Goal: Task Accomplishment & Management: Manage account settings

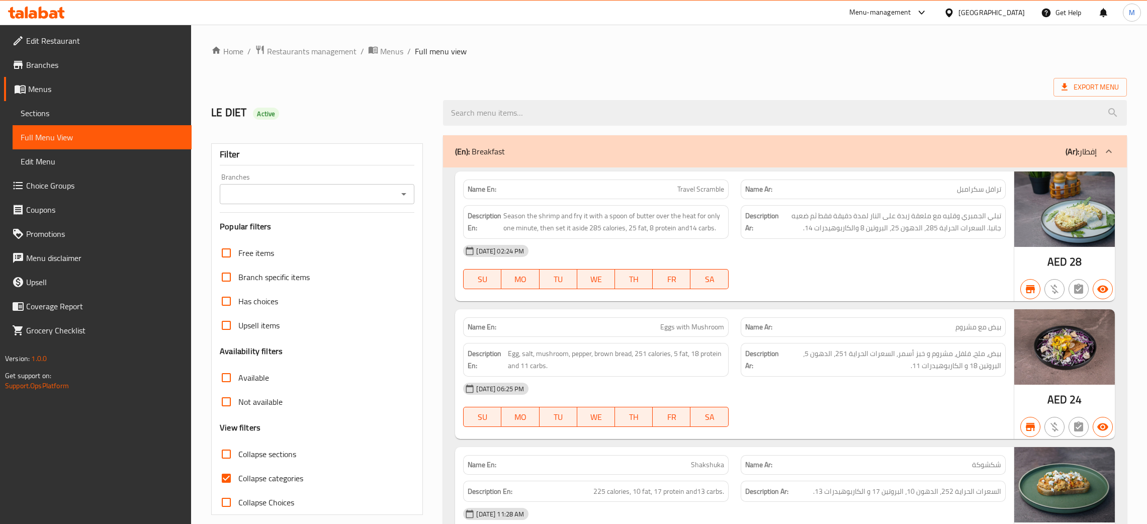
scroll to position [13392, 0]
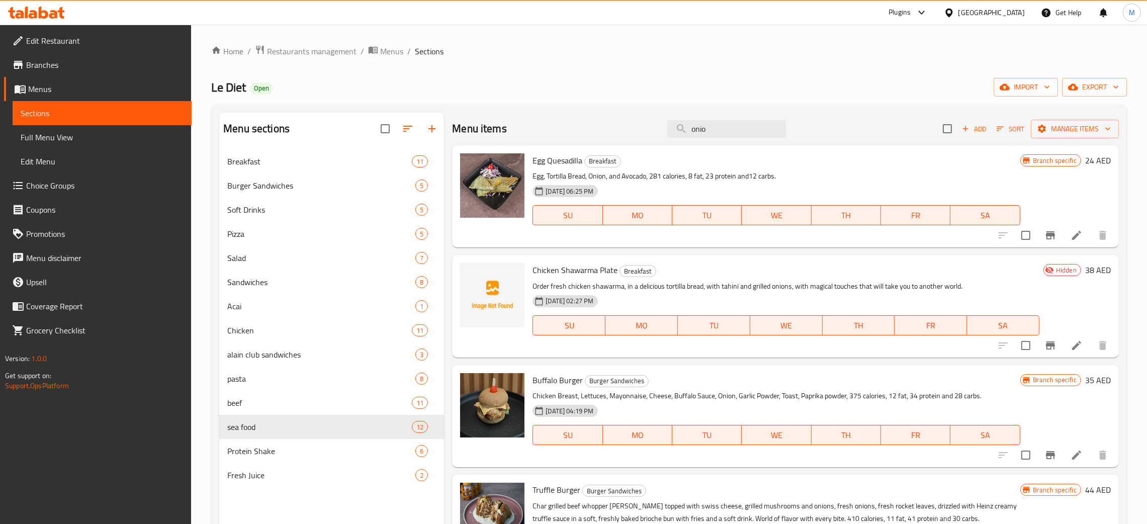
click at [989, 14] on div "United Arab Emirates" at bounding box center [991, 12] width 66 height 11
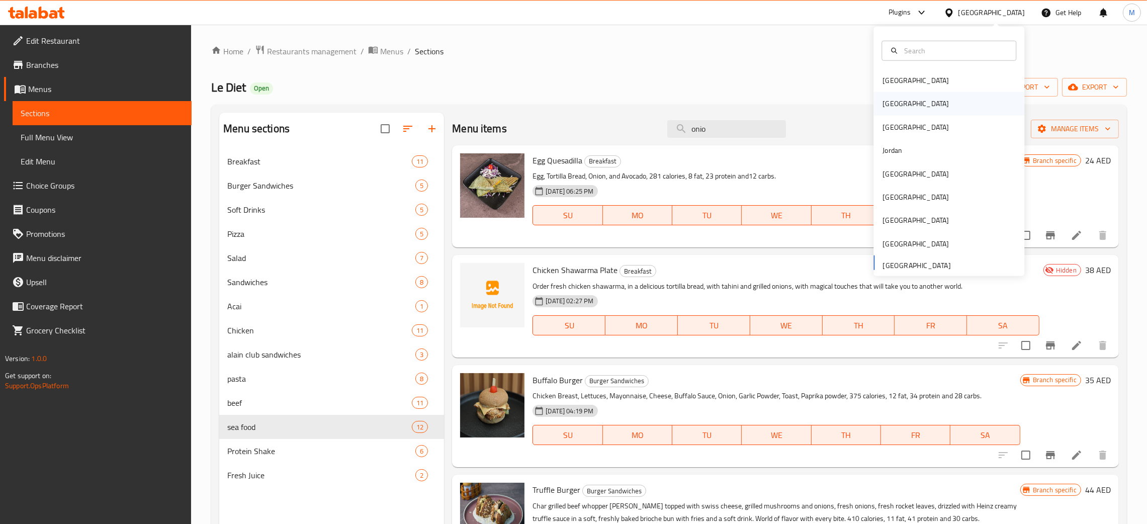
click at [890, 102] on div "[GEOGRAPHIC_DATA]" at bounding box center [915, 103] width 82 height 23
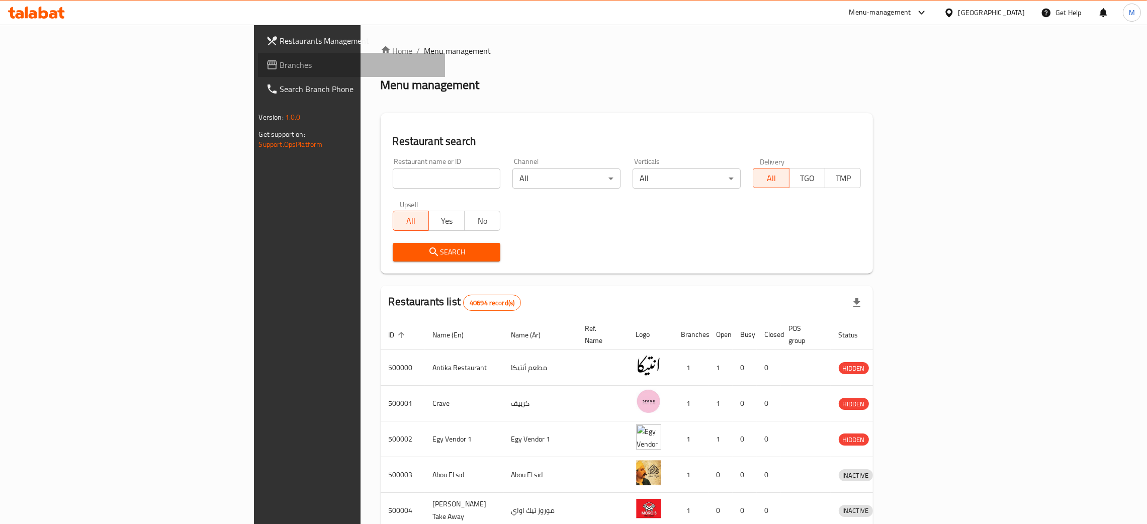
click at [280, 59] on span "Branches" at bounding box center [358, 65] width 157 height 12
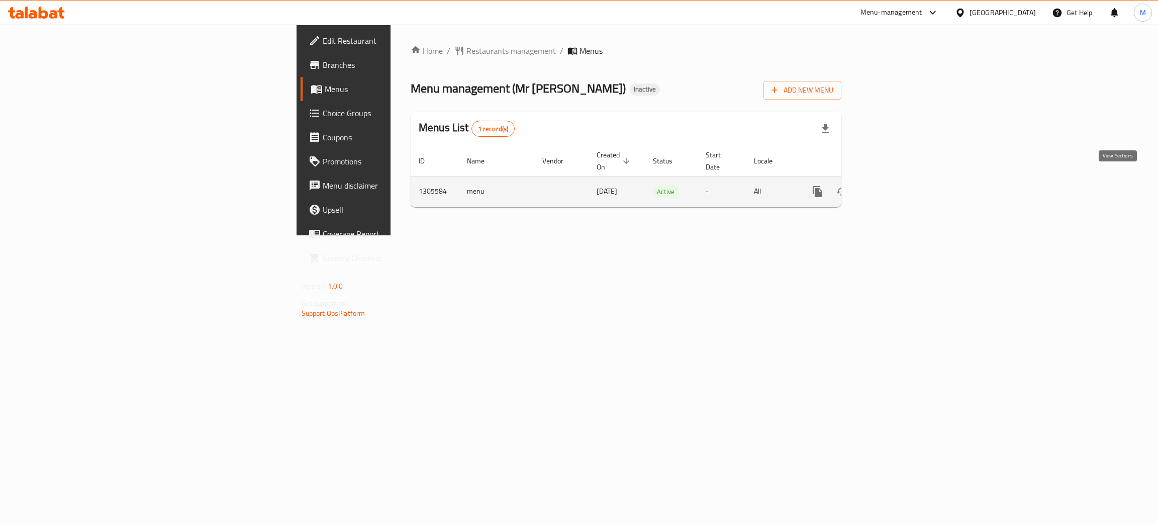
click at [896, 186] on icon "enhanced table" at bounding box center [890, 192] width 12 height 12
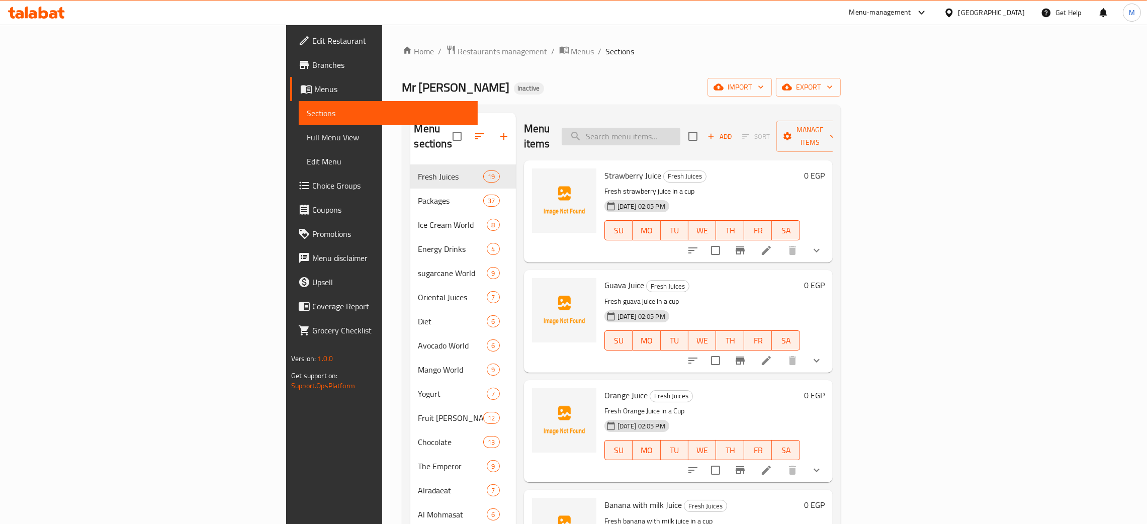
click at [680, 131] on input "search" at bounding box center [621, 137] width 119 height 18
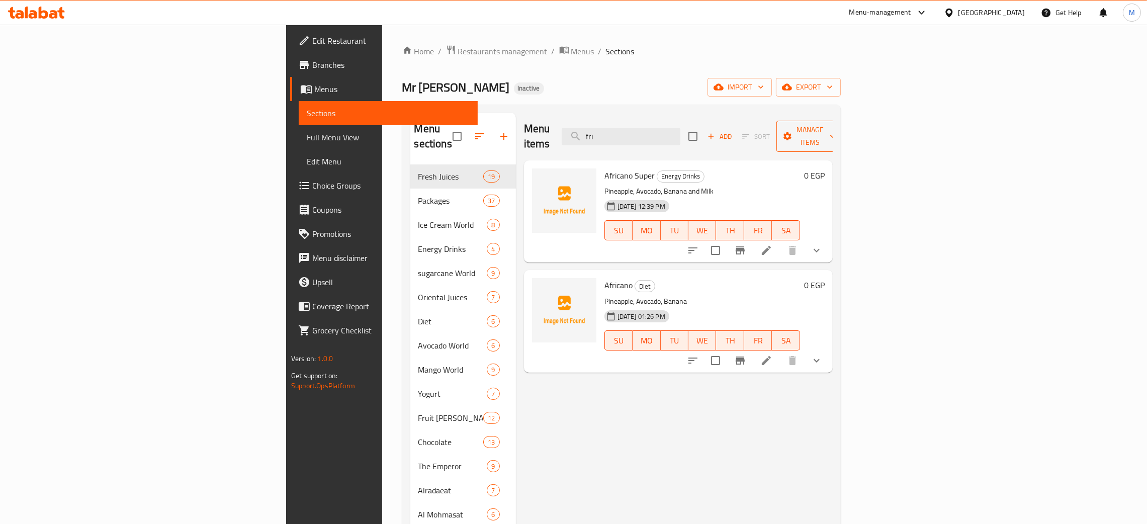
type input "fri"
click at [764, 87] on span "import" at bounding box center [739, 87] width 48 height 13
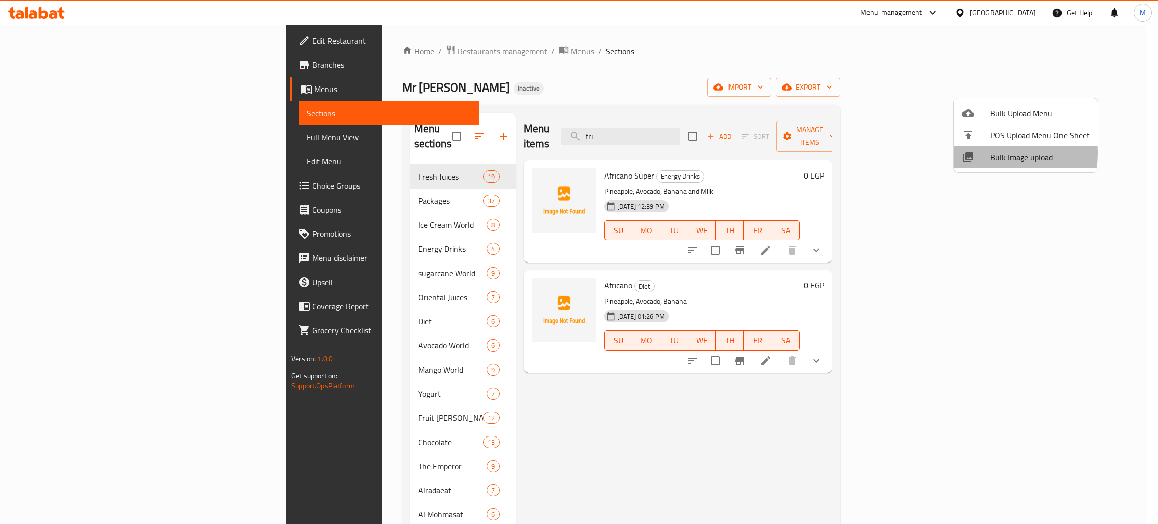
click at [987, 152] on div at bounding box center [976, 157] width 28 height 12
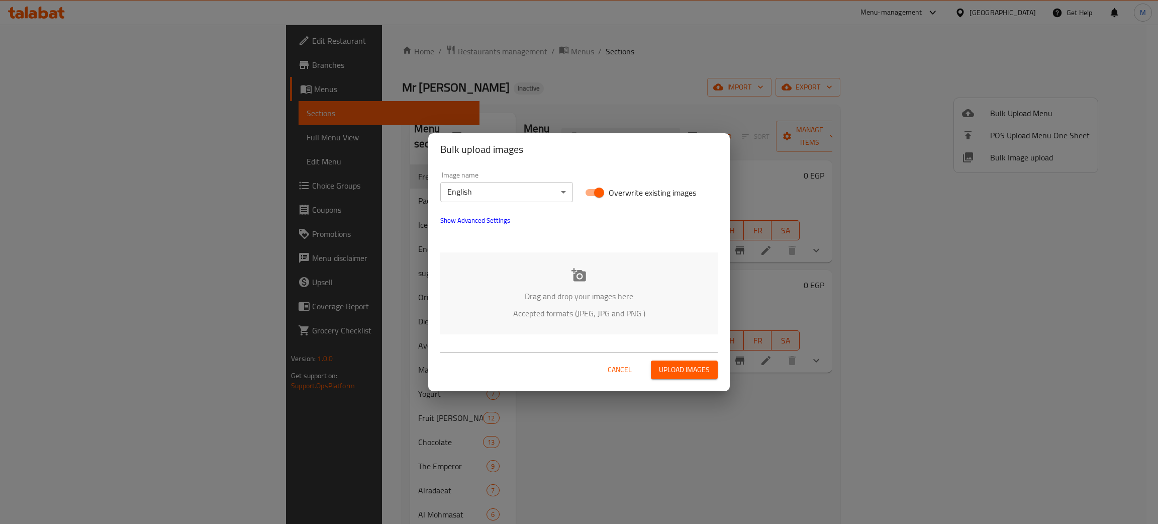
click at [490, 281] on div "Drag and drop your images here Accepted formats (JPEG, JPG and PNG )" at bounding box center [579, 293] width 278 height 82
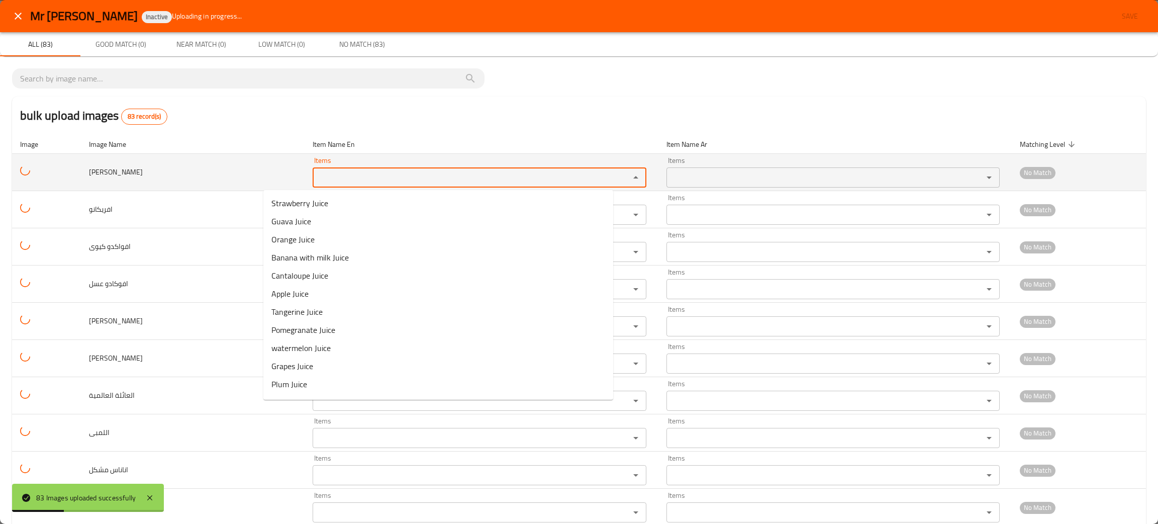
click at [340, 180] on سوبر "Items" at bounding box center [465, 177] width 298 height 14
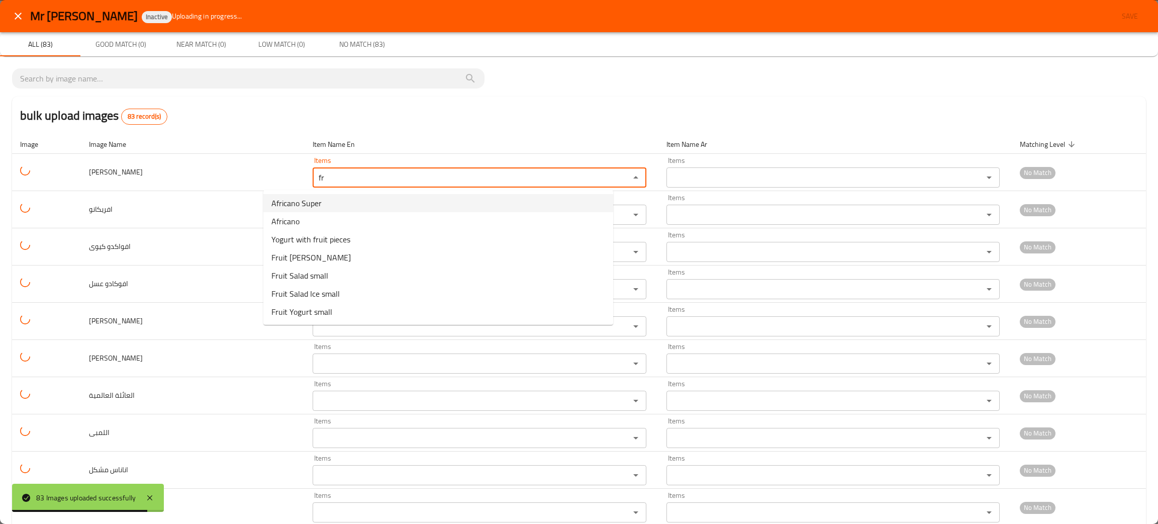
click at [288, 198] on span "Africano Super" at bounding box center [296, 203] width 50 height 12
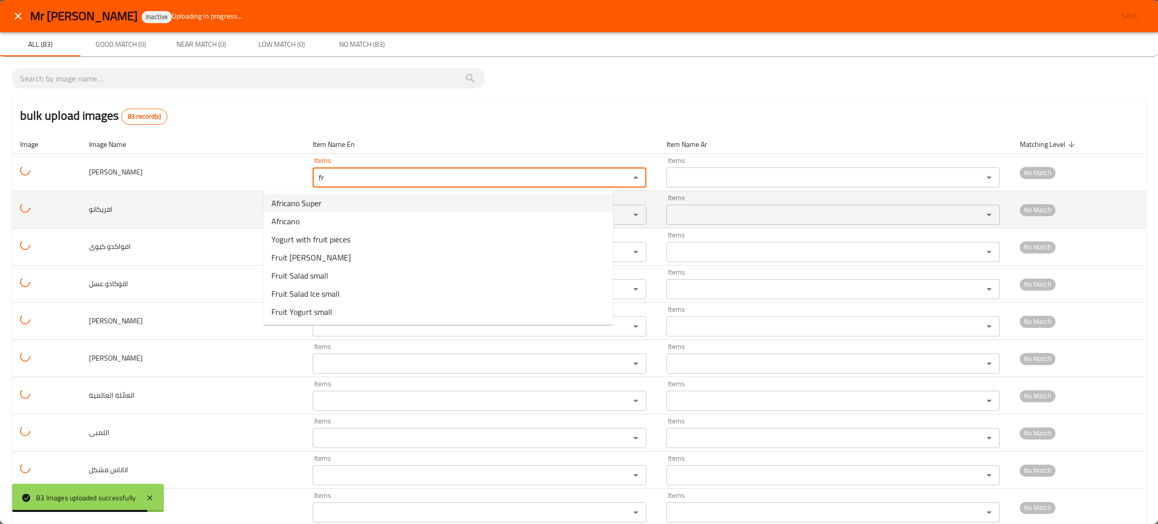
type سوبر "Africano Super"
type سوبر-ar "افريكانو سوبر"
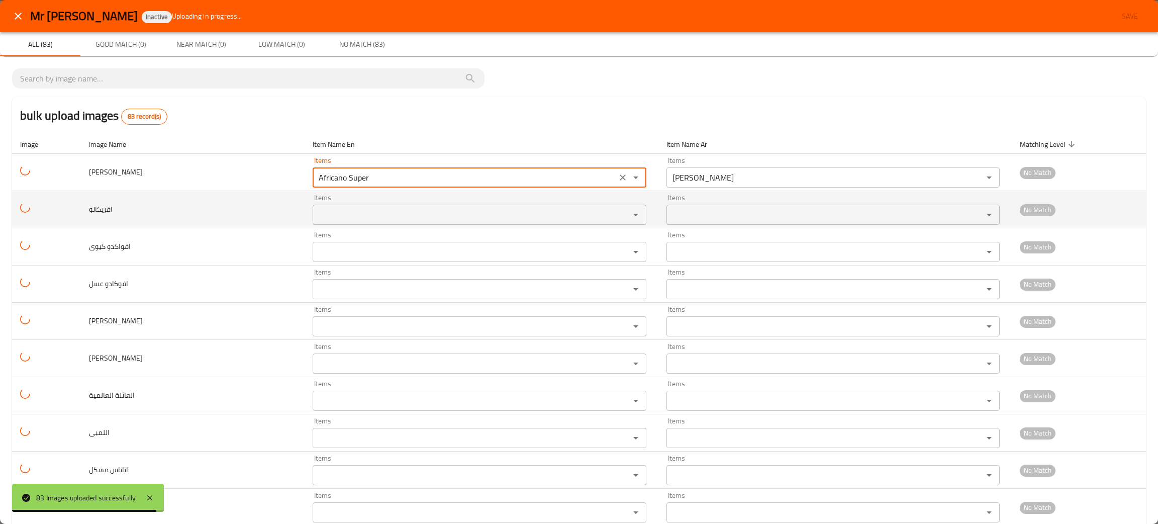
type سوبر "Africano Super"
click at [316, 211] on input "Items" at bounding box center [465, 215] width 298 height 14
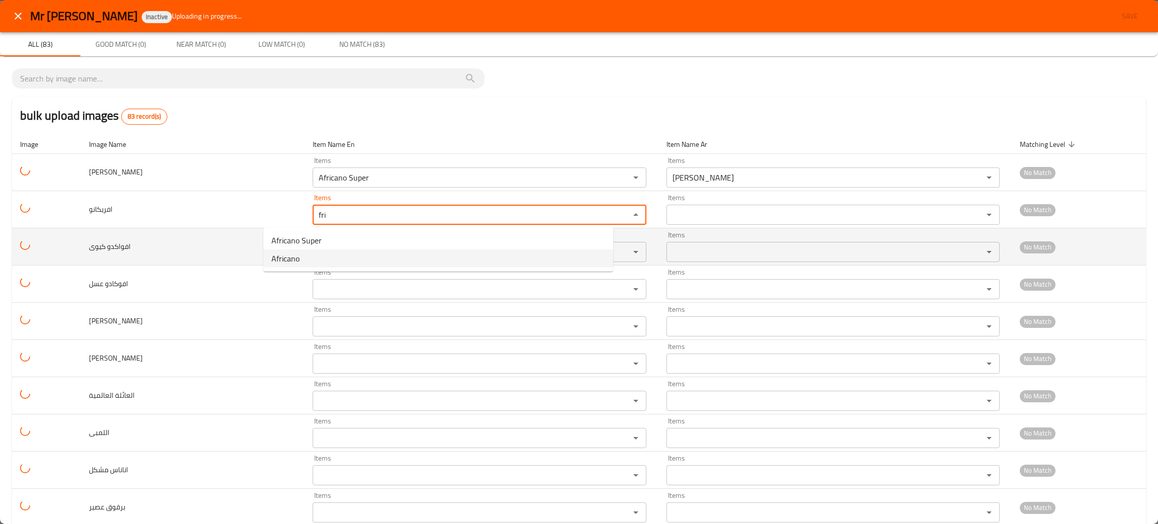
click at [303, 255] on li "Africano" at bounding box center [438, 258] width 350 height 18
type input "Africano"
type input "افريكانو"
type input "Africano"
click at [316, 249] on كيوى "Items" at bounding box center [465, 252] width 298 height 14
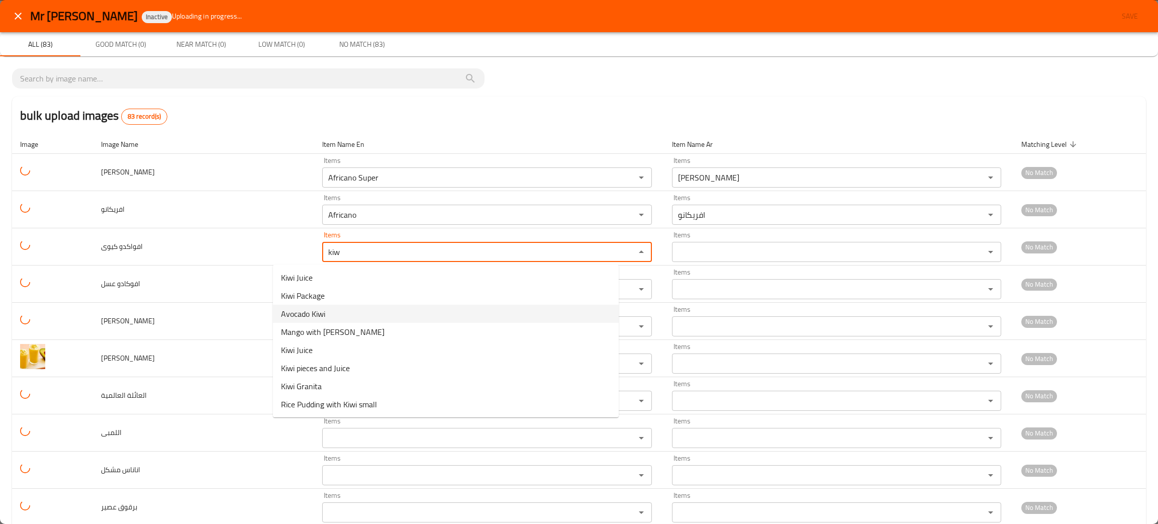
click at [310, 308] on span "Avocado Kiwi" at bounding box center [303, 314] width 44 height 12
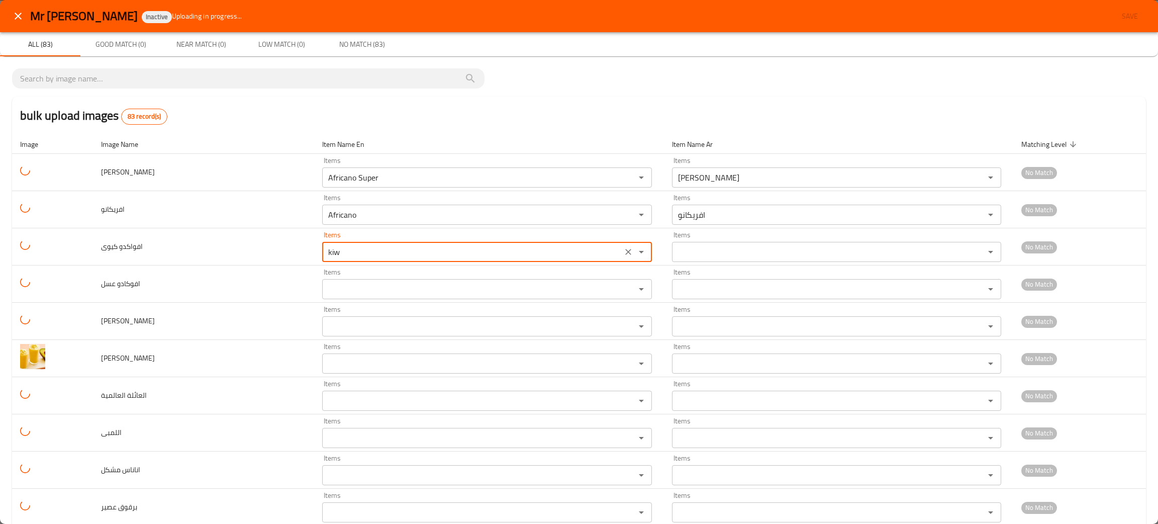
type كيوى "Avocado Kiwi"
type كيوى-ar "افوكادو كيوي"
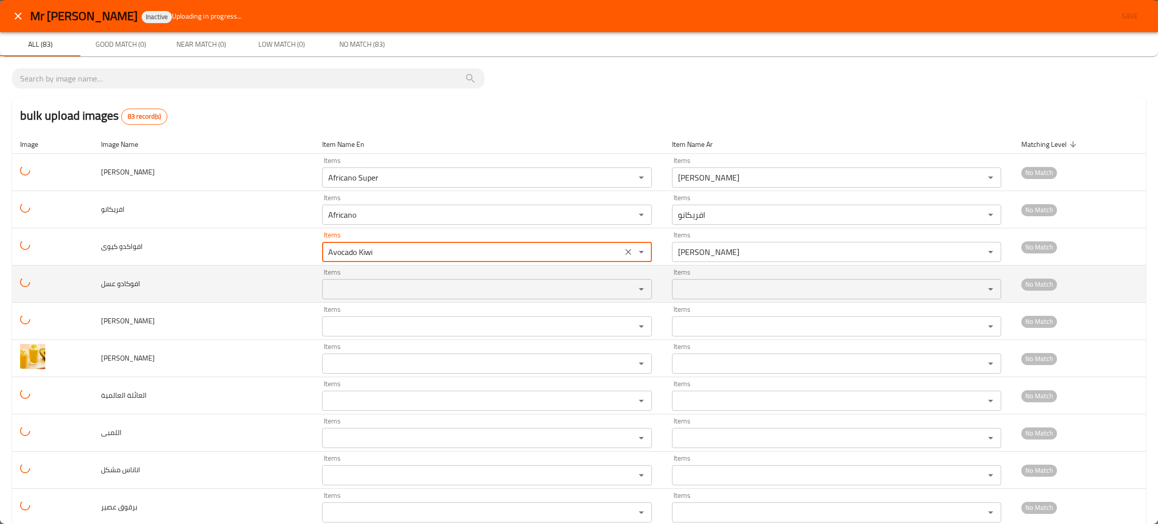
type كيوى "Avocado Kiwi"
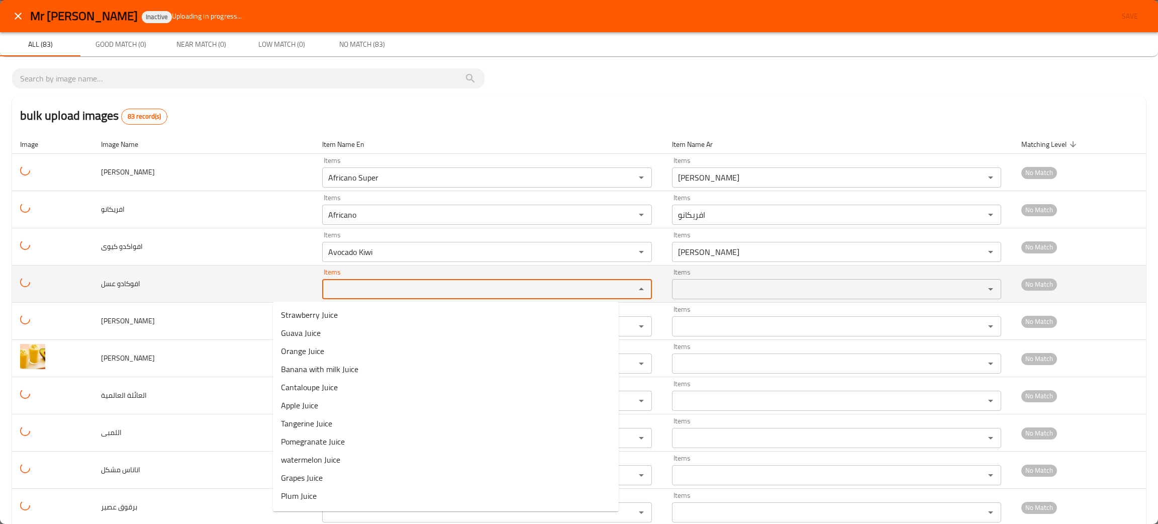
click at [325, 290] on عسل "Items" at bounding box center [472, 289] width 294 height 14
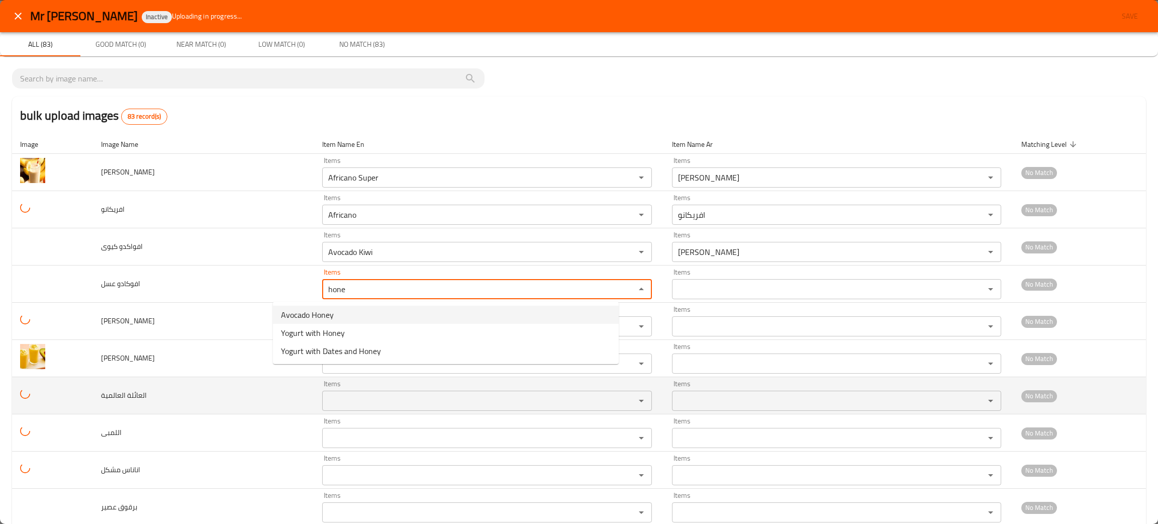
drag, startPoint x: 331, startPoint y: 319, endPoint x: 309, endPoint y: 310, distance: 24.1
click at [331, 319] on span "Avocado Honey" at bounding box center [307, 315] width 53 height 12
type عسل "Avocado Honey"
type عسل-ar "افوكادو عسل"
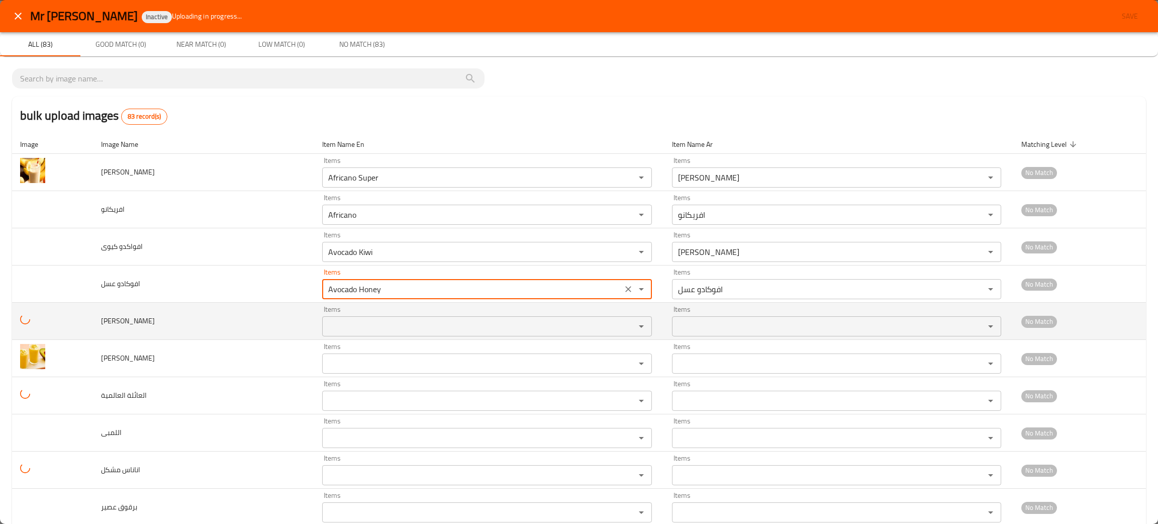
scroll to position [75, 0]
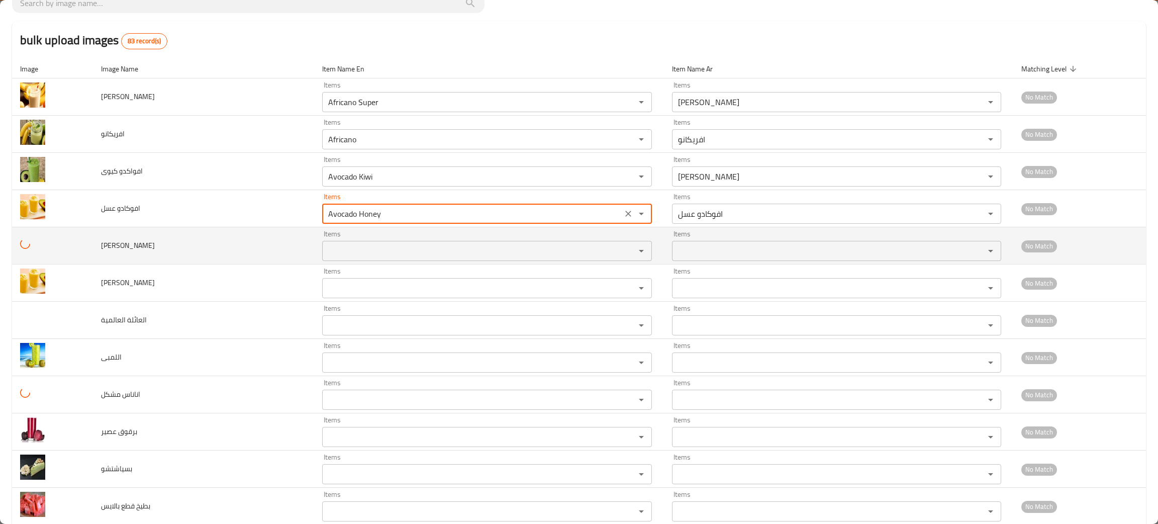
type عسل "Avocado Honey"
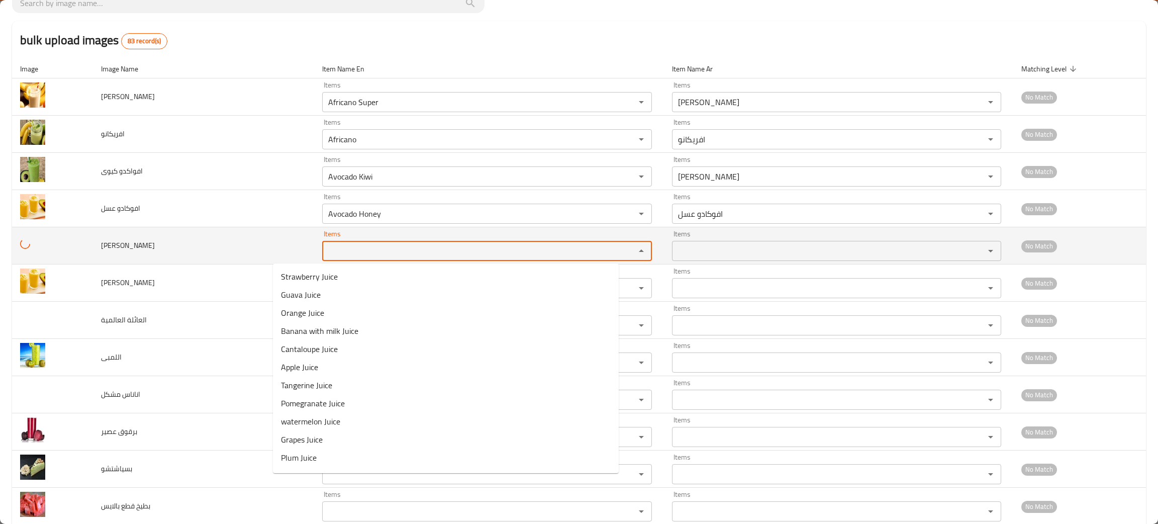
click at [325, 249] on كاجو "Items" at bounding box center [472, 251] width 294 height 14
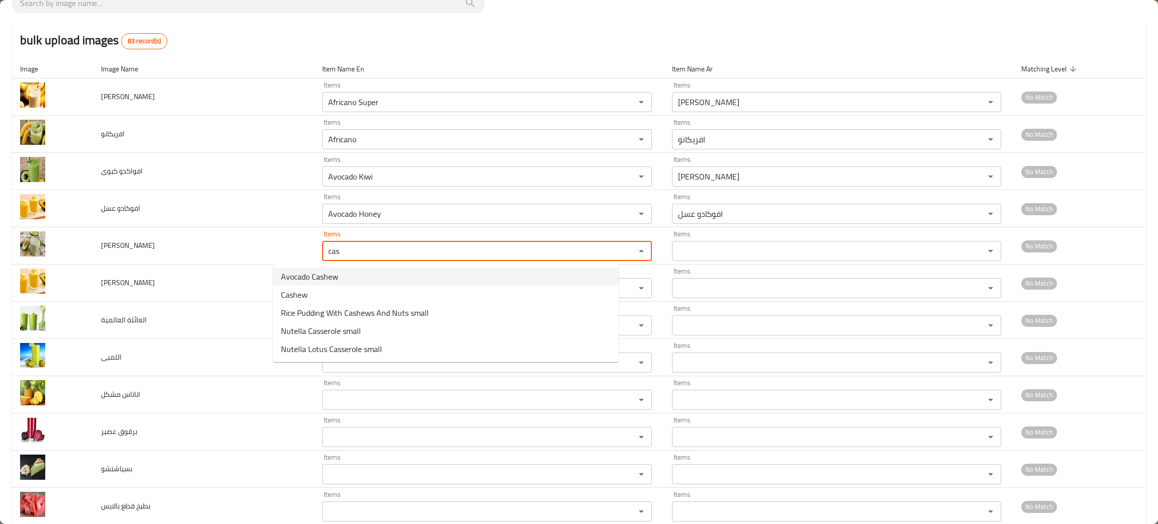
click at [295, 279] on span "Avocado Cashew" at bounding box center [309, 276] width 57 height 12
type كاجو "Avocado Cashew"
type كاجو-ar "افوكادو كاجو"
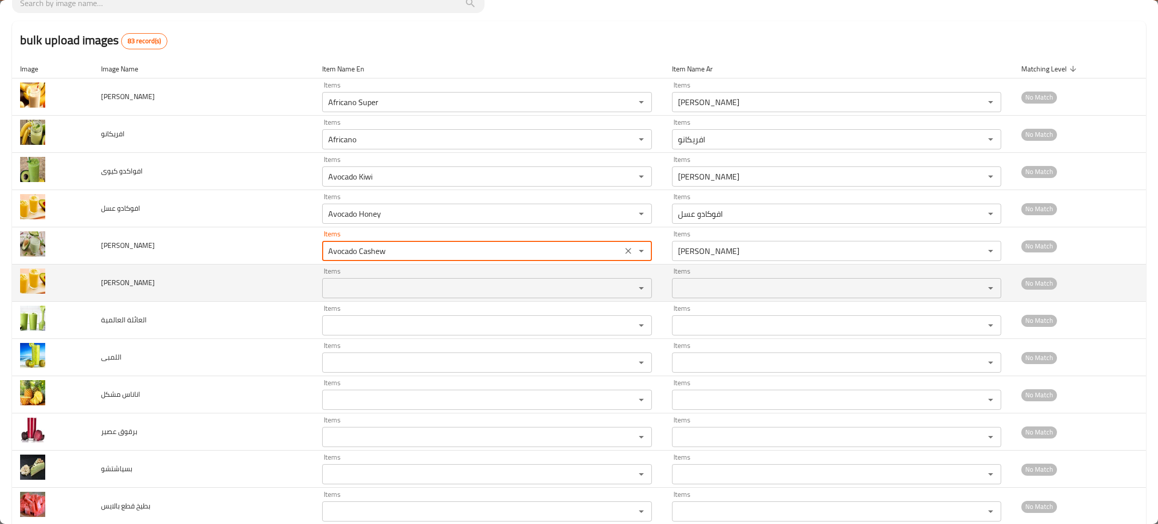
type كاجو "Avocado Cashew"
click at [325, 284] on مانجو "Items" at bounding box center [472, 288] width 294 height 14
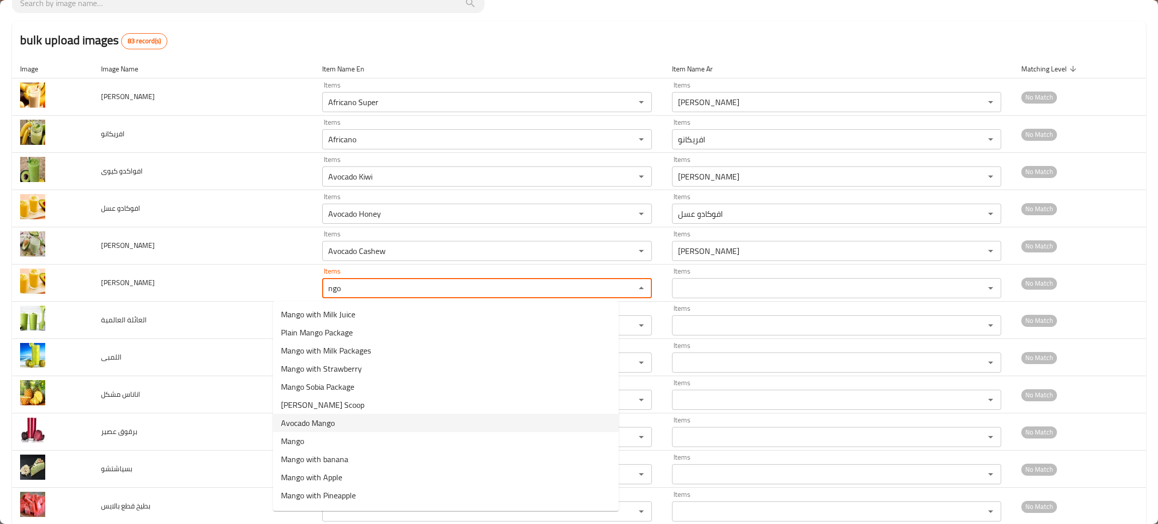
click at [326, 417] on span "Avocado Mango" at bounding box center [308, 423] width 54 height 12
type مانجو "Avocado Mango"
type مانجو-ar "افوكادو مانجو"
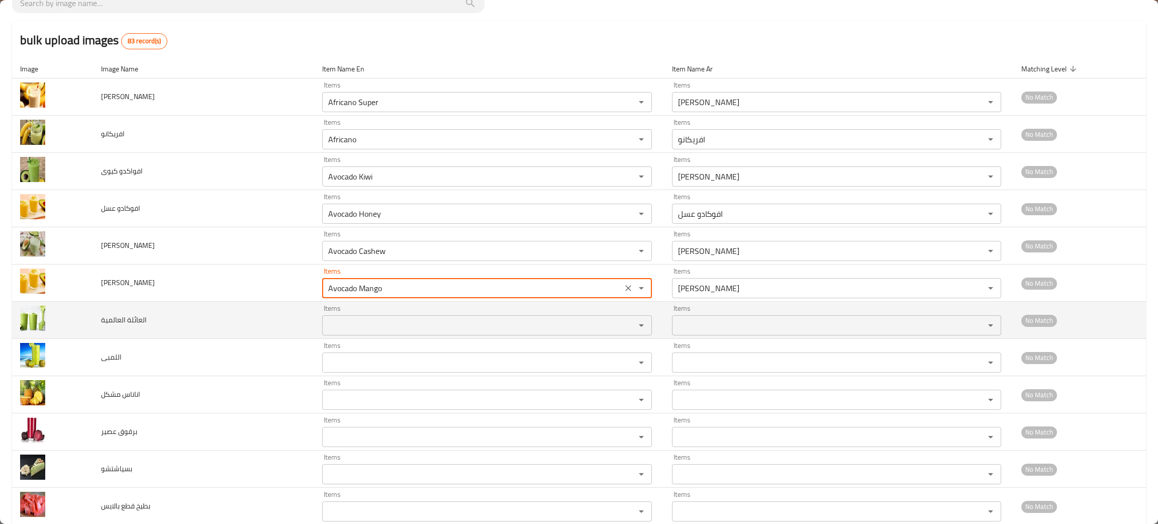
type مانجو "Avocado Mango"
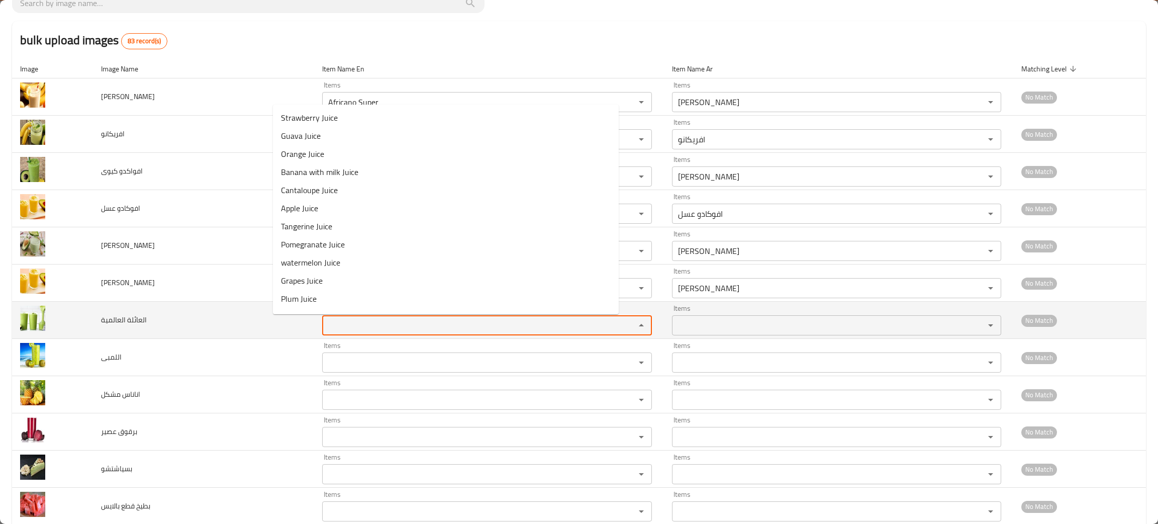
click at [334, 327] on العالمية "Items" at bounding box center [472, 325] width 294 height 14
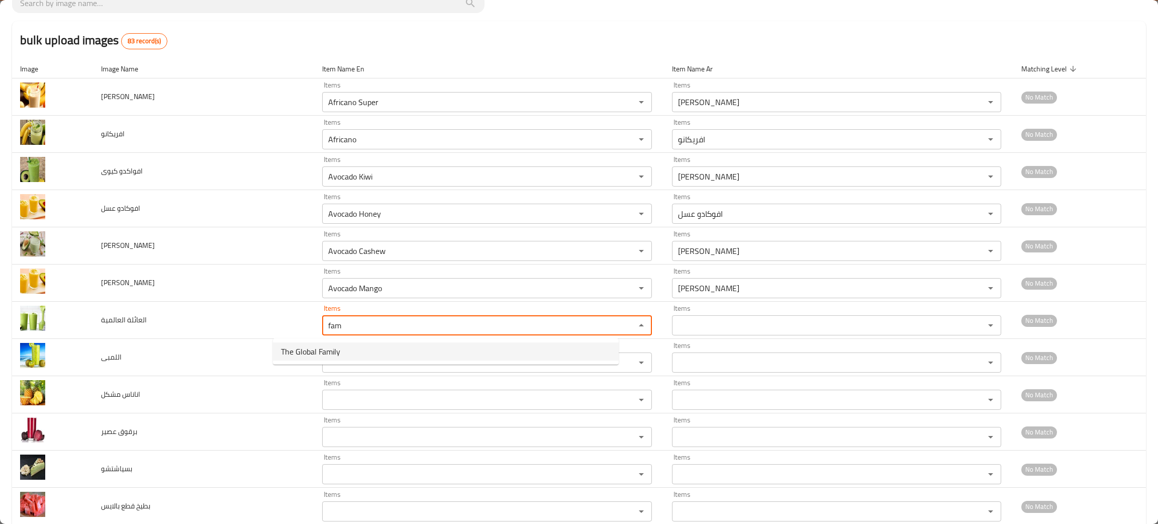
click at [316, 349] on span "The Global Family" at bounding box center [310, 351] width 59 height 12
type العالمية "The Global Family"
type العالمية-ar "العائلة العالميه"
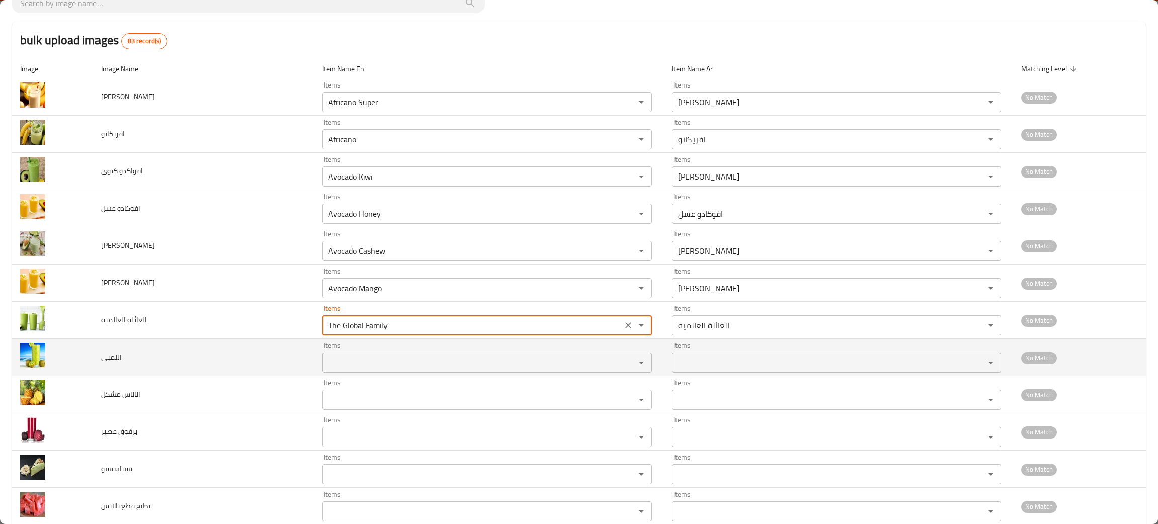
type العالمية "The Global Family"
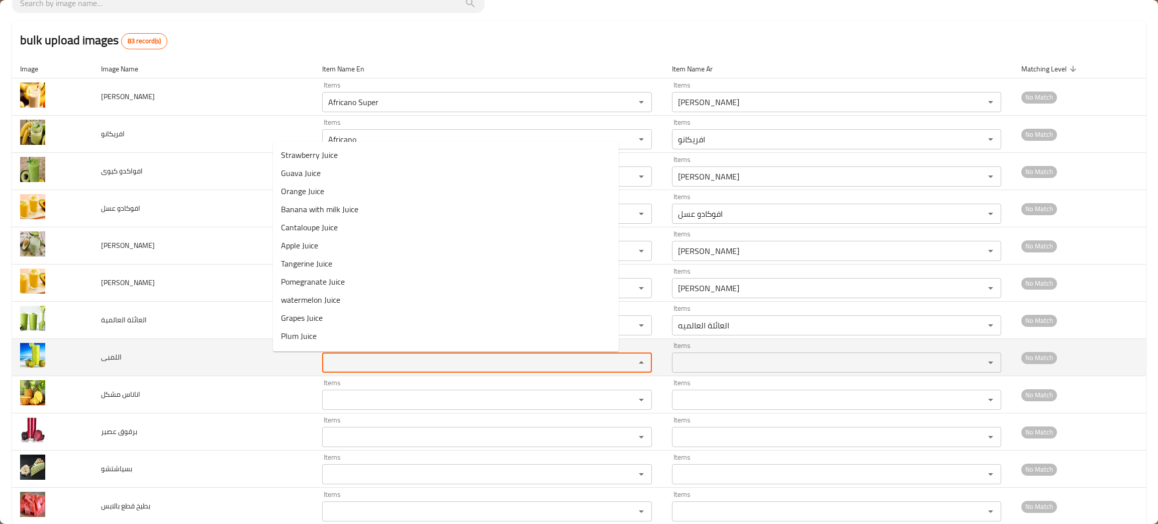
click at [325, 364] on input "Items" at bounding box center [472, 362] width 294 height 14
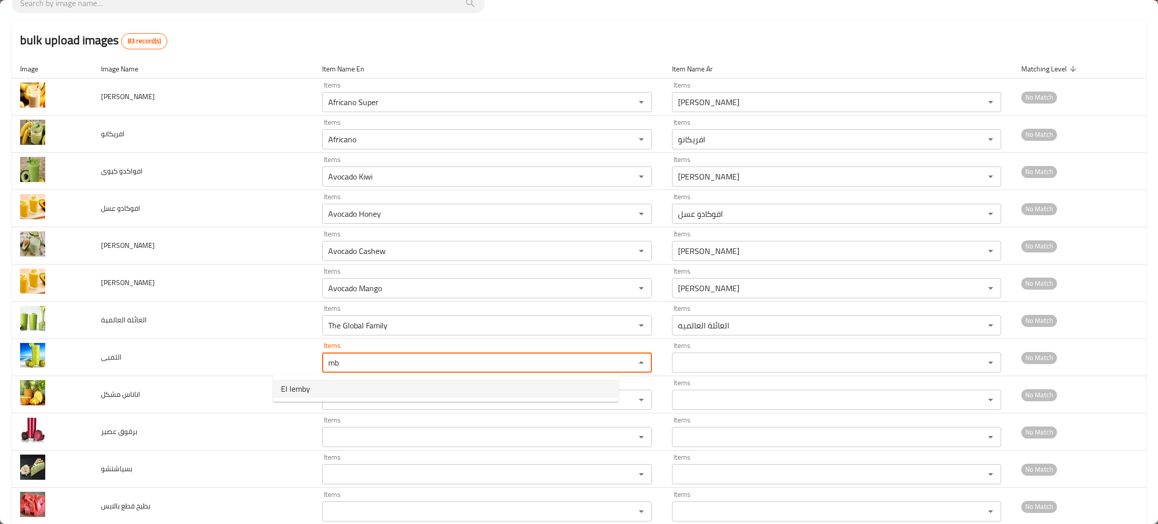
click at [303, 380] on li "El lemby" at bounding box center [446, 389] width 346 height 18
type input "El lemby"
type input "اللمبي"
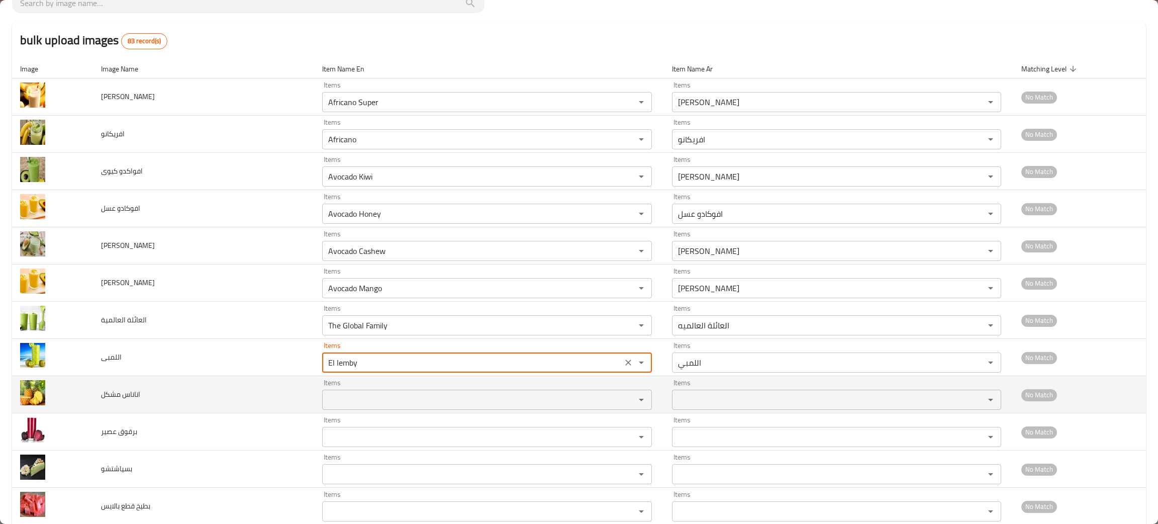
type input "El lemby"
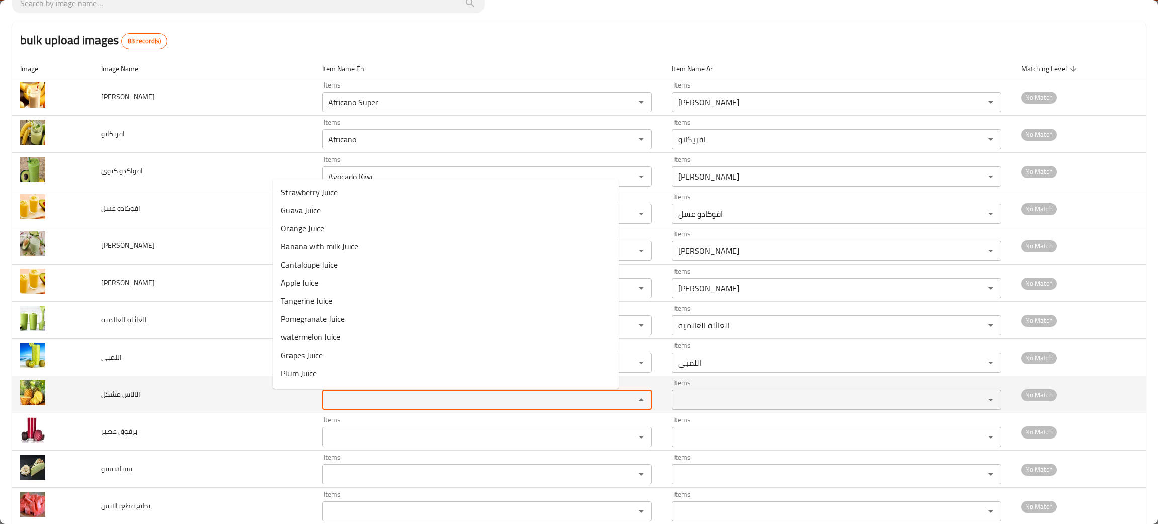
click at [325, 403] on مشكل "Items" at bounding box center [472, 400] width 294 height 14
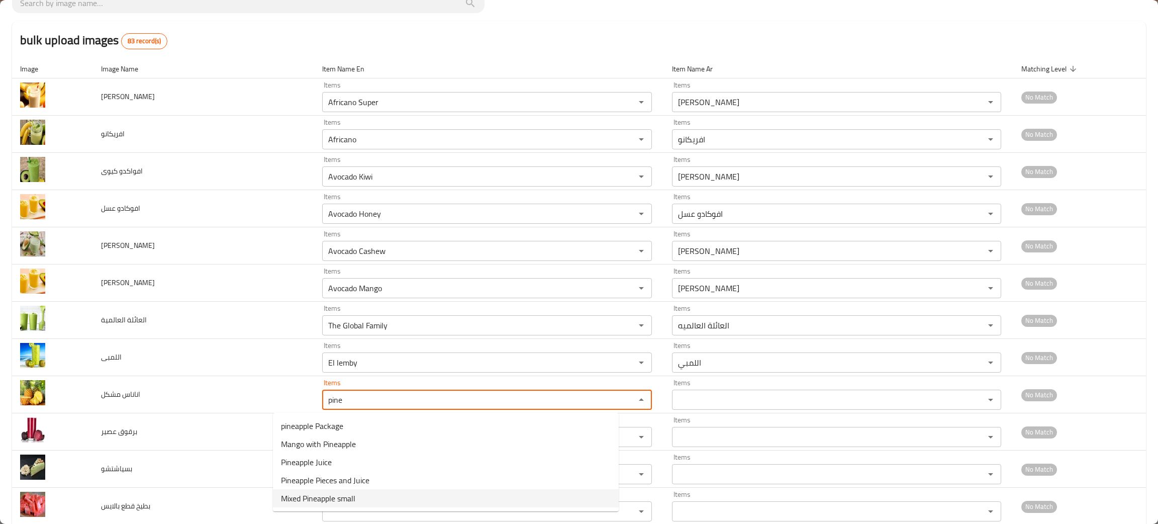
click at [310, 498] on span "Mixed Pineapple small" at bounding box center [318, 498] width 74 height 12
type مشكل "Mixed Pineapple small"
type مشكل-ar "اناناس مشكل صغير"
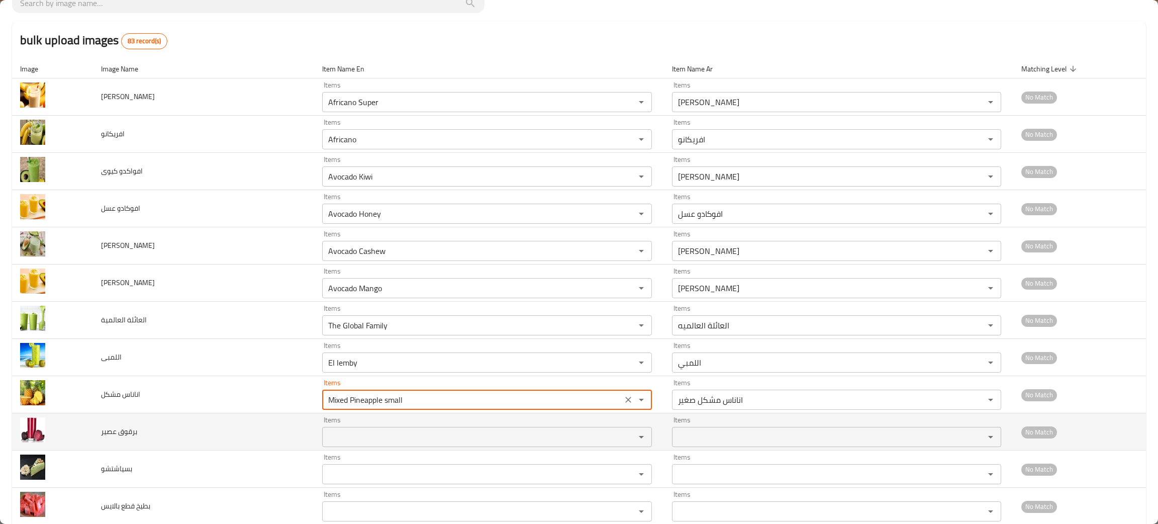
type مشكل "Mixed Pineapple small"
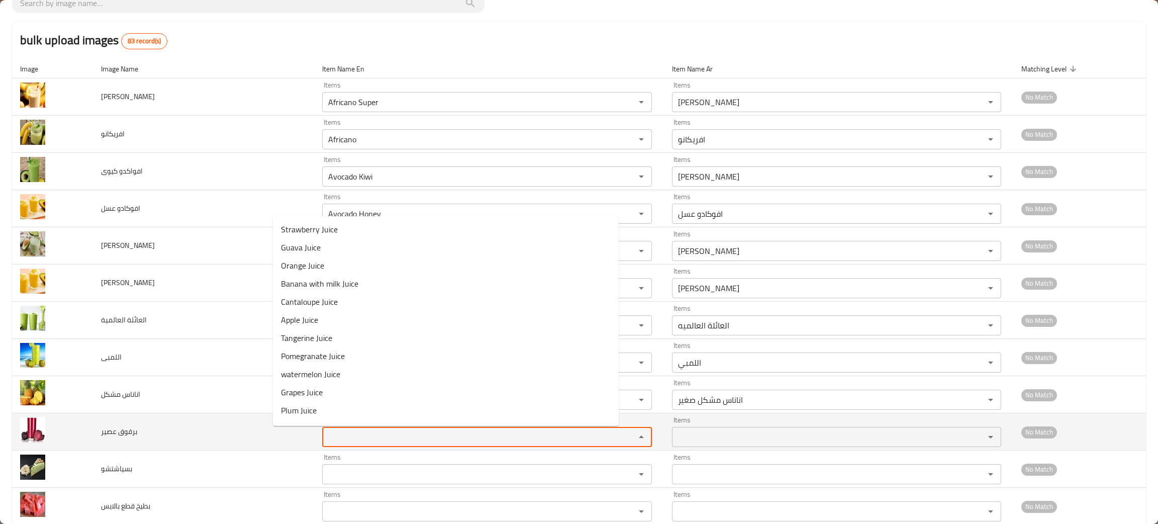
click at [325, 440] on عصير "Items" at bounding box center [472, 437] width 294 height 14
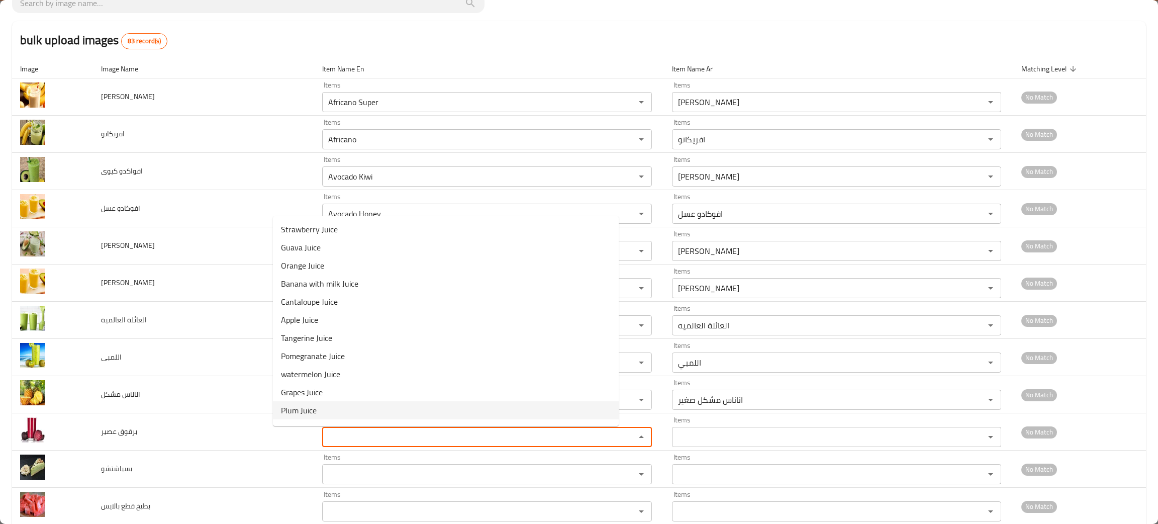
click at [299, 408] on span "Plum Juice" at bounding box center [299, 410] width 36 height 12
type عصير "Plum Juice"
type عصير-ar "عصير برقوق"
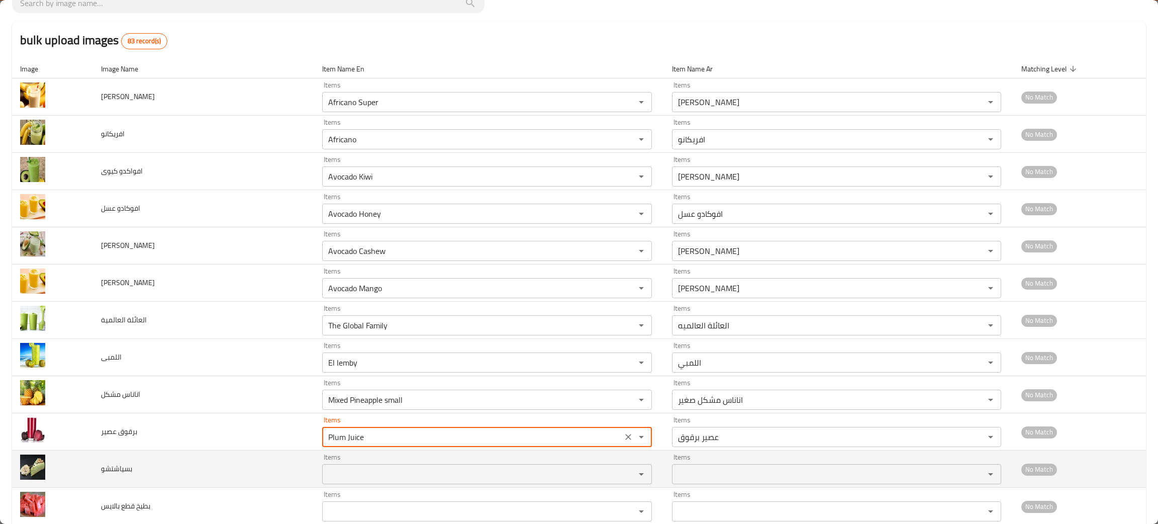
click at [325, 476] on input "Items" at bounding box center [472, 474] width 294 height 14
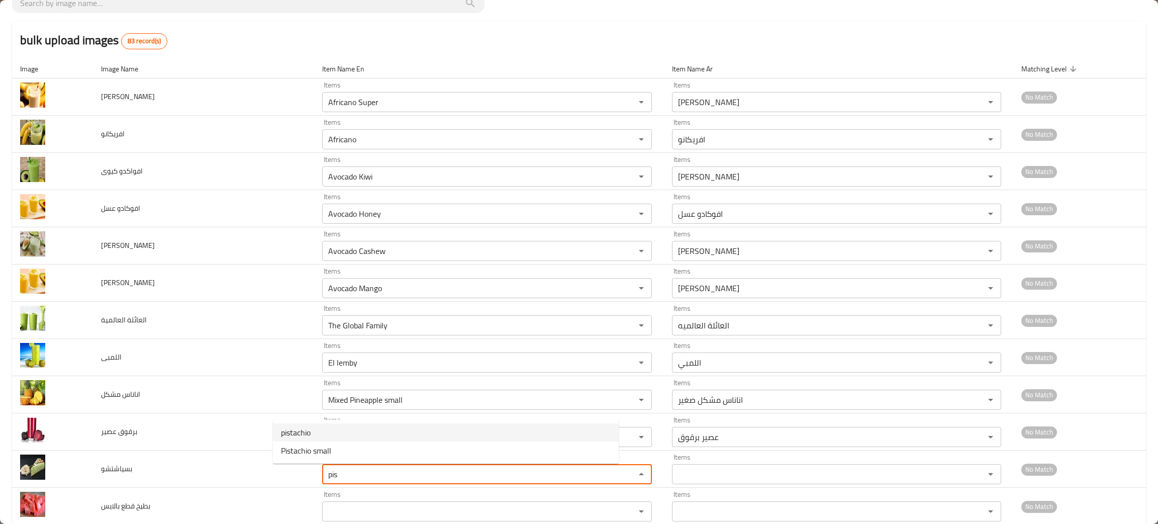
click at [307, 429] on span "pistachio" at bounding box center [296, 432] width 30 height 12
type input "pistachio"
type input "فستق"
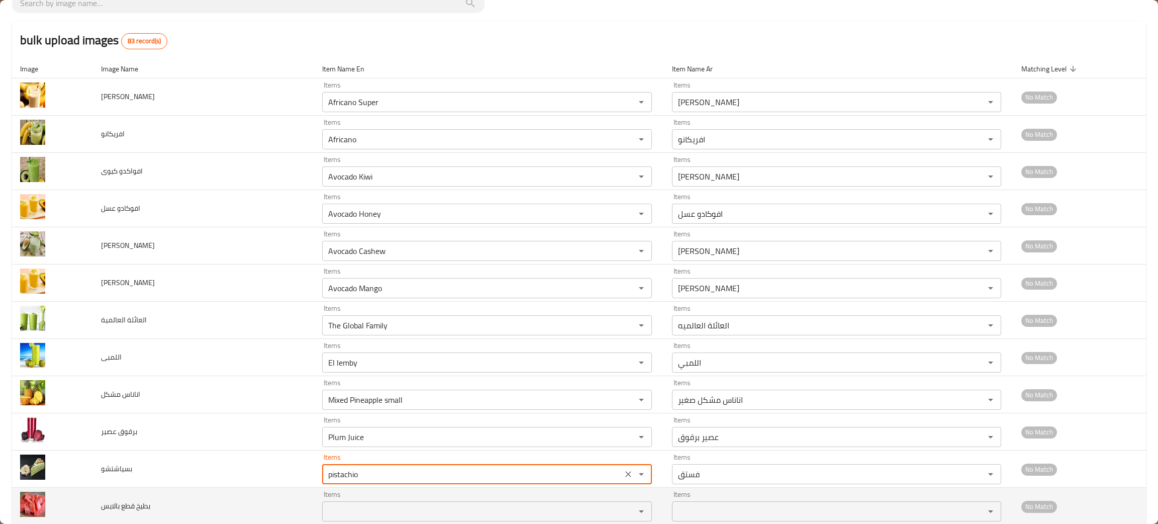
type input "pistachio"
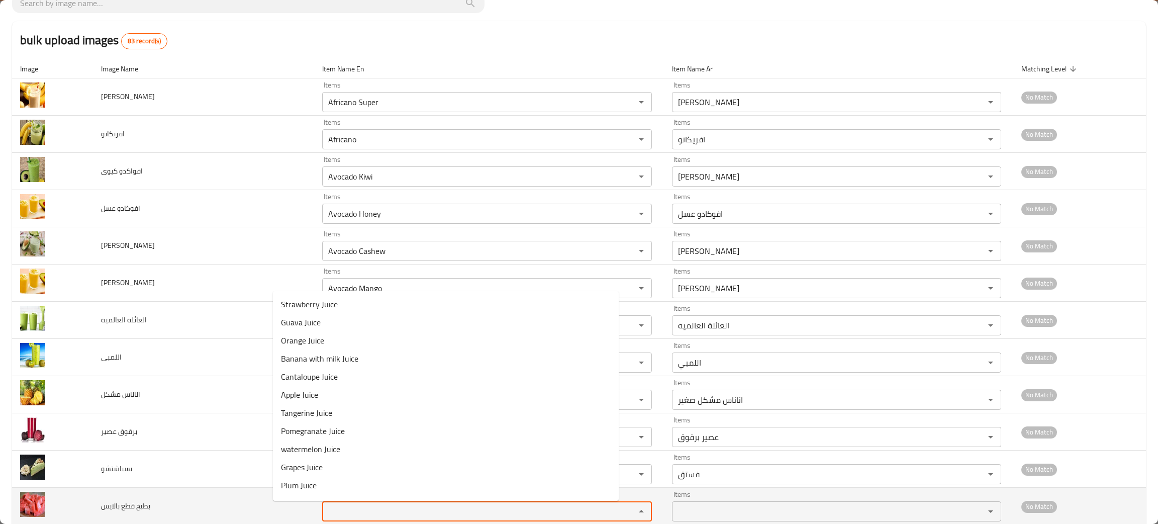
click at [325, 508] on بالايس "Items" at bounding box center [472, 511] width 294 height 14
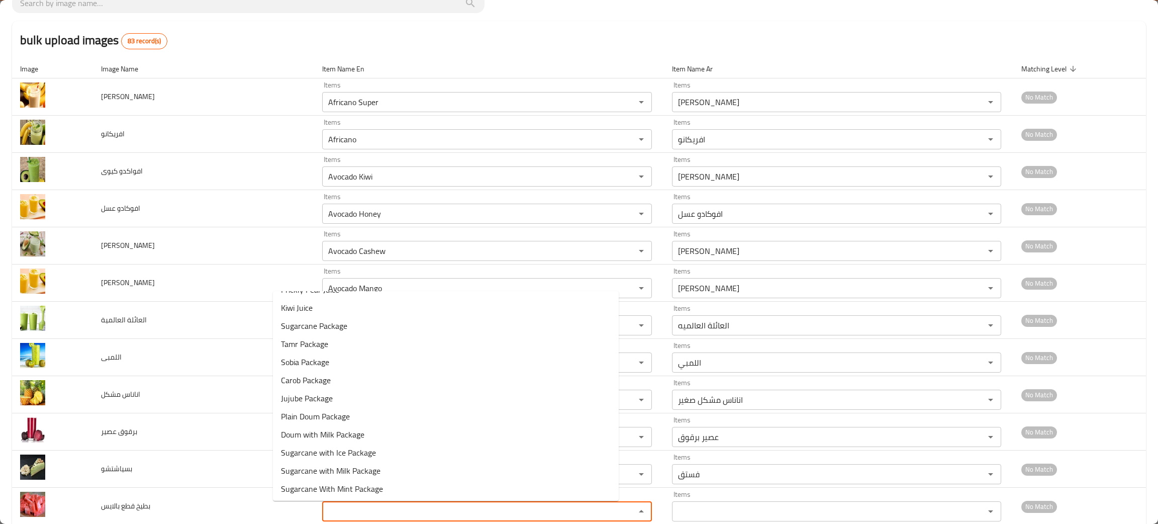
scroll to position [236, 0]
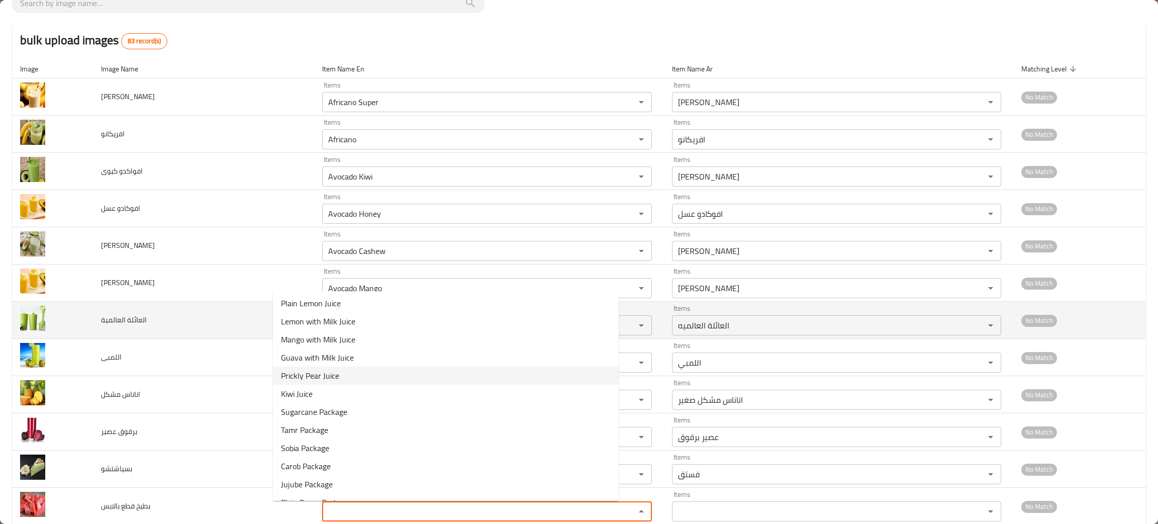
click at [191, 329] on td "العائلة العالمية" at bounding box center [203, 320] width 221 height 37
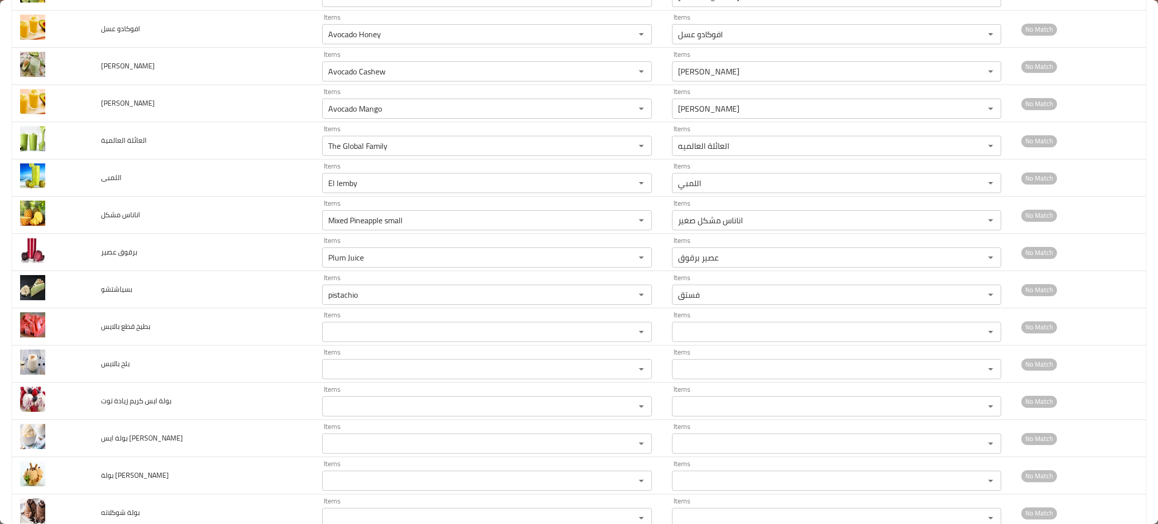
scroll to position [243, 0]
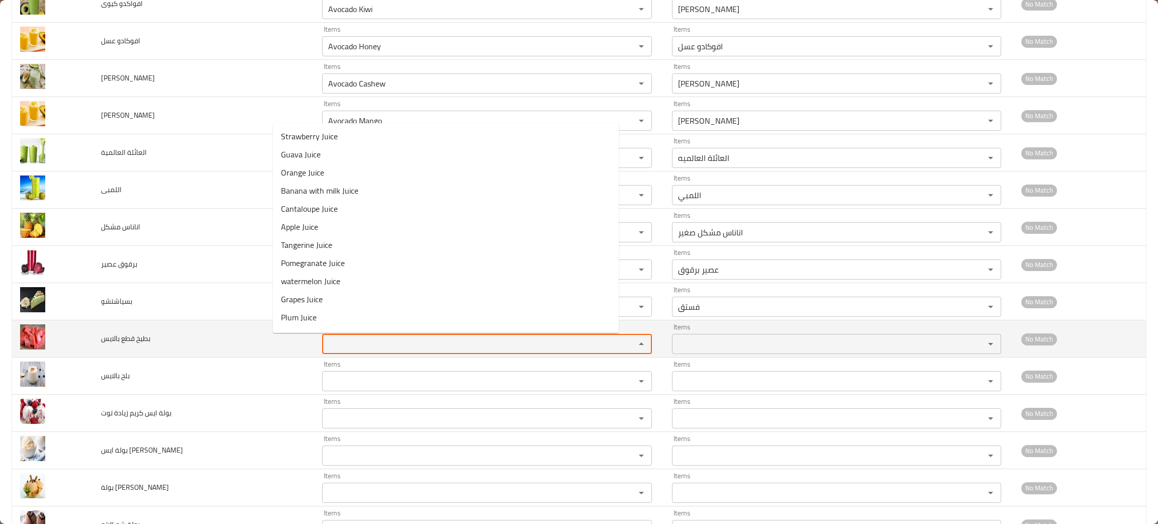
click at [325, 347] on بالايس "Items" at bounding box center [472, 344] width 294 height 14
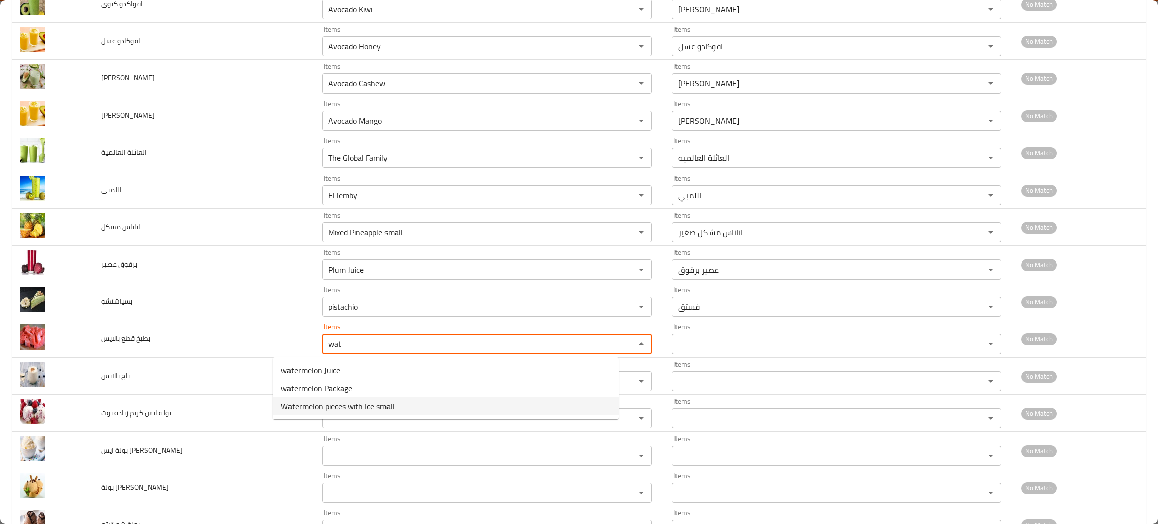
click at [334, 412] on span "Watermelon pieces with Ice small" at bounding box center [338, 406] width 114 height 12
type بالايس "Watermelon pieces with Ice small"
type بالايس-ar "بطيخ قطع بالايس صغير"
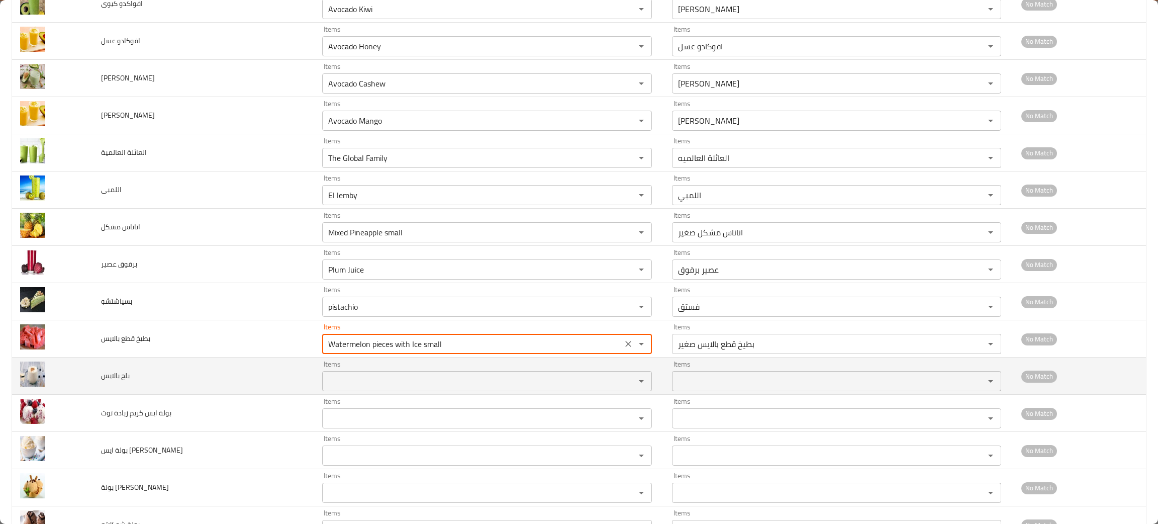
type بالايس "Watermelon pieces with Ice small"
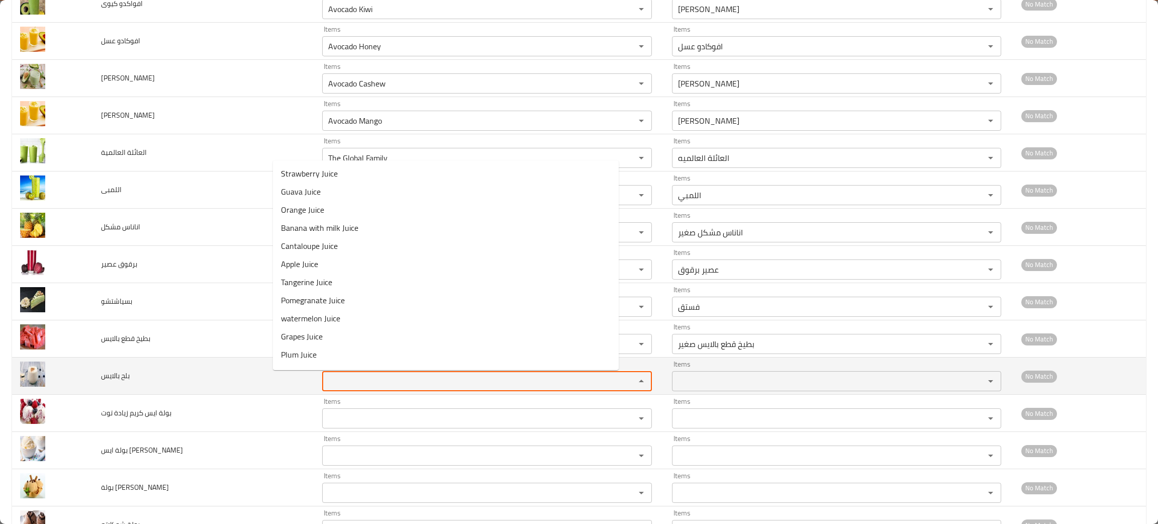
click at [325, 376] on بالايس "Items" at bounding box center [472, 381] width 294 height 14
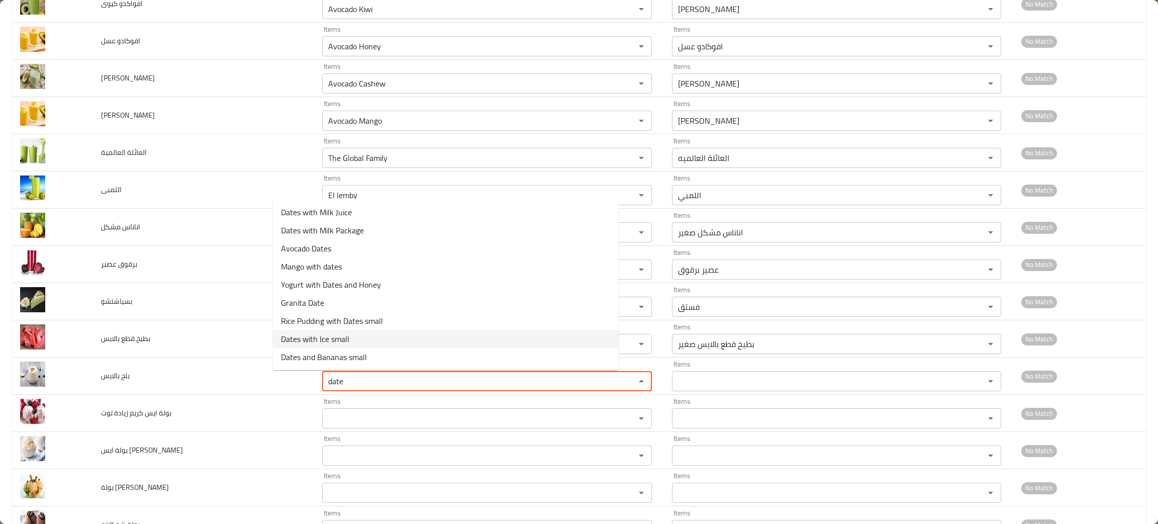
click at [345, 342] on span "Dates with Ice small" at bounding box center [315, 339] width 68 height 12
type بالايس "Dates with Ice small"
type بالايس-ar "بلح بالايس صغير"
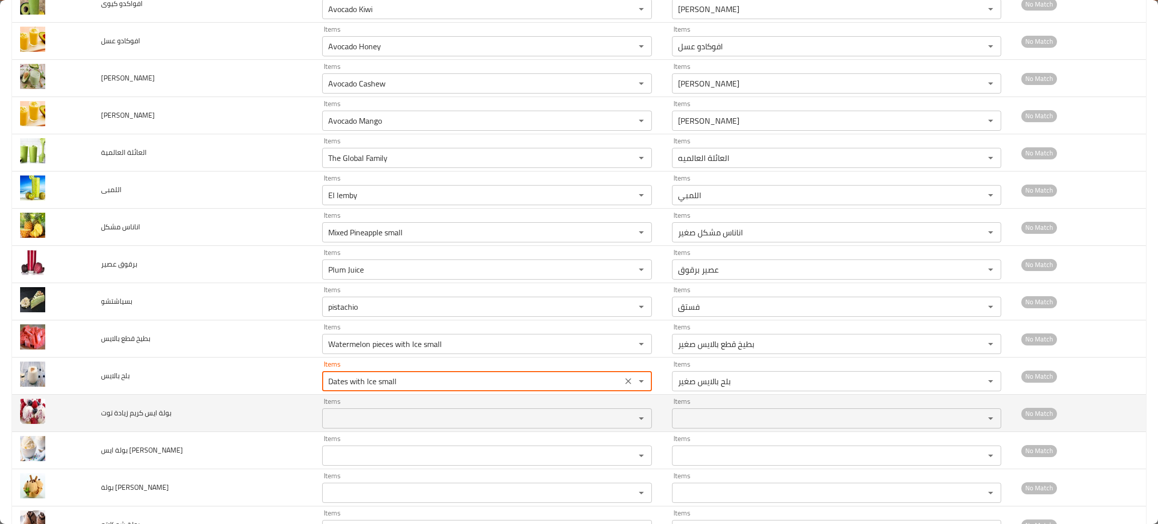
type بالايس "Dates with Ice small"
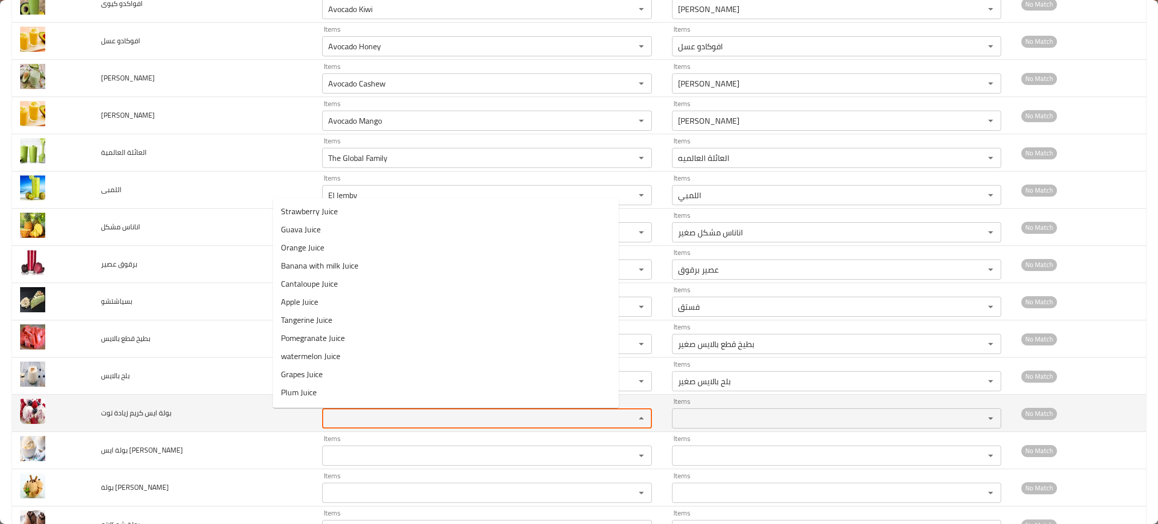
click at [331, 415] on توت "Items" at bounding box center [472, 418] width 294 height 14
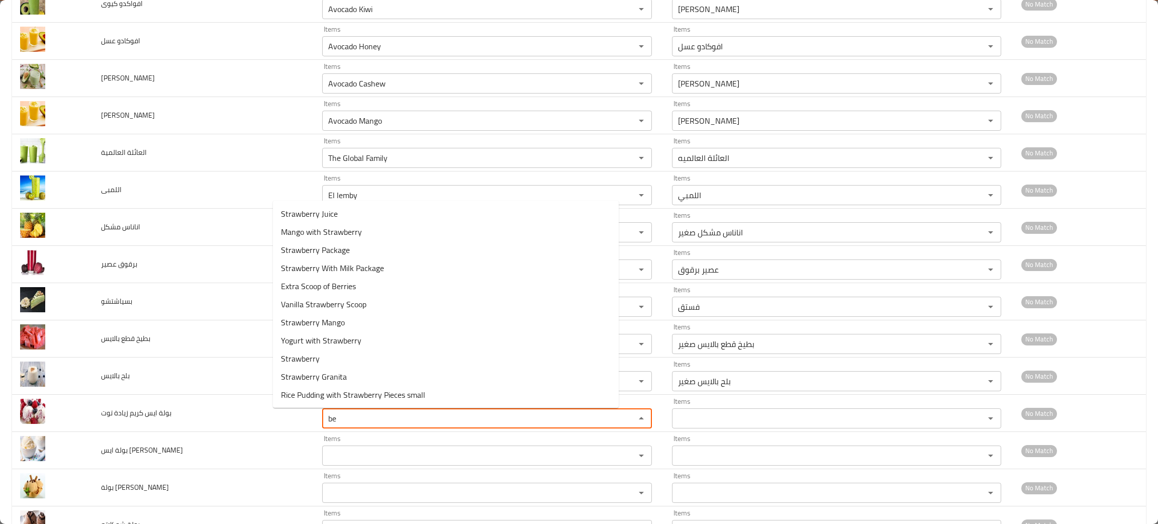
type توت "b"
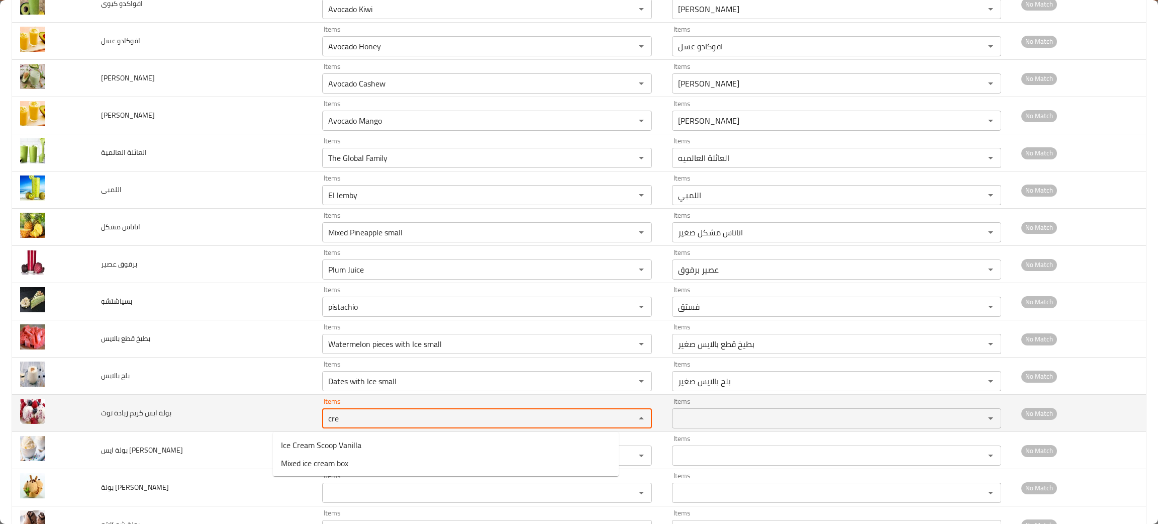
type توت "cre"
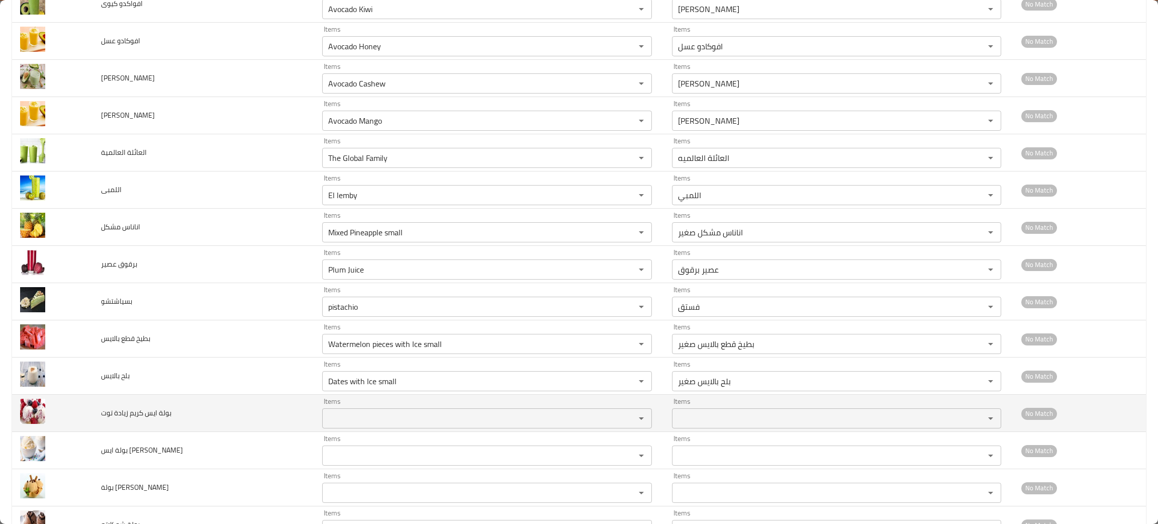
click at [185, 412] on td "بولة ايس كريم زيادة توت" at bounding box center [203, 413] width 221 height 37
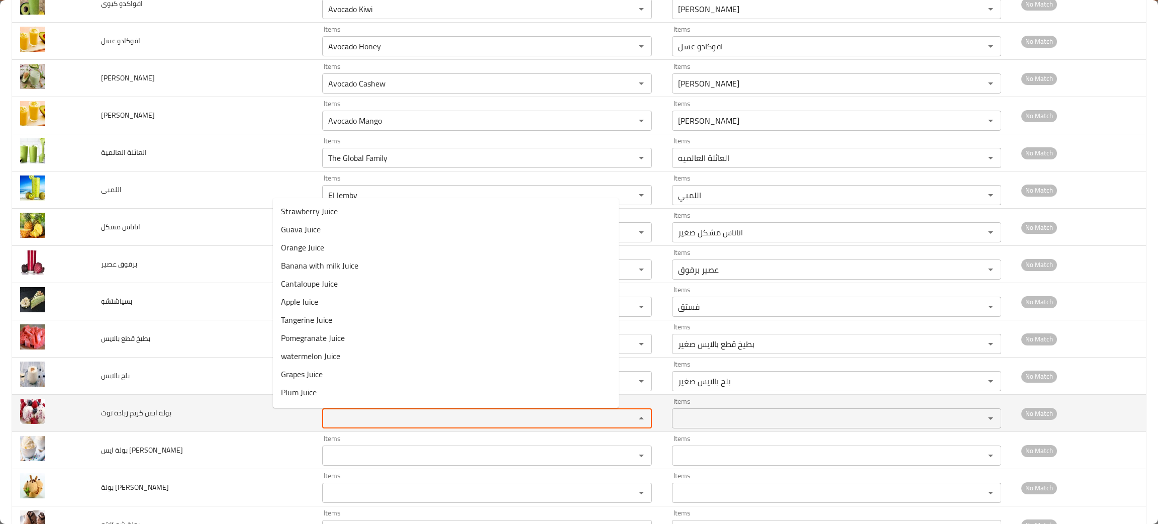
click at [325, 418] on توت "Items" at bounding box center [472, 418] width 294 height 14
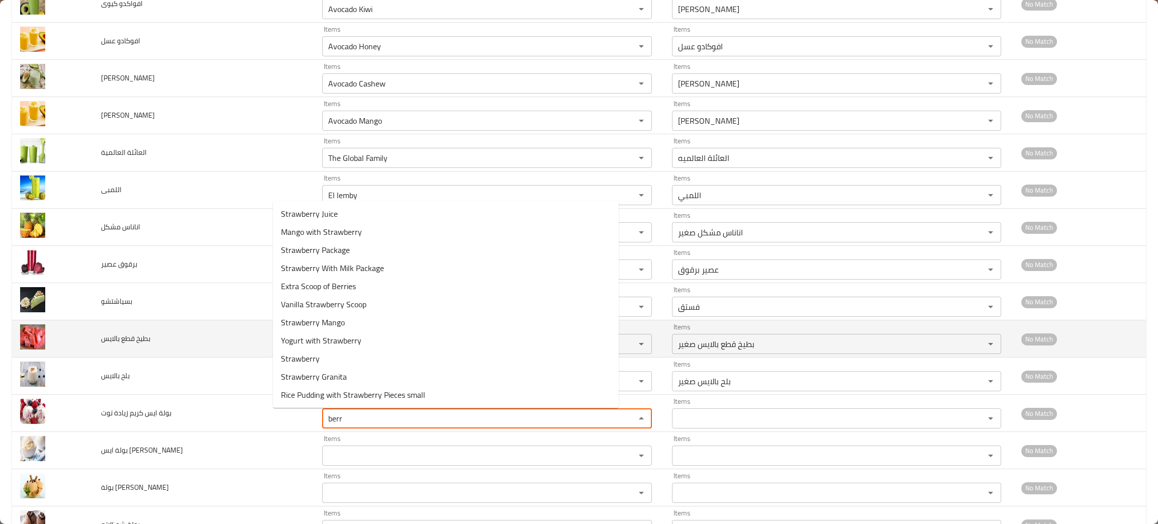
type توت "berr"
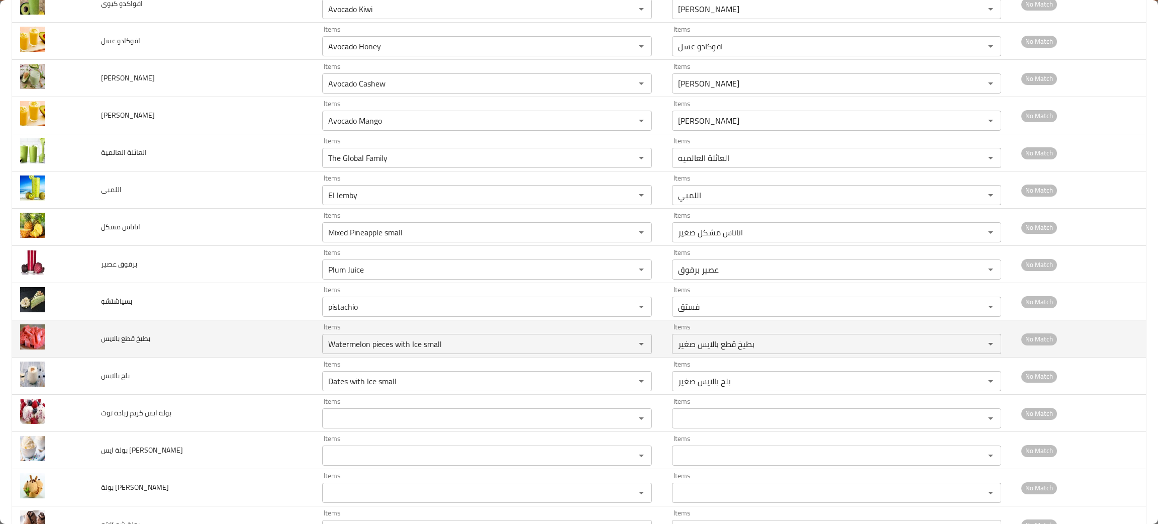
click at [150, 345] on span "بطيخ قطع بالايس" at bounding box center [125, 338] width 49 height 13
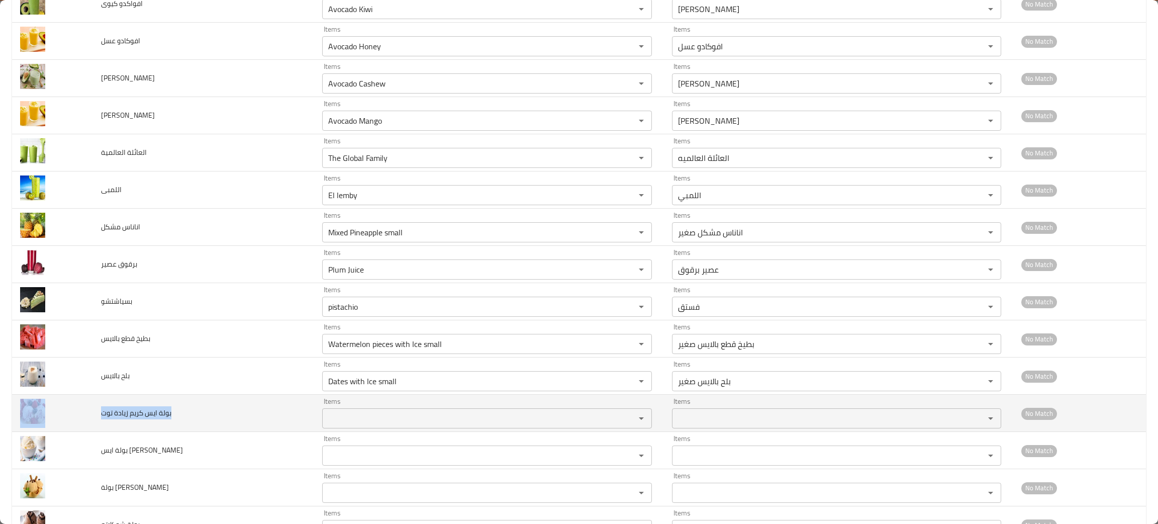
drag, startPoint x: 181, startPoint y: 415, endPoint x: 92, endPoint y: 408, distance: 89.7
click at [92, 408] on tr "بولة ايس كريم زيادة توت Items Items Items Items No Match" at bounding box center [579, 413] width 1134 height 37
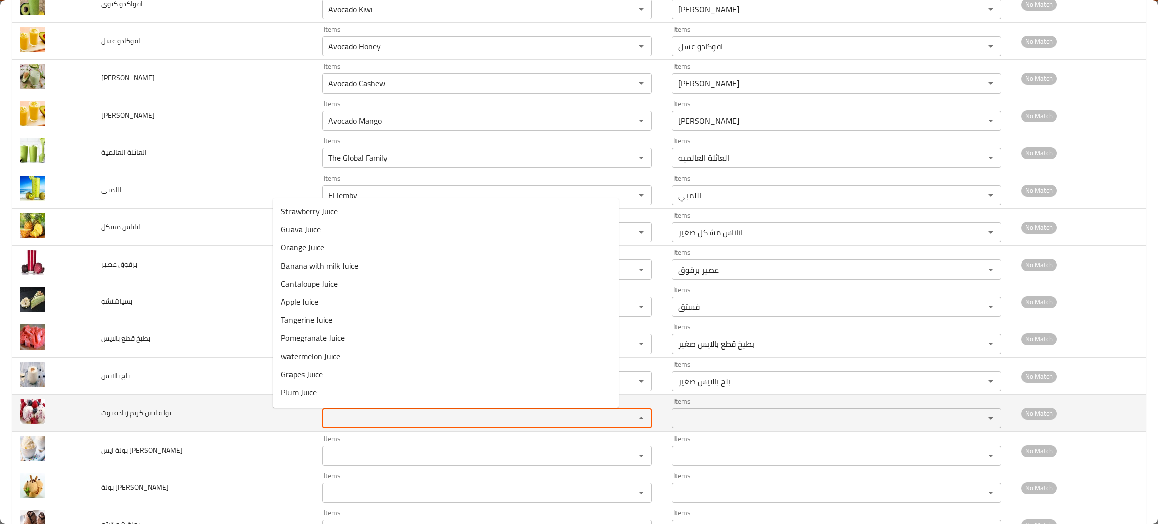
click at [325, 417] on توت "Items" at bounding box center [472, 418] width 294 height 14
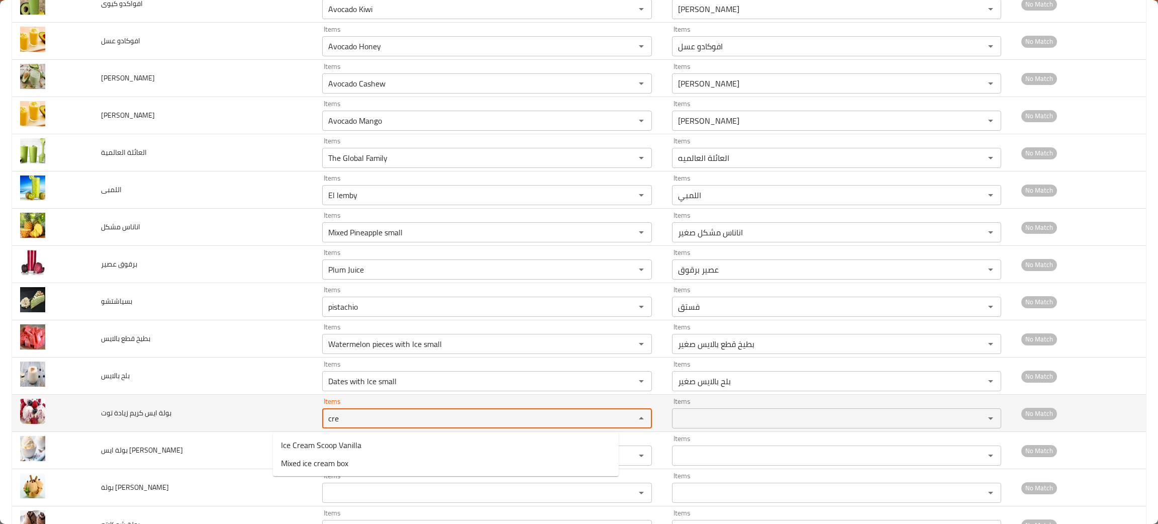
type توت "cre"
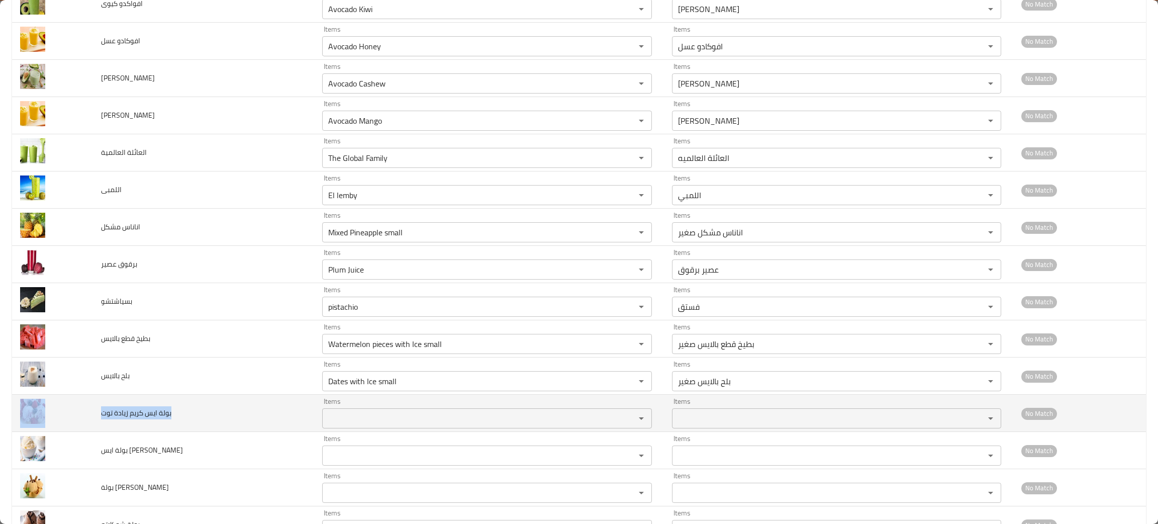
drag, startPoint x: 190, startPoint y: 412, endPoint x: 71, endPoint y: 416, distance: 118.7
click at [71, 416] on tr "بولة ايس كريم زيادة توت Items Items Items Items No Match" at bounding box center [579, 413] width 1134 height 37
copy tr "بولة ايس كريم زيادة توت"
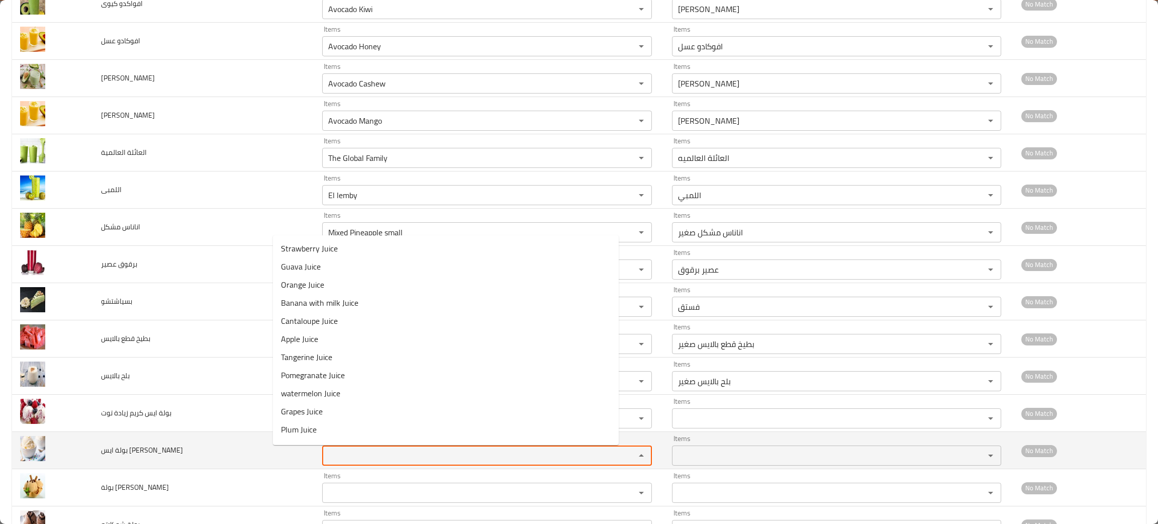
click at [325, 460] on فانيليا "Items" at bounding box center [472, 455] width 294 height 14
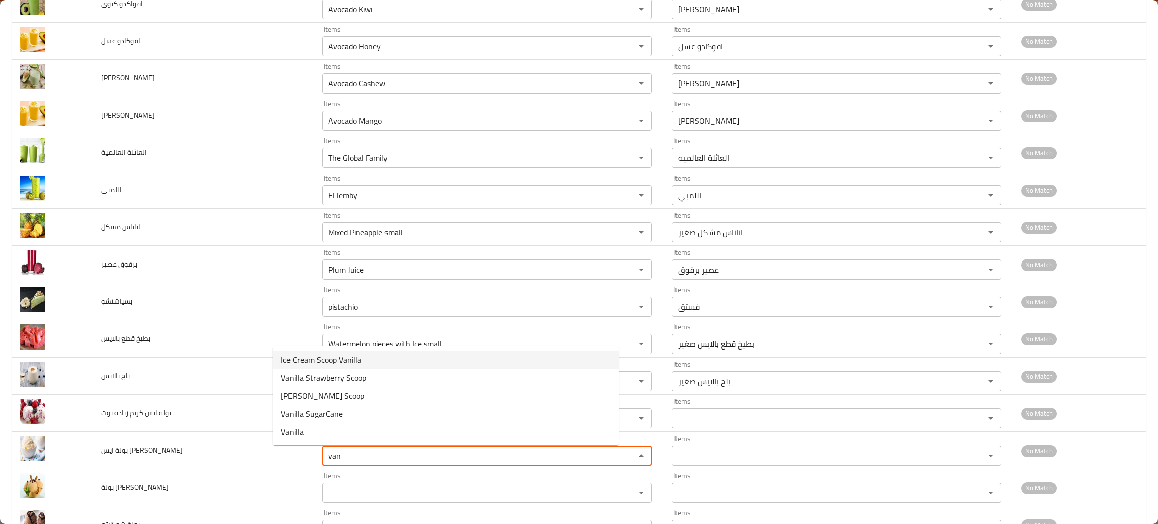
click at [343, 357] on span "Ice Cream Scoop Vanilla" at bounding box center [321, 359] width 80 height 12
type فانيليا "Ice Cream Scoop Vanilla"
type فانيليا-ar "بولة ايس كريم فانيليا"
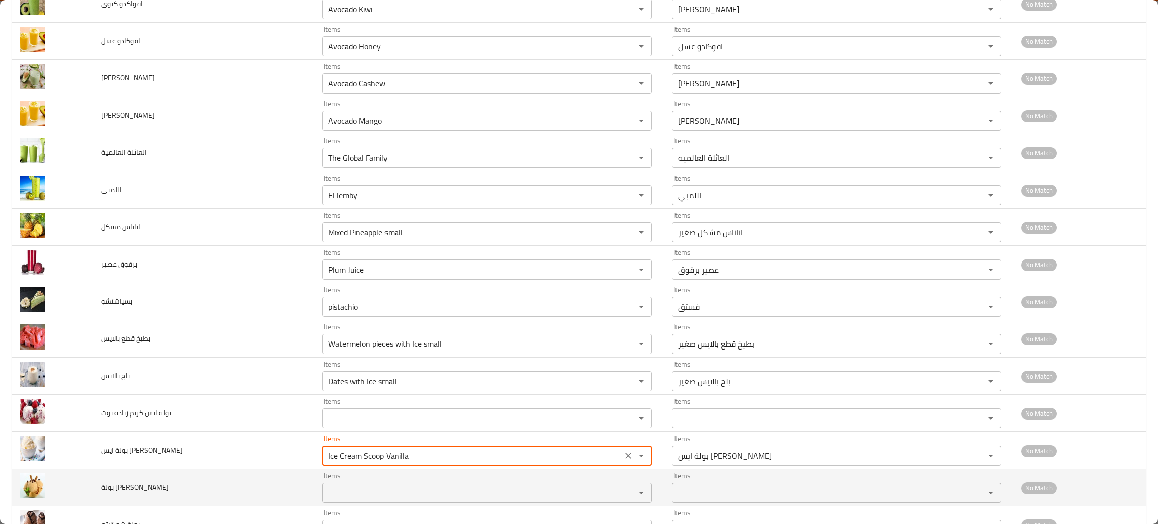
type فانيليا "Ice Cream Scoop Vanilla"
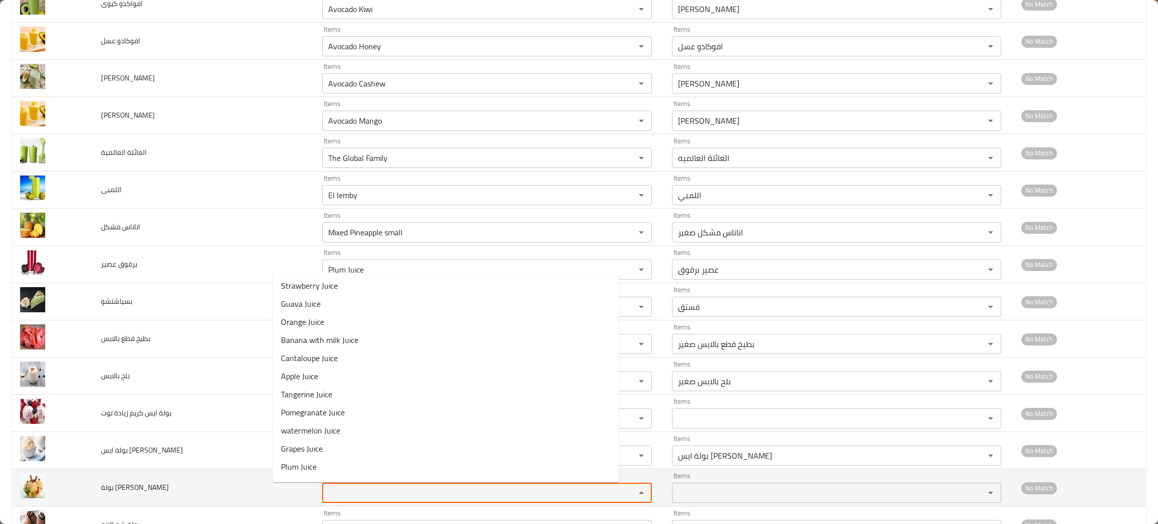
click at [325, 494] on لوتس "Items" at bounding box center [472, 493] width 294 height 14
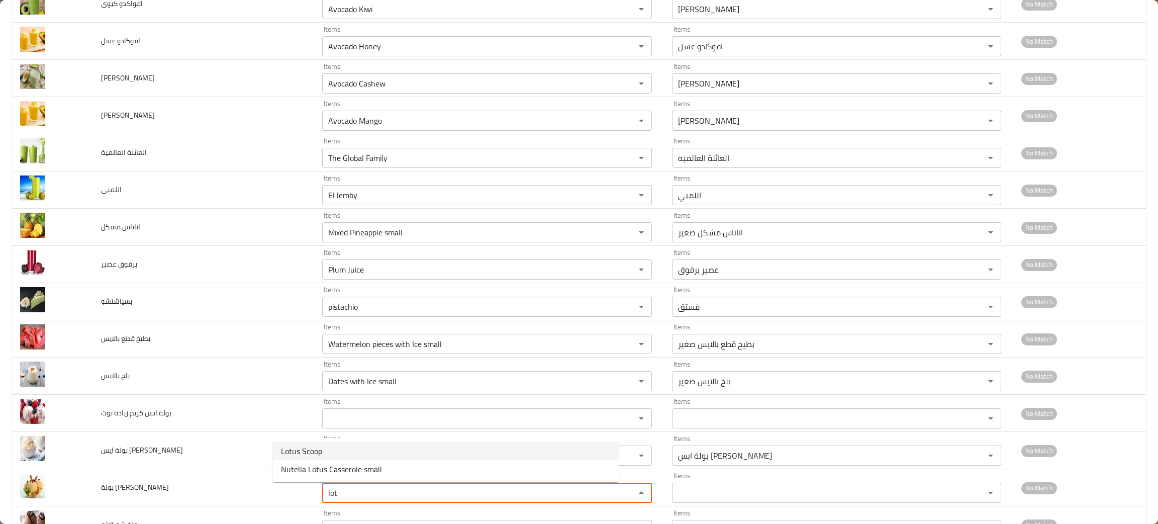
click at [297, 445] on span "Lotus Scoop" at bounding box center [301, 451] width 41 height 12
type لوتس "Lotus Scoop"
type لوتس-ar "بولة لوتس"
type لوتس "Lotus Scoop"
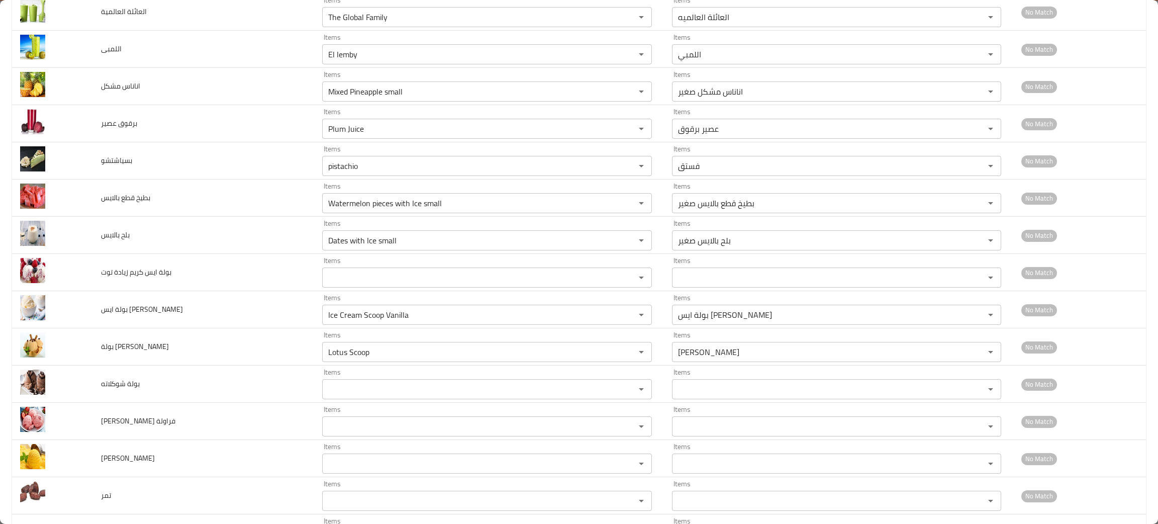
scroll to position [395, 0]
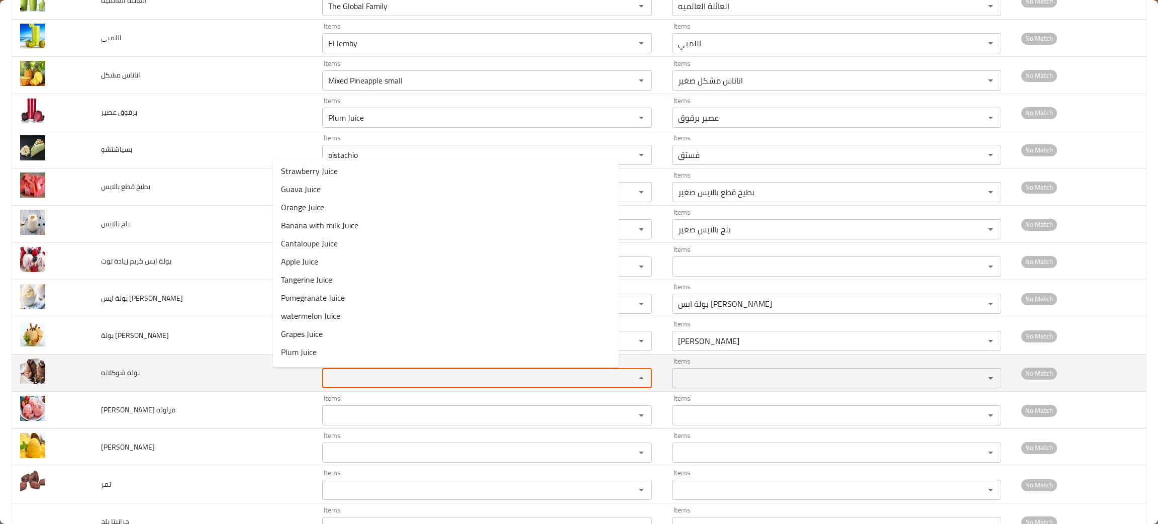
click at [325, 377] on شوكلاته "Items" at bounding box center [472, 378] width 294 height 14
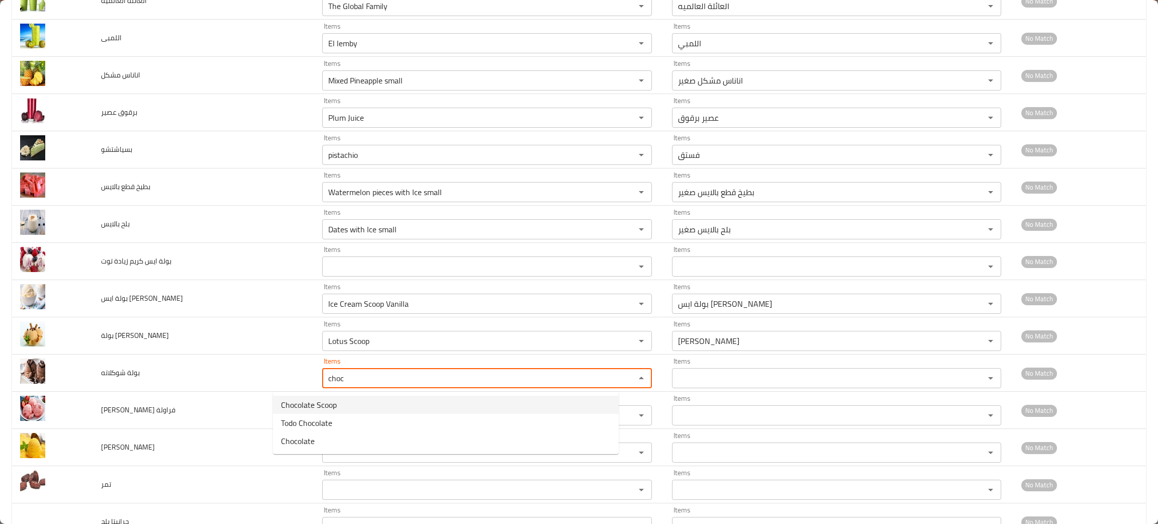
click at [322, 399] on span "Chocolate Scoop" at bounding box center [309, 405] width 56 height 12
type شوكلاته "Chocolate Scoop"
type شوكلاته-ar "بولة شوكلاته"
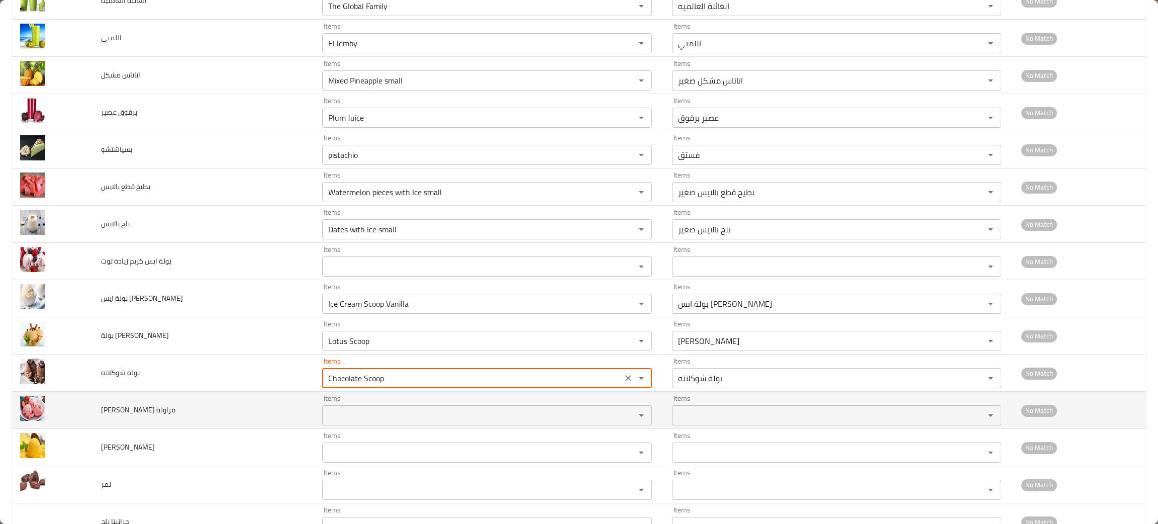
click at [330, 424] on div "Items" at bounding box center [487, 415] width 330 height 20
type شوكلاته "Chocolate Scoop"
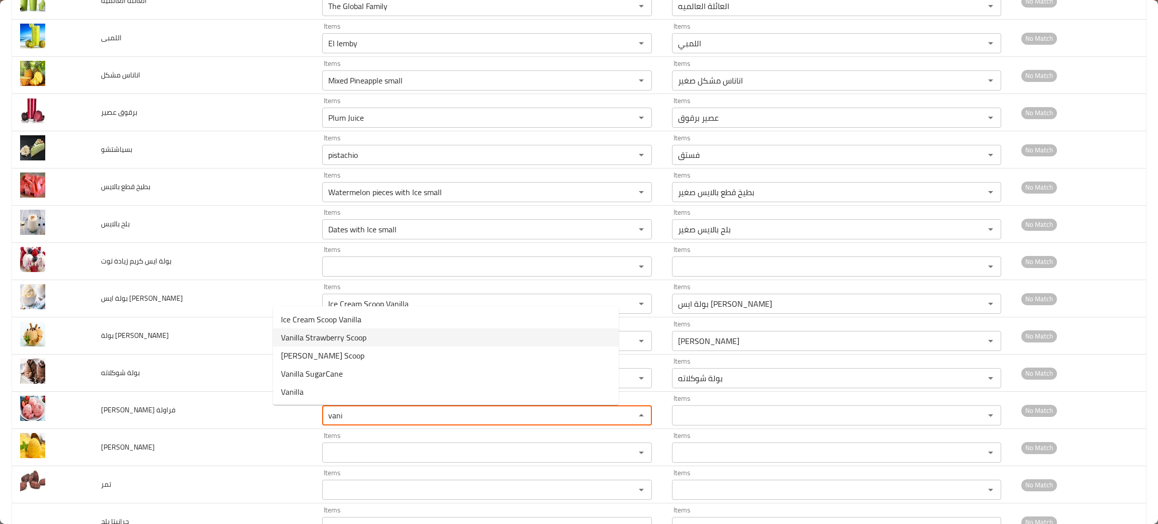
click at [321, 334] on span "Vanilla Strawberry Scoop" at bounding box center [323, 337] width 85 height 12
type فراولة "Vanilla Strawberry Scoop"
type فراولة-ar "بولة فانيليا فراولة"
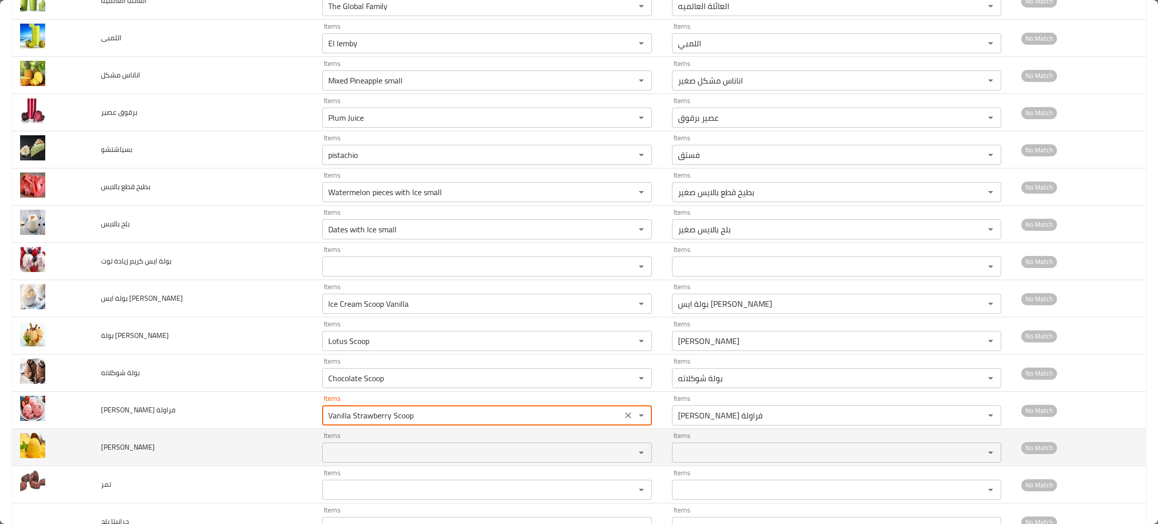
type فراولة "Vanilla Strawberry Scoop"
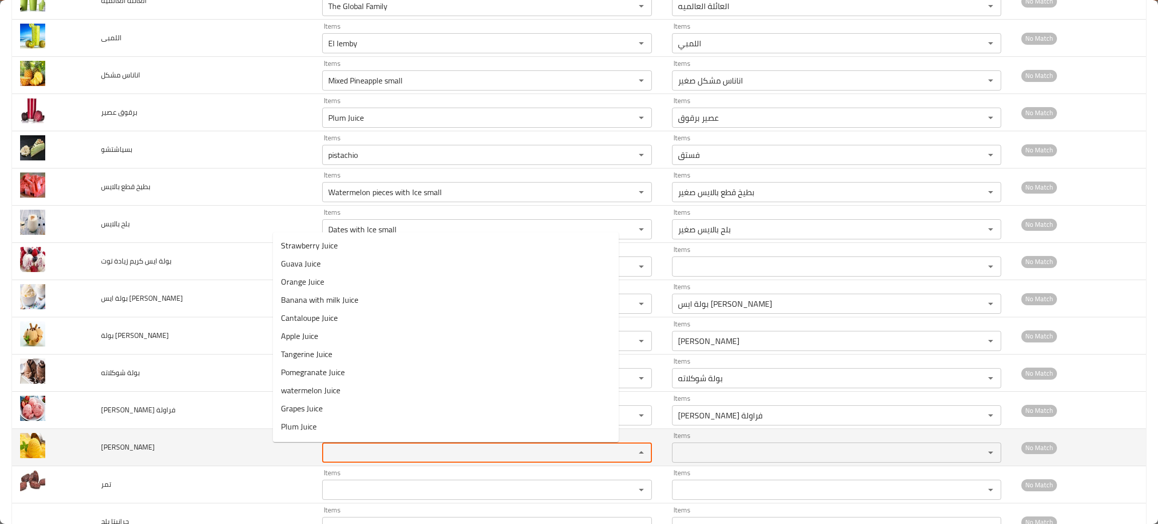
click at [325, 455] on مانجو "Items" at bounding box center [472, 452] width 294 height 14
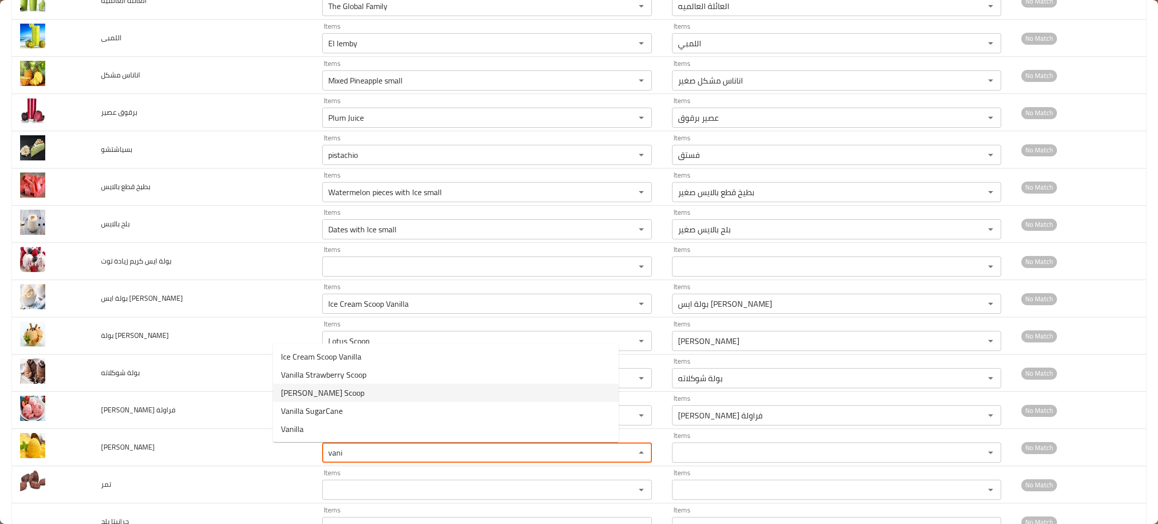
click at [312, 390] on span "[PERSON_NAME] Scoop" at bounding box center [322, 393] width 83 height 12
type مانجو "[PERSON_NAME] Scoop"
type مانجو-ar "بولة فانيليا مانجو"
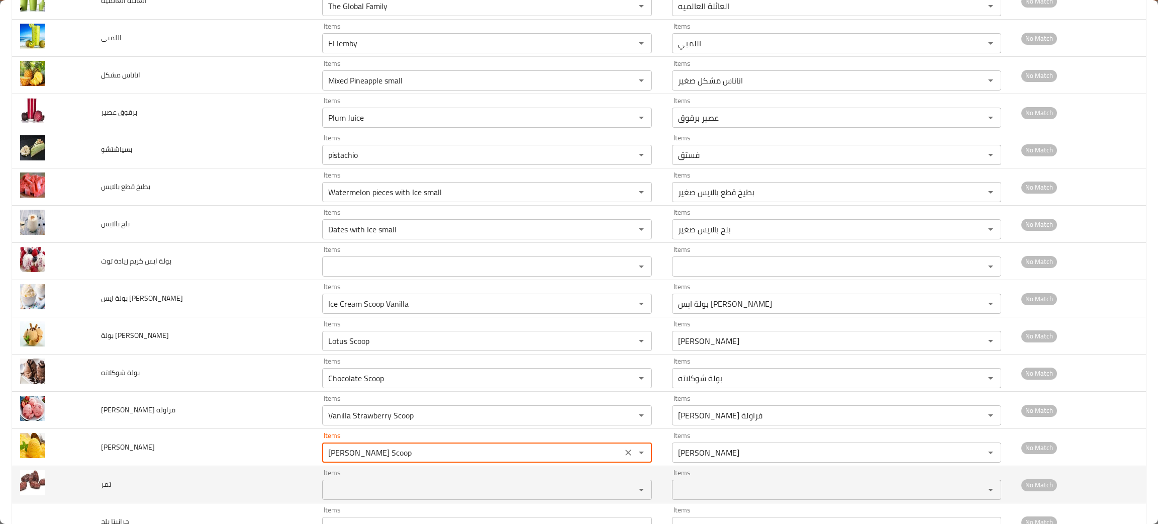
type مانجو "[PERSON_NAME] Scoop"
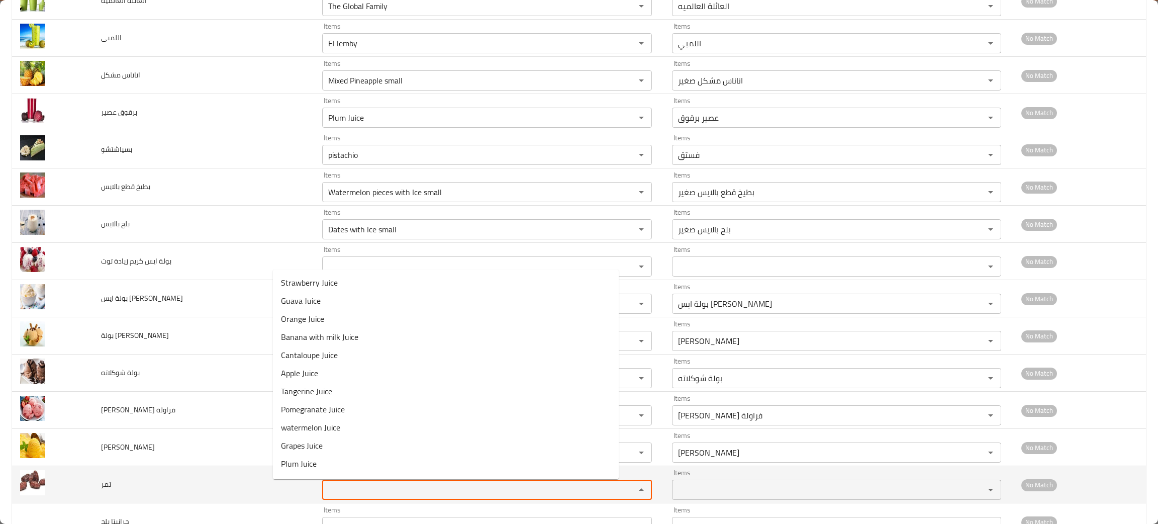
click at [325, 493] on input "Items" at bounding box center [472, 490] width 294 height 14
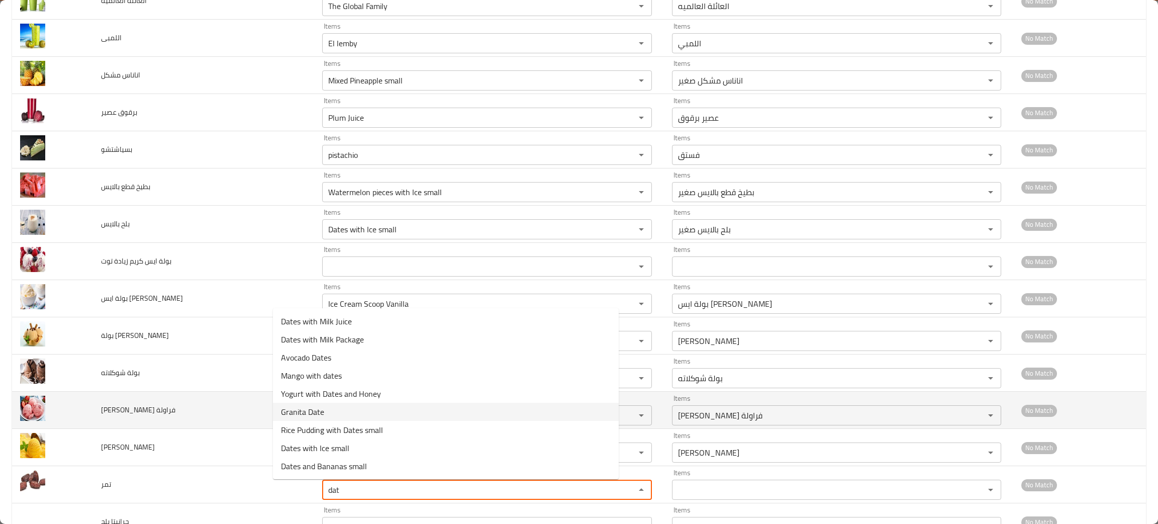
type input "dat"
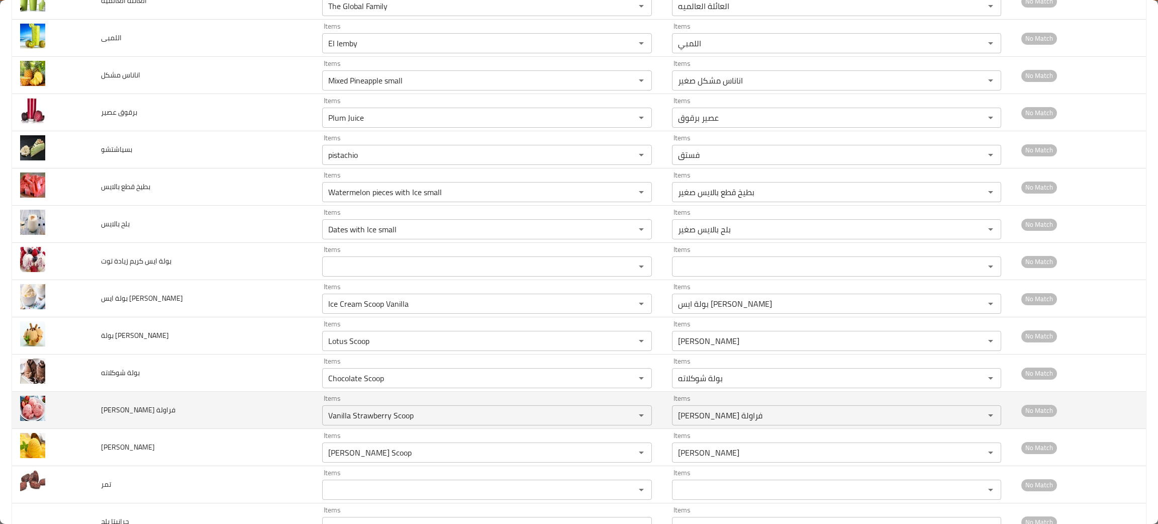
click at [251, 410] on td "بولة فانيليا فراولة" at bounding box center [203, 410] width 221 height 37
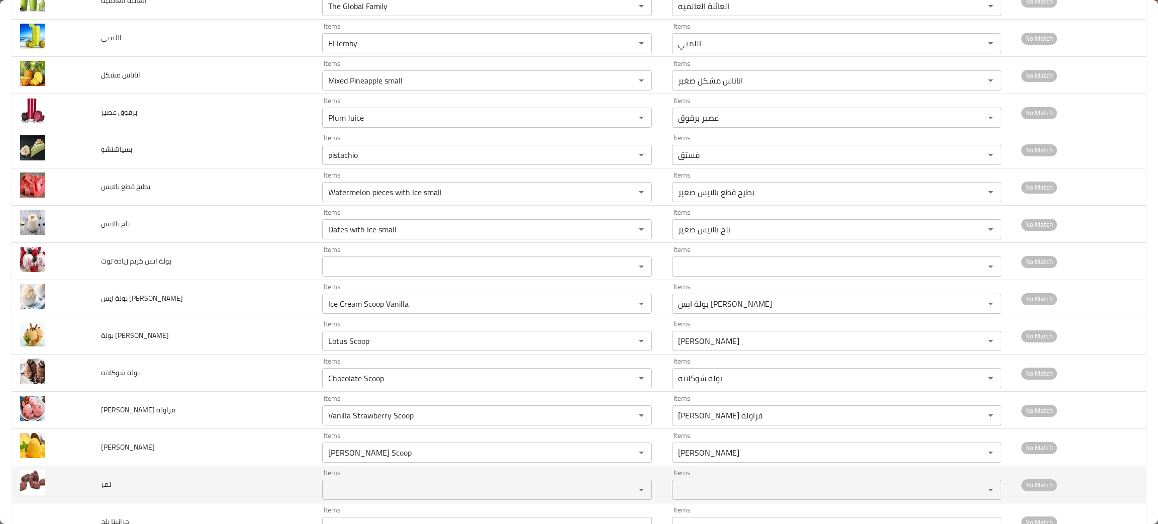
click at [325, 483] on div "Items" at bounding box center [487, 490] width 330 height 20
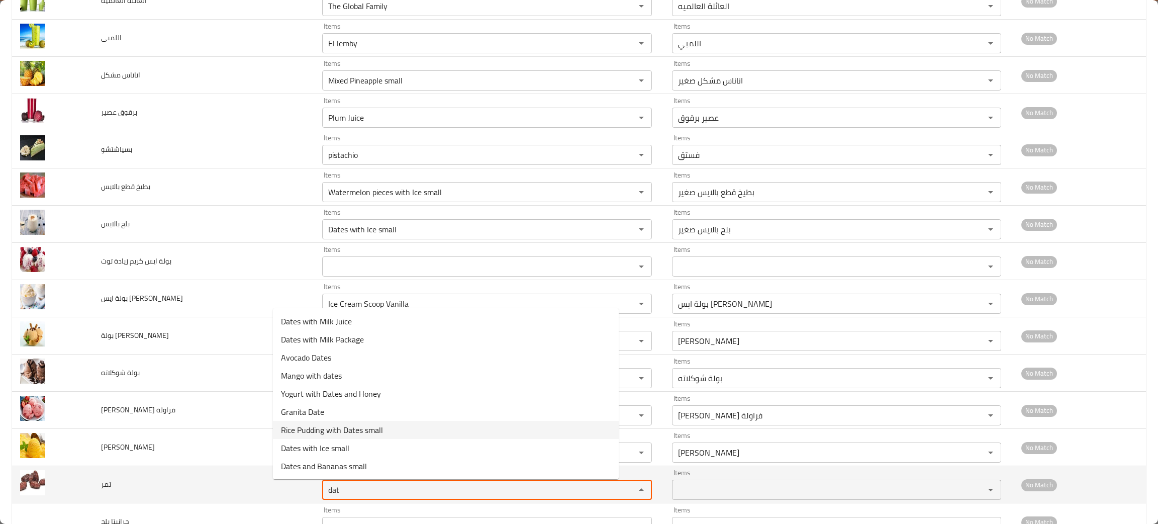
type input "dat"
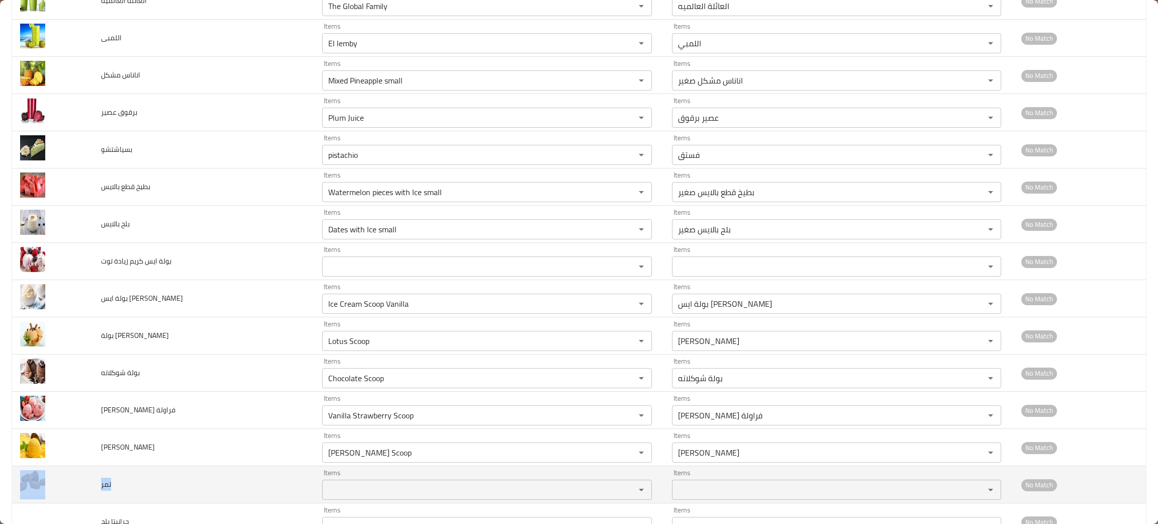
drag, startPoint x: 126, startPoint y: 487, endPoint x: 89, endPoint y: 482, distance: 37.5
click at [89, 482] on tr "تمر Items Items Items Items No Match" at bounding box center [579, 484] width 1134 height 37
copy tr "تمر"
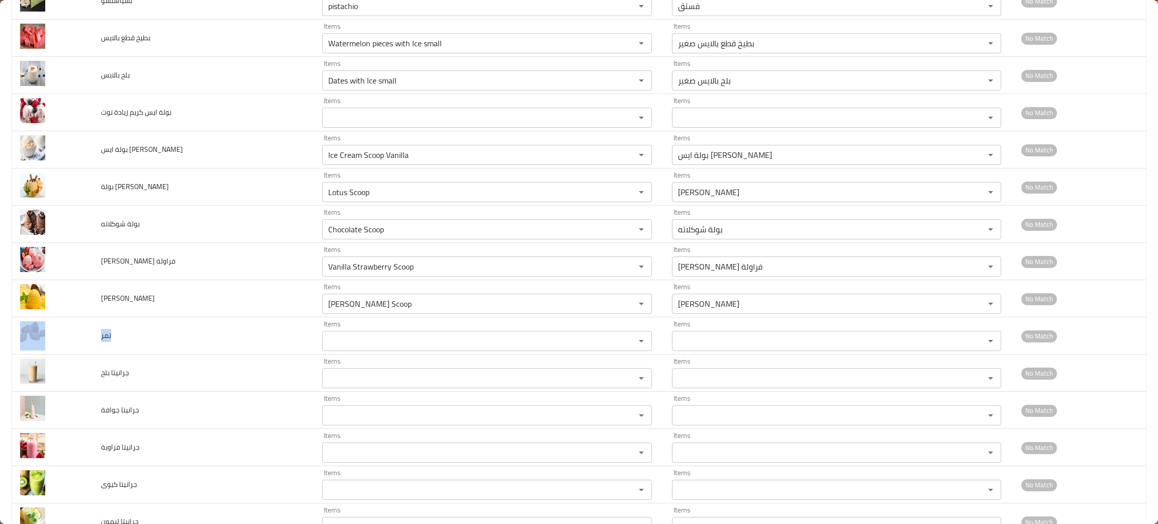
scroll to position [647, 0]
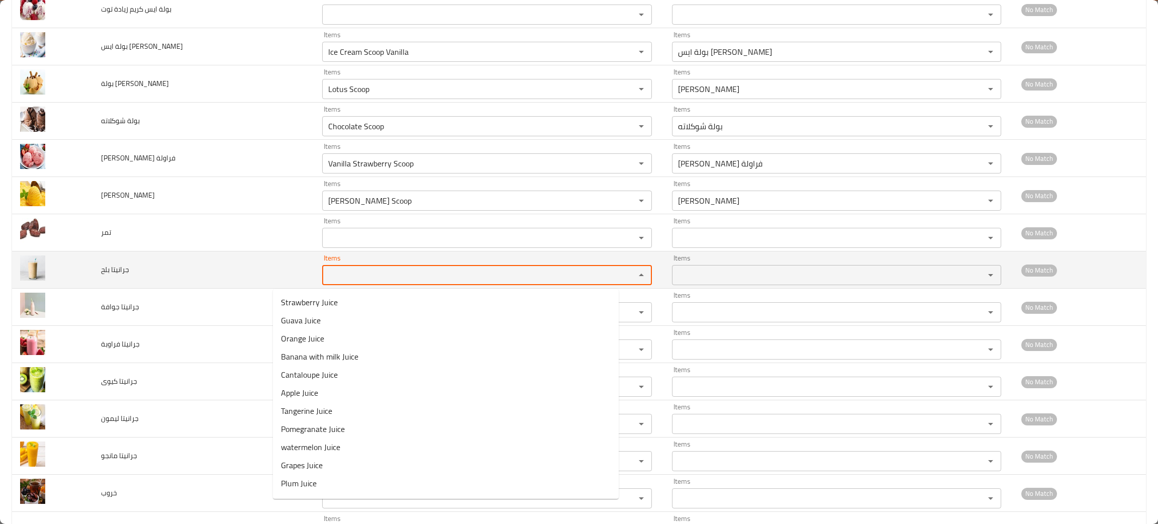
click at [325, 277] on بلح "Items" at bounding box center [472, 275] width 294 height 14
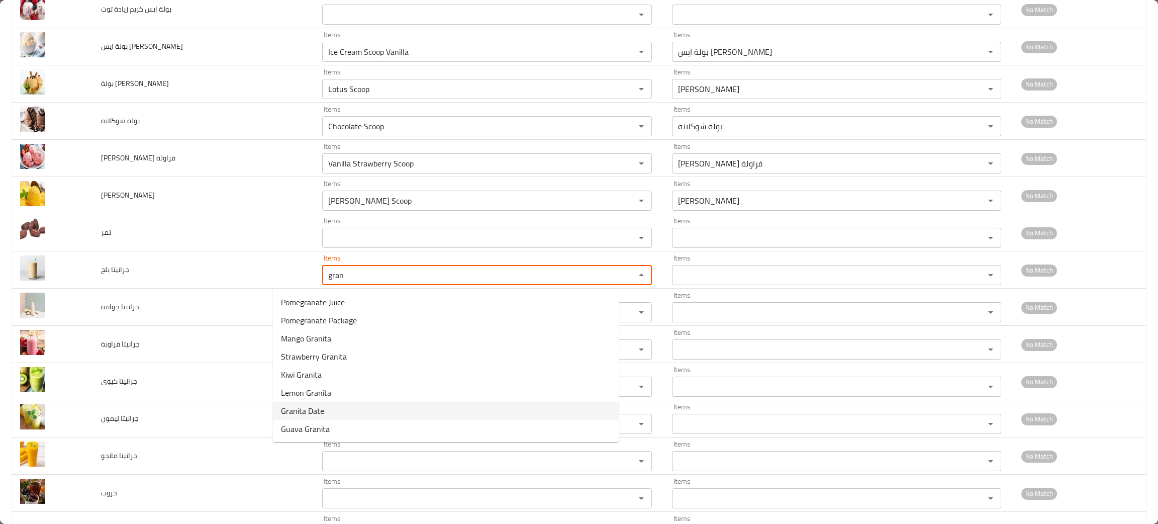
click at [296, 406] on span "Granita Date" at bounding box center [302, 411] width 43 height 12
type بلح "Granita Date"
type بلح-ar "جرانيتا بلح"
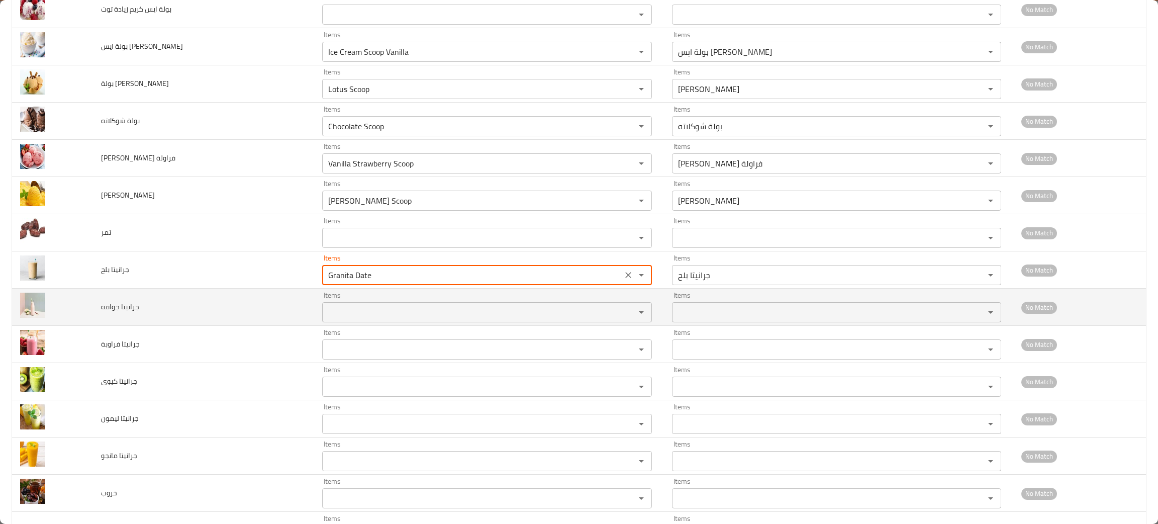
type بلح "Granita Date"
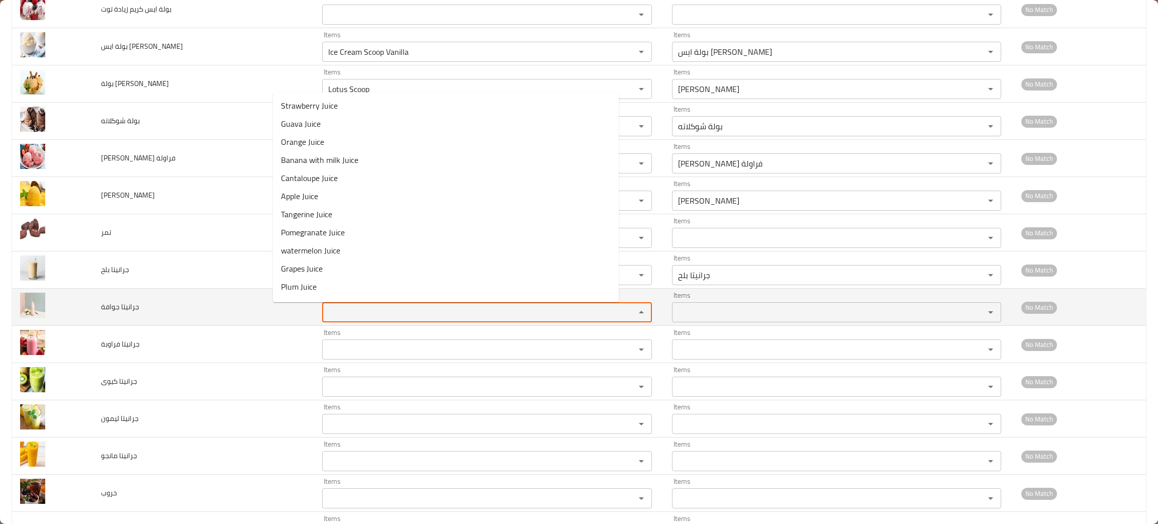
click at [325, 318] on جوافة "Items" at bounding box center [472, 312] width 294 height 14
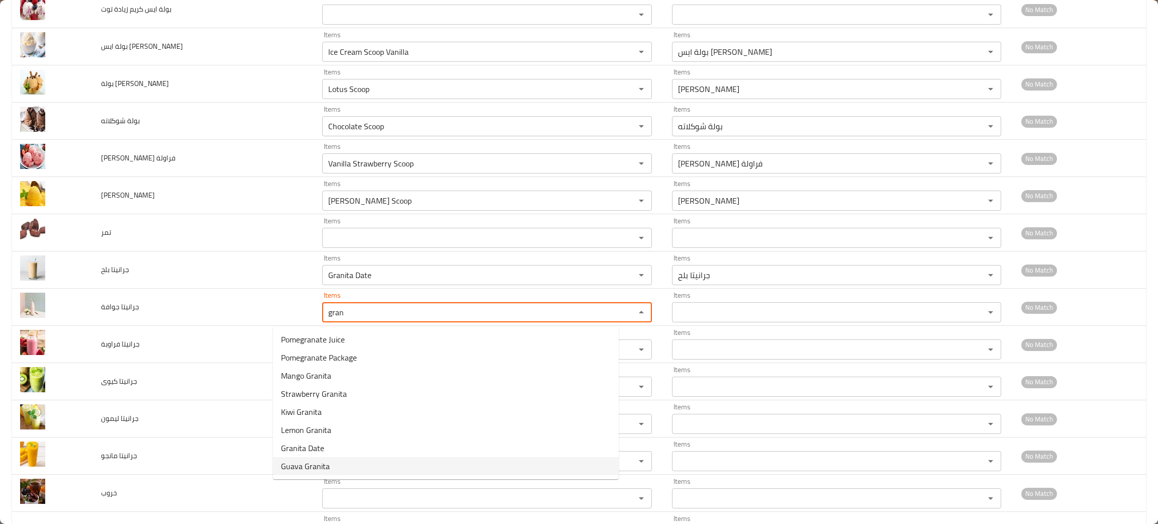
click at [325, 461] on span "Guava Granita" at bounding box center [305, 466] width 49 height 12
type جوافة "Guava Granita"
type جوافة-ar "جرانيتا جوافة"
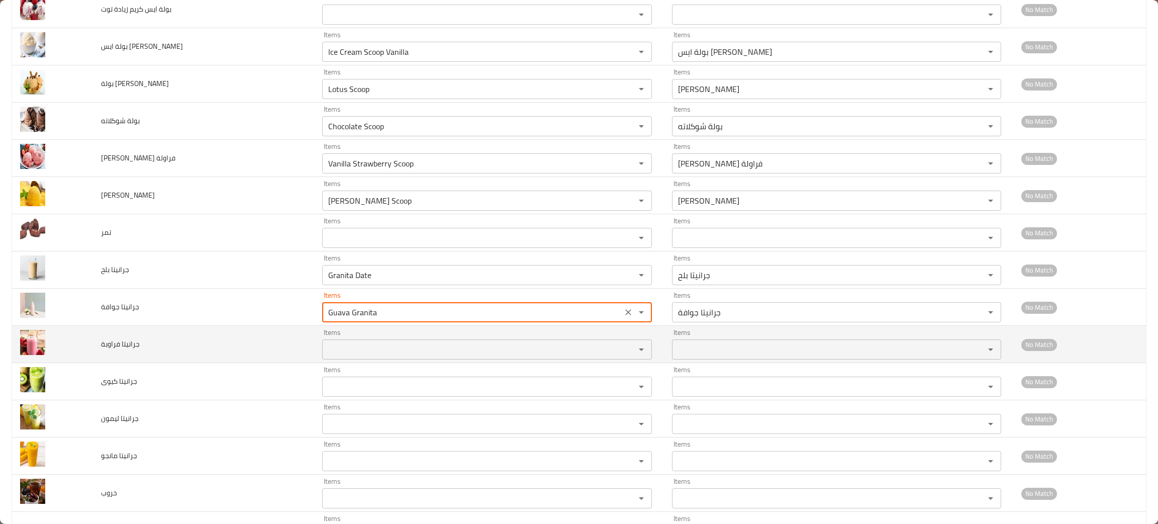
type جوافة "Guava Granita"
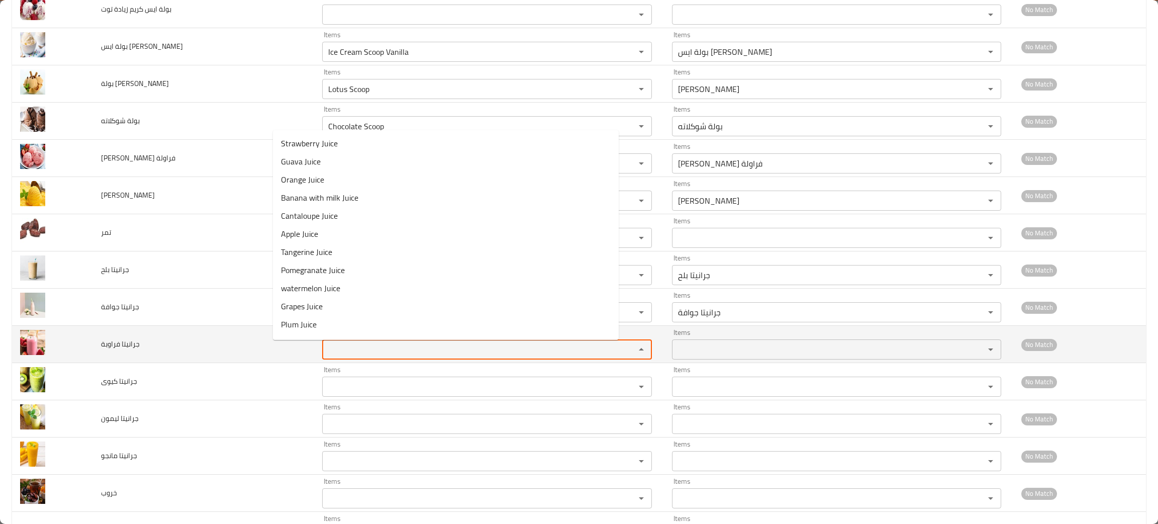
click at [325, 349] on فراوبة "Items" at bounding box center [472, 349] width 294 height 14
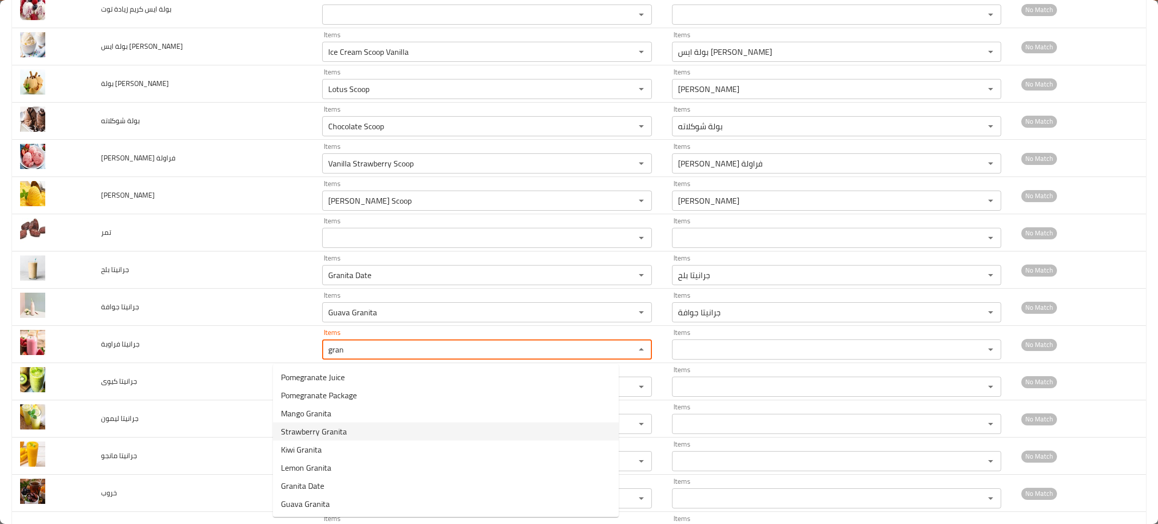
click at [326, 436] on span "Strawberry Granita" at bounding box center [314, 431] width 66 height 12
type فراوبة "Strawberry Granita"
type فراوبة-ar "جرانيتا فراولة"
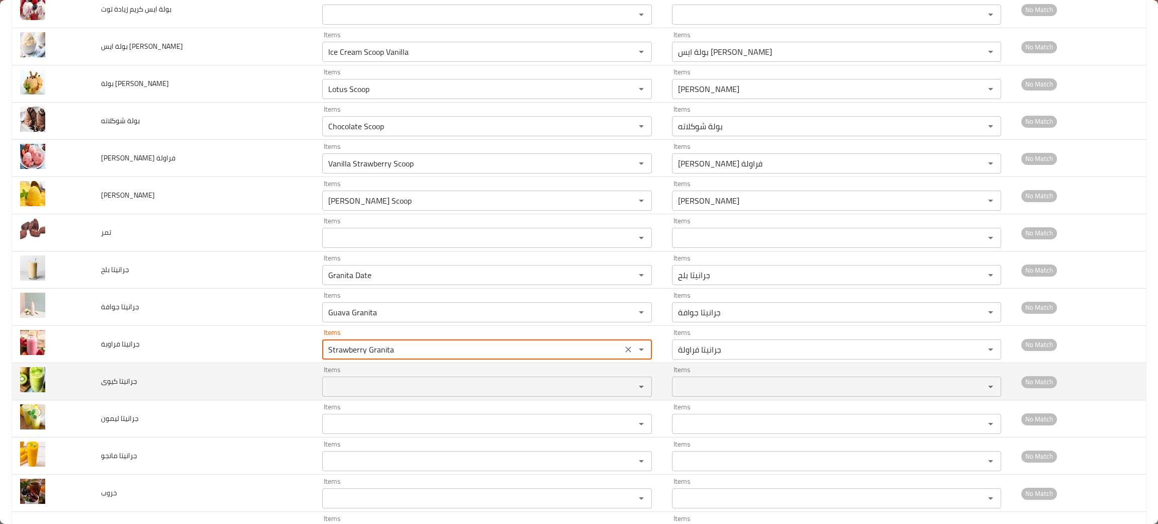
type فراوبة "Strawberry Granita"
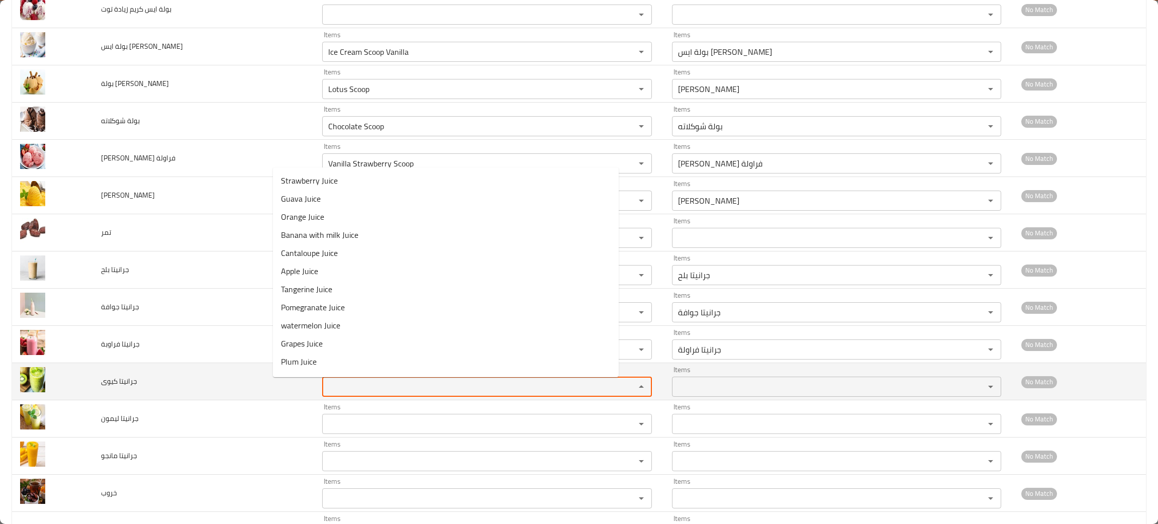
click at [325, 389] on كيوى "Items" at bounding box center [472, 387] width 294 height 14
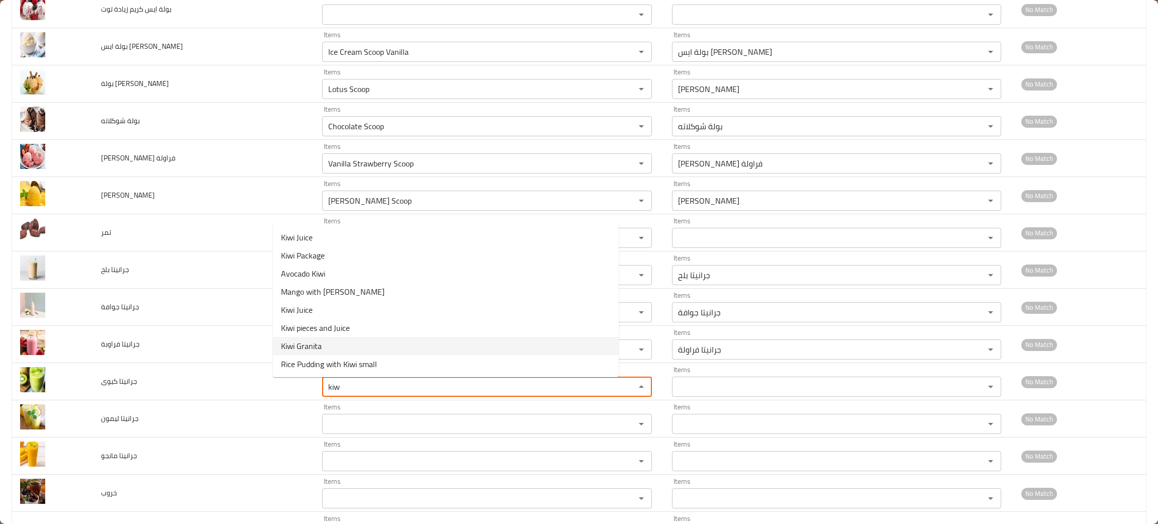
click at [301, 343] on span "Kiwi Granita" at bounding box center [301, 346] width 41 height 12
type كيوى "Kiwi Granita"
type كيوى-ar "جرانيتا كيوى"
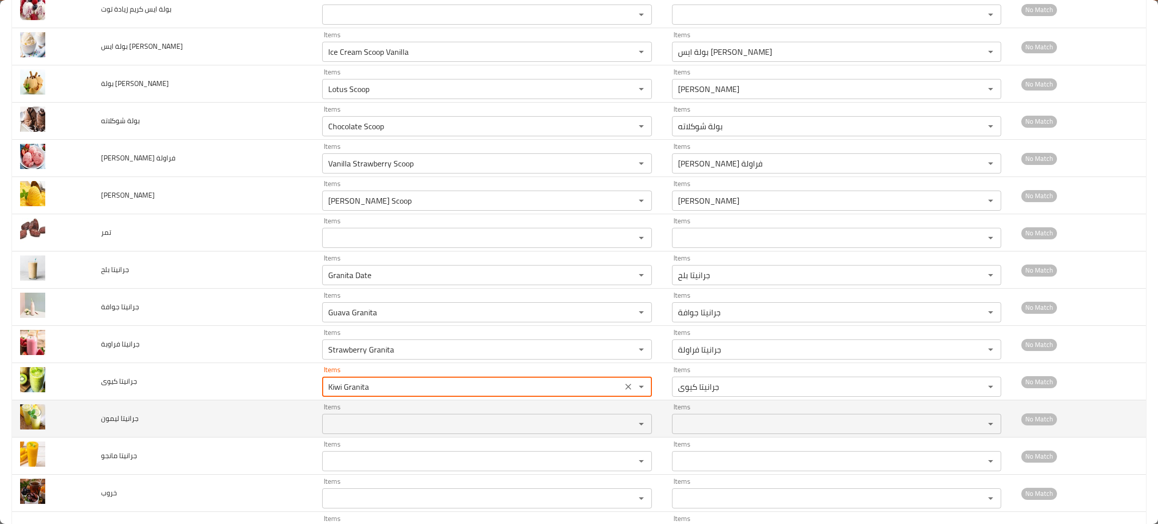
type كيوى "Kiwi Granita"
click at [325, 425] on ليمون "Items" at bounding box center [472, 424] width 294 height 14
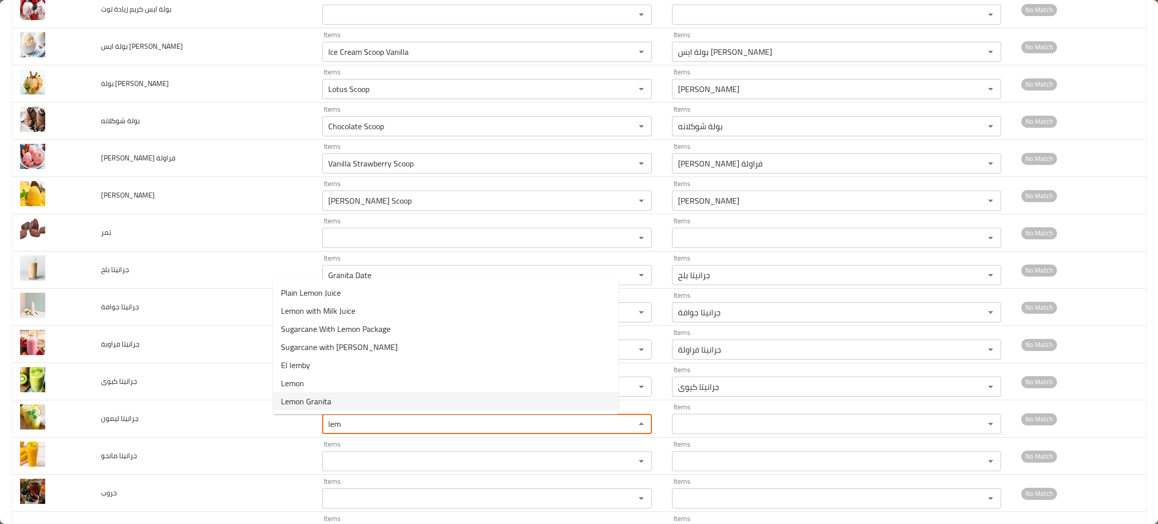
click at [316, 397] on span "Lemon Granita" at bounding box center [306, 401] width 50 height 12
type ليمون "Lemon Granita"
type ليمون-ar "جرانيتا ليمون"
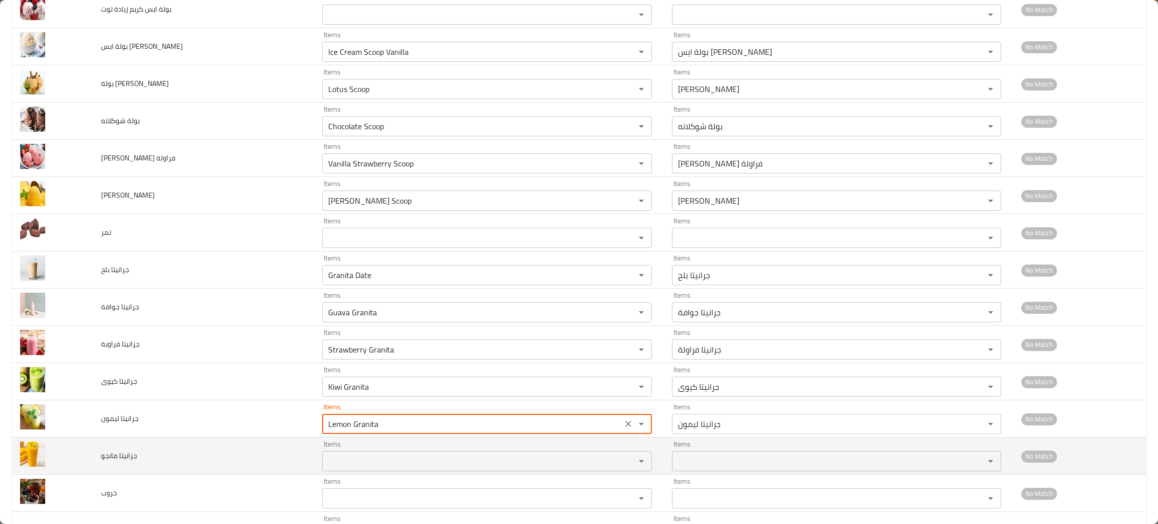
type ليمون "Lemon Granita"
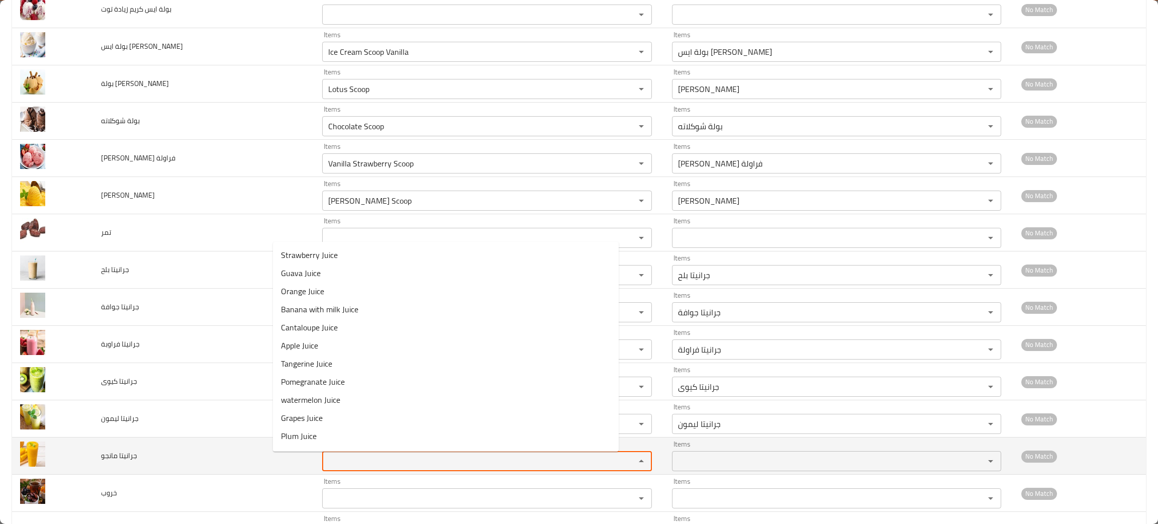
click at [325, 457] on مانجو "Items" at bounding box center [472, 461] width 294 height 14
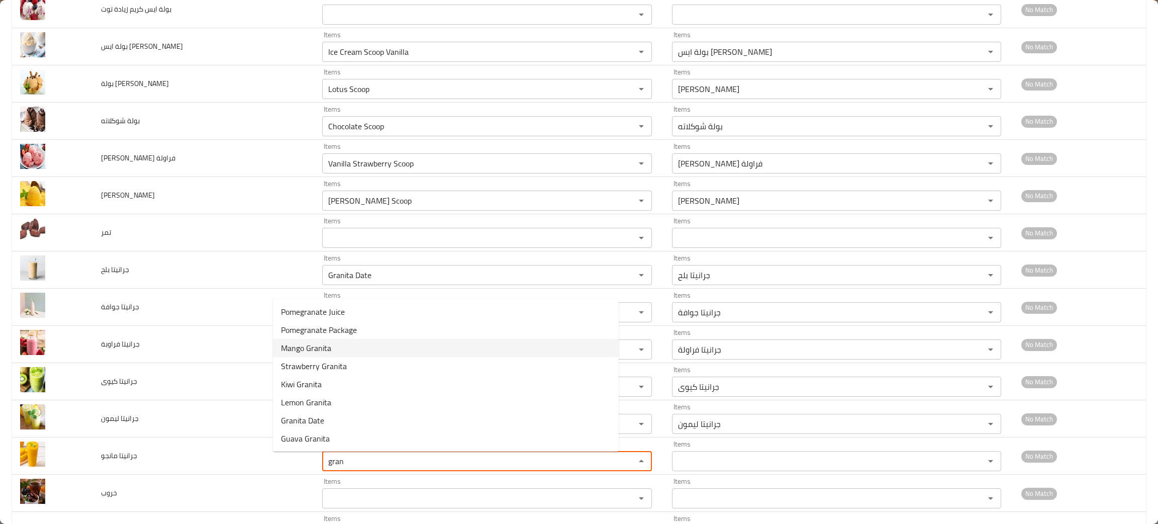
click at [319, 343] on span "Mango Granita" at bounding box center [306, 348] width 50 height 12
type مانجو "Mango Granita"
type مانجو-ar "جرانيتا مانجو"
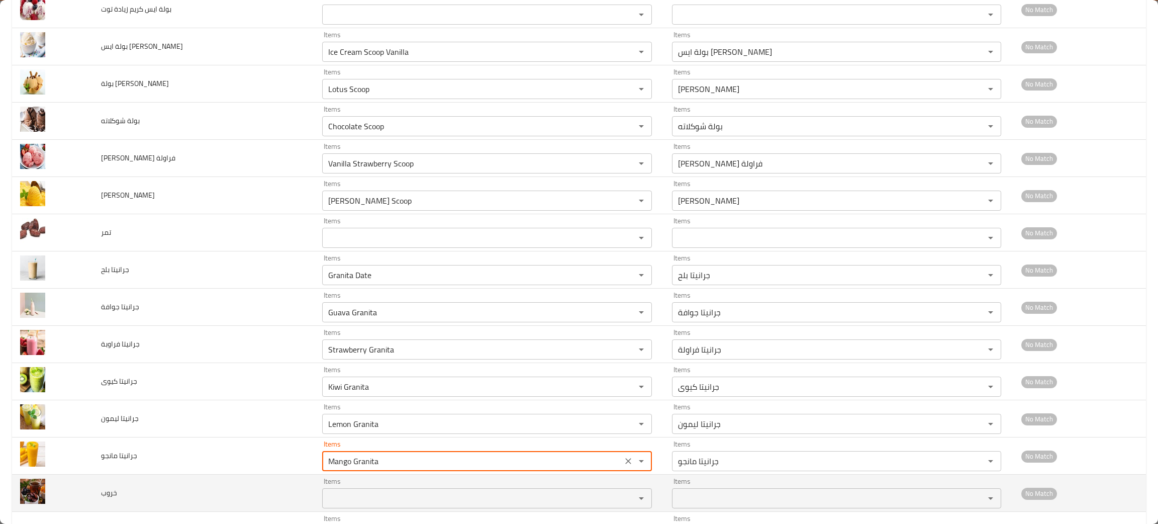
type مانجو "Mango Granita"
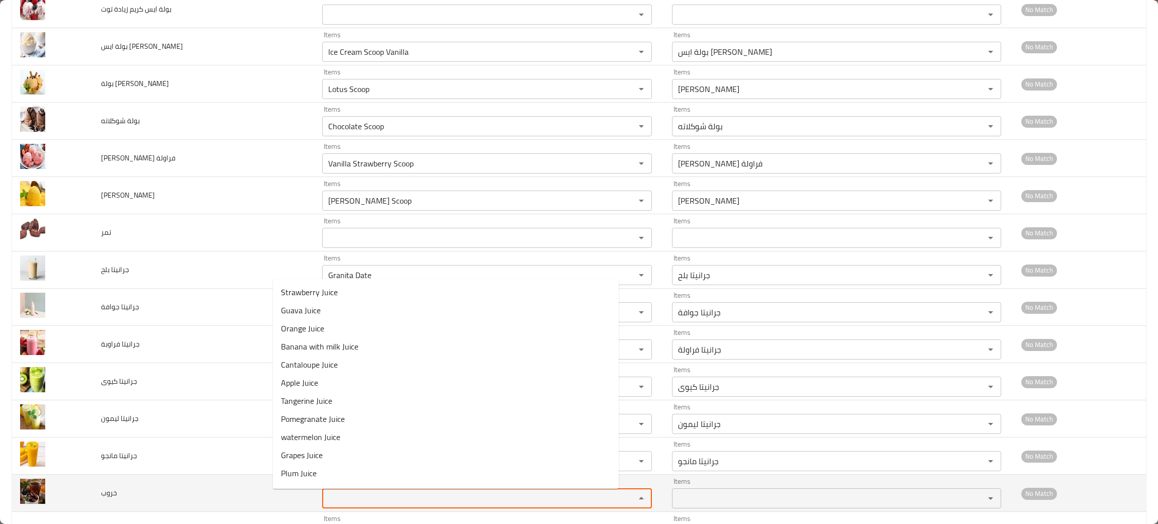
click at [325, 503] on input "Items" at bounding box center [472, 498] width 294 height 14
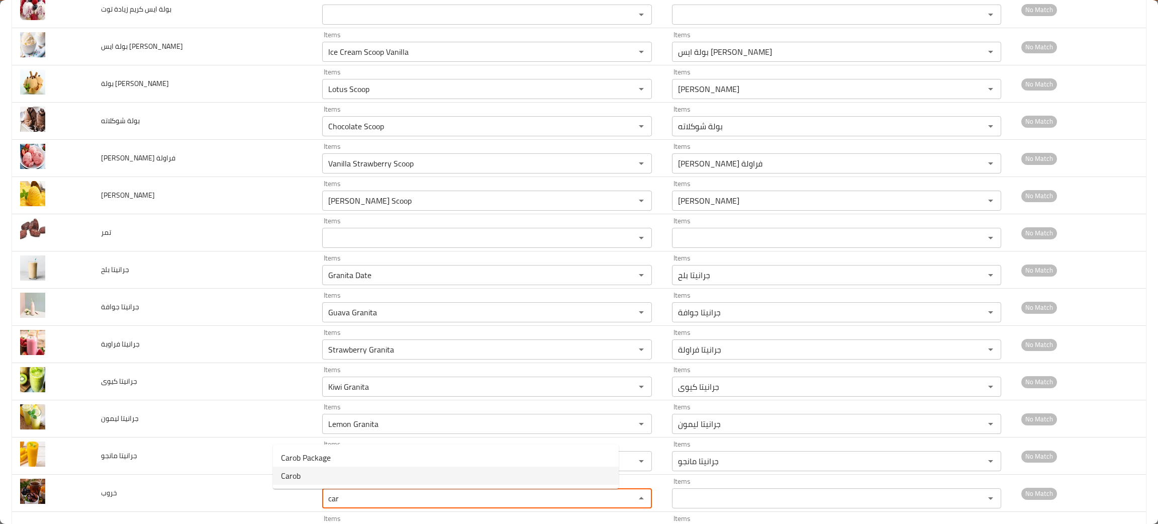
click at [304, 469] on li "Carob" at bounding box center [446, 476] width 346 height 18
type input "Carob"
type input "خروب"
type input "Carob"
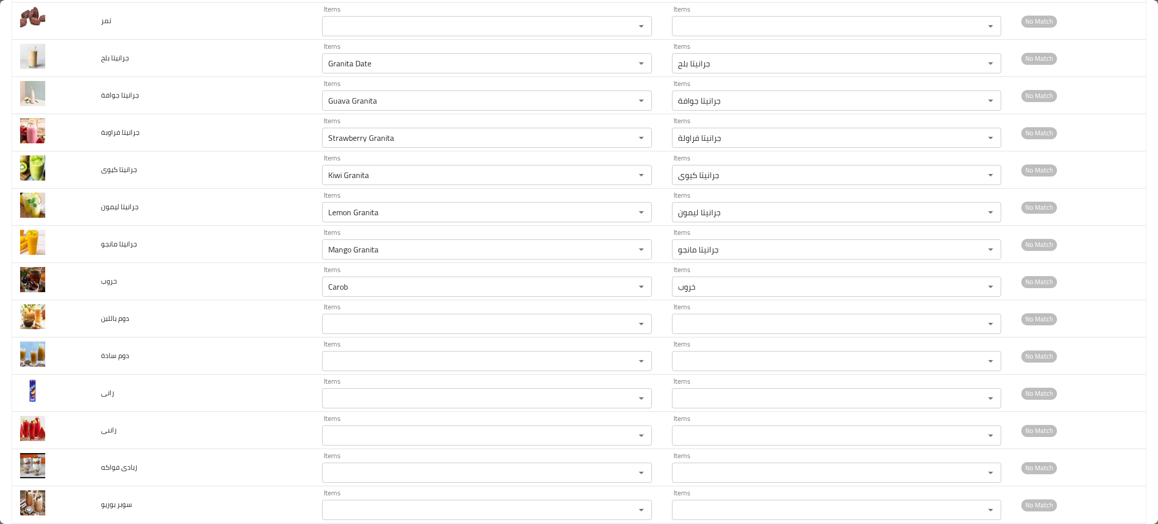
scroll to position [854, 0]
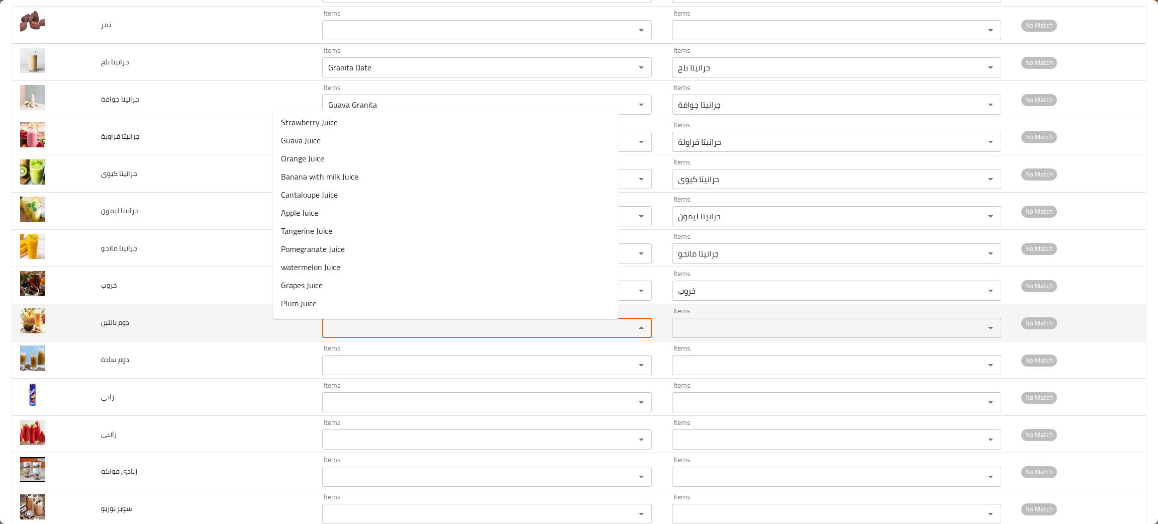
click at [334, 327] on باللبن "Items" at bounding box center [472, 328] width 294 height 14
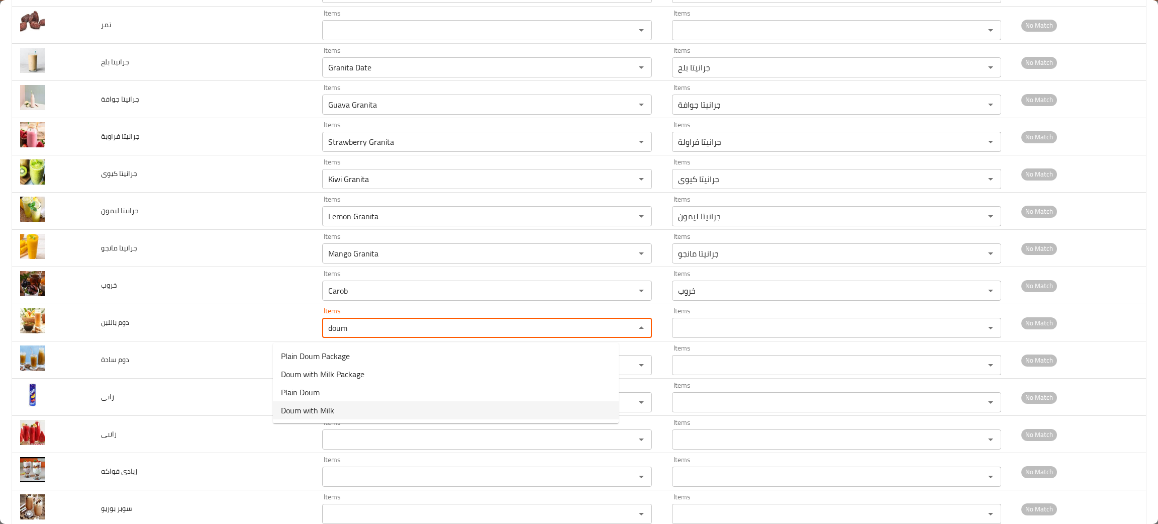
click at [317, 412] on span "Doum with Milk" at bounding box center [307, 410] width 53 height 12
type باللبن "Doum with Milk"
type باللبن-ar "دوم باللبن"
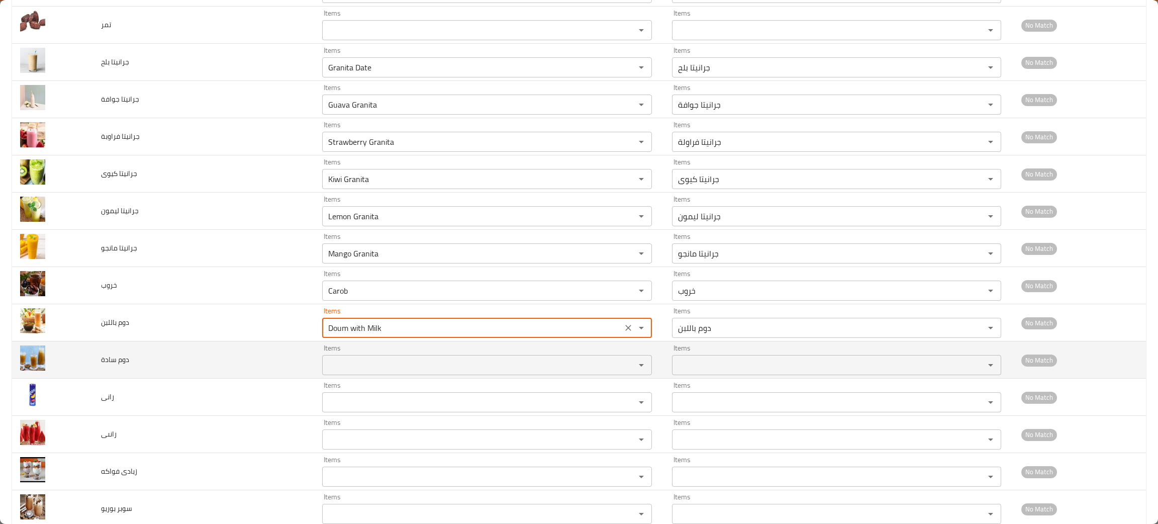
type باللبن "Doum with Milk"
click at [325, 368] on سادة "Items" at bounding box center [472, 365] width 294 height 14
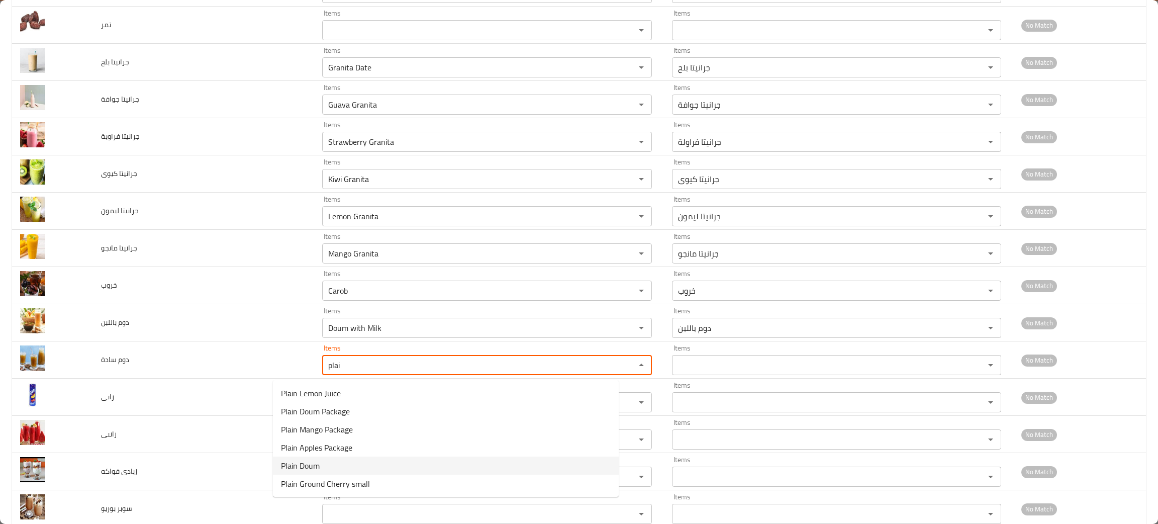
click at [292, 470] on span "Plain Doum" at bounding box center [300, 466] width 39 height 12
type سادة "Plain Doum"
type سادة-ar "دوم سادة"
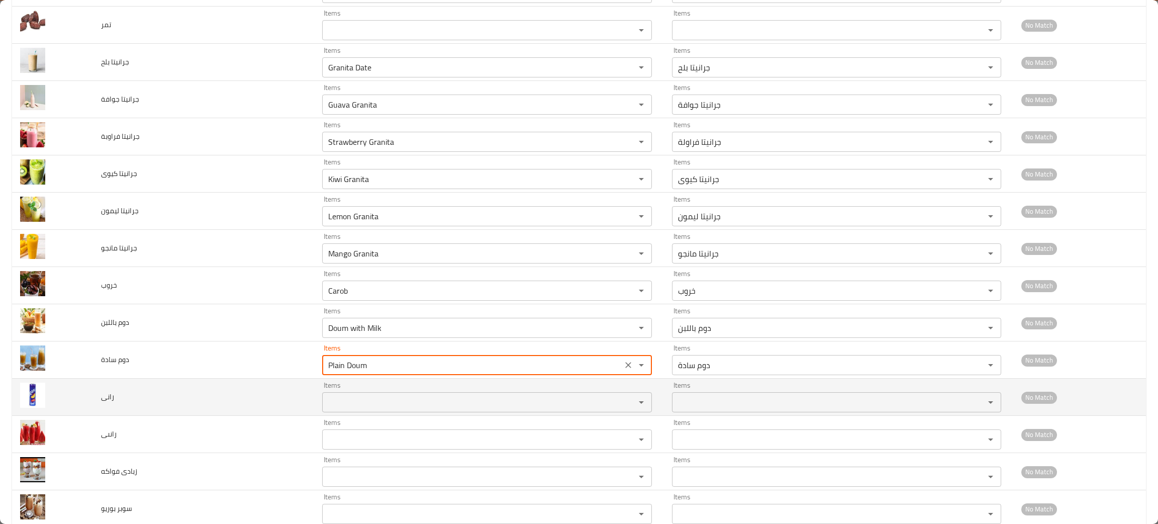
type سادة "Plain Doum"
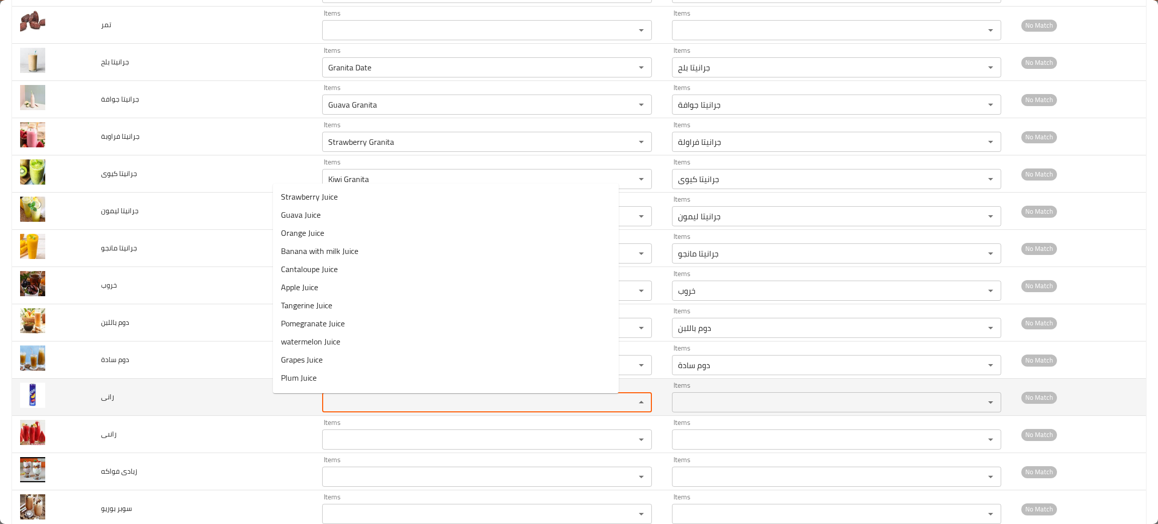
click at [325, 404] on input "Items" at bounding box center [472, 402] width 294 height 14
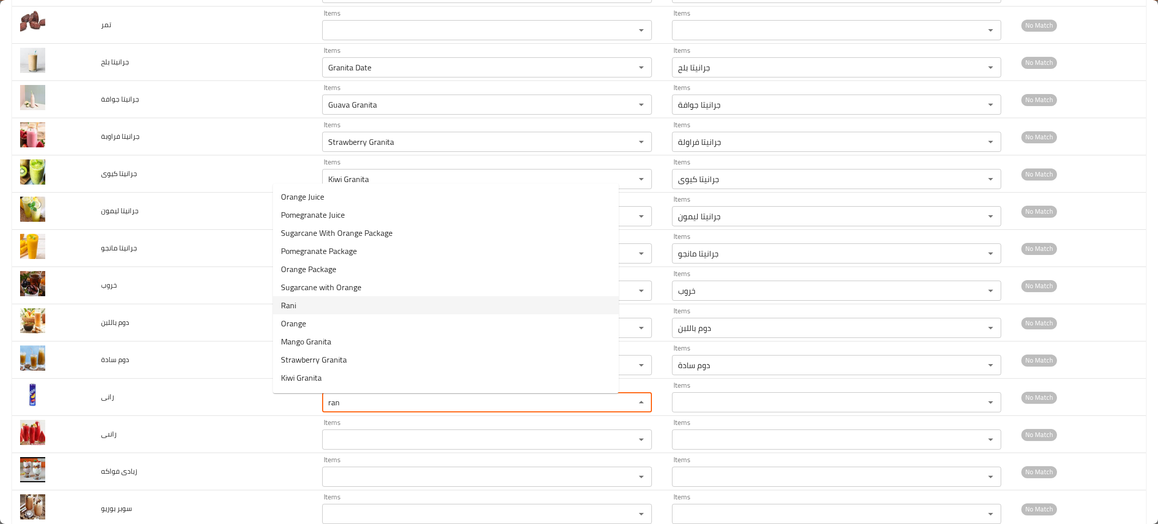
click at [295, 301] on span "Rani" at bounding box center [288, 305] width 15 height 12
type input "Rani"
type input "رانی"
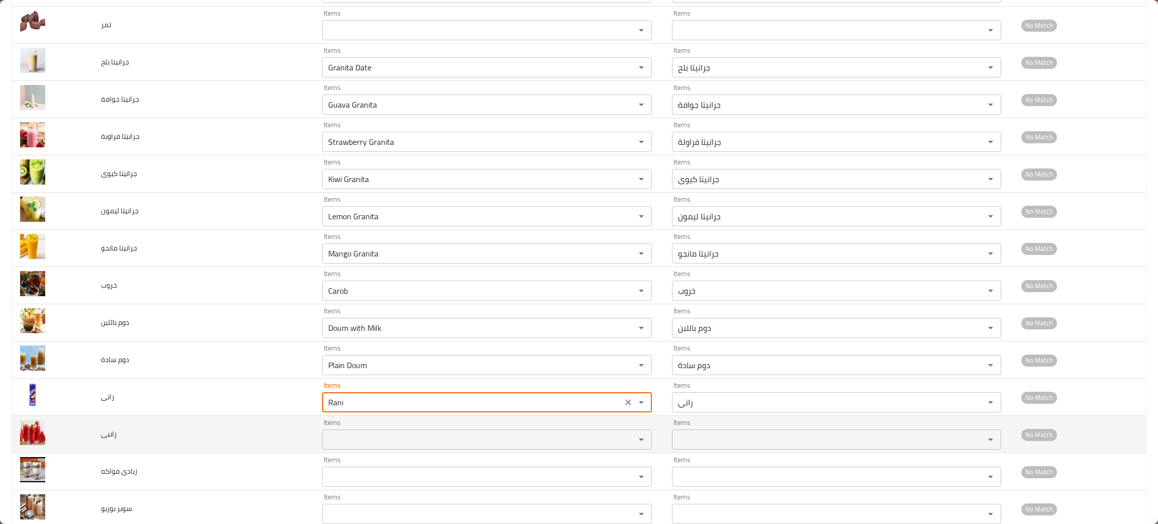
type input "Rani"
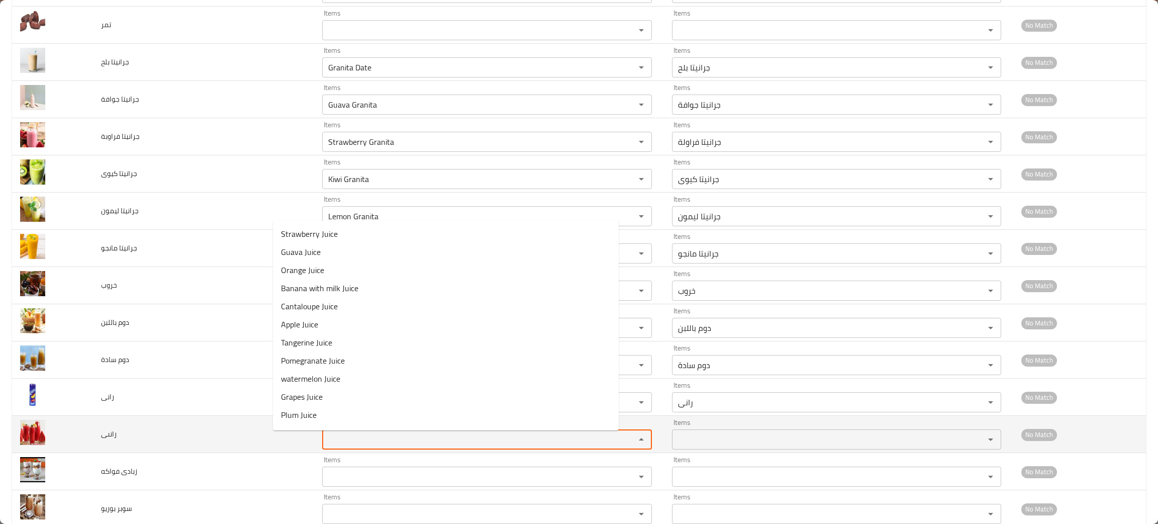
click at [325, 445] on input "Items" at bounding box center [472, 439] width 294 height 14
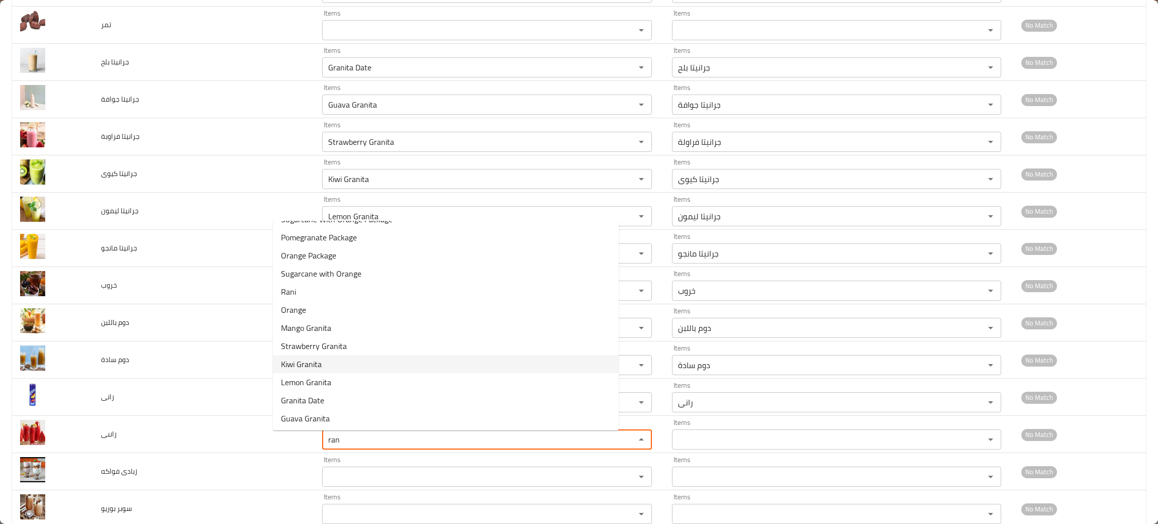
scroll to position [0, 0]
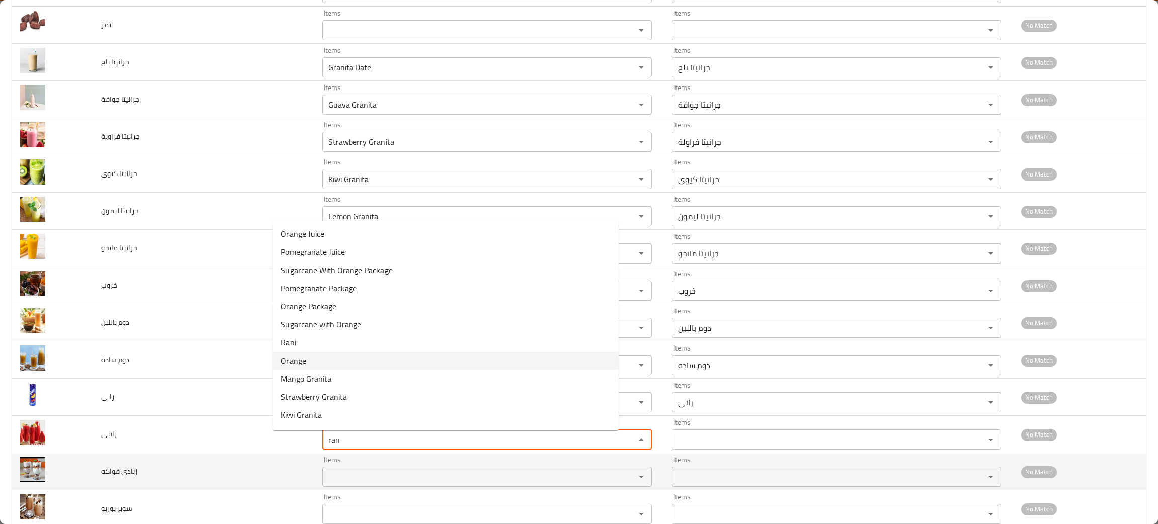
type input "ran"
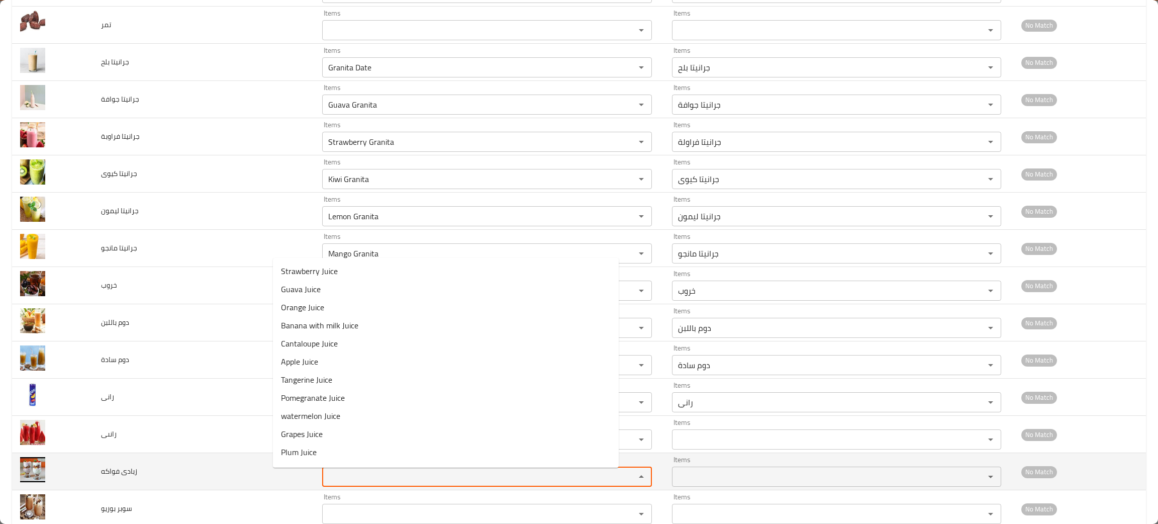
click at [325, 477] on فواكه "Items" at bounding box center [472, 477] width 294 height 14
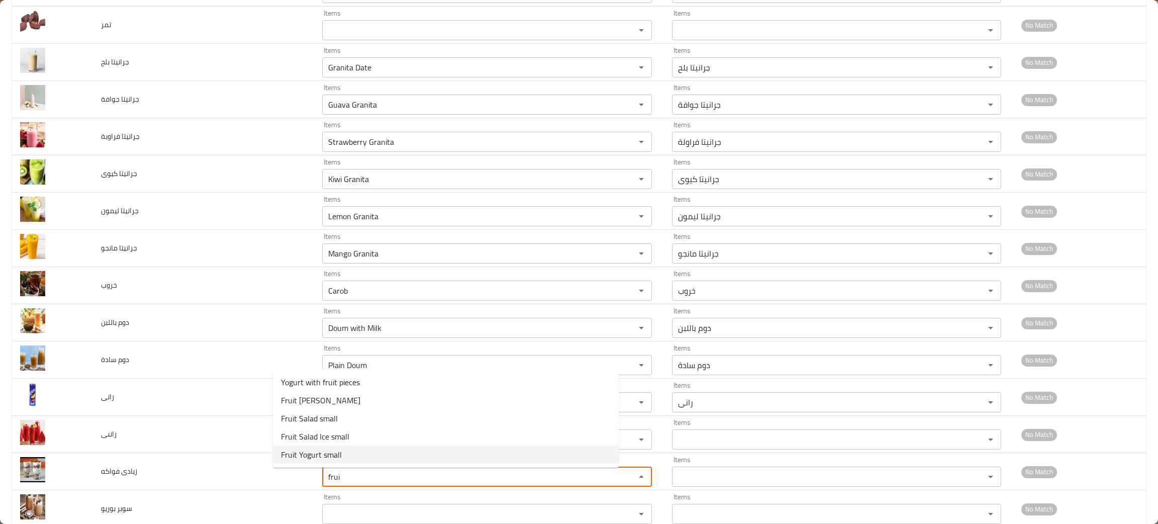
click at [329, 452] on span "Fruit Yogurt small" at bounding box center [311, 454] width 61 height 12
type فواكه "Fruit Yogurt small"
type فواكه-ar "زبادی فواكه صغير"
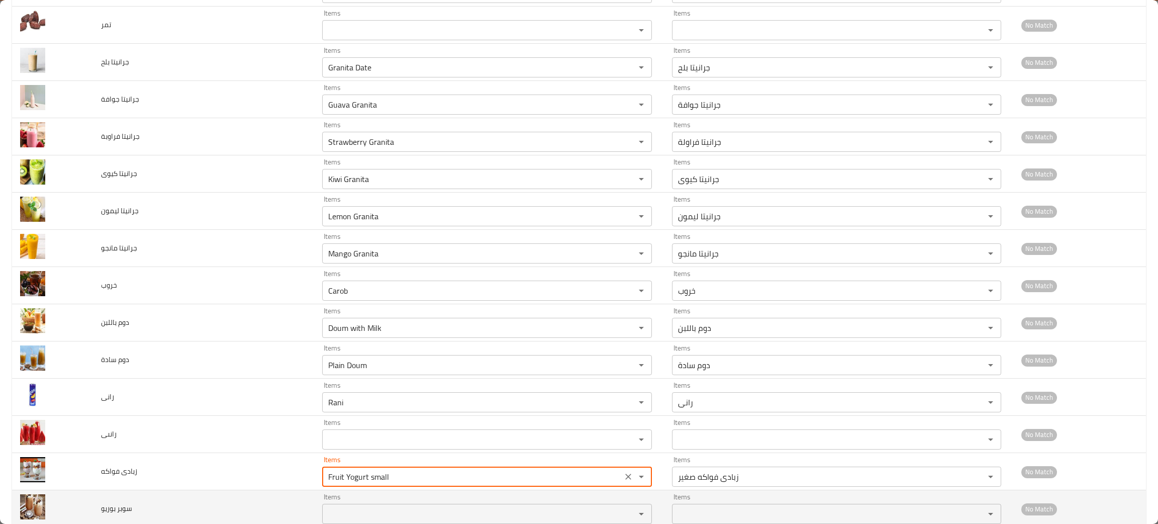
type فواكه "Fruit Yogurt small"
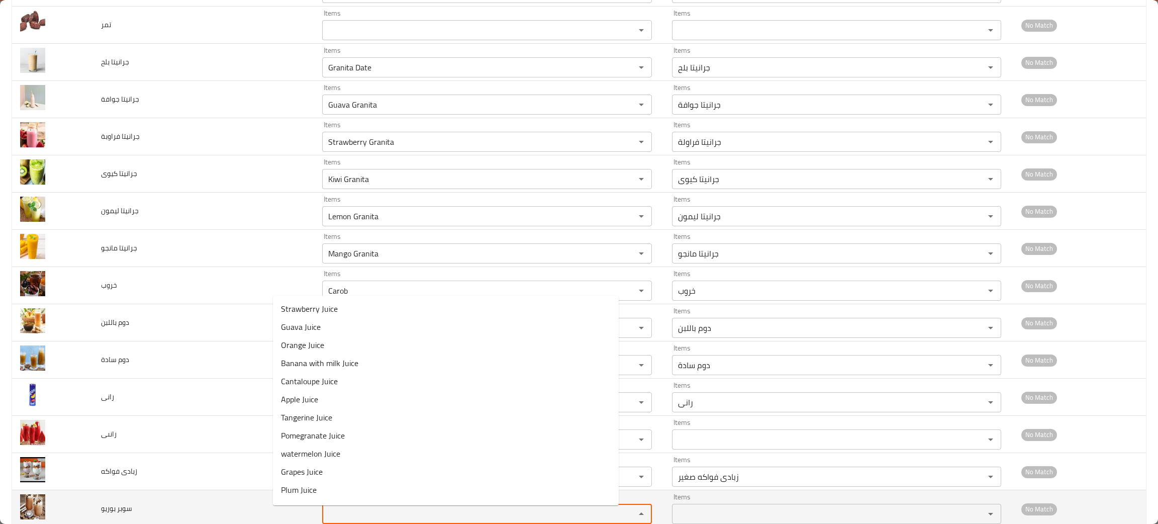
click at [325, 511] on بوريو "Items" at bounding box center [472, 514] width 294 height 14
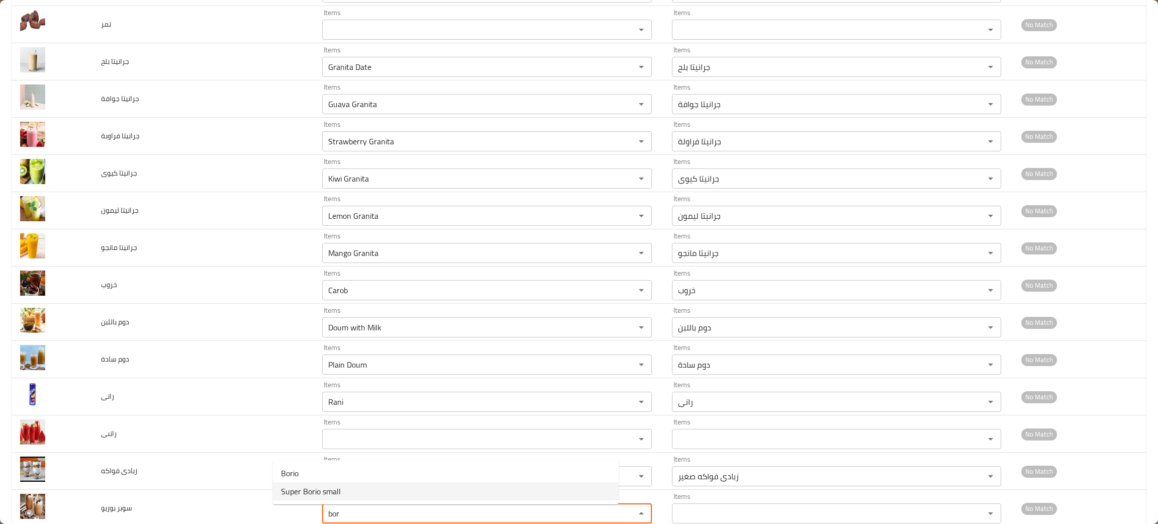
click at [335, 497] on span "Super Borio small" at bounding box center [311, 491] width 60 height 12
type بوريو "Super Borio small"
type بوريو-ar "سوبر بوريو صغير"
type بوريو "Super Borio small"
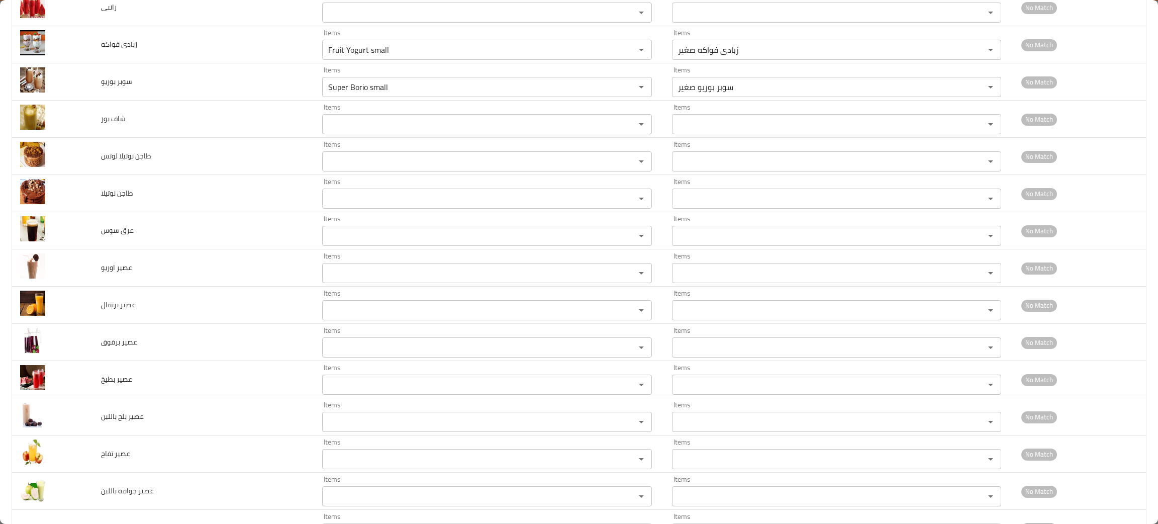
scroll to position [1265, 0]
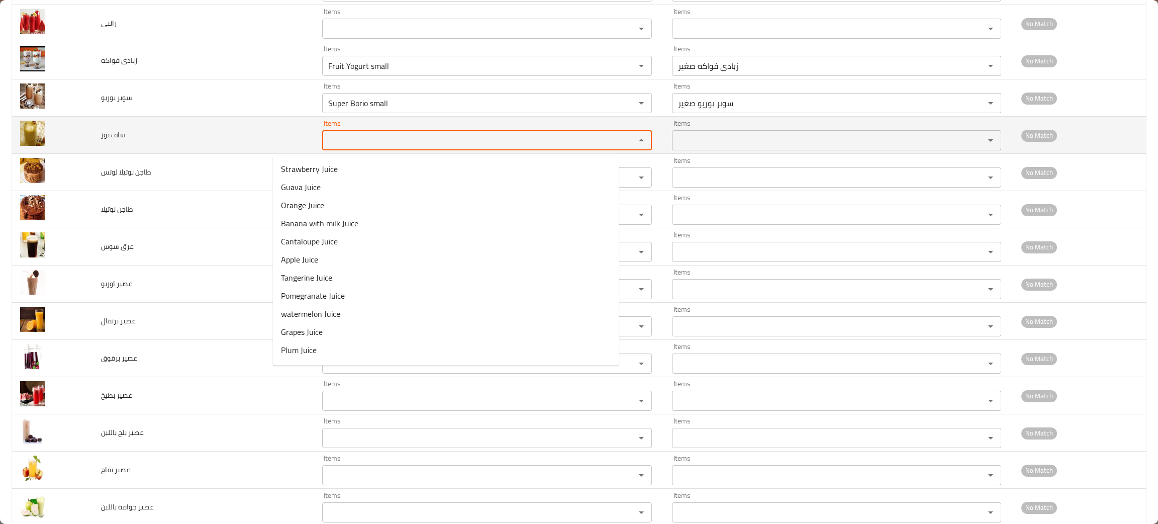
click at [325, 137] on بور "Items" at bounding box center [472, 140] width 294 height 14
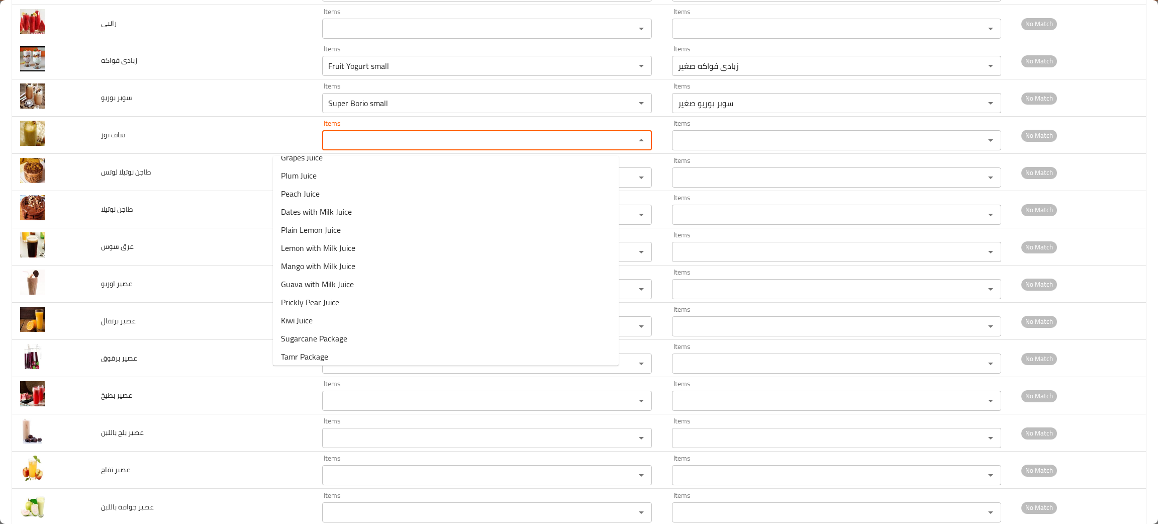
scroll to position [138, 0]
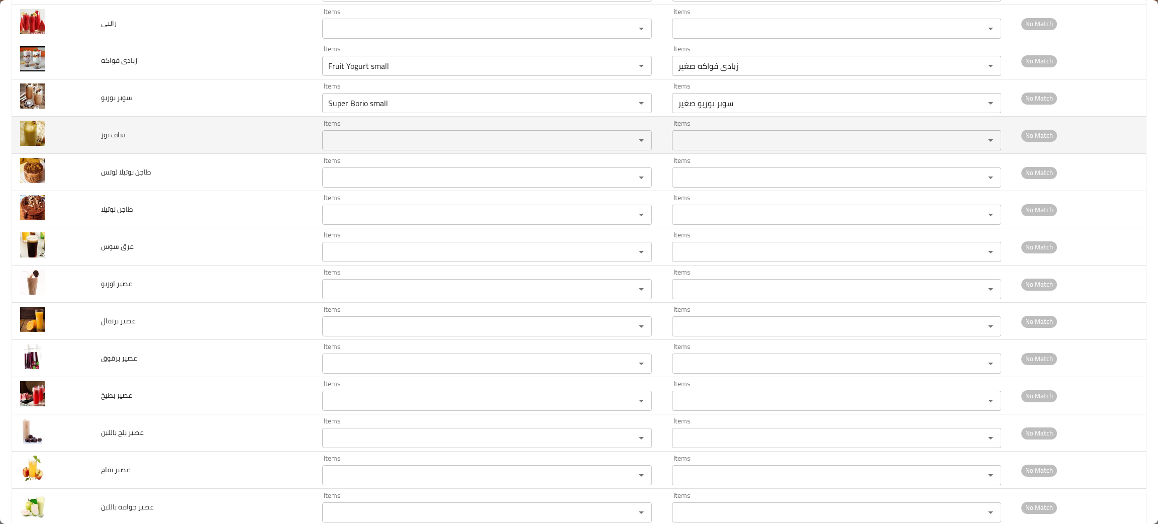
click at [198, 138] on td "شاف بور" at bounding box center [203, 135] width 221 height 37
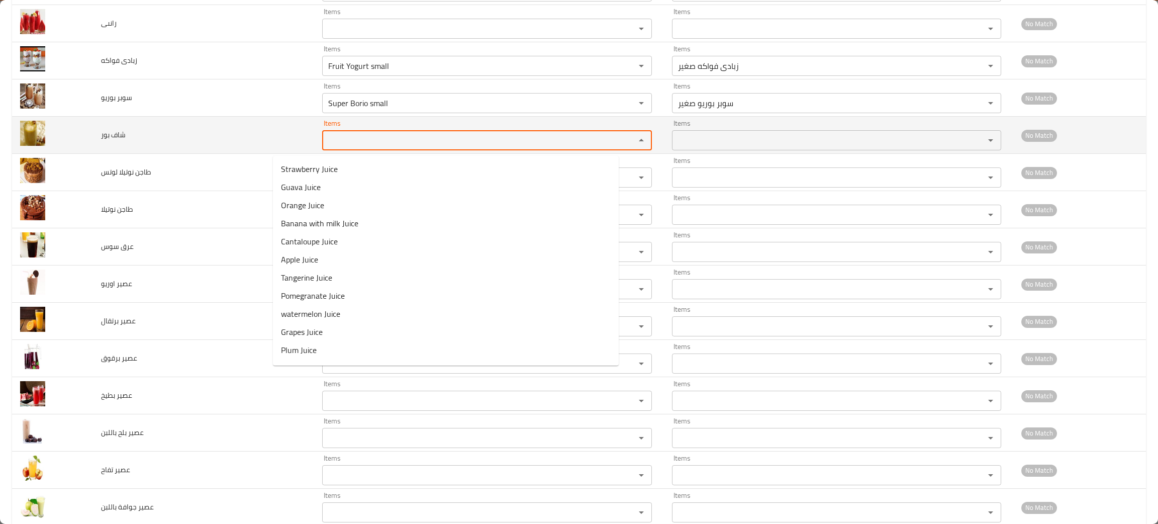
click at [325, 143] on بور "Items" at bounding box center [472, 140] width 294 height 14
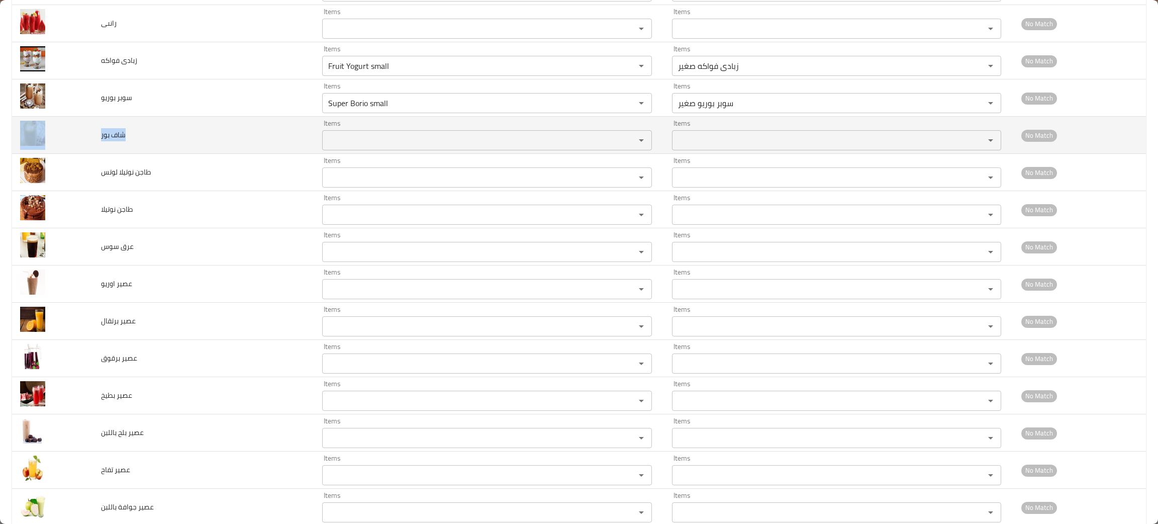
drag, startPoint x: 143, startPoint y: 139, endPoint x: 96, endPoint y: 134, distance: 47.0
click at [96, 134] on td "شاف بور" at bounding box center [203, 135] width 221 height 37
copy span "شاف بور"
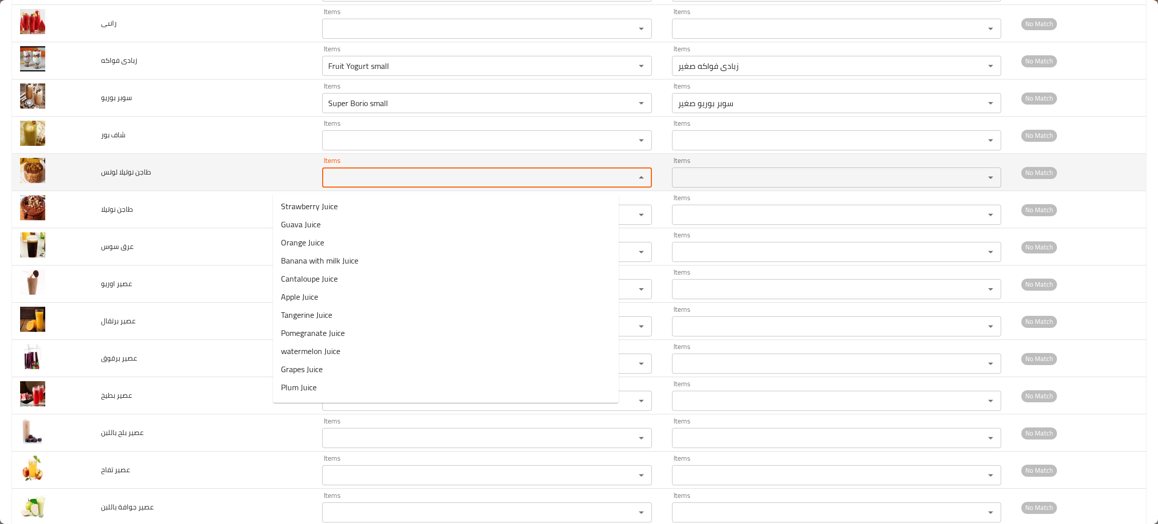
click at [325, 177] on لوتس "Items" at bounding box center [472, 177] width 294 height 14
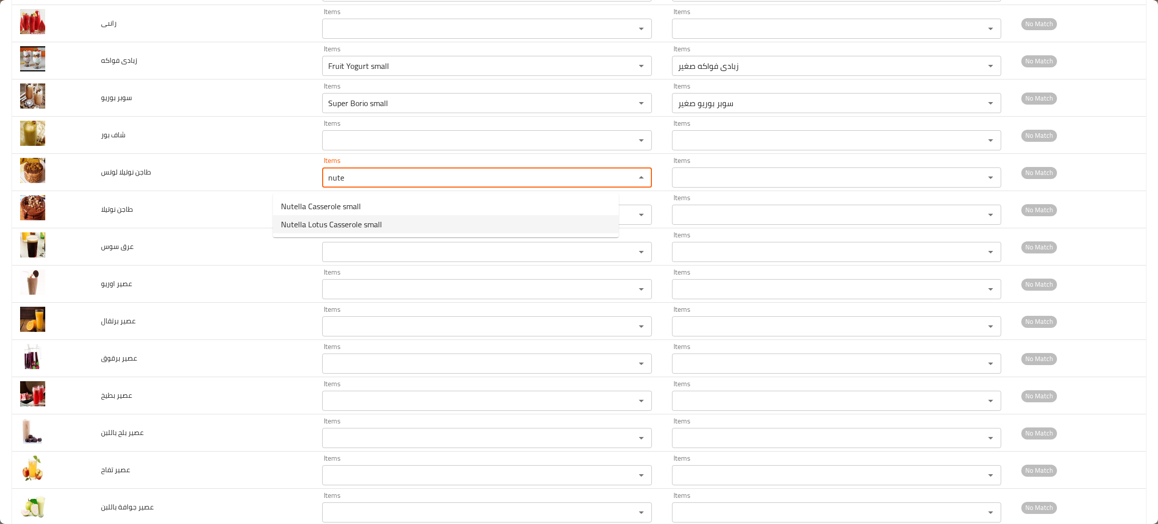
click at [319, 220] on span "Nutella Lotus Casserole small" at bounding box center [331, 224] width 101 height 12
type لوتس "Nutella Lotus Casserole small"
type لوتس-ar "طاجن نوتيلا لوتس صغير"
type لوتس "Nutella Lotus Casserole small"
click at [325, 220] on نوتيلا "Items" at bounding box center [472, 215] width 294 height 14
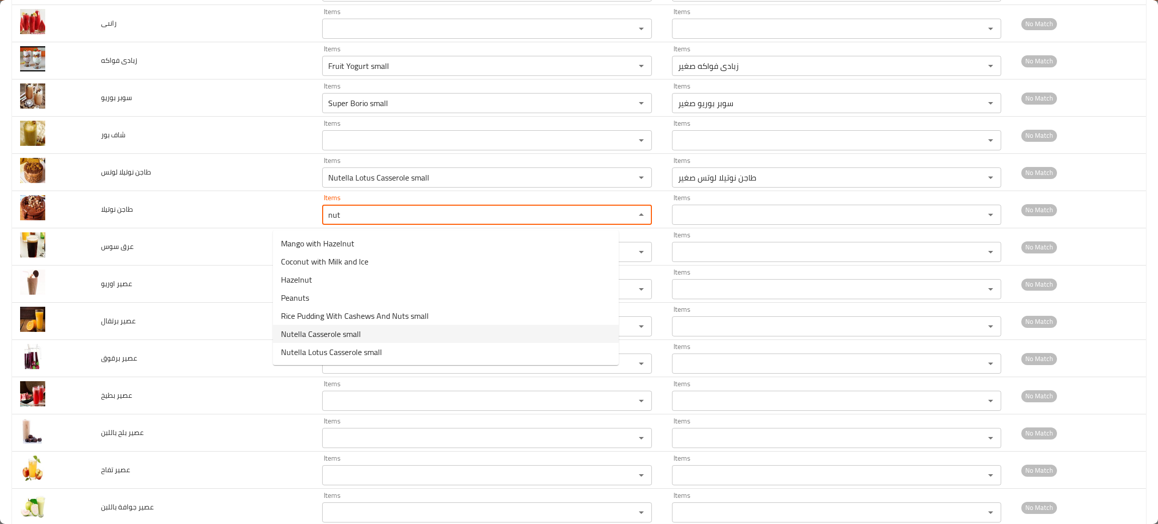
click at [333, 332] on span "Nutella Casserole small" at bounding box center [321, 334] width 80 height 12
type نوتيلا "Nutella Casserole small"
type نوتيلا-ar "طاجن نوتيلا صغير"
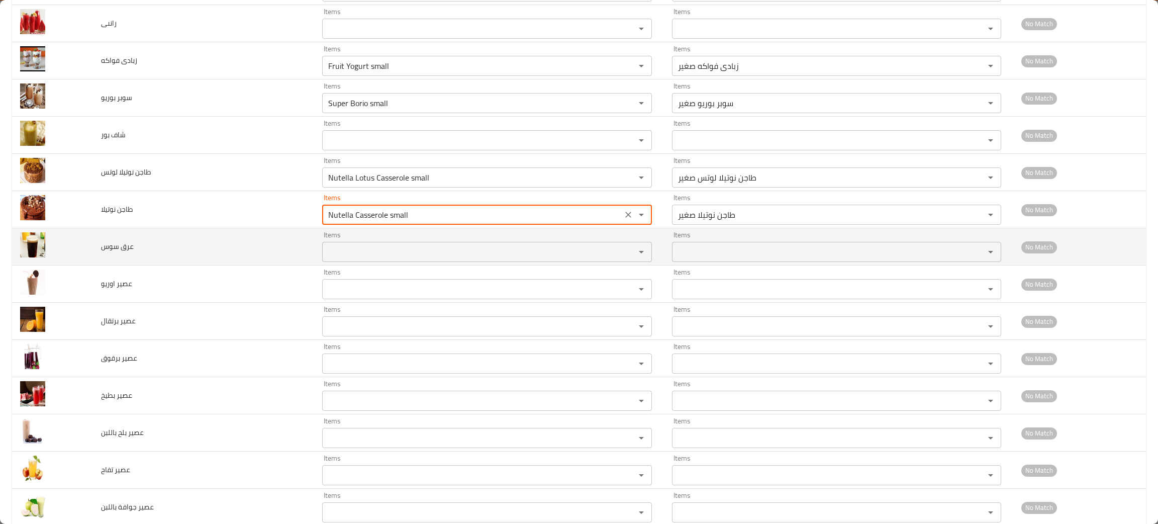
type نوتيلا "Nutella Casserole small"
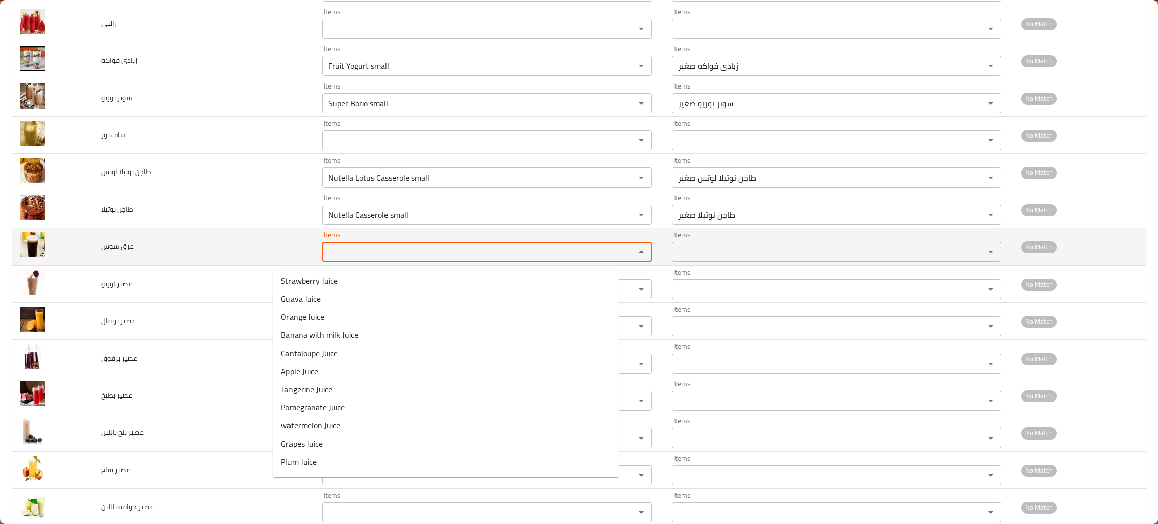
click at [325, 257] on سوس "Items" at bounding box center [472, 252] width 294 height 14
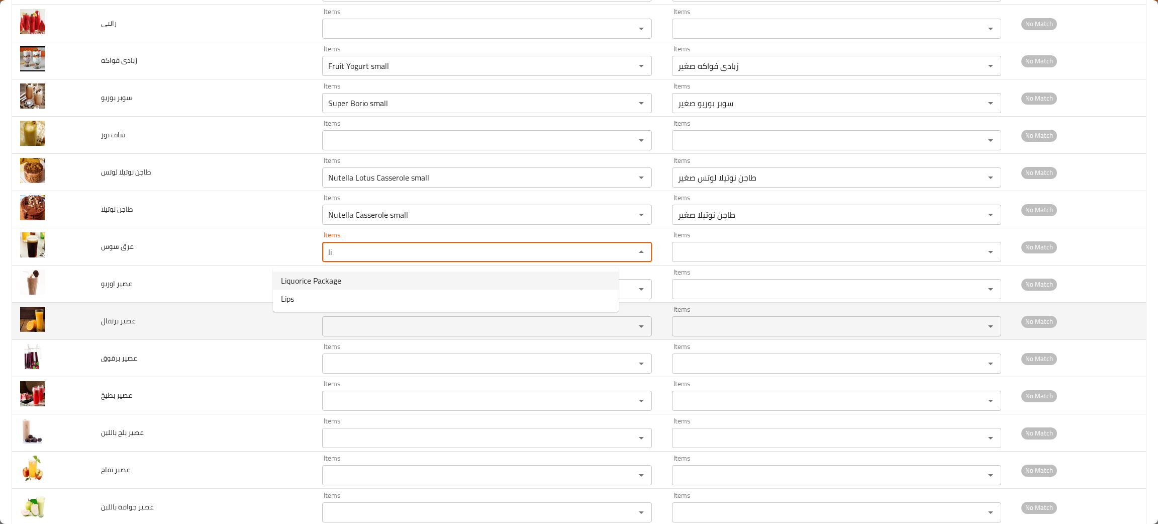
type سوس "li"
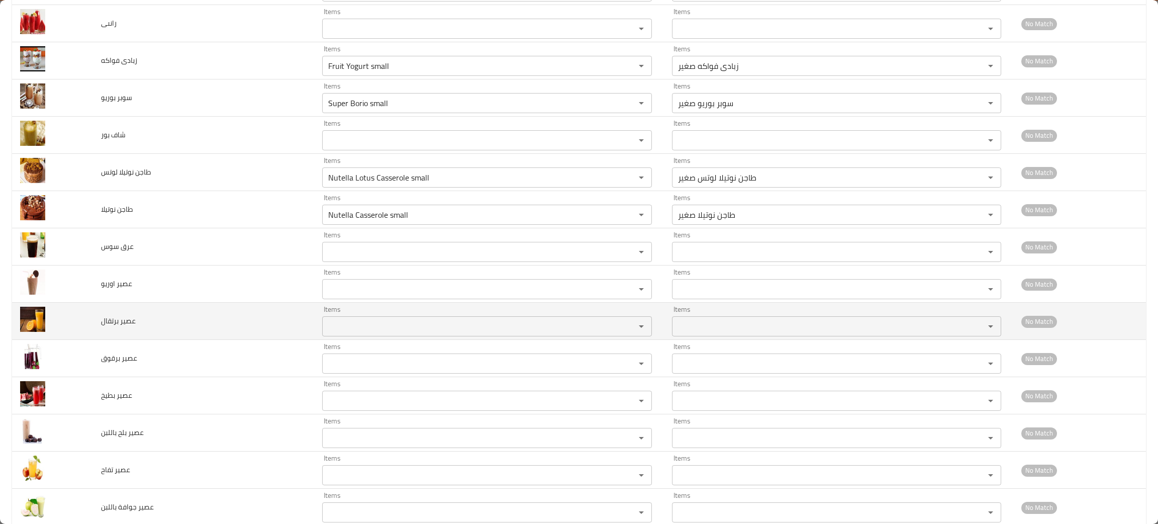
click at [182, 336] on td "عصير برتقال" at bounding box center [203, 321] width 221 height 37
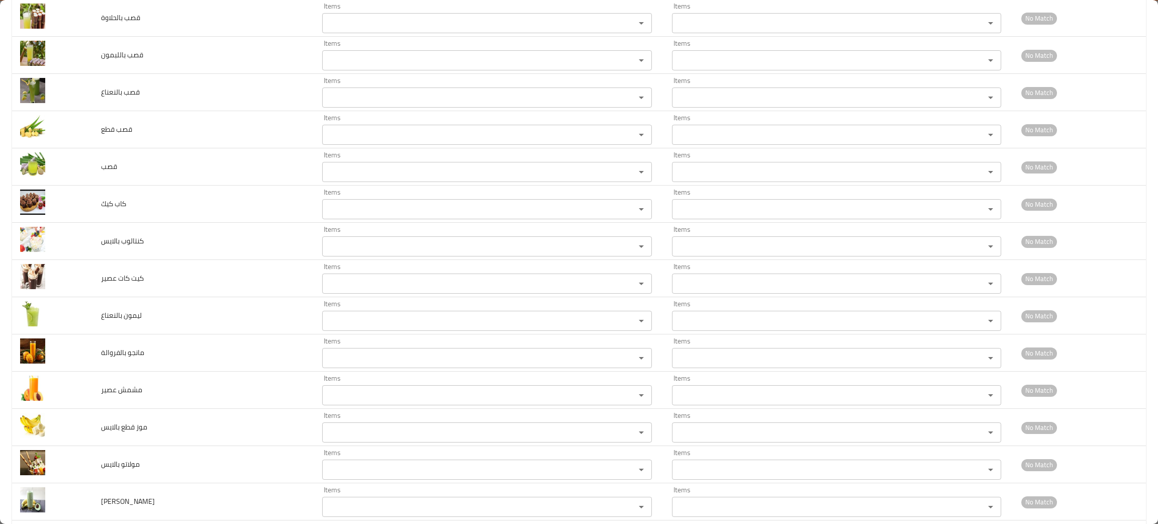
scroll to position [2746, 0]
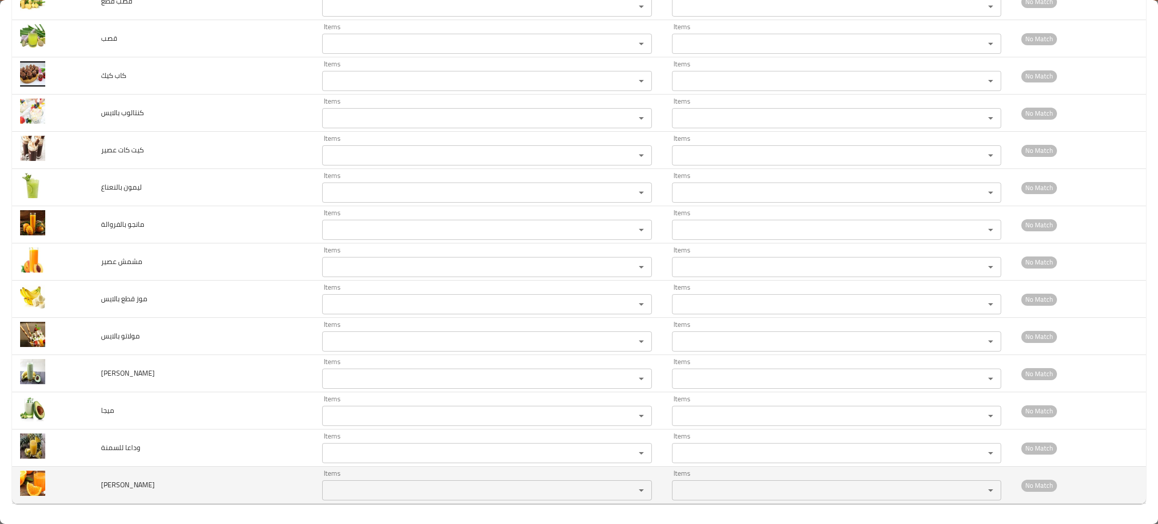
click at [322, 482] on div "Items" at bounding box center [487, 490] width 330 height 20
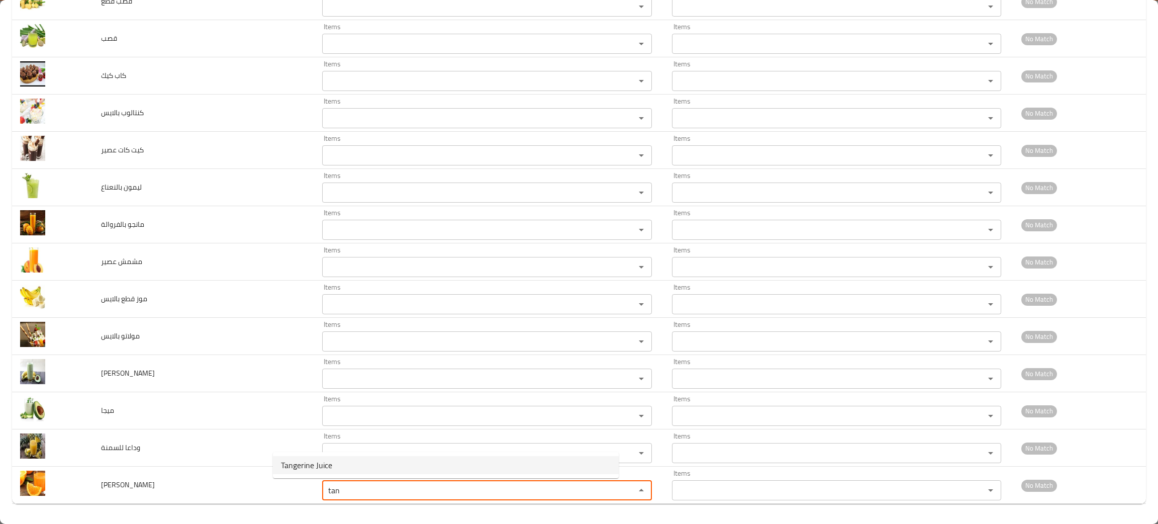
click at [310, 460] on span "Tangerine Juice" at bounding box center [306, 465] width 51 height 12
type عصير "Tangerine Juice"
type عصير-ar "عصير يوسفى"
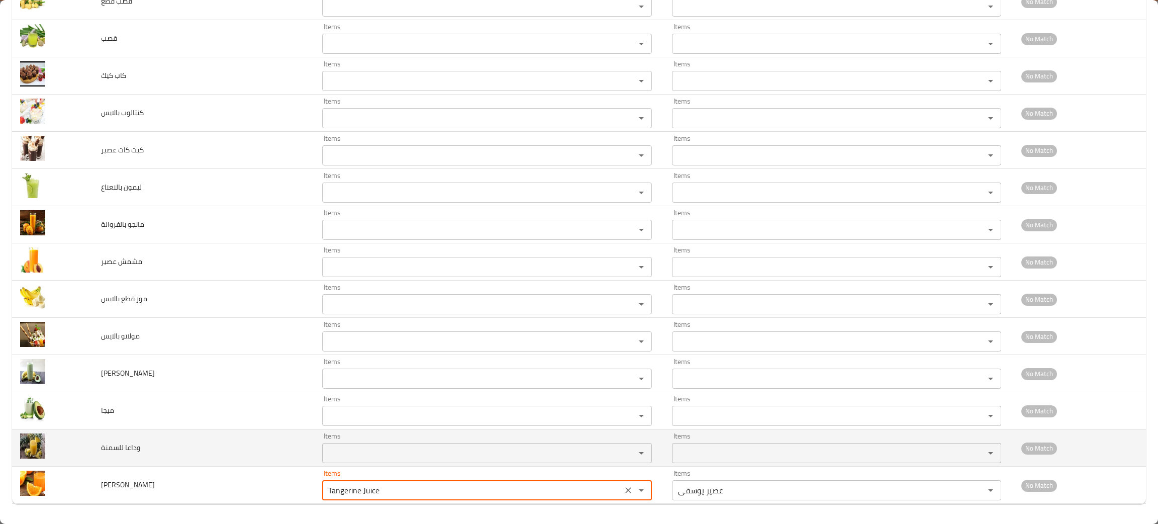
type عصير "Tangerine Juice"
click at [325, 457] on للسمنة "Items" at bounding box center [472, 453] width 294 height 14
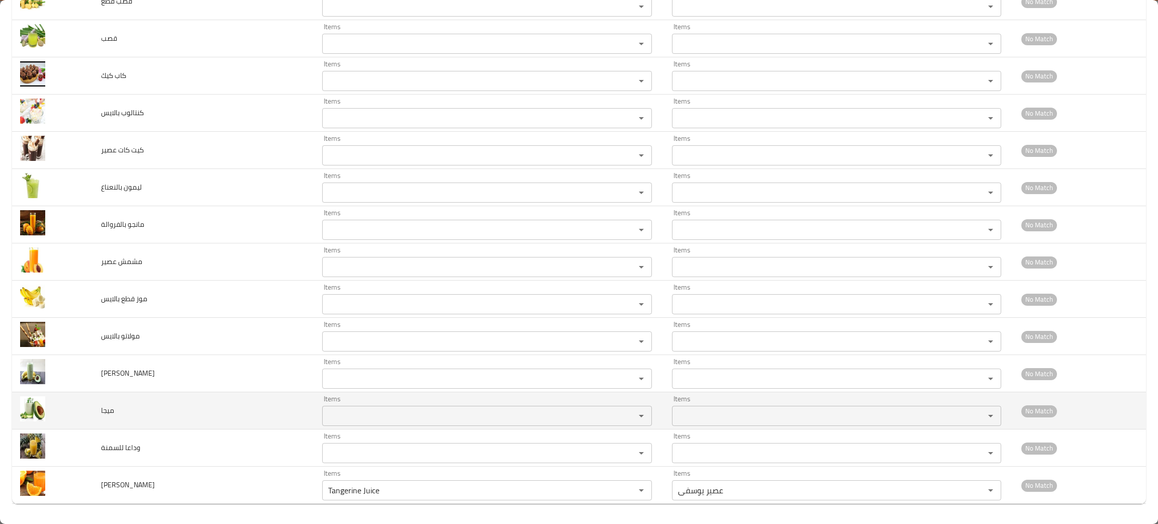
click at [183, 418] on td "ميجا" at bounding box center [203, 410] width 221 height 37
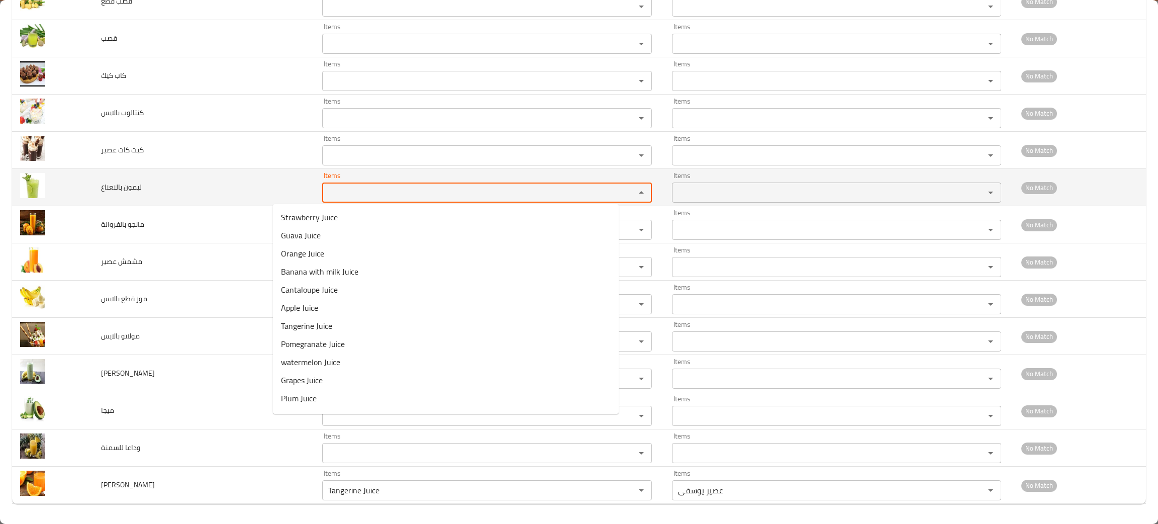
click at [325, 187] on بالنعناع "Items" at bounding box center [472, 193] width 294 height 14
type بالنعناع "m"
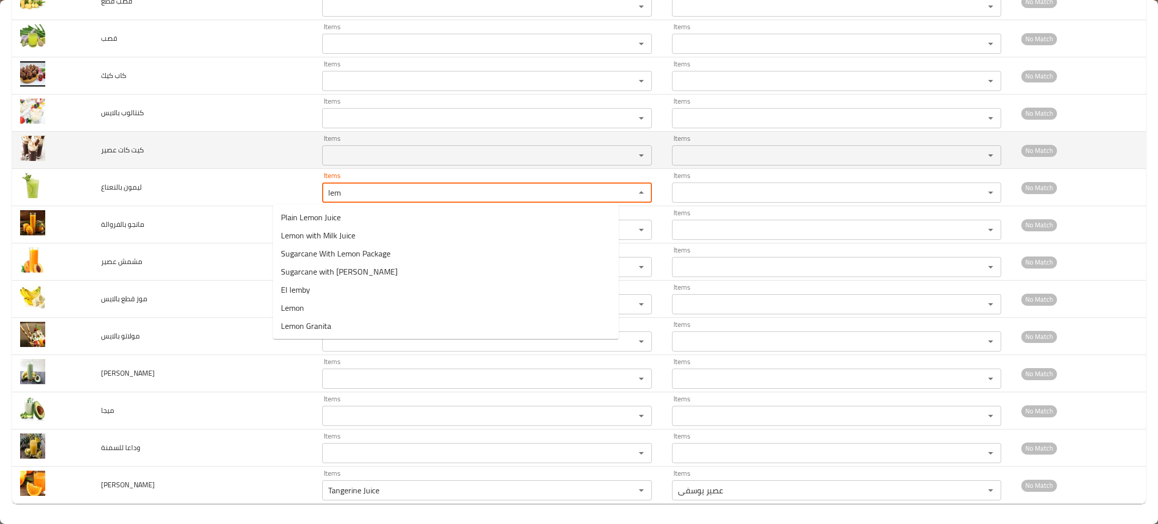
type بالنعناع "lem"
click at [325, 158] on عصير "Items" at bounding box center [472, 155] width 294 height 14
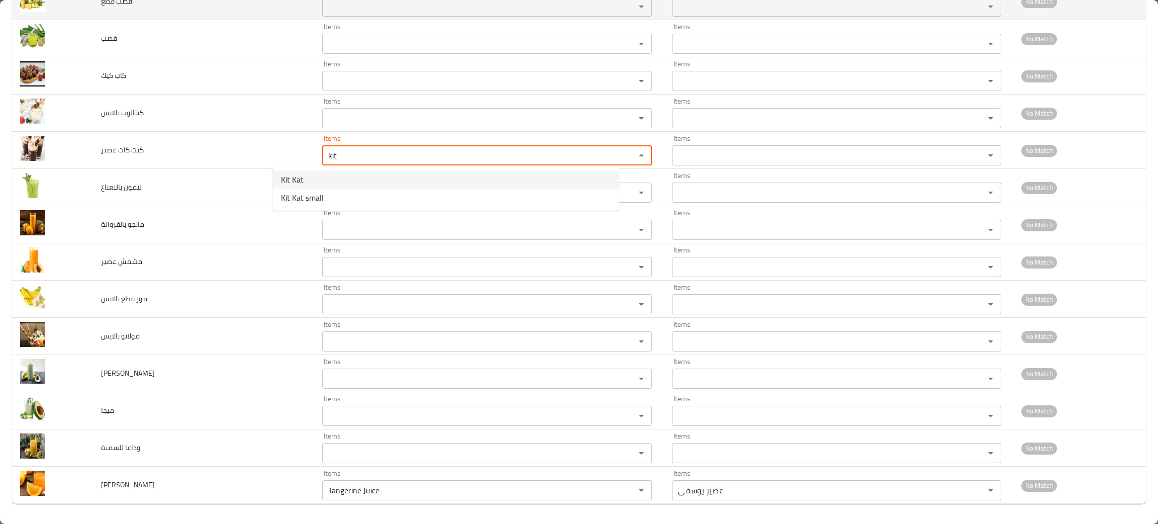
type عصير "kit"
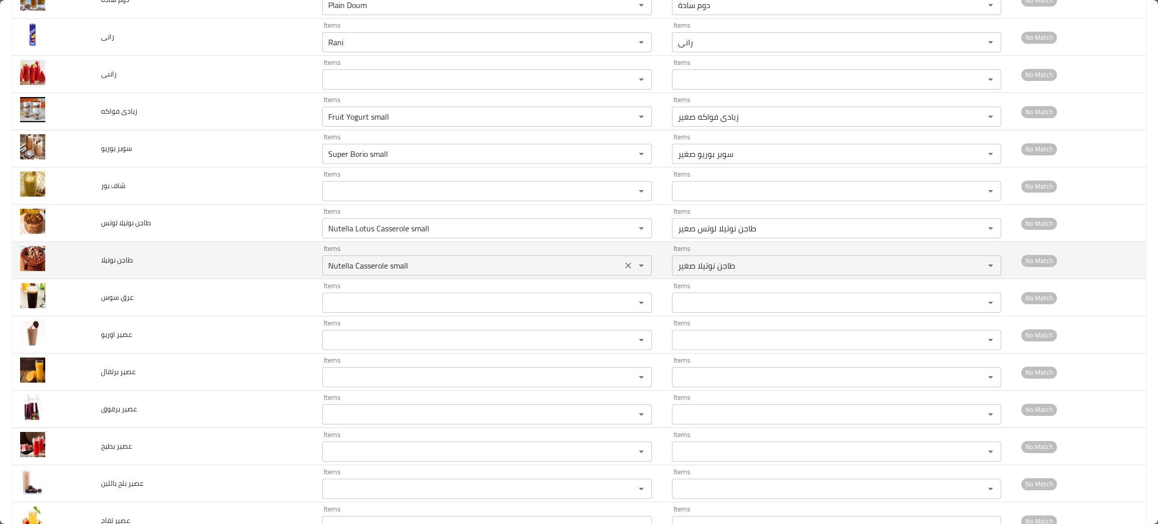
scroll to position [1238, 0]
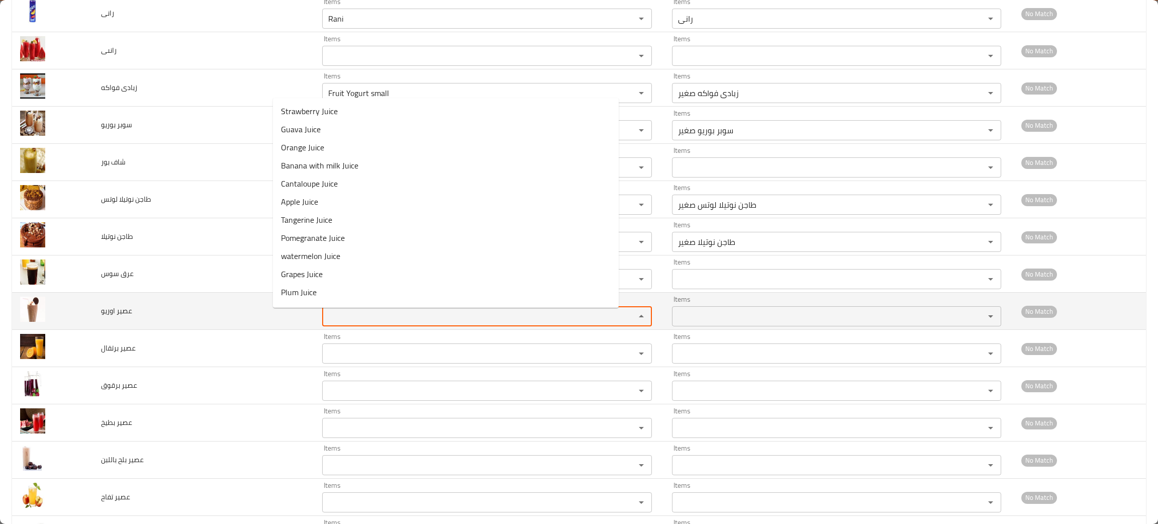
click at [552, 321] on اوريو "Items" at bounding box center [472, 316] width 294 height 14
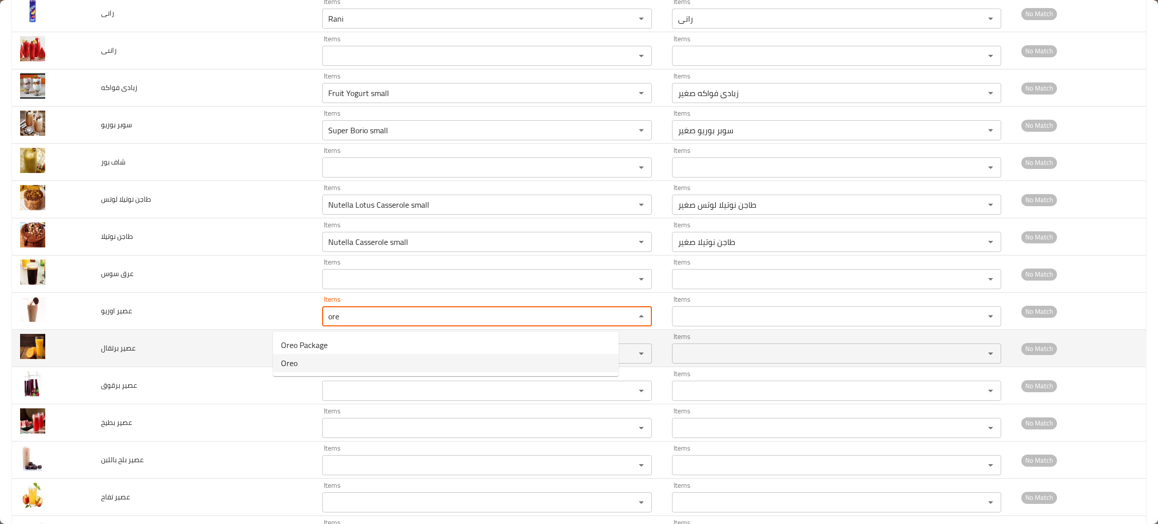
click at [299, 361] on اوريو-option-1 "Oreo" at bounding box center [446, 363] width 346 height 18
type اوريو "Oreo"
type اوريو-ar "اوريو"
type اوريو "Oreo"
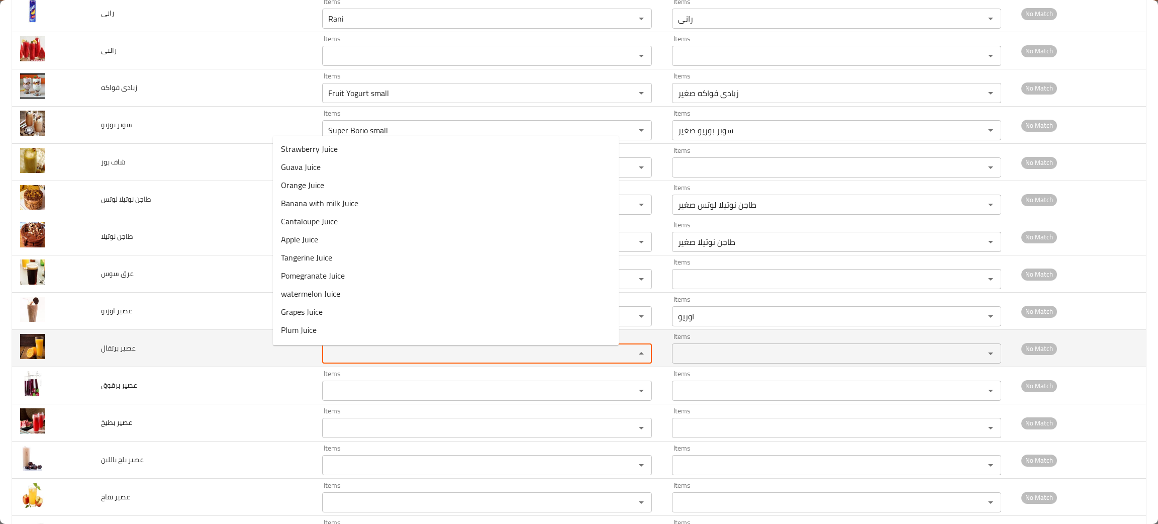
click at [325, 357] on برتقال "Items" at bounding box center [472, 353] width 294 height 14
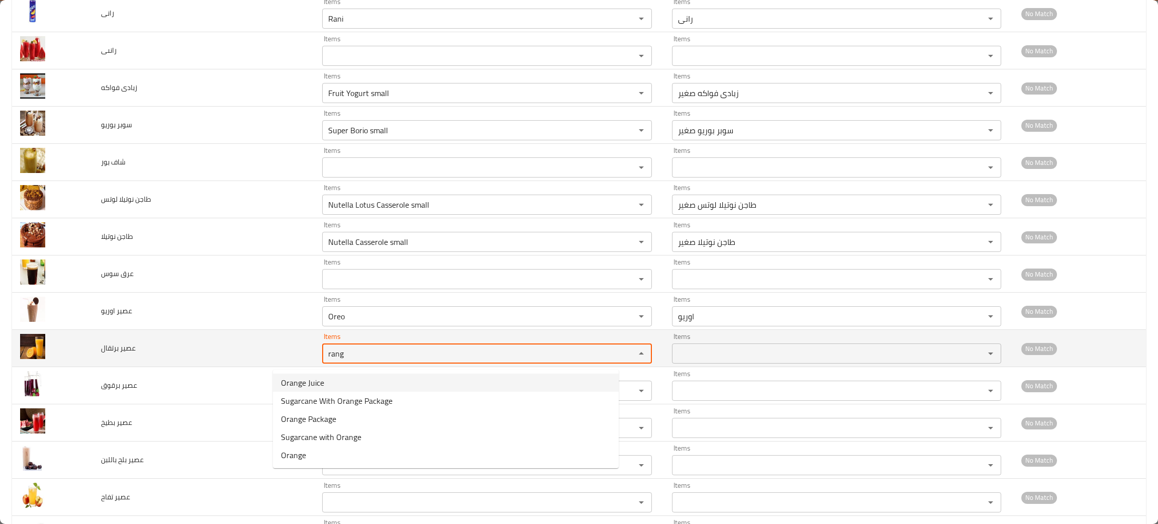
type برتقال "rang"
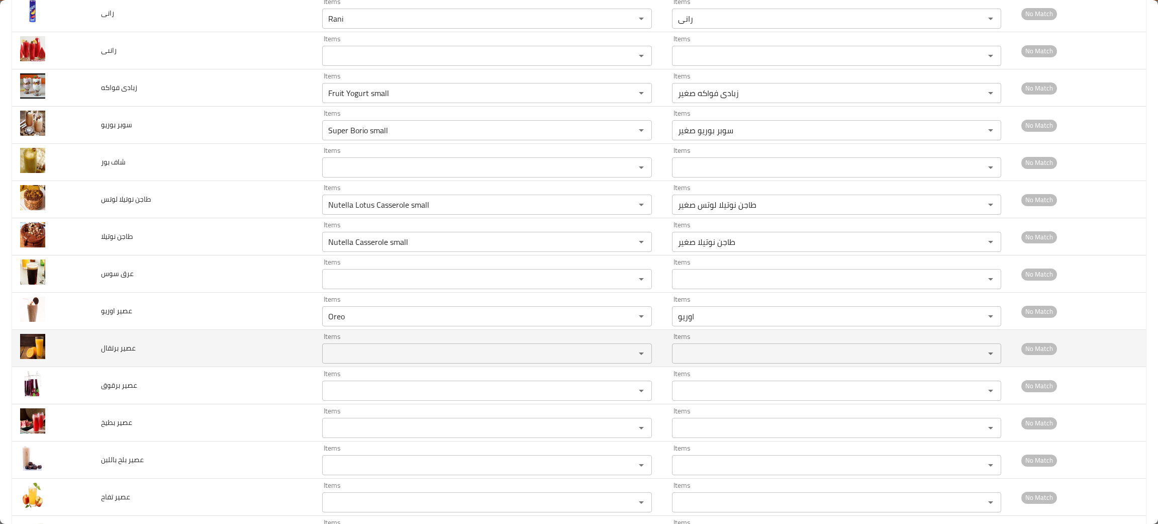
click at [176, 352] on td "عصير برتقال" at bounding box center [203, 348] width 221 height 37
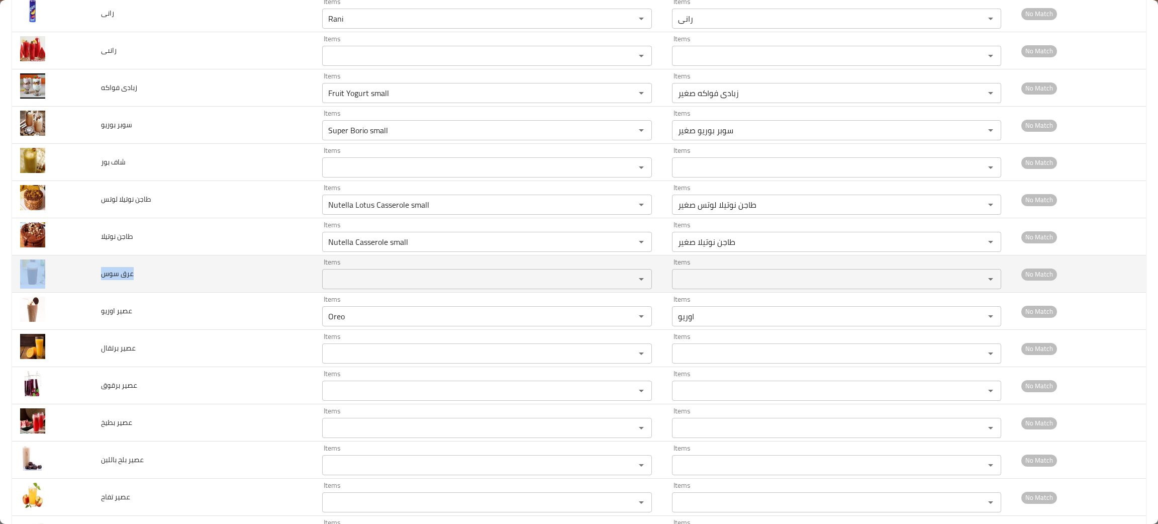
drag, startPoint x: 144, startPoint y: 274, endPoint x: 104, endPoint y: 268, distance: 40.1
click at [94, 286] on tr "عرق سوس Items Items Items Items No Match" at bounding box center [579, 273] width 1134 height 37
copy tr "عرق سوس"
click at [328, 274] on div "Items" at bounding box center [487, 279] width 330 height 20
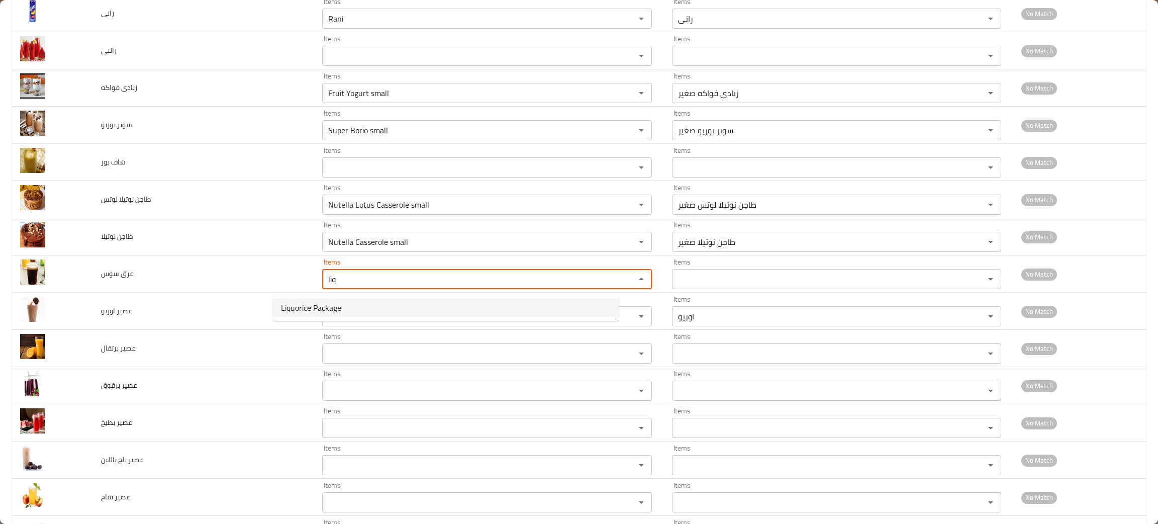
click at [343, 302] on سوس-option-0 "Liquorice Package" at bounding box center [446, 308] width 346 height 18
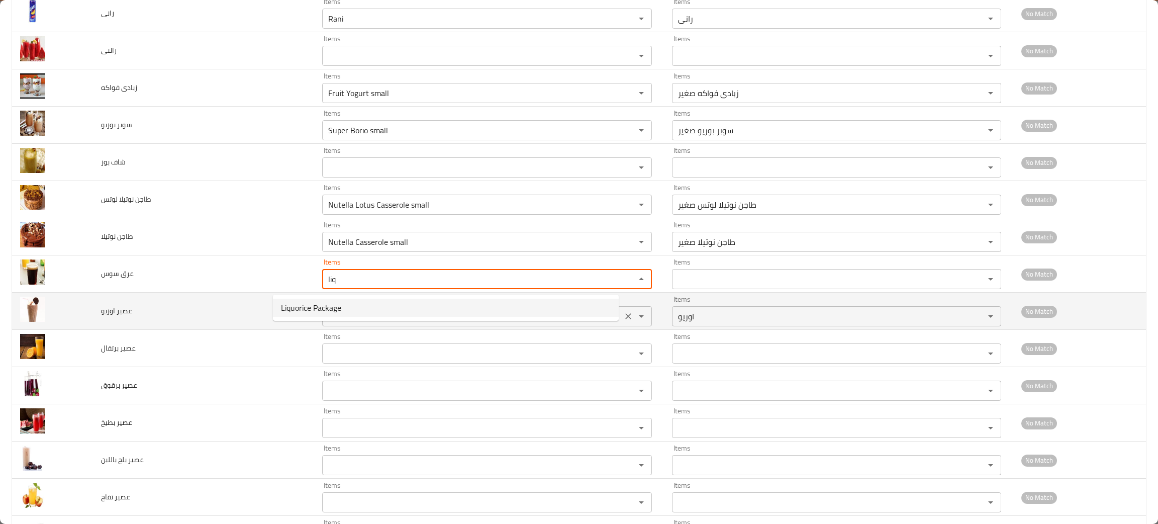
type سوس "Liquorice Package"
type سوس-ar "عبوة عرق سوس"
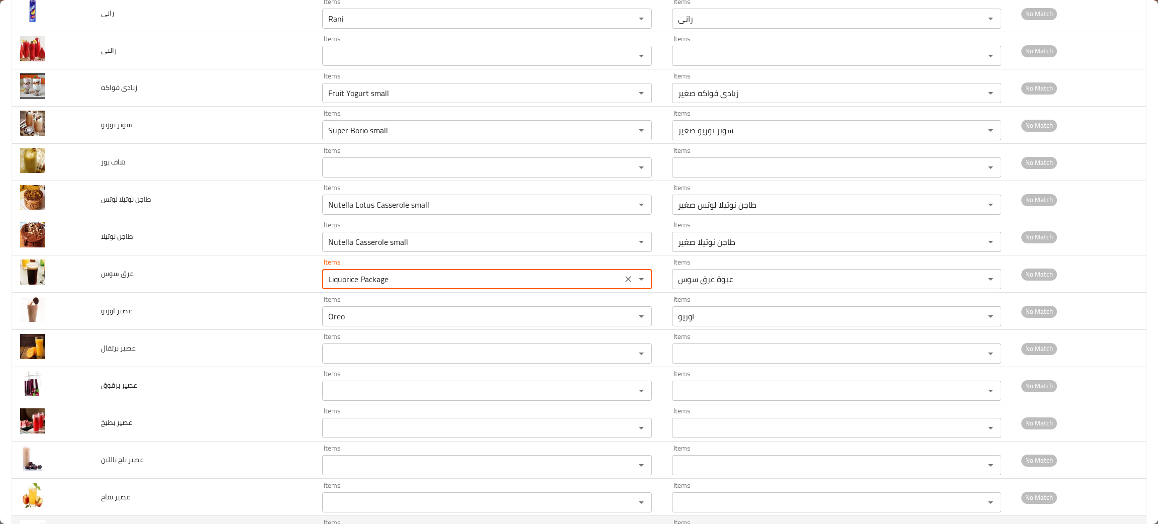
type سوس "Liquorice Package"
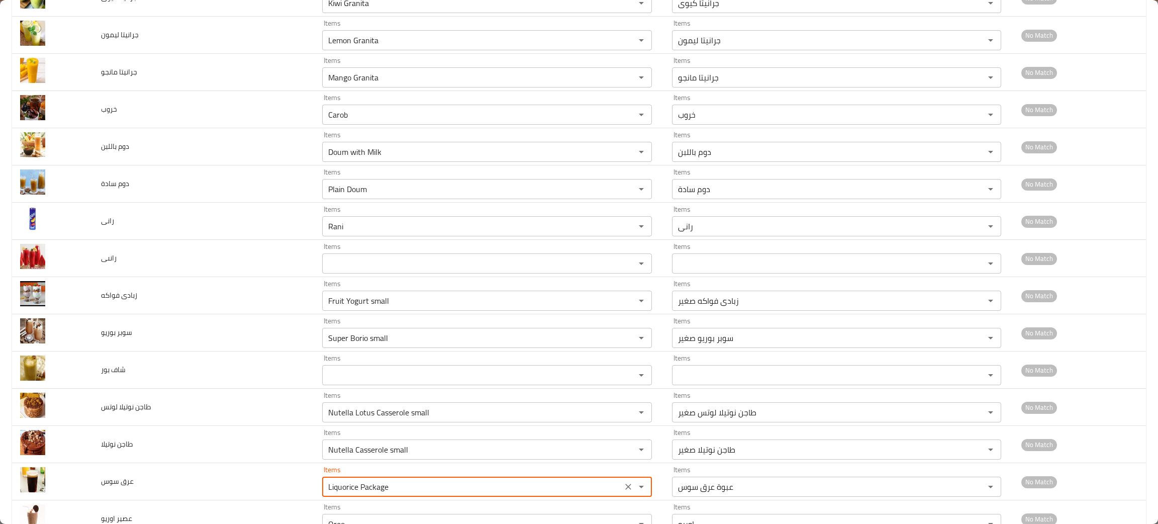
scroll to position [1056, 0]
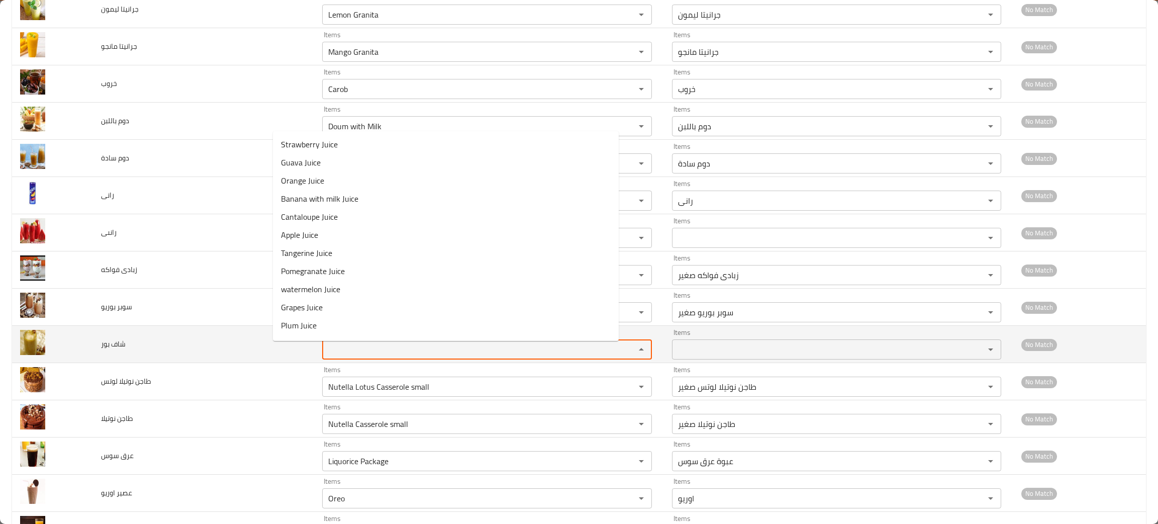
click at [325, 347] on بور "Items" at bounding box center [472, 349] width 294 height 14
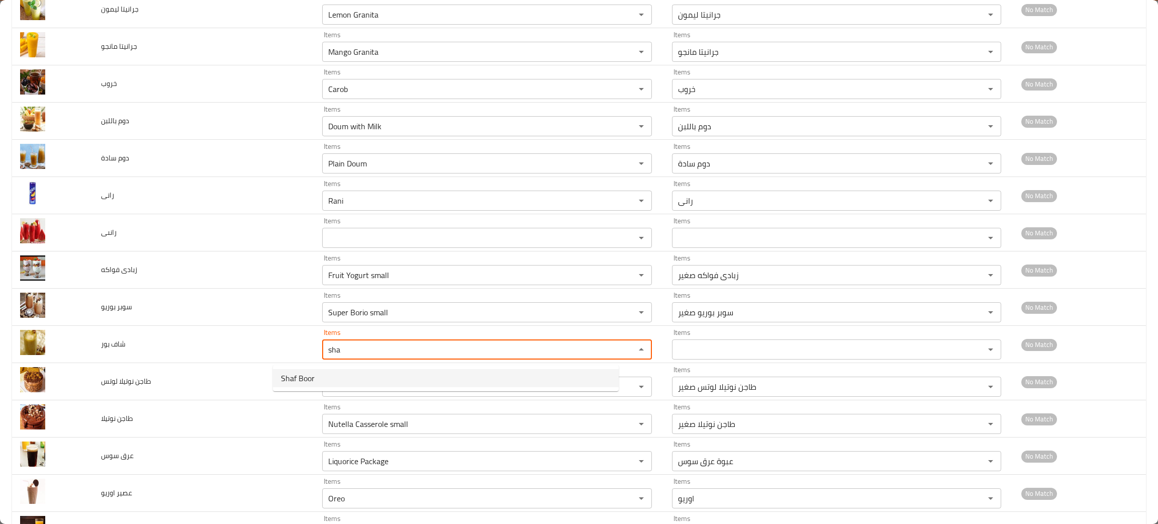
click at [310, 374] on span "Shaf Boor" at bounding box center [298, 378] width 34 height 12
type بور "Shaf Boor"
type بور-ar "شاف بور"
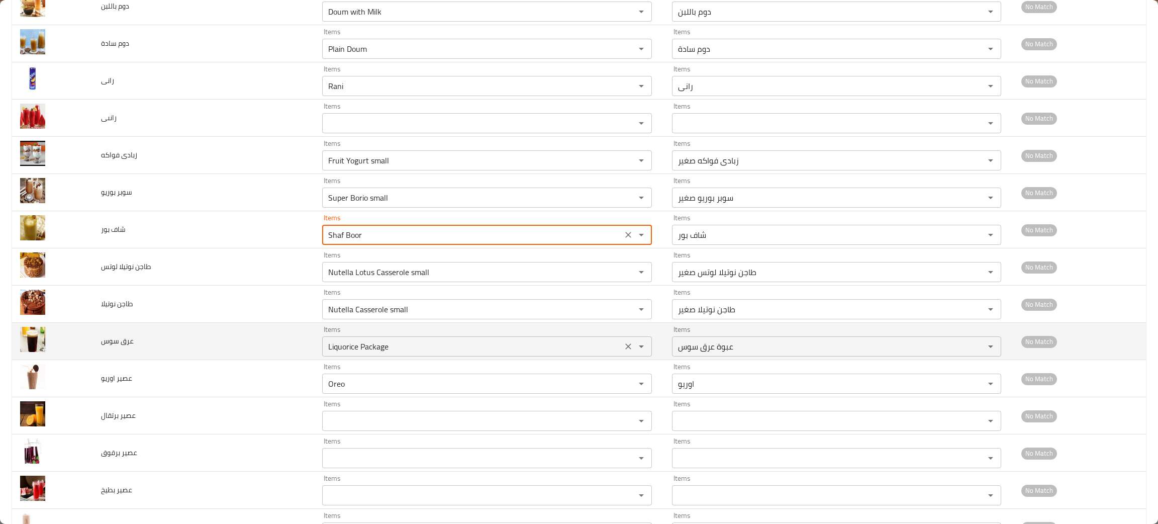
scroll to position [1207, 0]
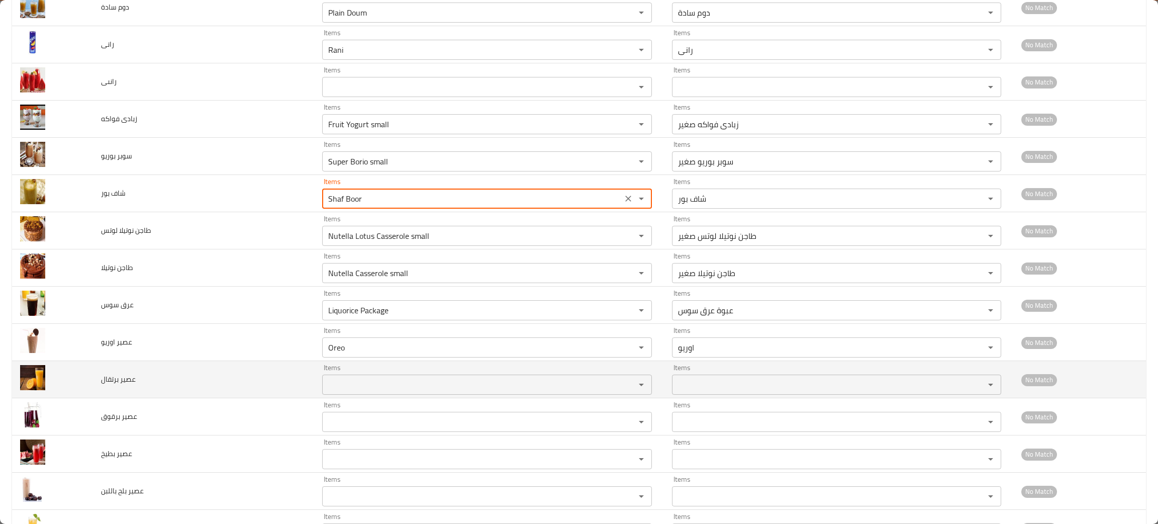
type بور "Shaf Boor"
click at [325, 385] on برتقال "Items" at bounding box center [472, 385] width 294 height 14
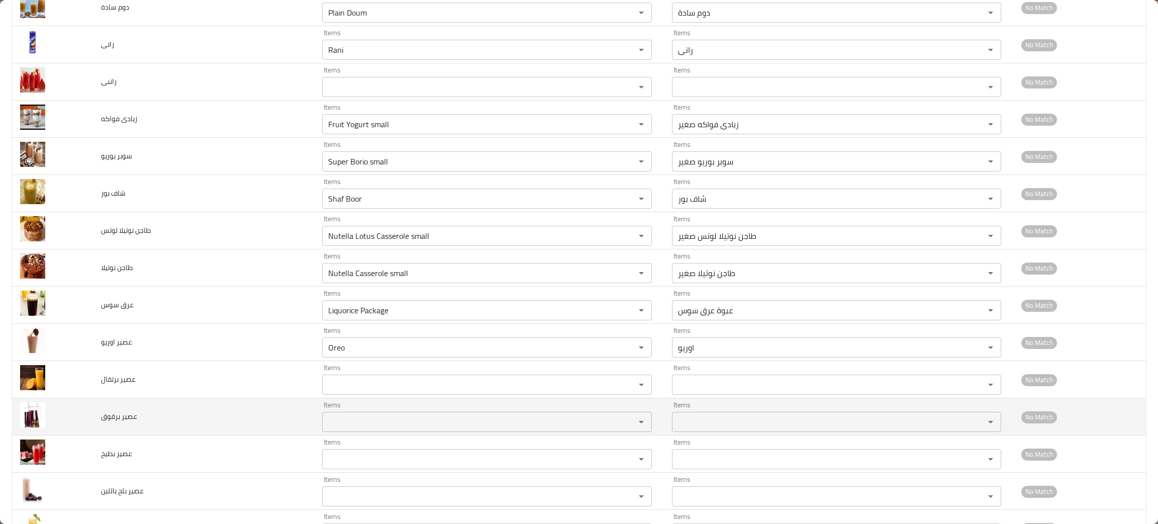
click at [229, 413] on td "عصير برقوق" at bounding box center [203, 416] width 221 height 37
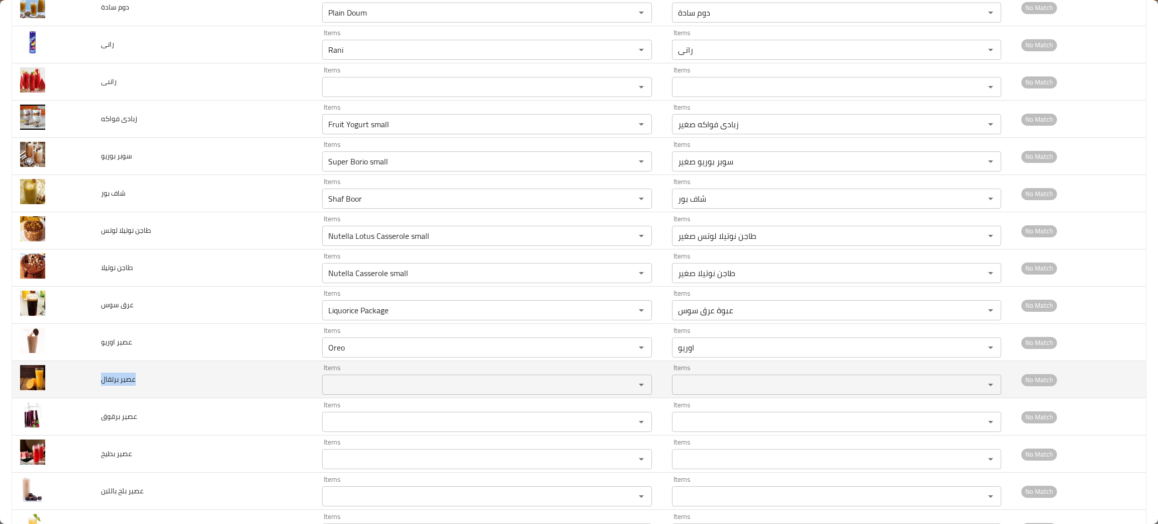
drag, startPoint x: 143, startPoint y: 378, endPoint x: 100, endPoint y: 391, distance: 44.7
click at [100, 391] on td "عصير برتقال" at bounding box center [203, 379] width 221 height 37
copy span "عصير برتقال"
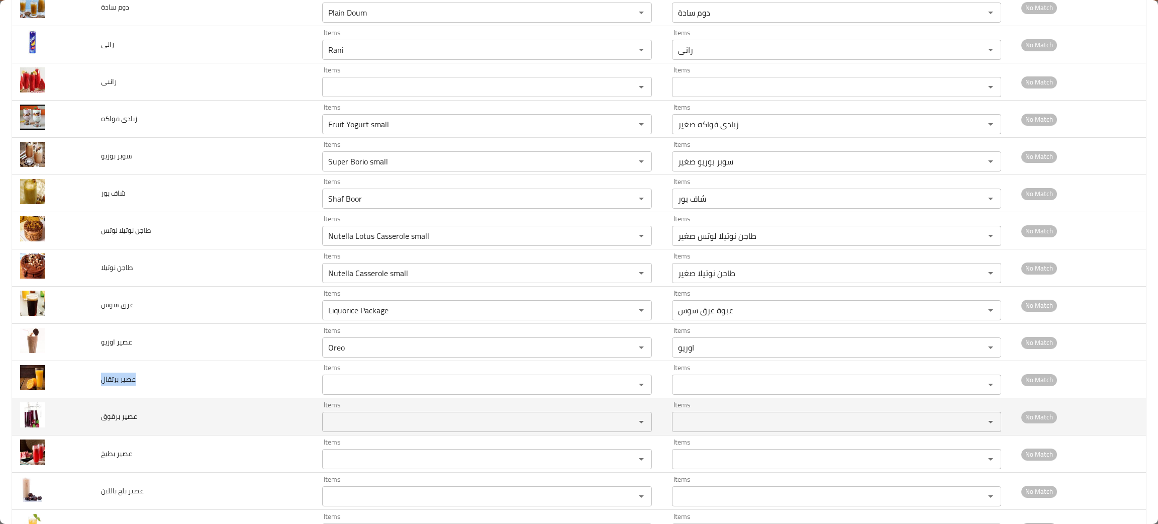
click at [325, 423] on برقوق "Items" at bounding box center [472, 422] width 294 height 14
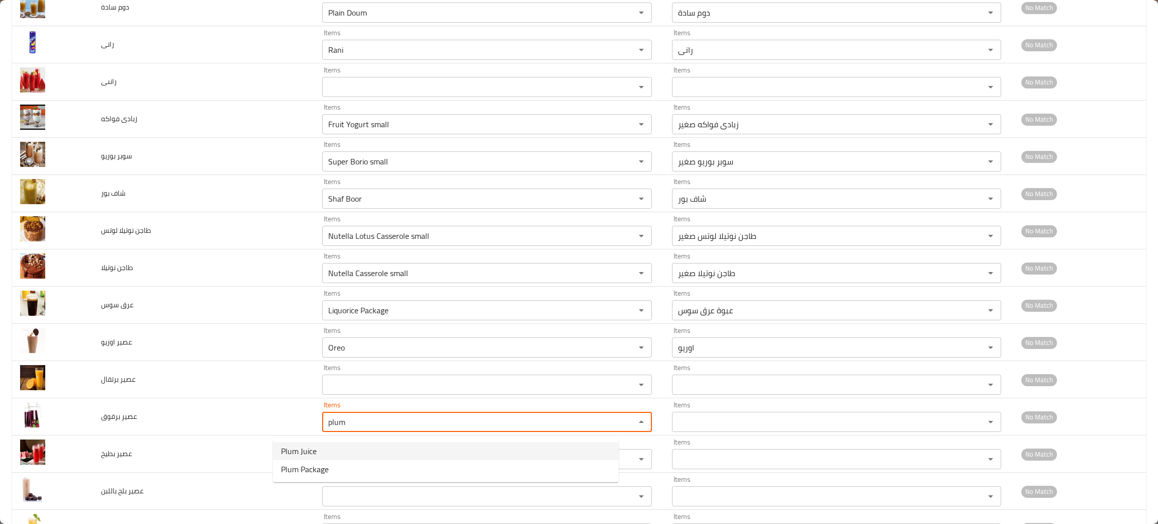
click at [293, 447] on span "Plum Juice" at bounding box center [299, 451] width 36 height 12
type برقوق "Plum Juice"
type برقوق-ar "عصير برقوق"
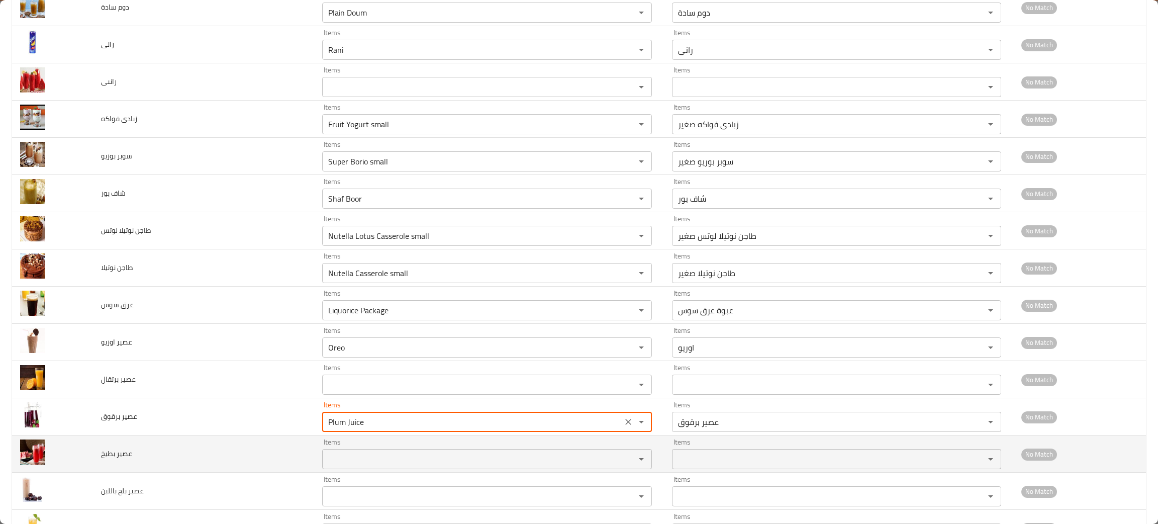
type برقوق "Plum Juice"
click at [325, 466] on بطيخ "Items" at bounding box center [472, 459] width 294 height 14
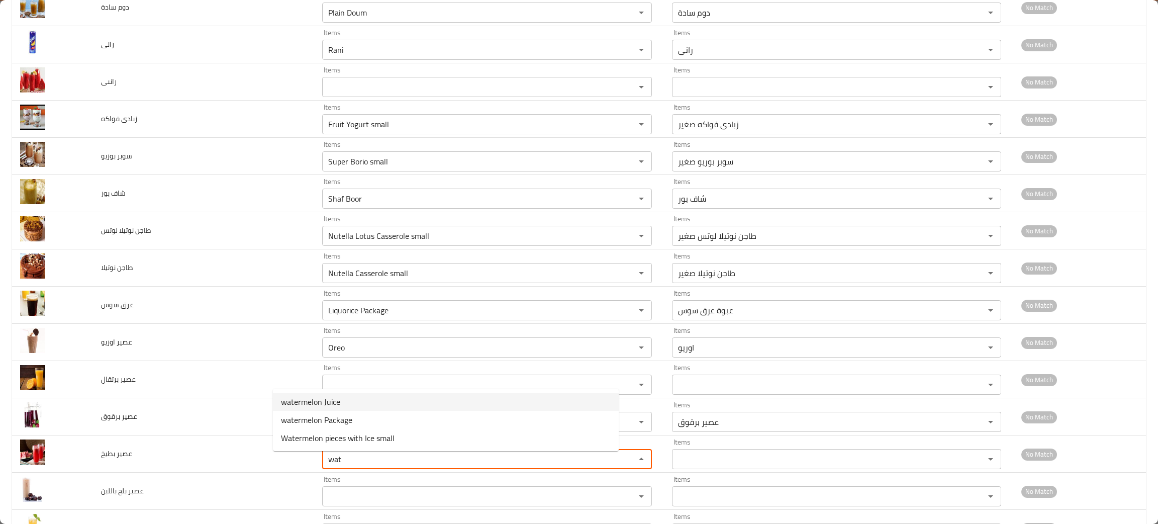
click at [310, 401] on span "watermelon Juice" at bounding box center [310, 402] width 59 height 12
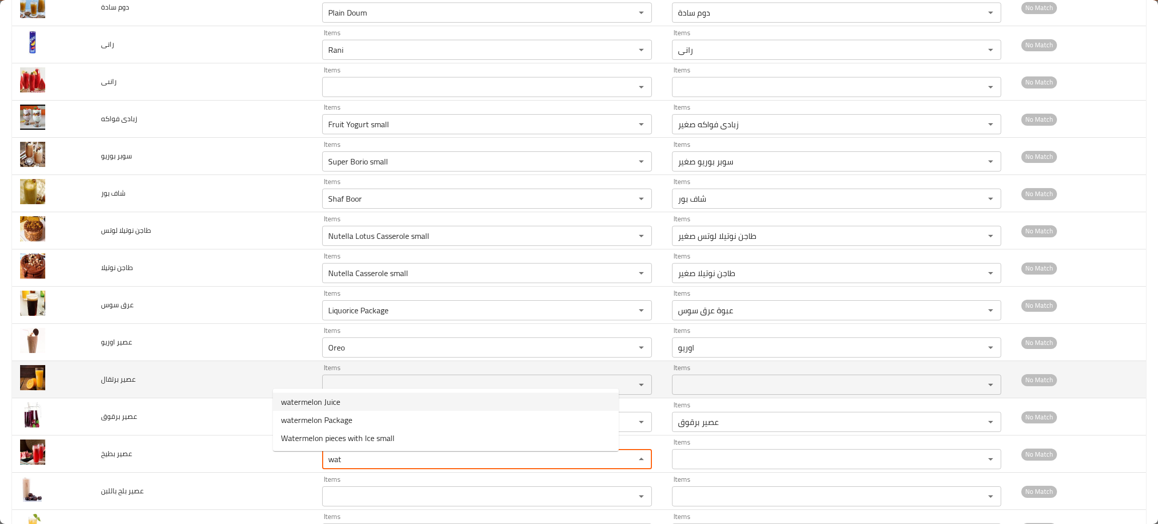
type بطيخ "watermelon Juice"
type بطيخ-ar "عصير بطيخ"
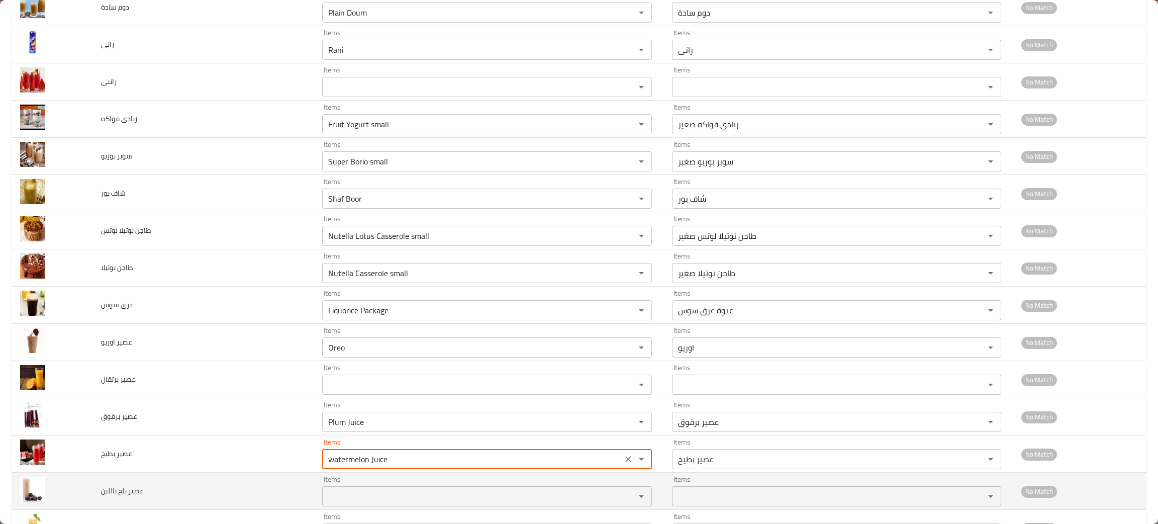
type بطيخ "watermelon Juice"
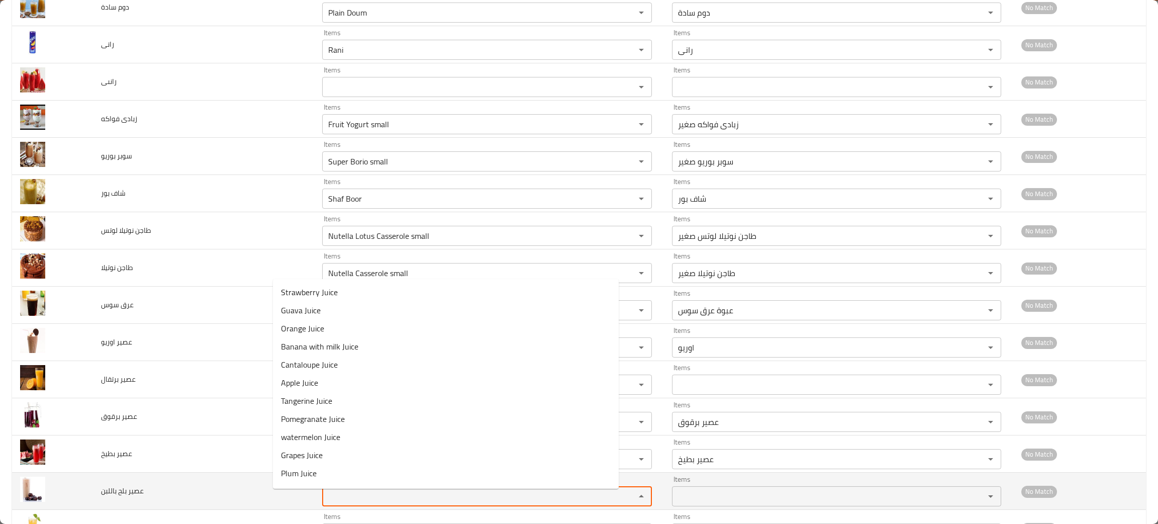
click at [325, 500] on باللبن "Items" at bounding box center [472, 496] width 294 height 14
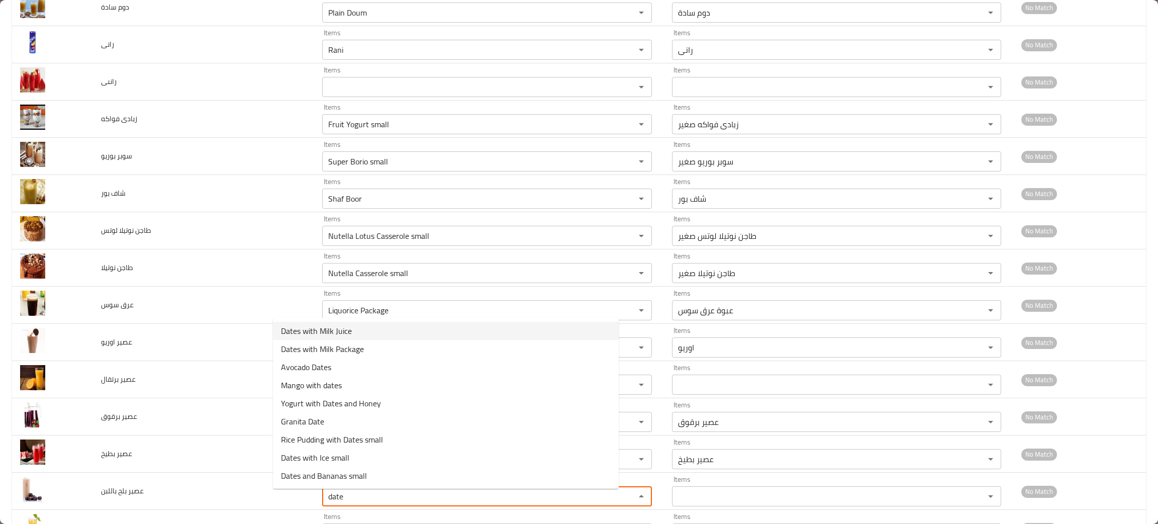
click at [336, 325] on span "Dates with Milk Juice" at bounding box center [316, 331] width 71 height 12
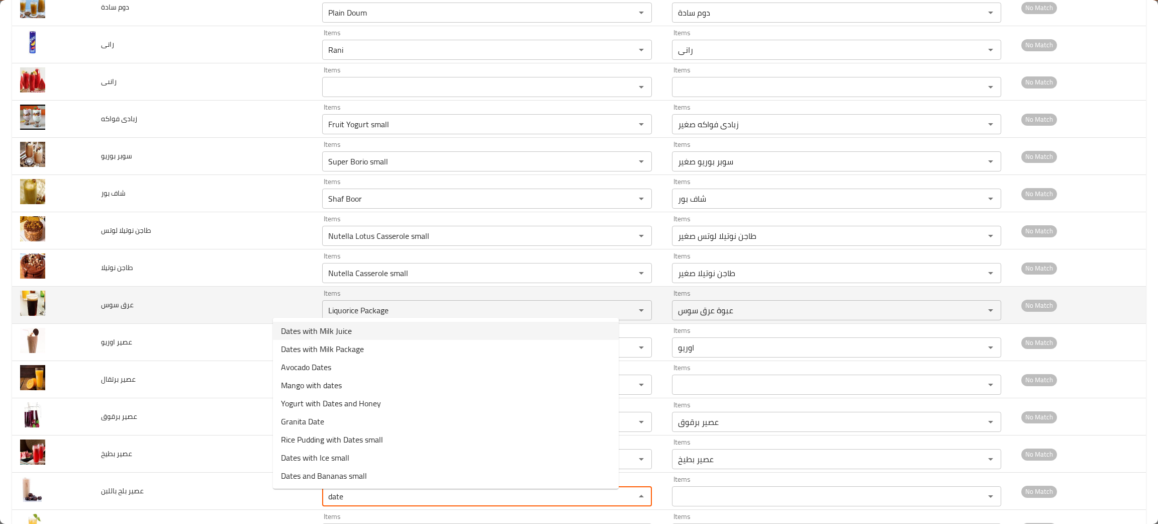
type باللبن "Dates with Milk Juice"
type باللبن-ar "عصير بلح باللبن"
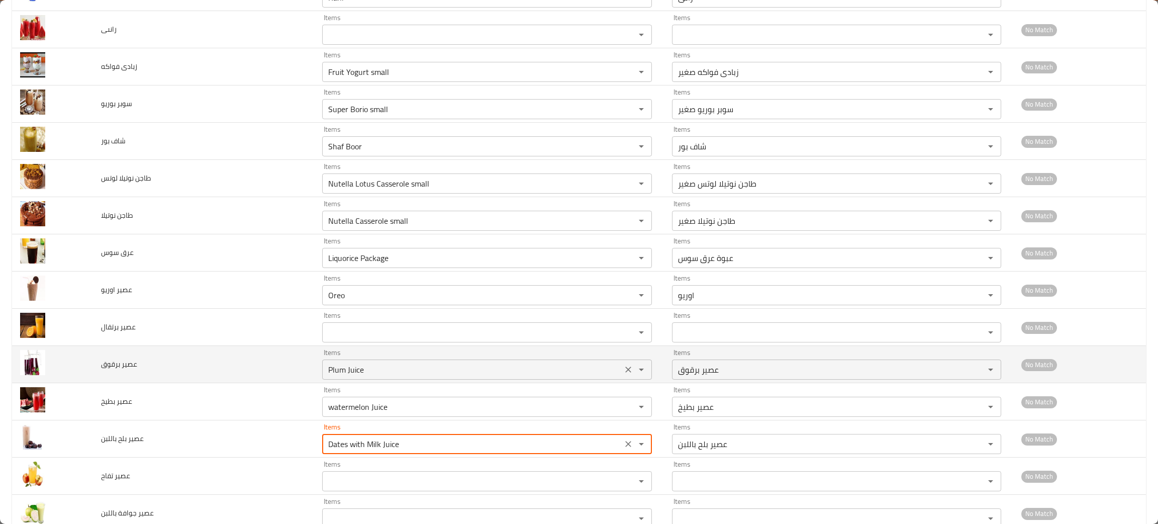
scroll to position [1282, 0]
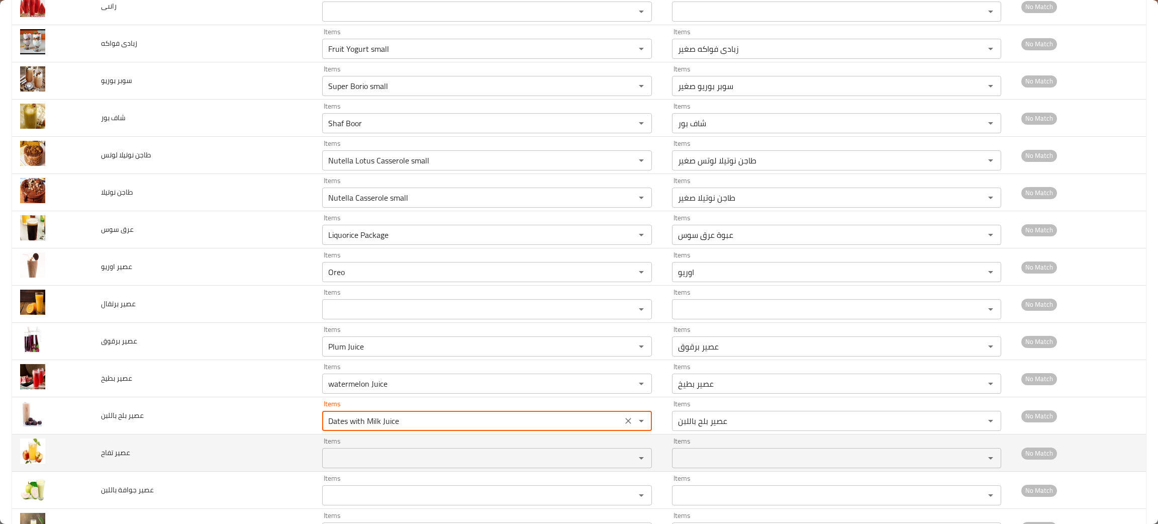
type باللبن "Dates with Milk Juice"
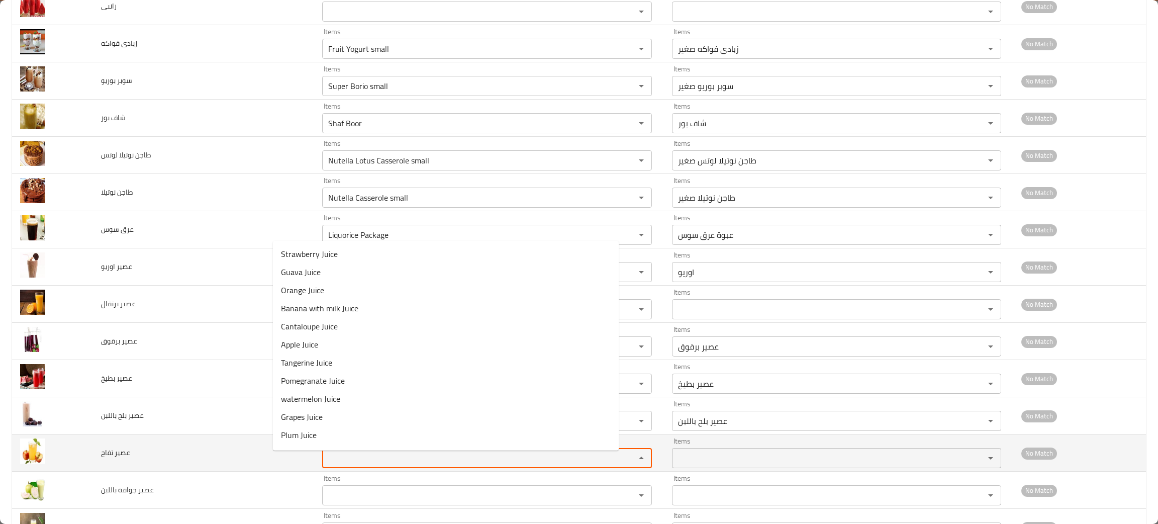
click at [325, 455] on تفاح "Items" at bounding box center [472, 458] width 294 height 14
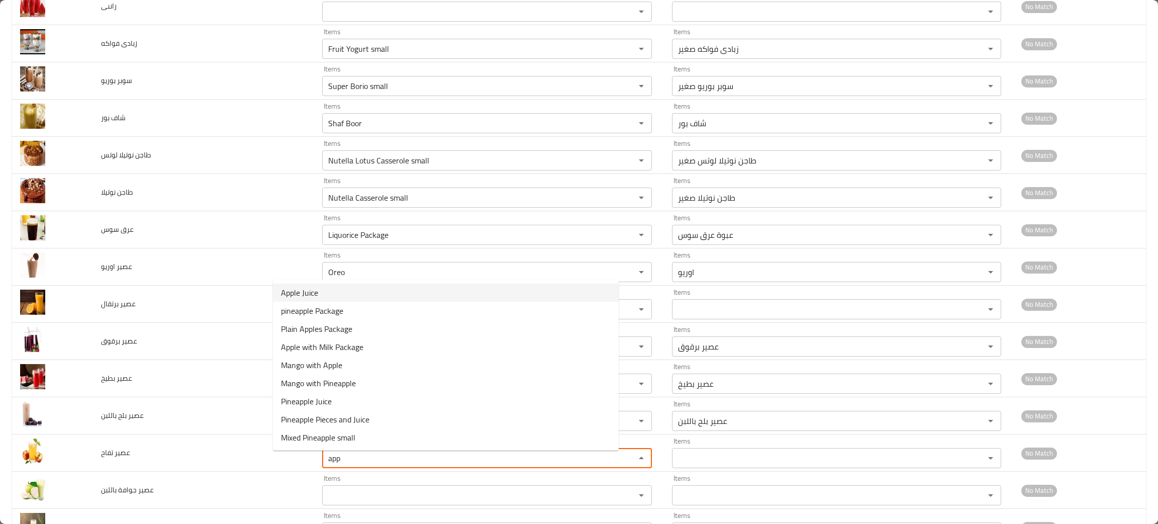
click at [292, 287] on span "Apple Juice" at bounding box center [299, 293] width 37 height 12
type تفاح "Apple Juice"
type تفاح-ar "عصير تفاح"
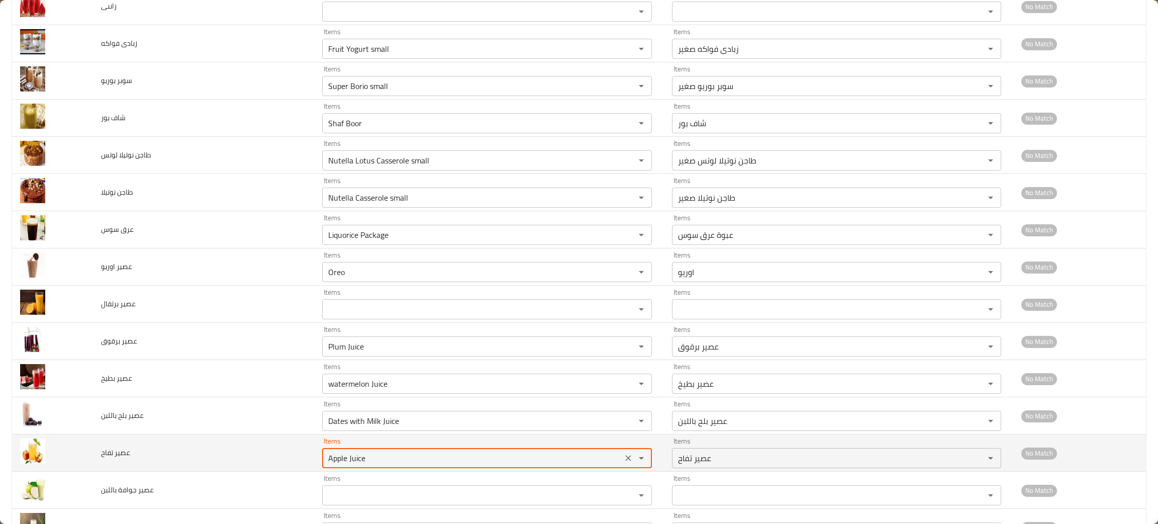
scroll to position [1357, 0]
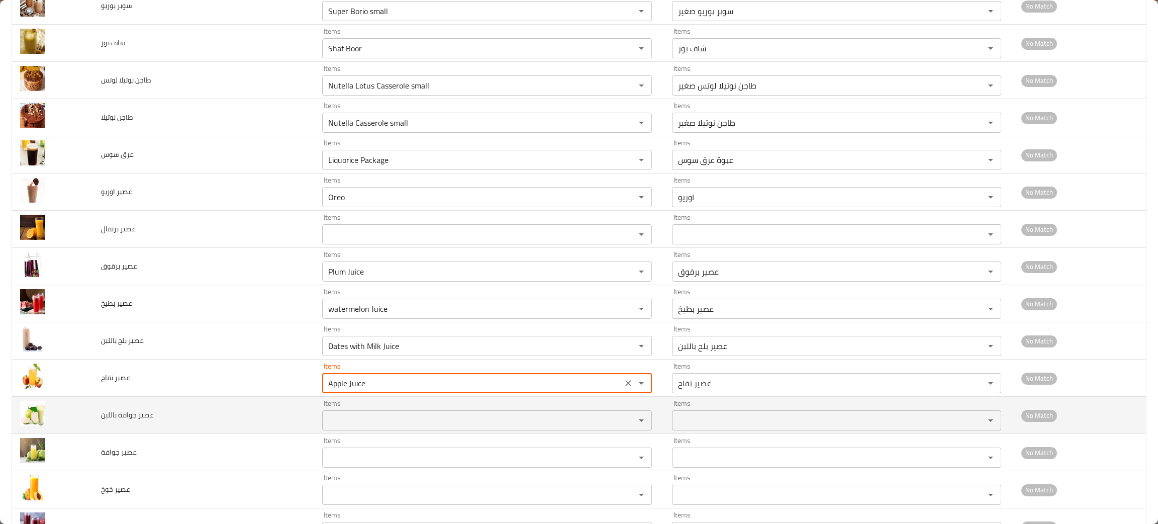
type تفاح "Apple Juice"
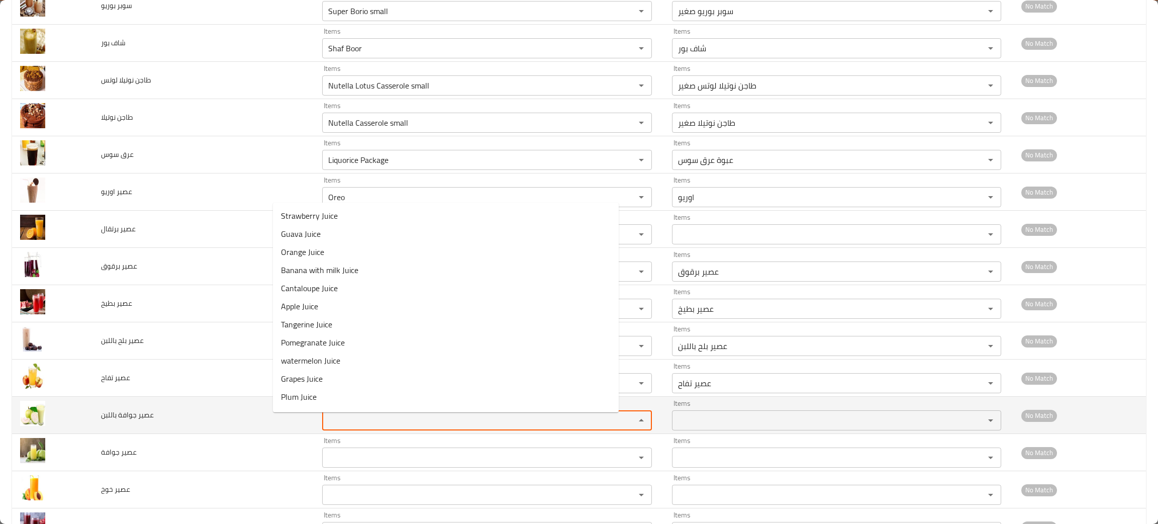
click at [330, 426] on باللبن "Items" at bounding box center [472, 420] width 294 height 14
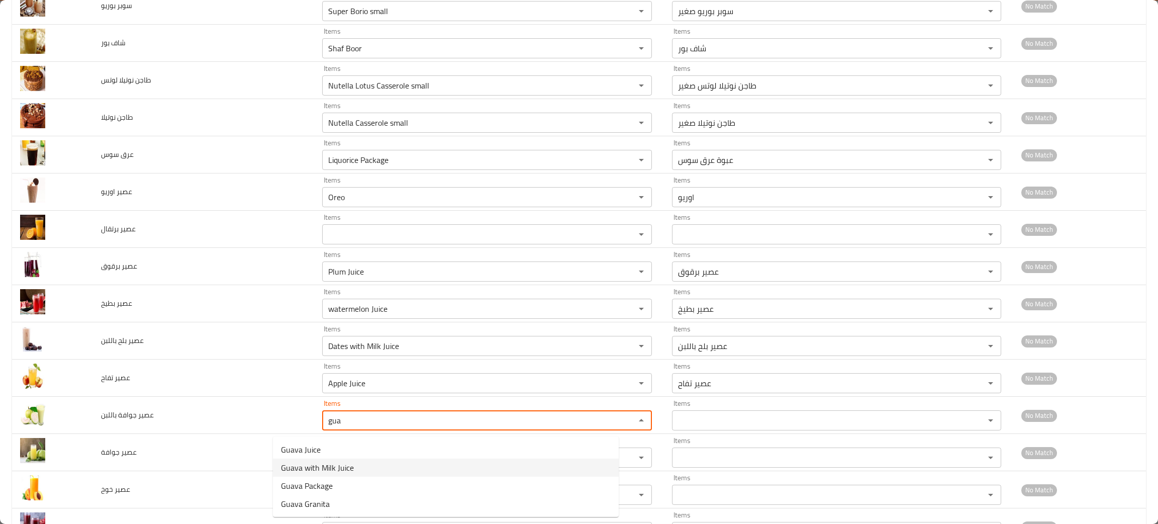
click at [315, 462] on span "Guava with Milk Juice" at bounding box center [317, 468] width 73 height 12
type باللبن "Guava with Milk Juice"
type باللبن-ar "عصير جوافة باللبن"
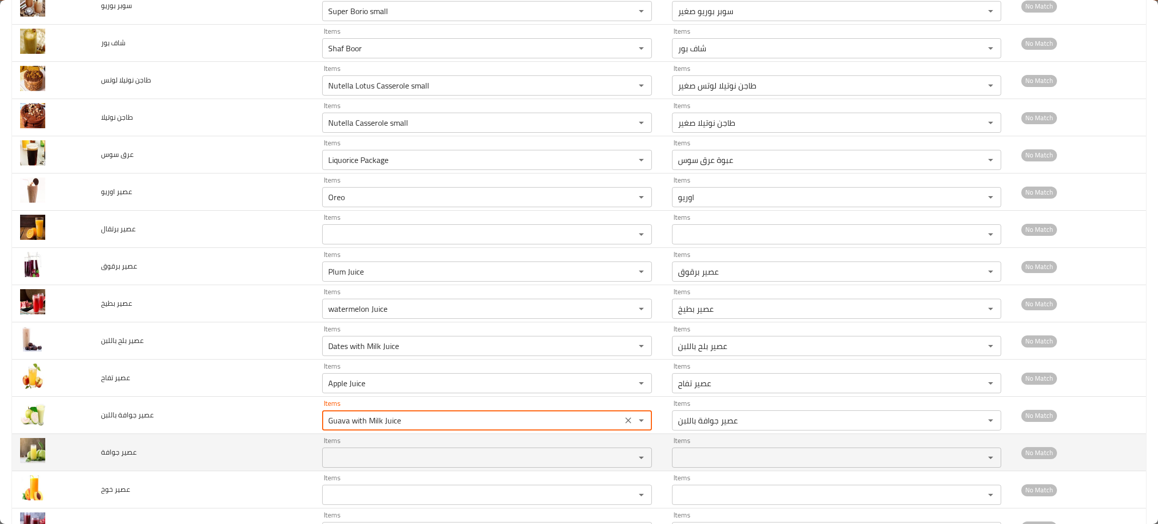
type باللبن "Guava with Milk Juice"
click at [325, 465] on جوافة "Items" at bounding box center [472, 457] width 294 height 14
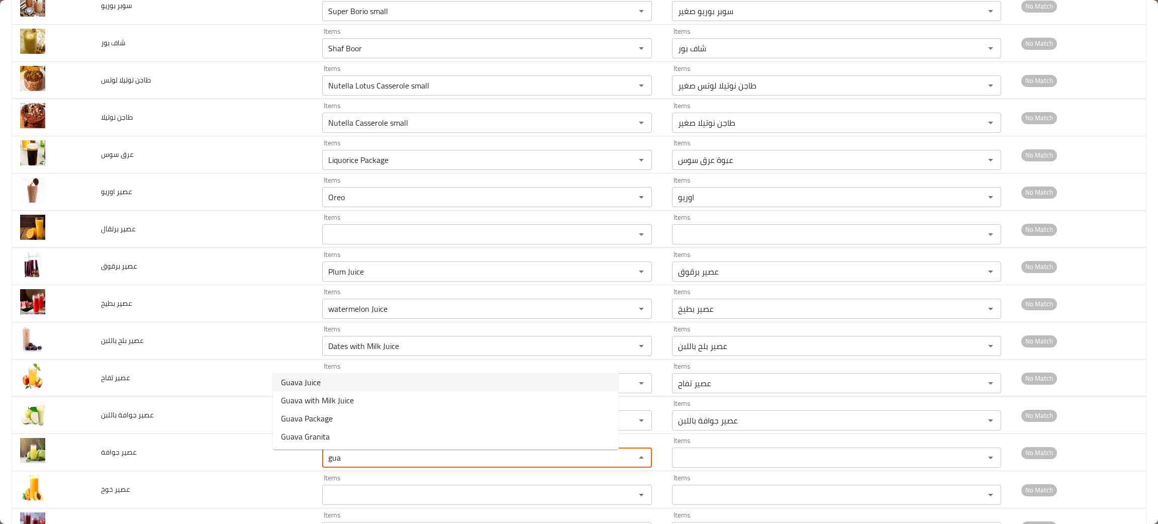
click at [303, 379] on span "Guava Juice" at bounding box center [301, 382] width 40 height 12
type جوافة "Guava Juice"
type جوافة-ar "عصير جوافة"
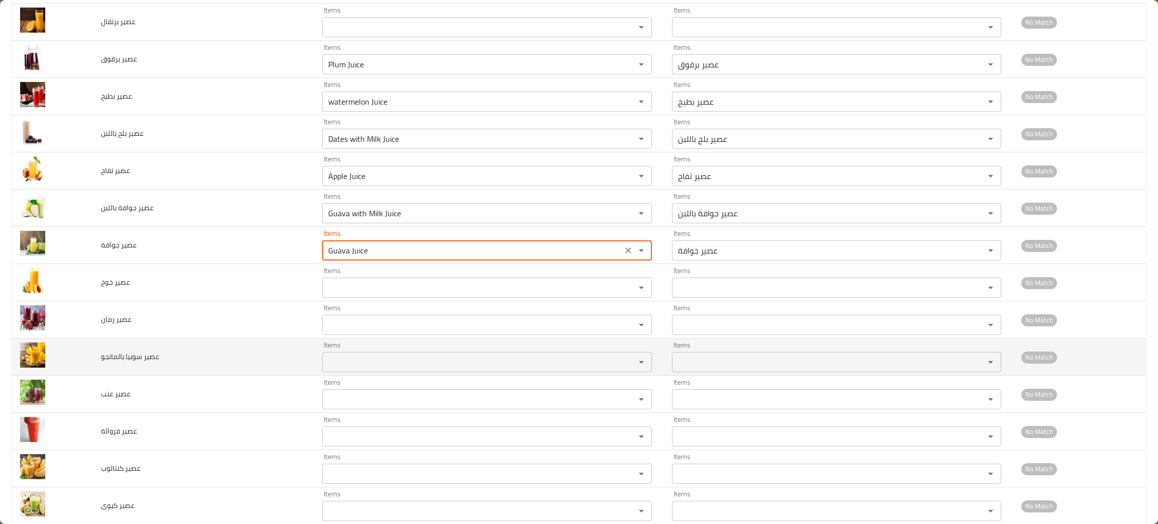
scroll to position [1583, 0]
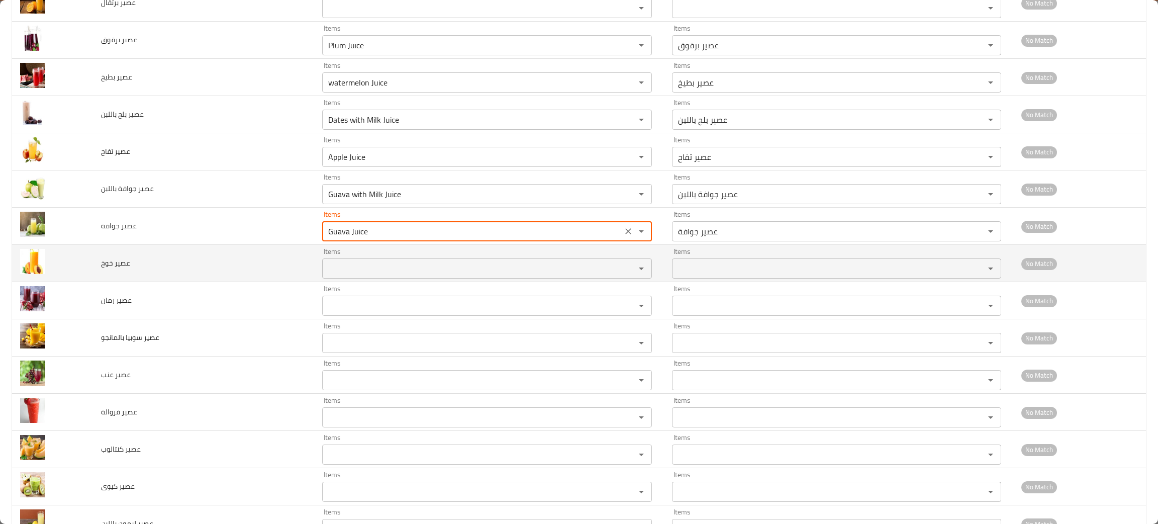
type جوافة "Guava Juice"
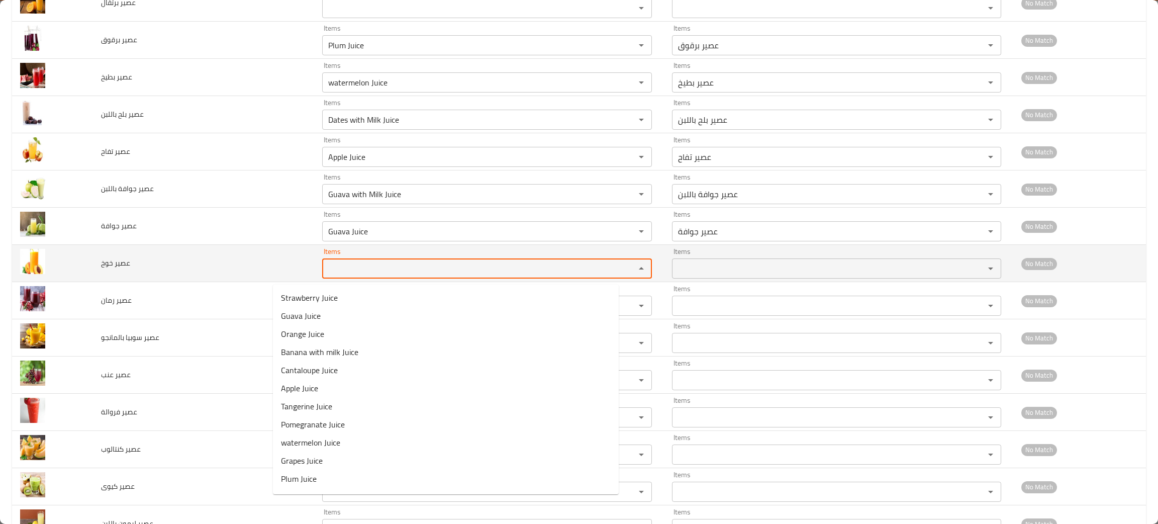
click at [325, 272] on خوخ "Items" at bounding box center [472, 268] width 294 height 14
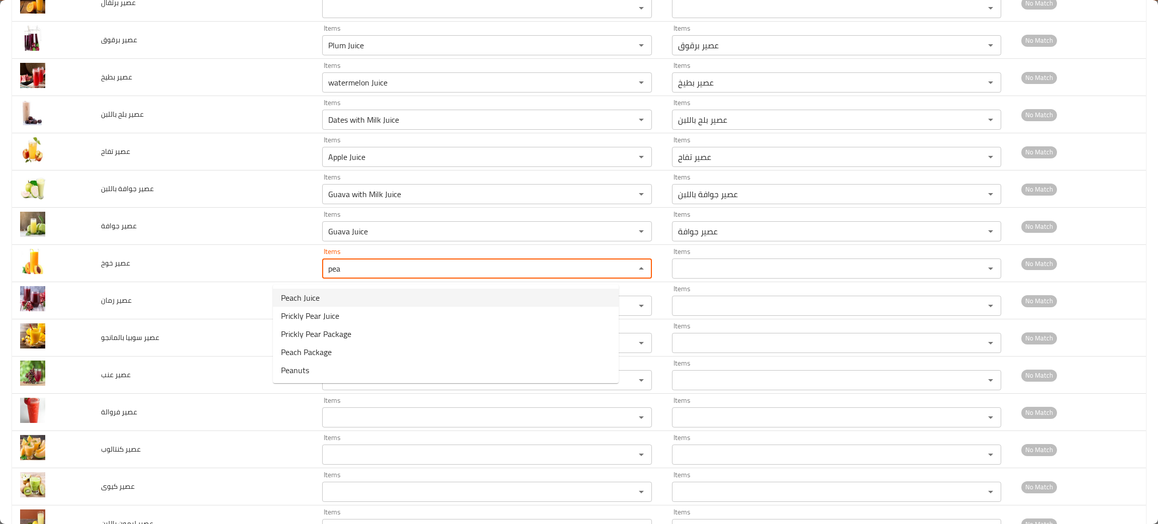
click at [318, 292] on span "Peach Juice" at bounding box center [300, 298] width 39 height 12
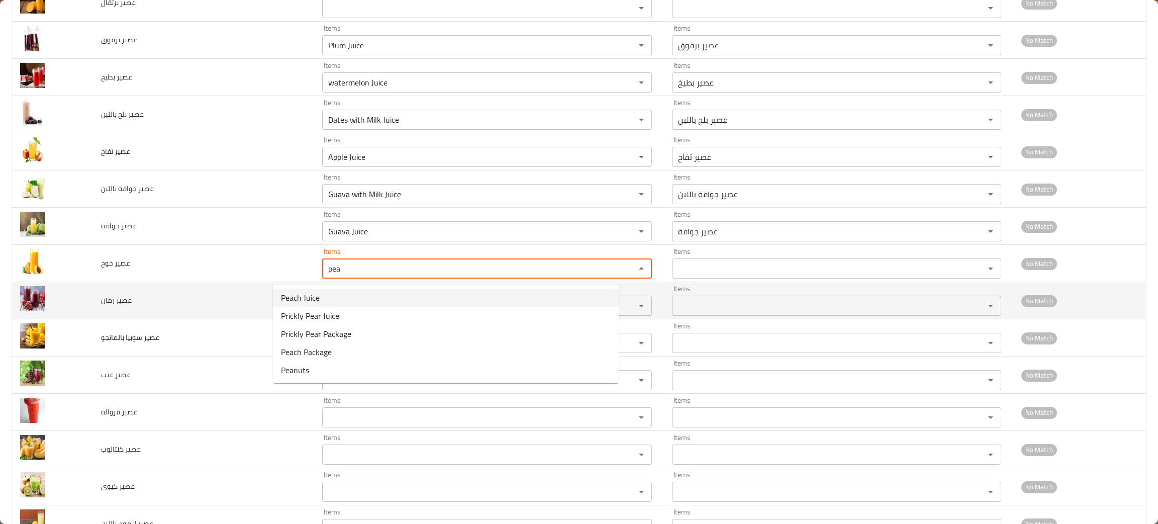
type خوخ "Peach Juice"
type خوخ-ar "عصير خوخ"
type خوخ "Peach Juice"
click at [325, 312] on رمان "Items" at bounding box center [472, 306] width 294 height 14
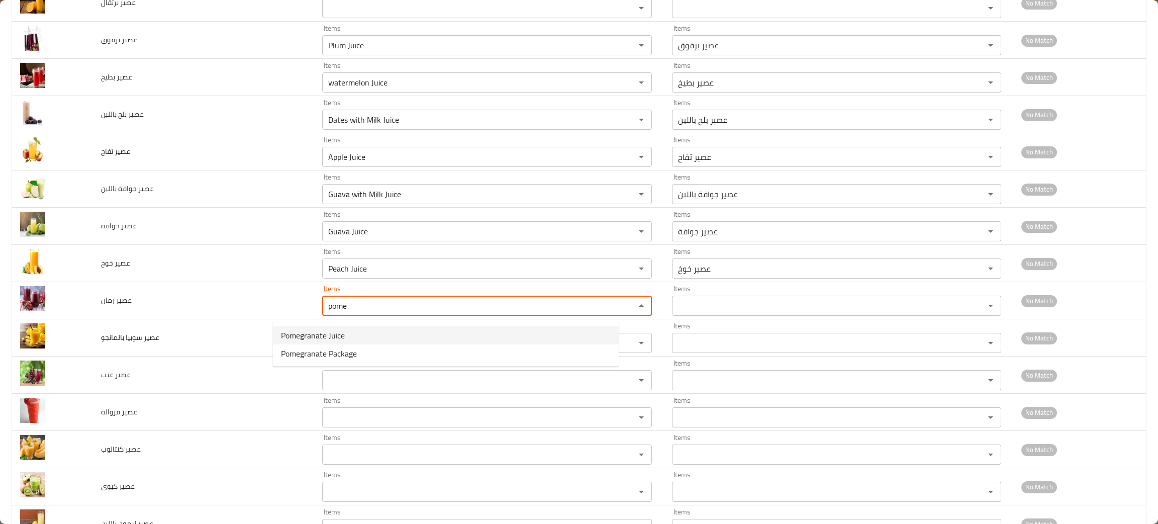
click at [310, 336] on span "Pomegranate Juice" at bounding box center [313, 335] width 64 height 12
type رمان "Pomegranate Juice"
type رمان-ar "عصير رمان"
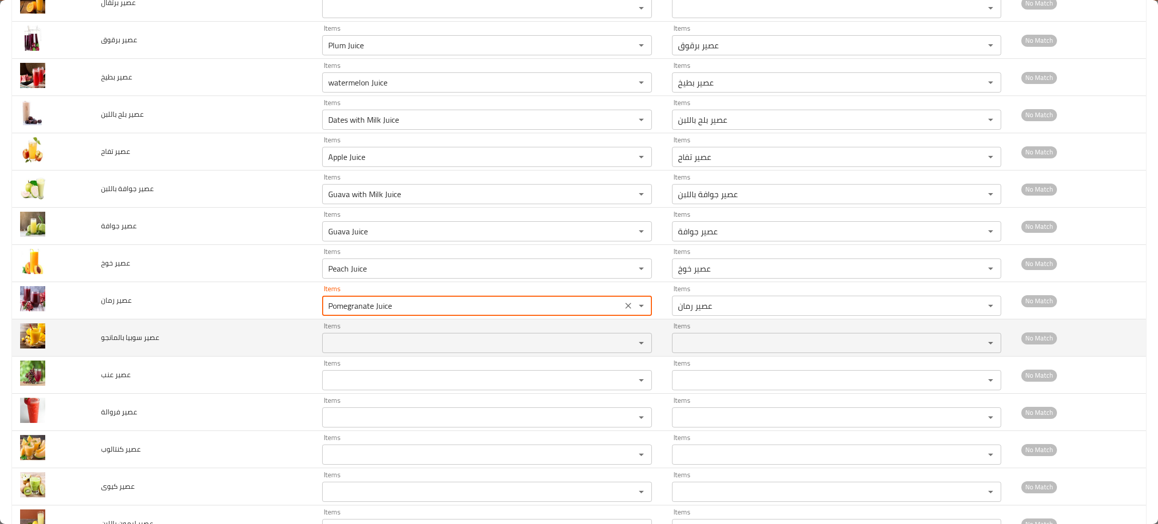
type رمان "Pomegranate Juice"
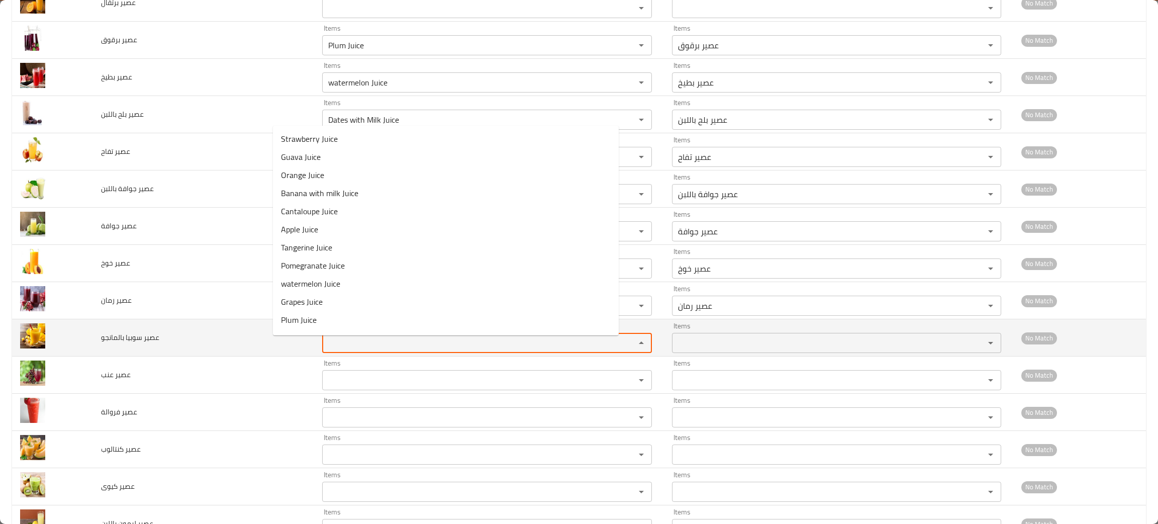
click at [325, 342] on بالمانجو "Items" at bounding box center [472, 343] width 294 height 14
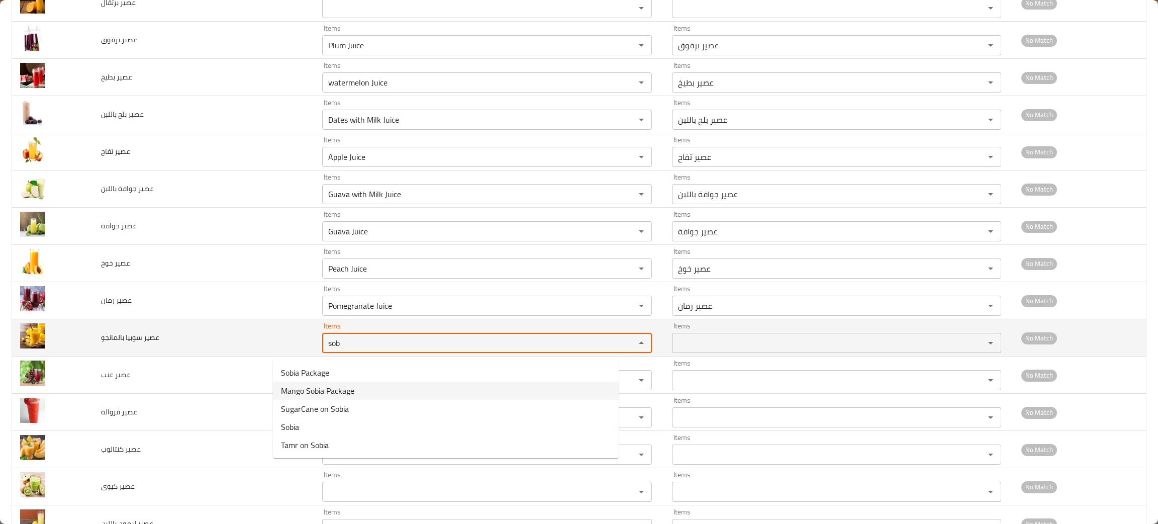
type بالمانجو "sob"
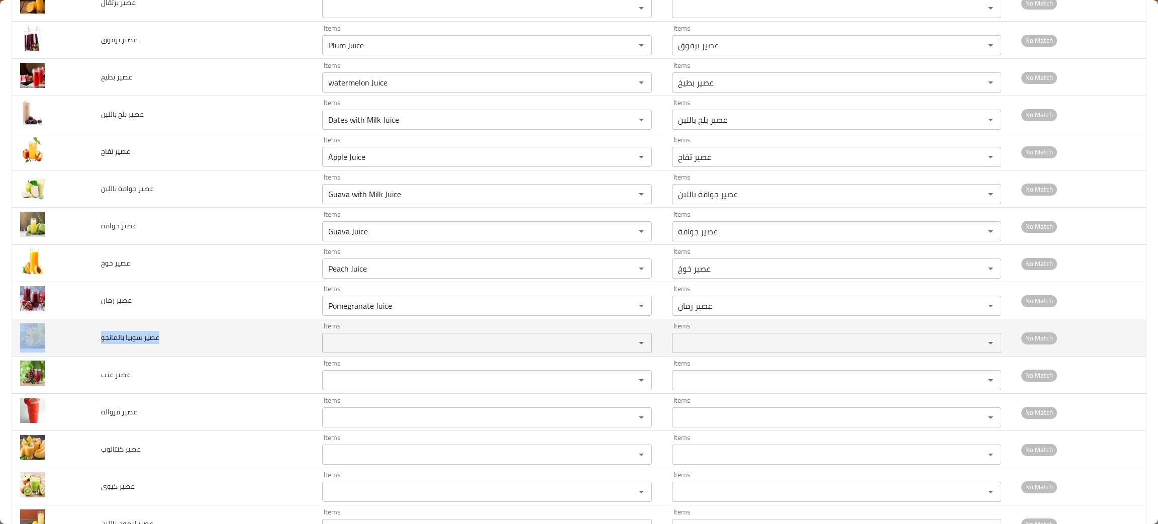
drag, startPoint x: 173, startPoint y: 341, endPoint x: 89, endPoint y: 345, distance: 84.1
click at [89, 346] on tr "عصير سوبيا بالمانجو Items Items Items Items No Match" at bounding box center [579, 337] width 1134 height 37
copy tr "عصير سوبيا بالمانجو"
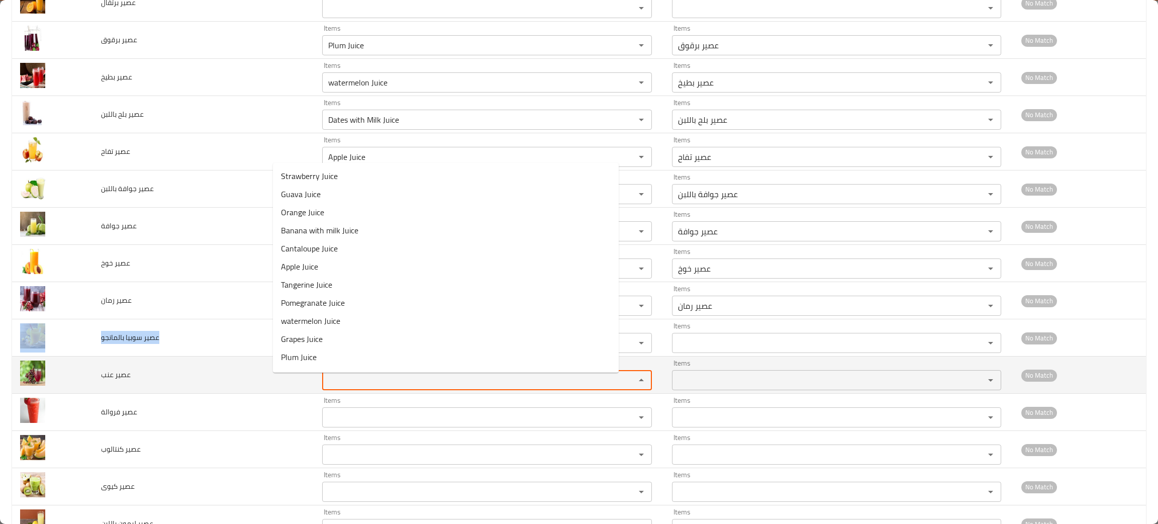
click at [325, 383] on عنب "Items" at bounding box center [472, 380] width 294 height 14
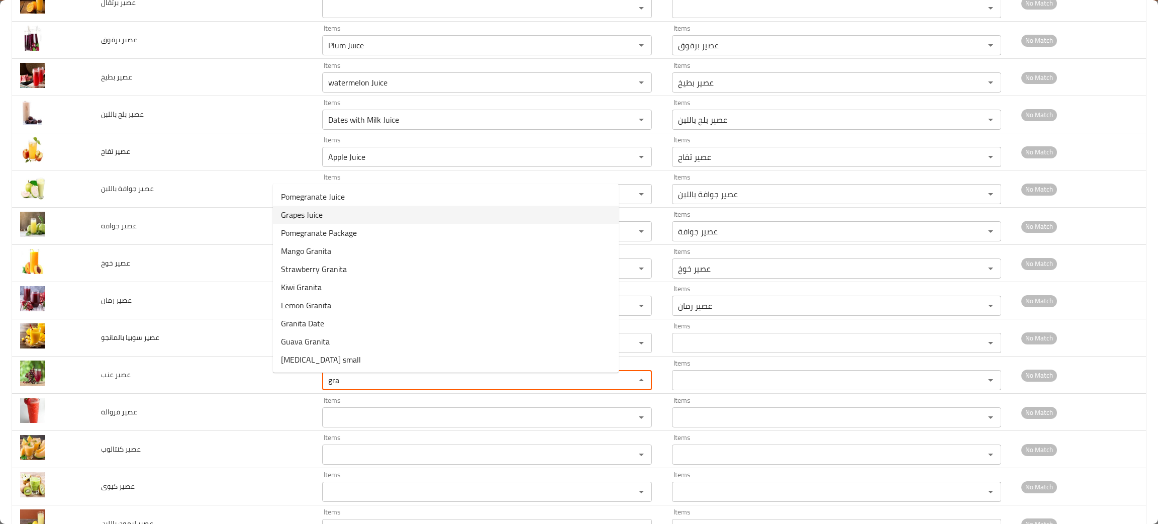
click at [301, 210] on span "Grapes Juice" at bounding box center [302, 215] width 42 height 12
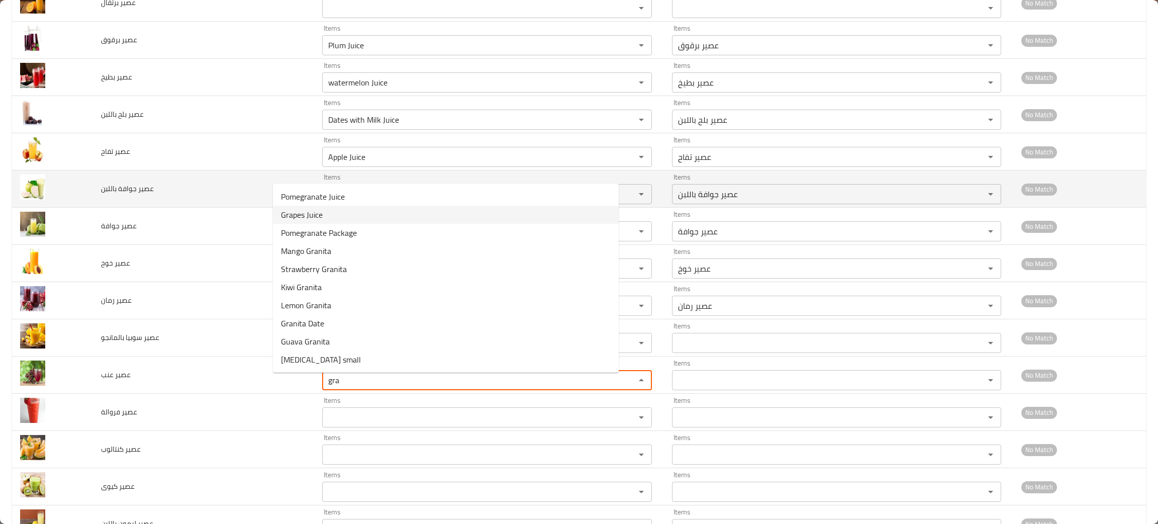
type عنب "Grapes Juice"
type عنب-ar "عصير عنب"
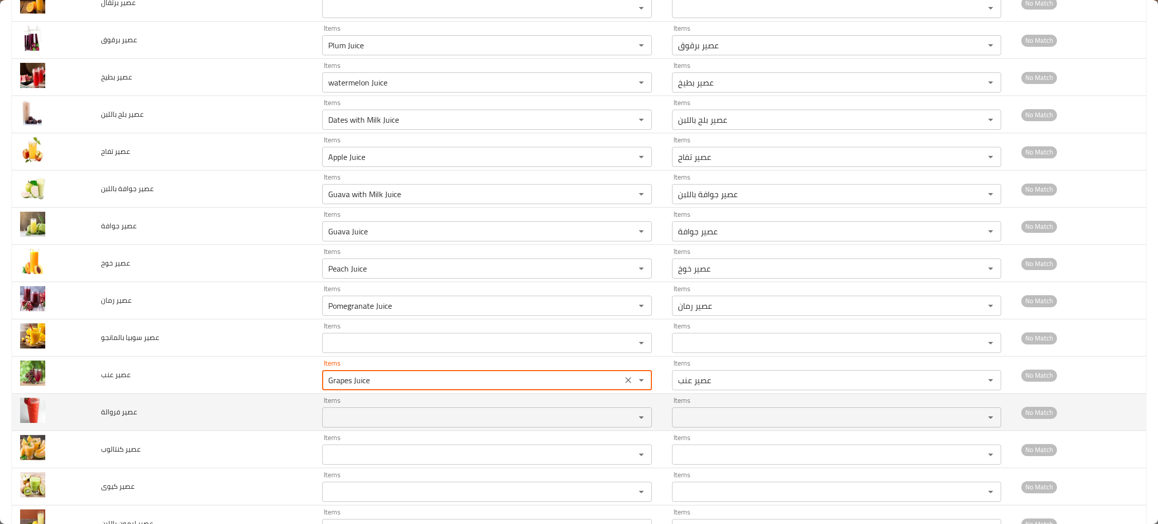
type عنب "Grapes Juice"
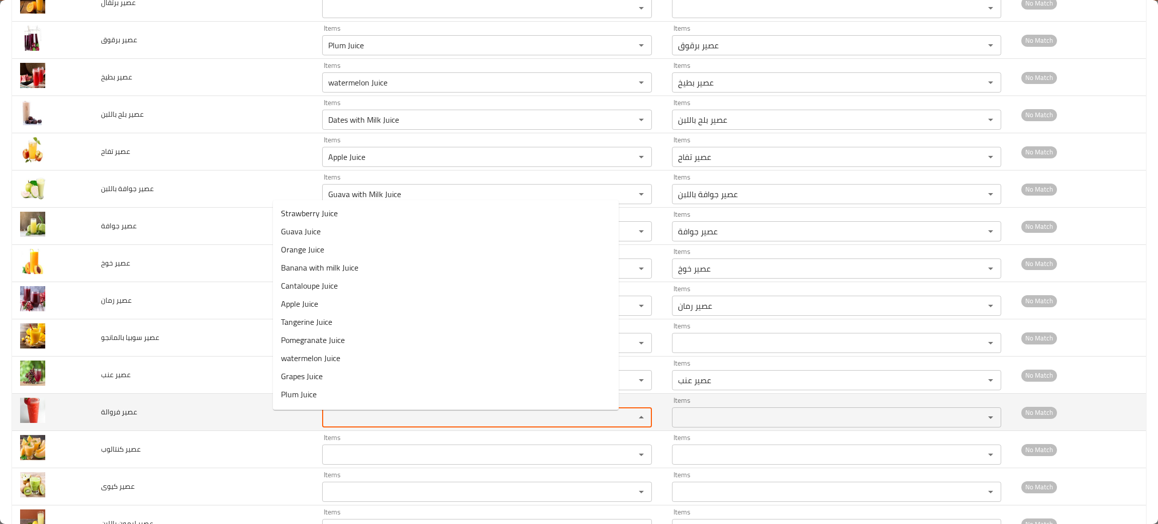
click at [325, 419] on فروالة "Items" at bounding box center [472, 417] width 294 height 14
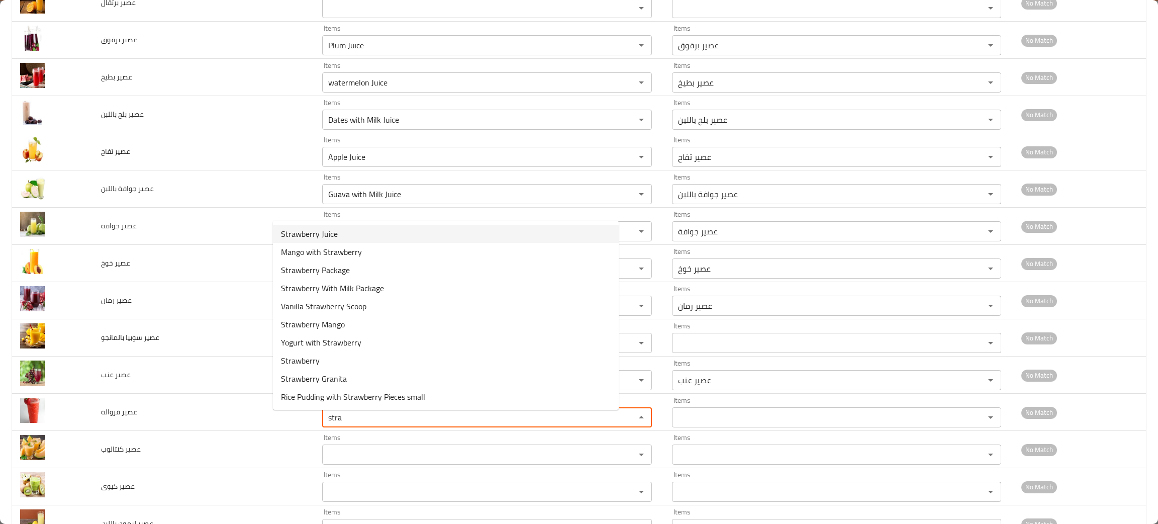
click at [306, 229] on span "Strawberry Juice" at bounding box center [309, 234] width 57 height 12
type فروالة "Strawberry Juice"
type فروالة-ar "عصير فراولة"
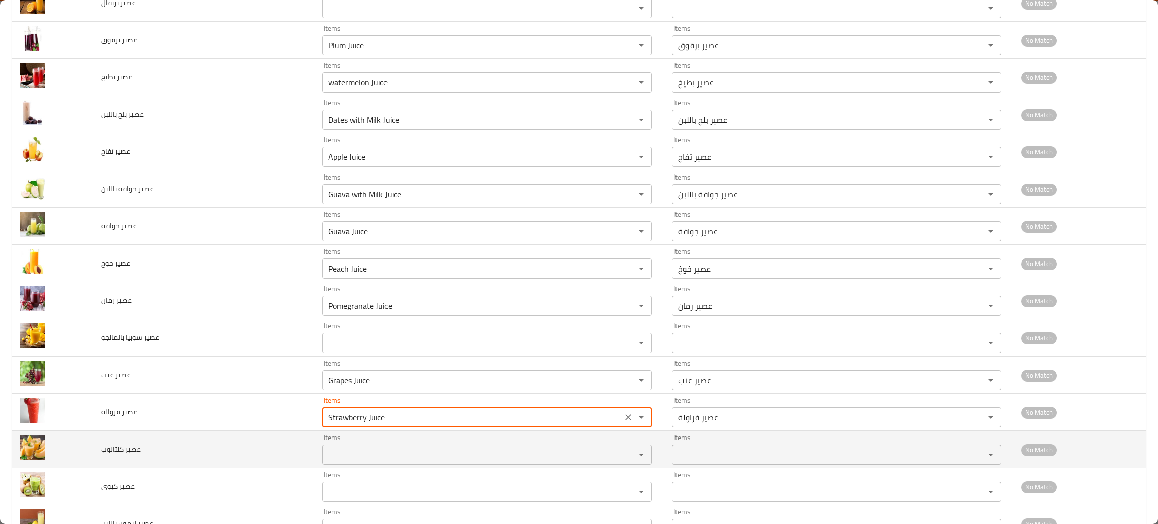
type فروالة "Strawberry Juice"
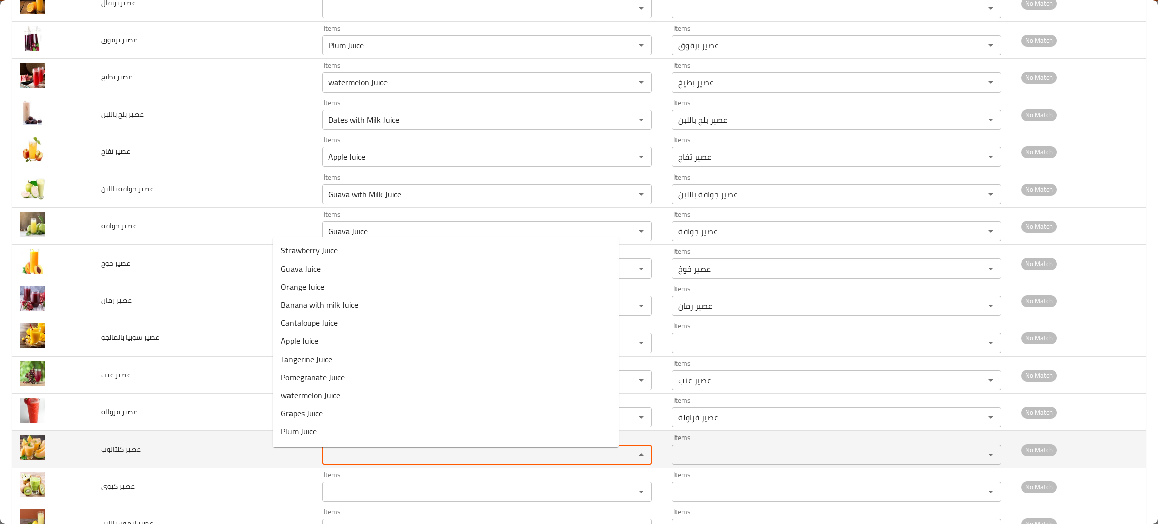
click at [325, 451] on كنتالوب "Items" at bounding box center [472, 454] width 294 height 14
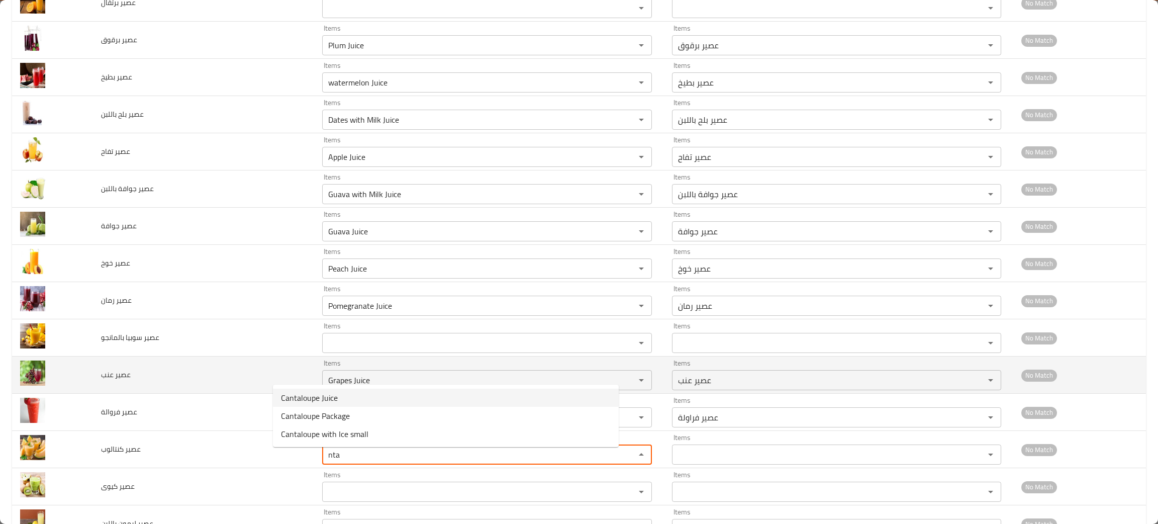
click at [337, 397] on كنتالوب-option-0 "Cantaloupe Juice" at bounding box center [446, 398] width 346 height 18
type كنتالوب "Cantaloupe Juice"
type كنتالوب-ar "عصير كنتالوب"
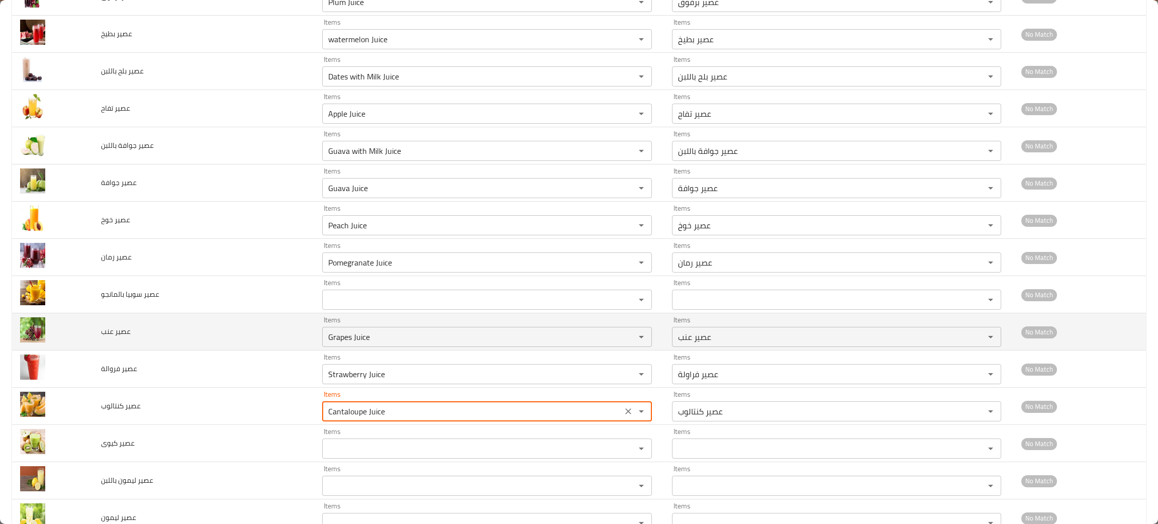
scroll to position [1659, 0]
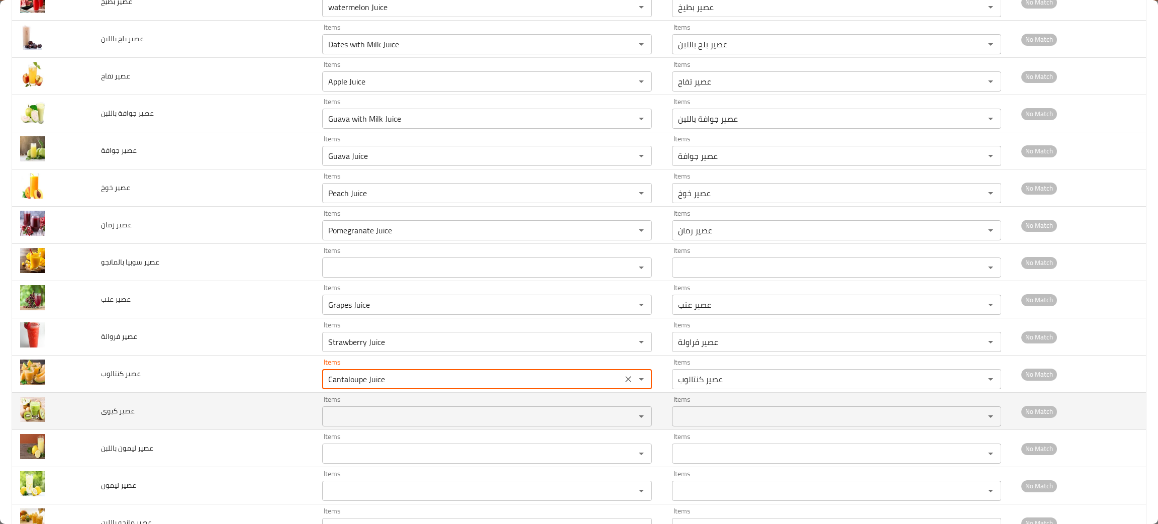
type كنتالوب "Cantaloupe Juice"
click at [325, 423] on كيوى "Items" at bounding box center [472, 416] width 294 height 14
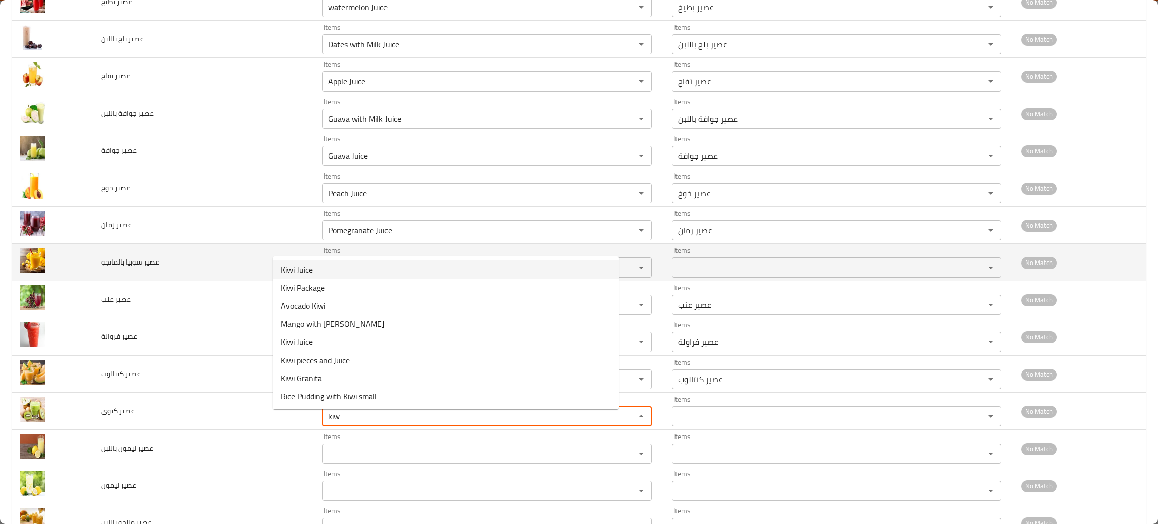
click at [297, 267] on span "Kiwi Juice" at bounding box center [297, 269] width 32 height 12
type كيوى "Kiwi Juice"
type كيوى-ar "عصير کیوی"
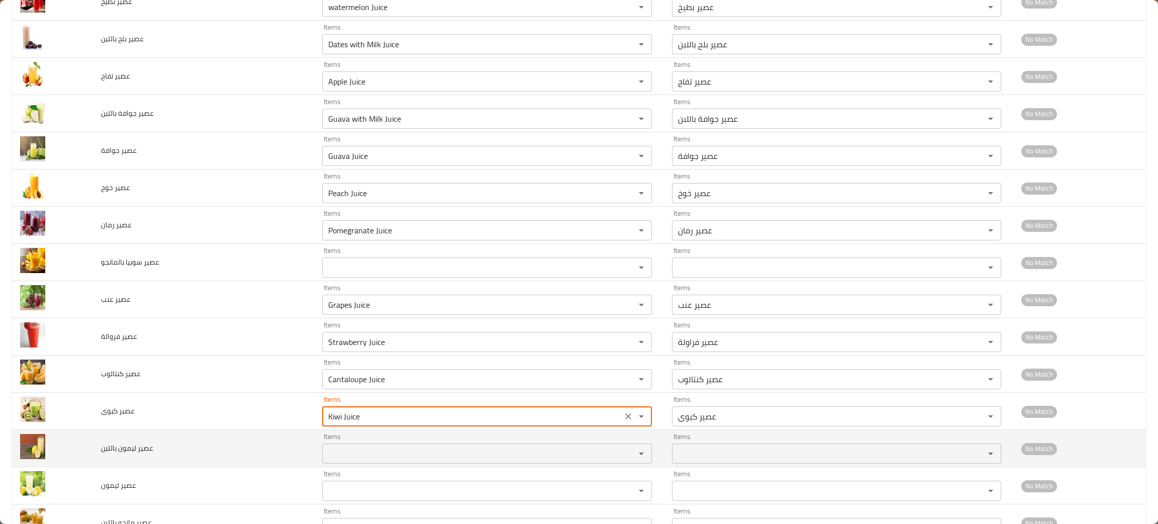
type كيوى "Kiwi Juice"
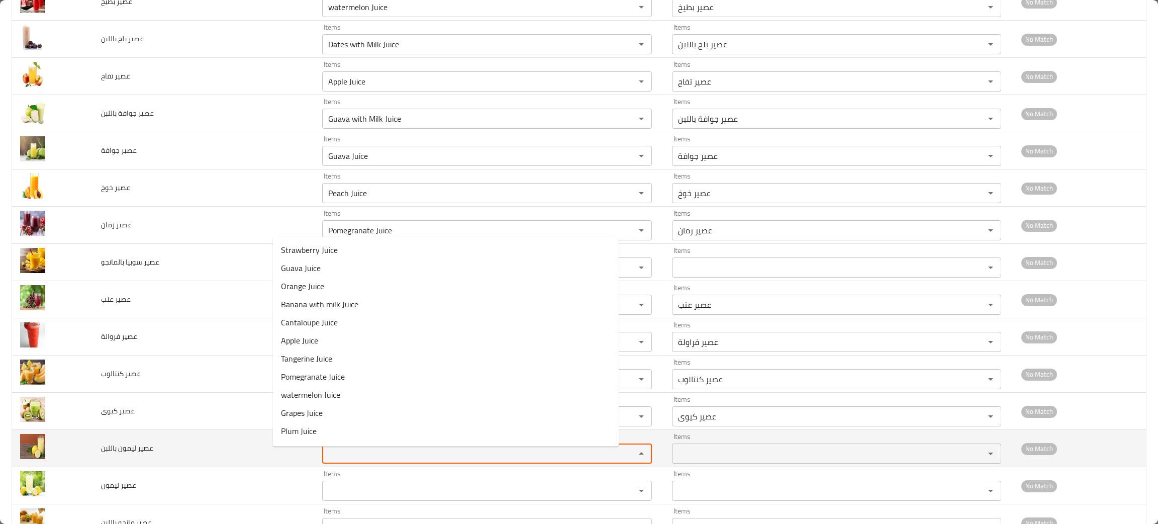
click at [332, 456] on باللبن "Items" at bounding box center [472, 453] width 294 height 14
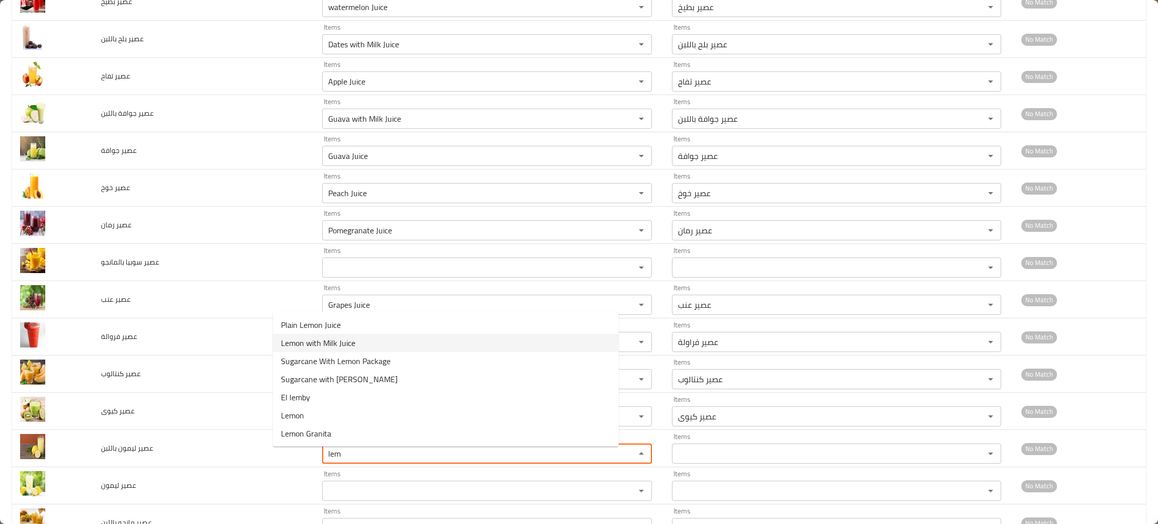
click at [337, 342] on span "Lemon with Milk Juice" at bounding box center [318, 343] width 74 height 12
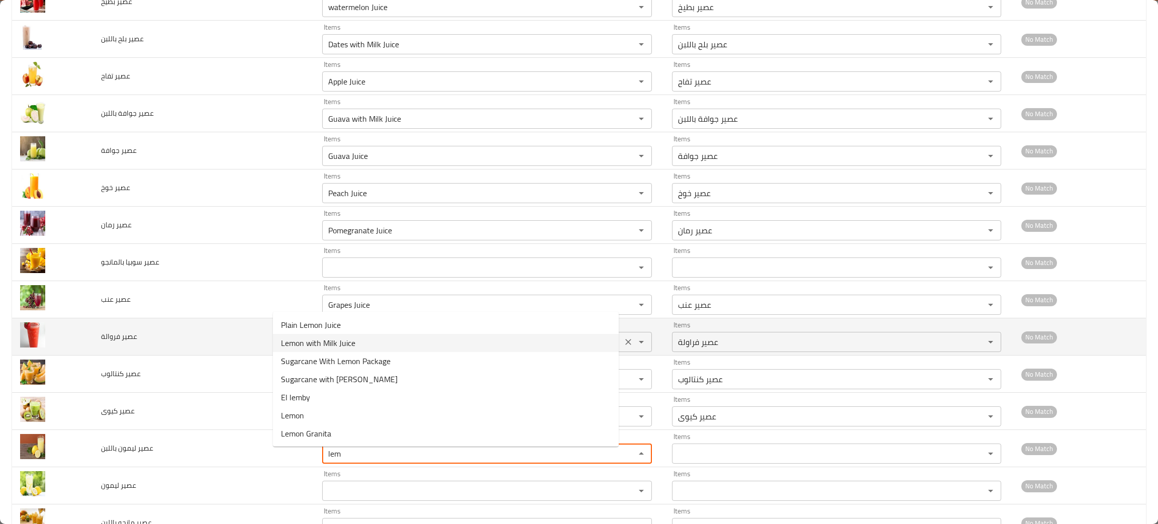
type باللبن "Lemon with Milk Juice"
type باللبن-ar "عصير ليمون باللبن"
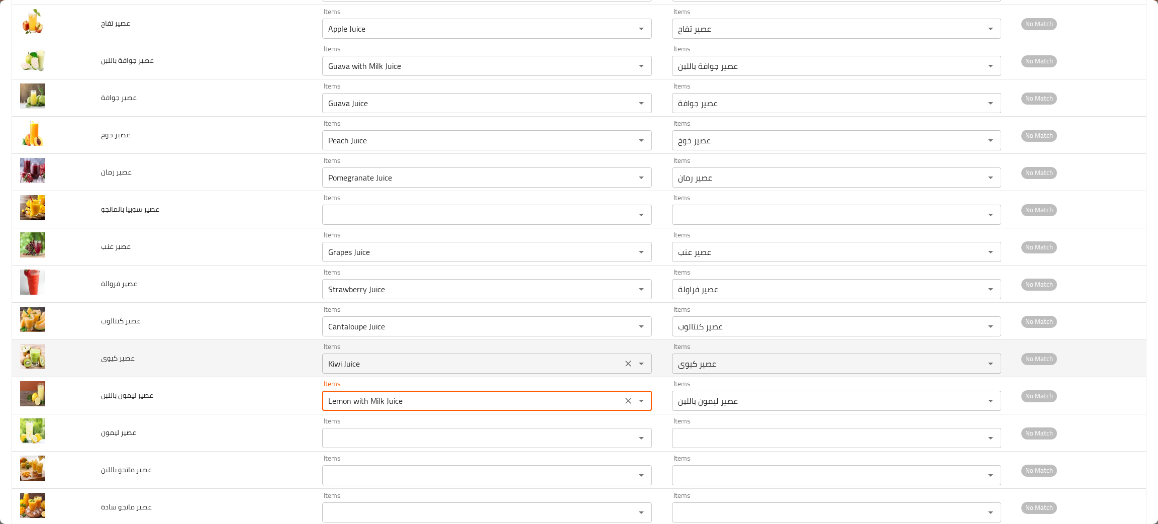
scroll to position [1734, 0]
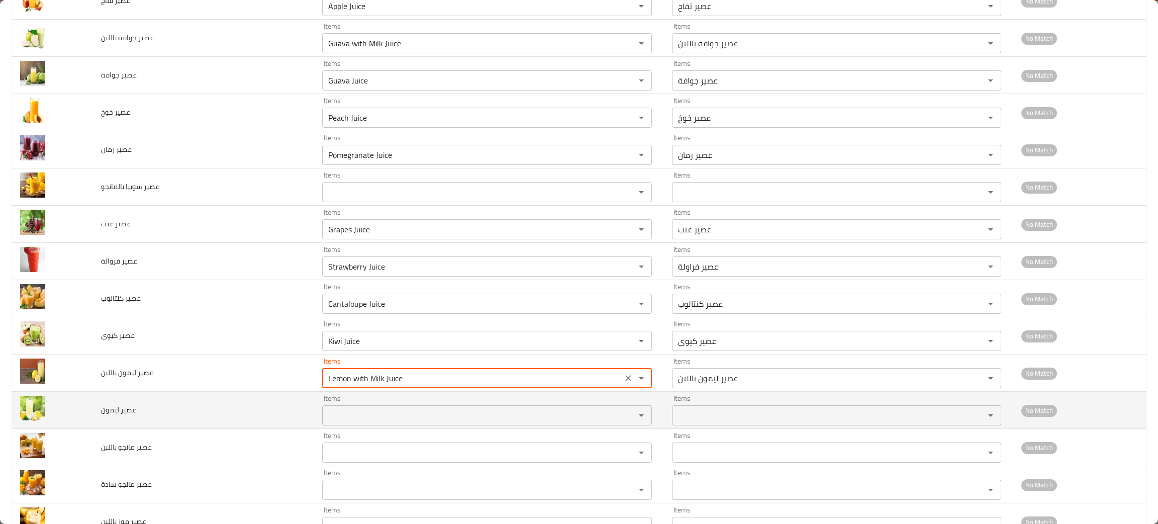
type باللبن "Lemon with Milk Juice"
click at [325, 414] on ليمون "Items" at bounding box center [472, 415] width 294 height 14
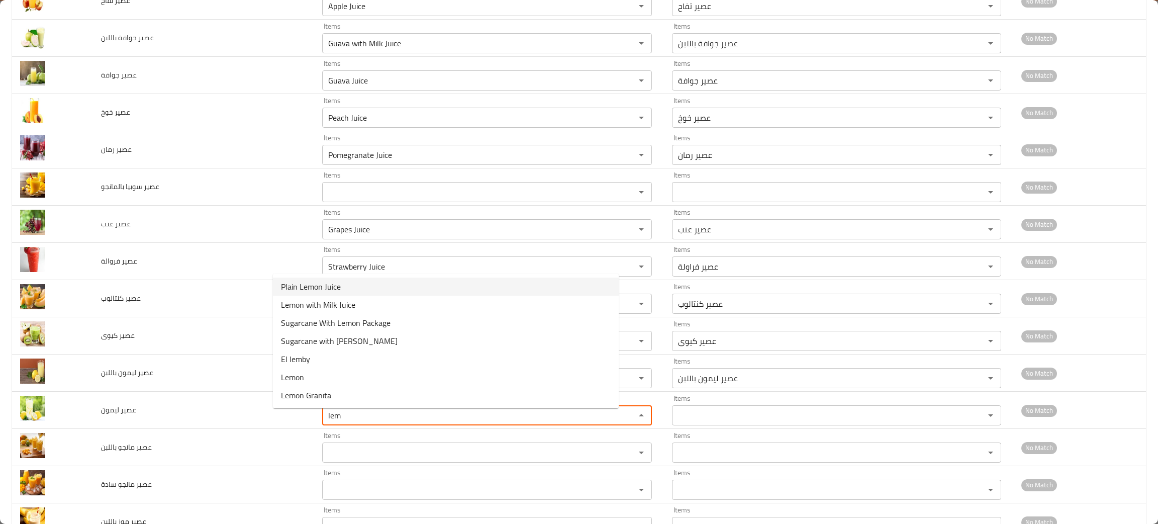
click at [322, 284] on span "Plain Lemon Juice" at bounding box center [311, 287] width 60 height 12
type ليمون "Plain Lemon Juice"
type ليمون-ar "عصير ليمون سادة"
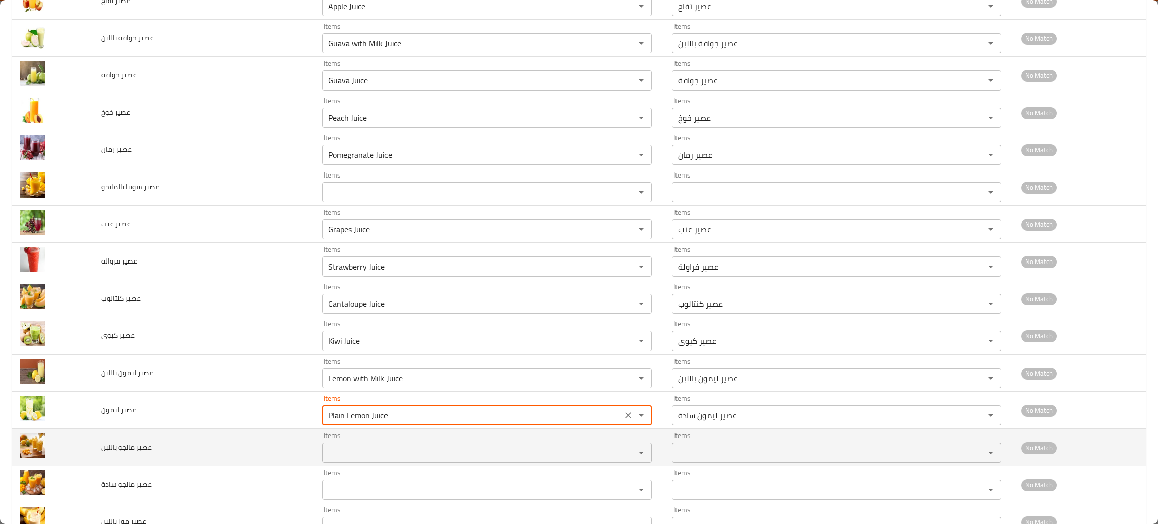
type ليمون "Plain Lemon Juice"
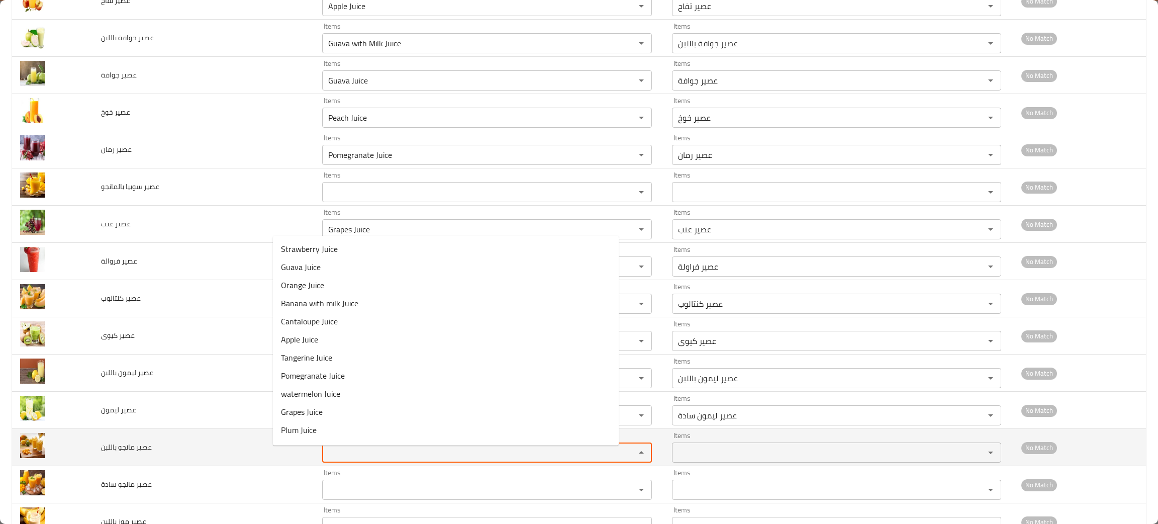
click at [325, 451] on باللبن "Items" at bounding box center [472, 452] width 294 height 14
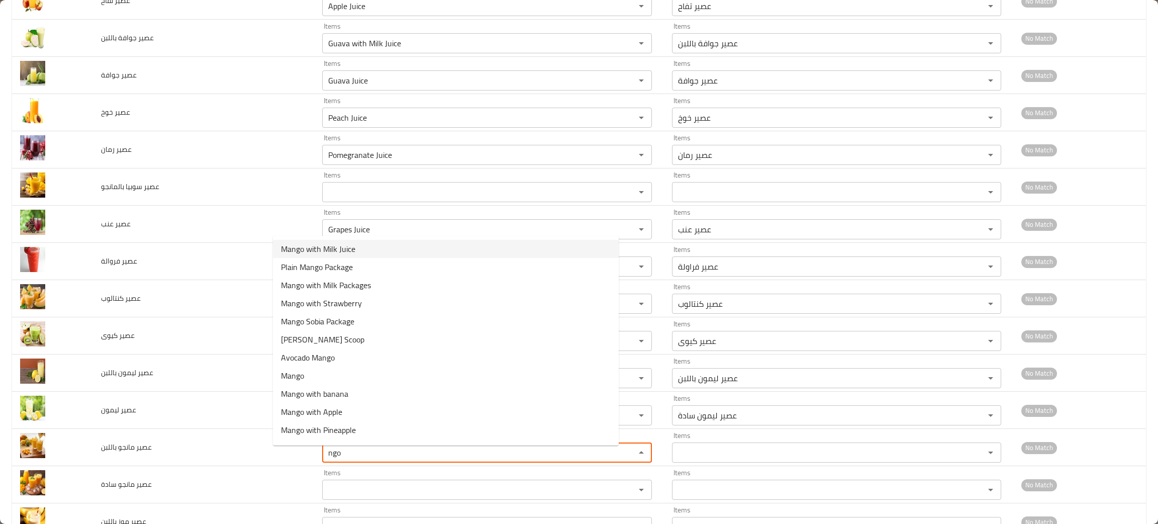
click at [326, 244] on span "Mango with Milk Juice" at bounding box center [318, 249] width 74 height 12
type باللبن "Mango with Milk Juice"
type باللبن-ar "عصير مانجا باللبن"
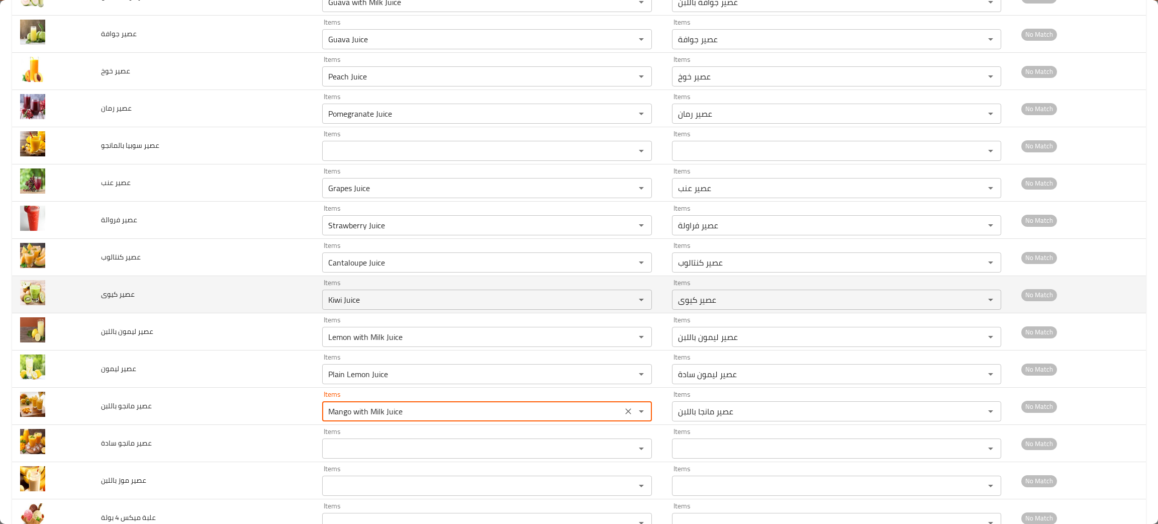
scroll to position [1809, 0]
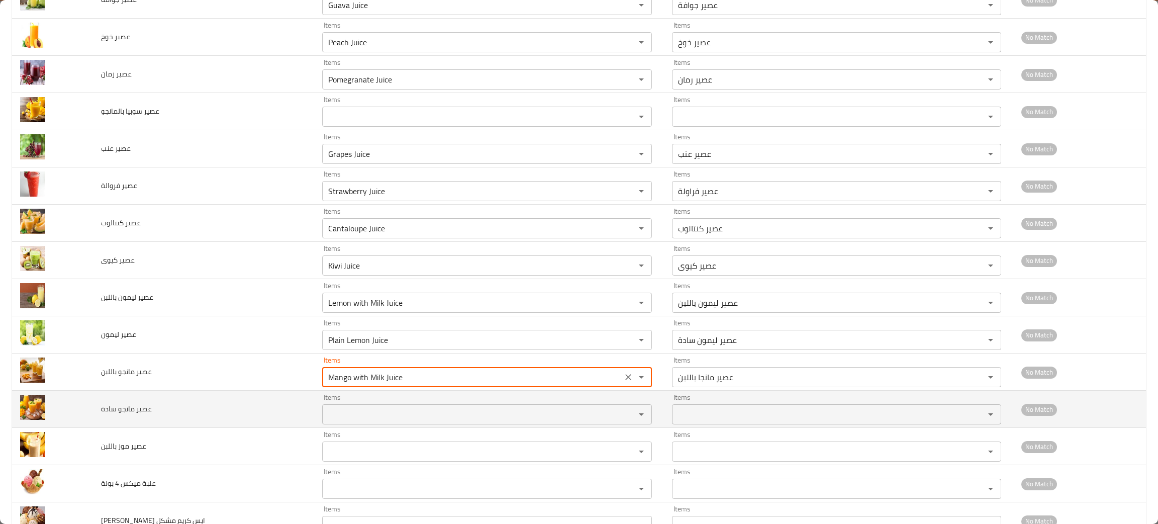
type باللبن "Mango with Milk Juice"
click at [325, 416] on سادة "Items" at bounding box center [472, 414] width 294 height 14
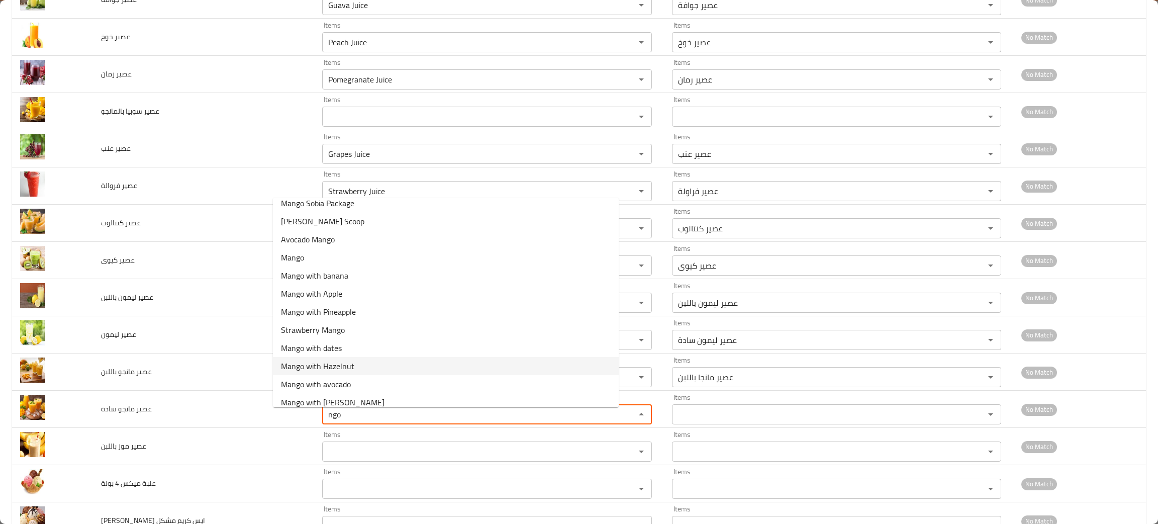
scroll to position [0, 0]
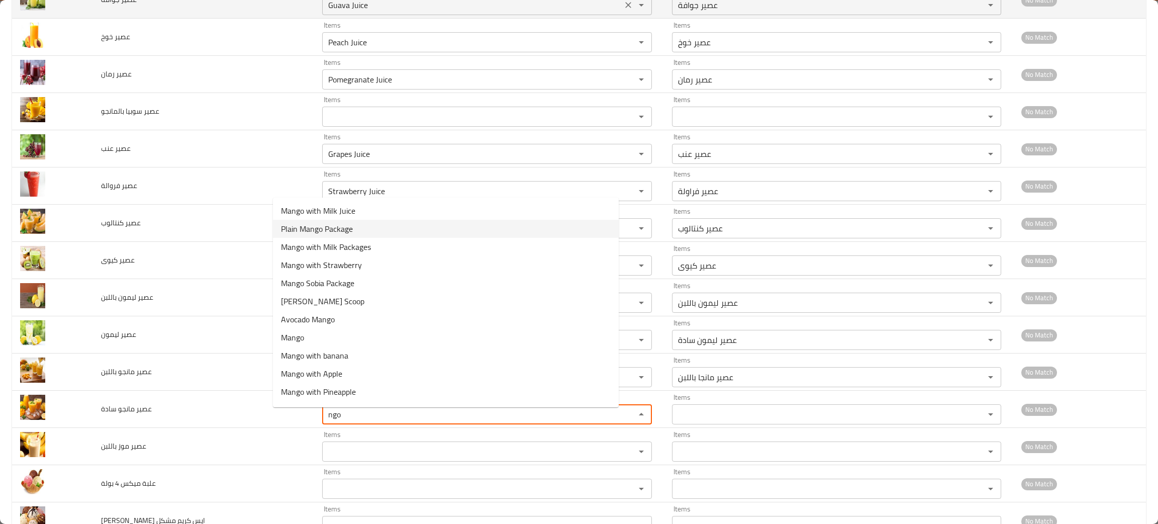
type سادة "ngo"
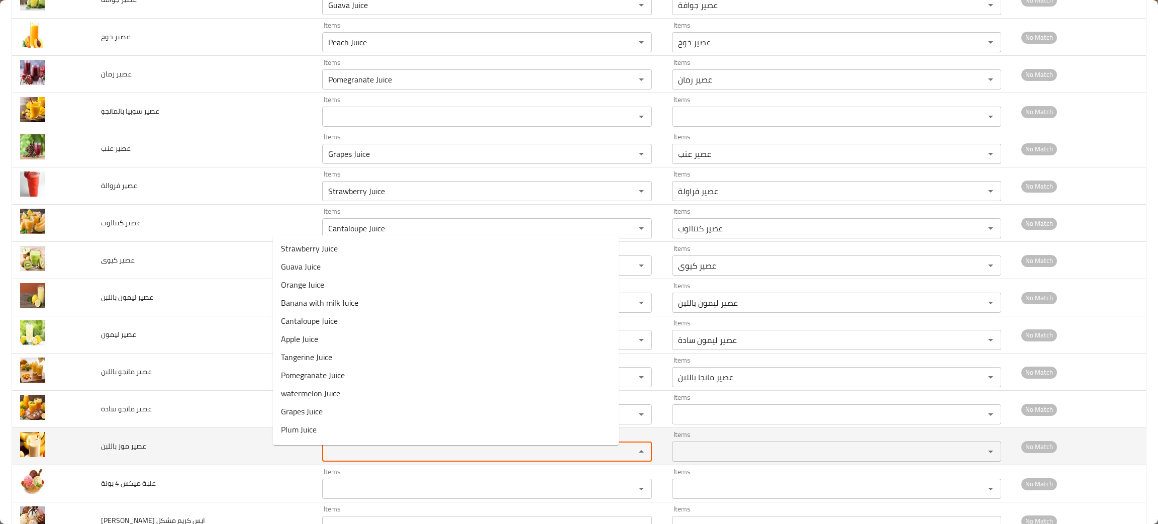
click at [325, 451] on باللبن "Items" at bounding box center [472, 451] width 294 height 14
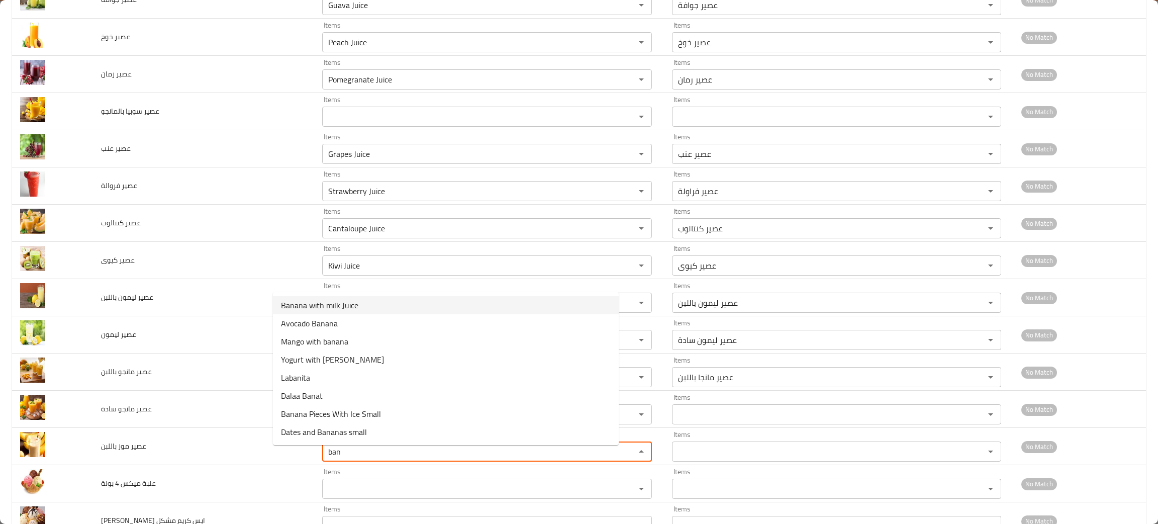
click at [343, 303] on span "Banana with milk Juice" at bounding box center [319, 305] width 77 height 12
type باللبن "Banana with milk Juice"
type باللبن-ar "عصير موز باللبن"
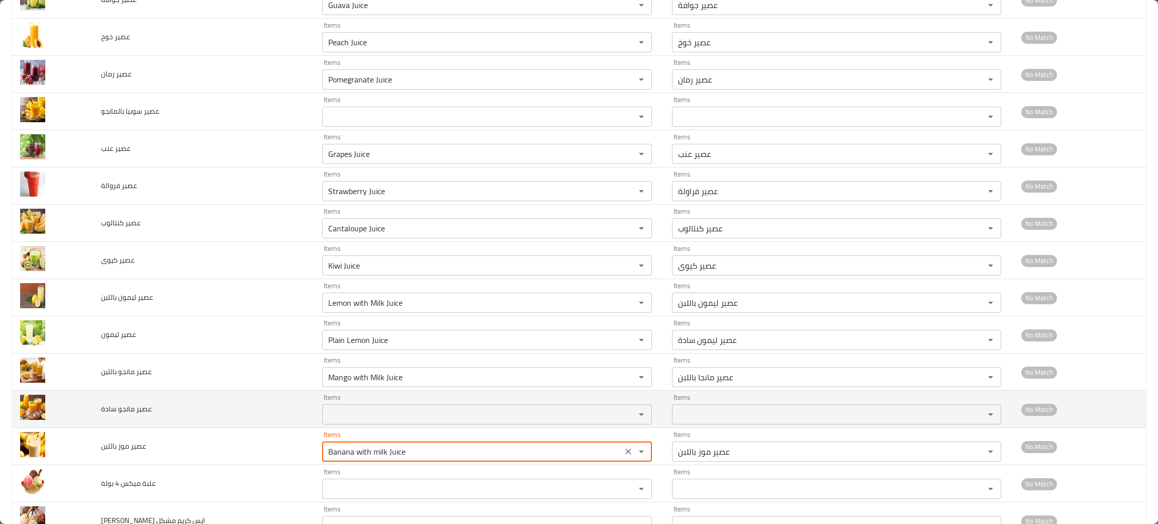
type باللبن "Banana with milk Juice"
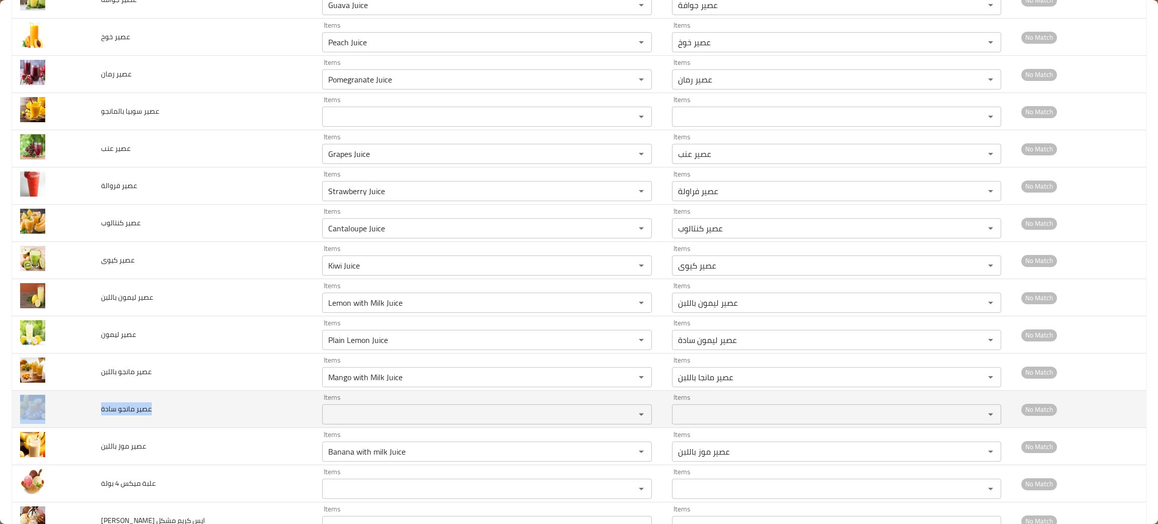
drag, startPoint x: 162, startPoint y: 413, endPoint x: 93, endPoint y: 414, distance: 69.9
click at [93, 414] on tr "عصير مانجو سادة Items Items Items Items No Match" at bounding box center [579, 409] width 1134 height 37
copy tr "عصير مانجو سادة"
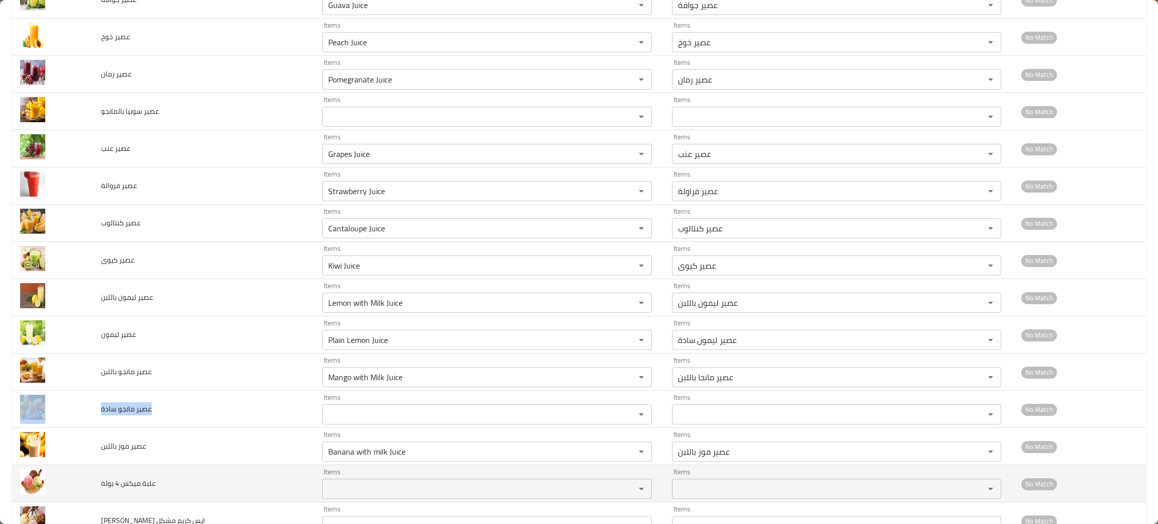
click at [334, 489] on بولة "Items" at bounding box center [472, 489] width 294 height 14
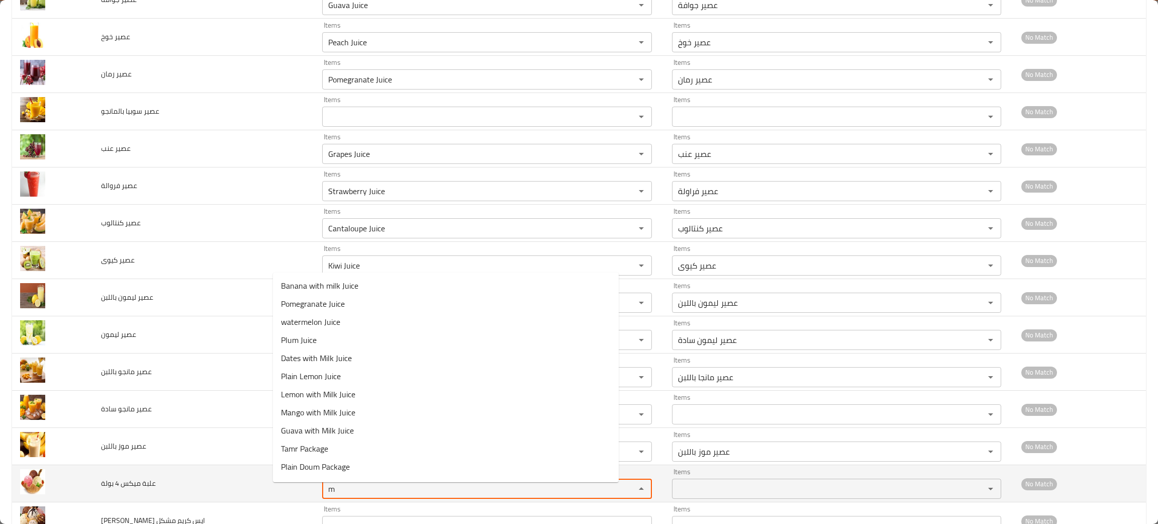
click at [331, 494] on بولة "m" at bounding box center [472, 489] width 294 height 14
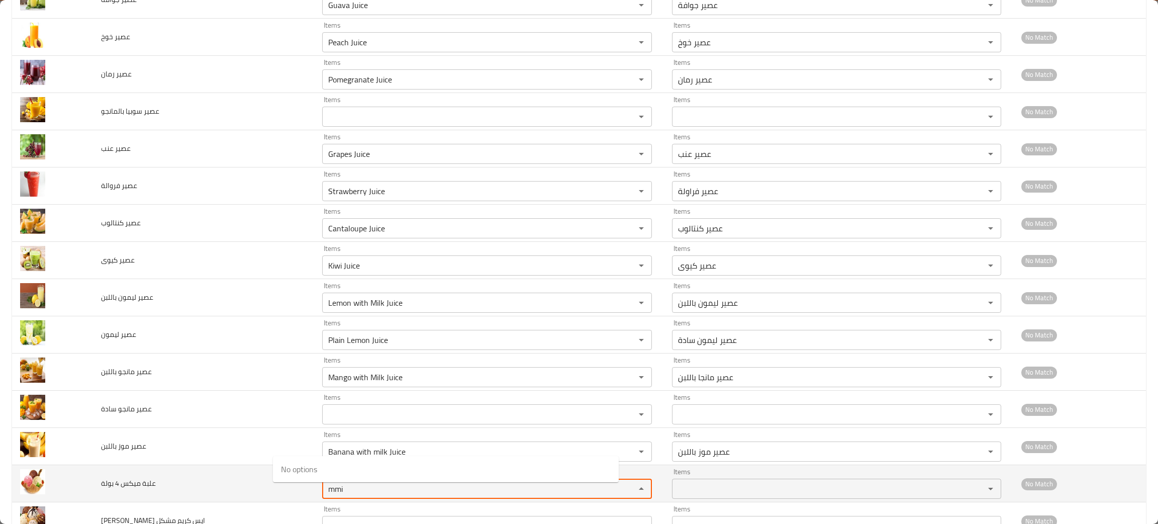
drag, startPoint x: 311, startPoint y: 503, endPoint x: 310, endPoint y: 495, distance: 8.2
click at [322, 499] on div "mmi Items" at bounding box center [487, 489] width 330 height 20
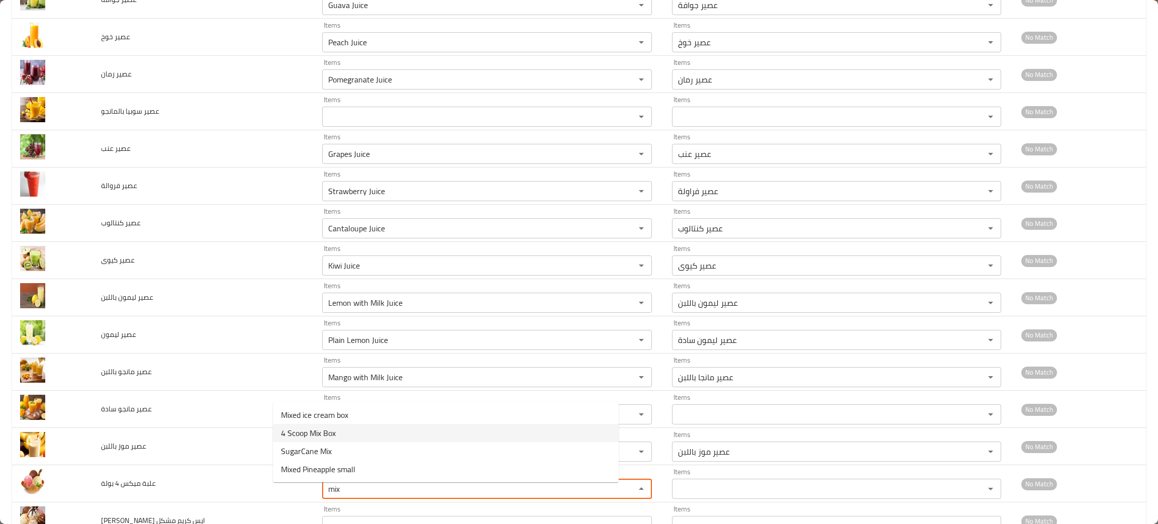
click at [310, 432] on span "4 Scoop Mix Box" at bounding box center [308, 433] width 55 height 12
type بولة "4 Scoop Mix Box"
type بولة-ar "علبة ميكس 4 بولة"
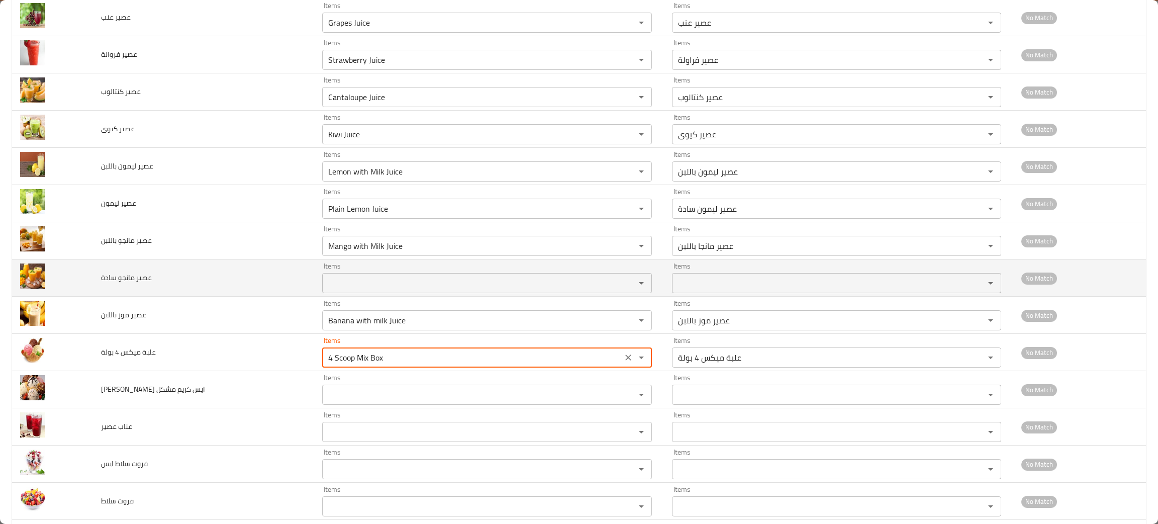
scroll to position [1960, 0]
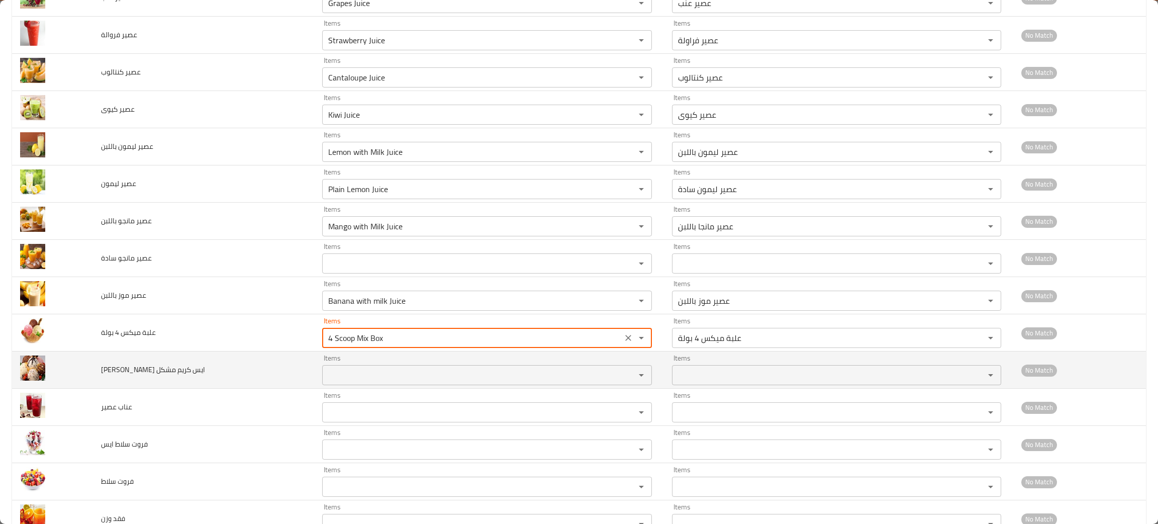
type بولة "4 Scoop Mix Box"
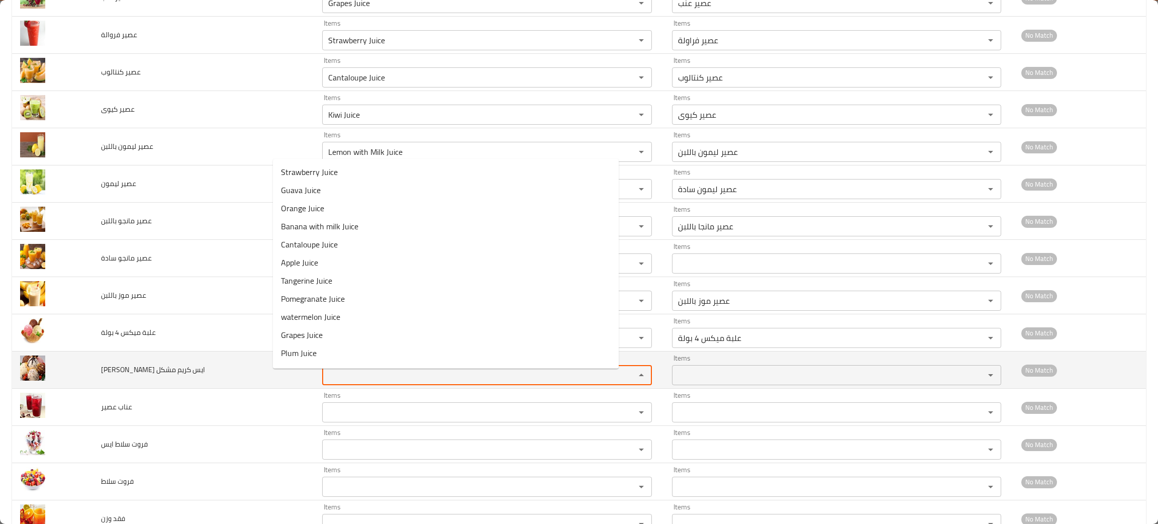
click at [325, 382] on مشكل "Items" at bounding box center [472, 375] width 294 height 14
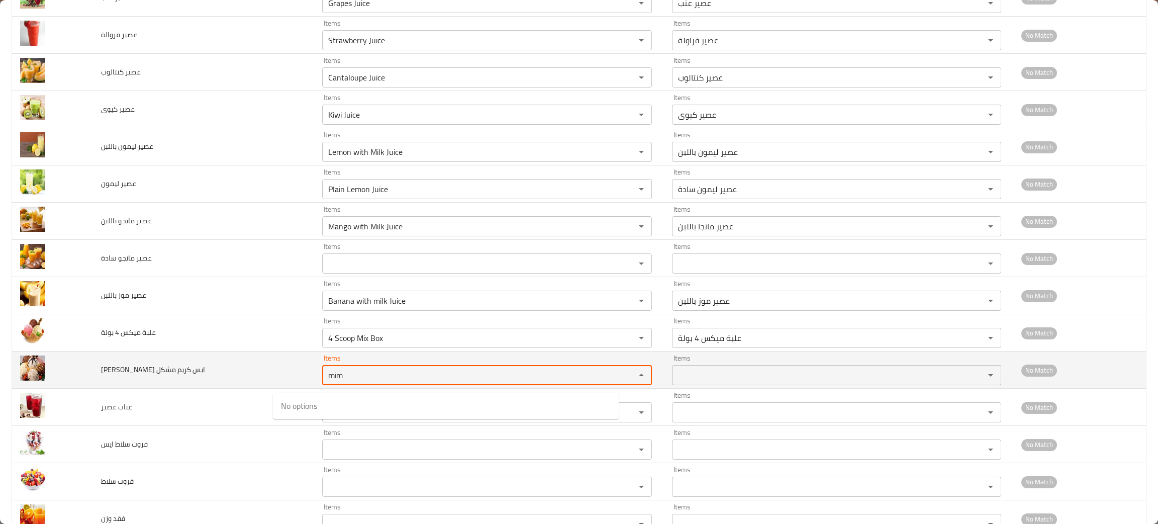
click at [325, 382] on مشكل "mim" at bounding box center [472, 375] width 294 height 14
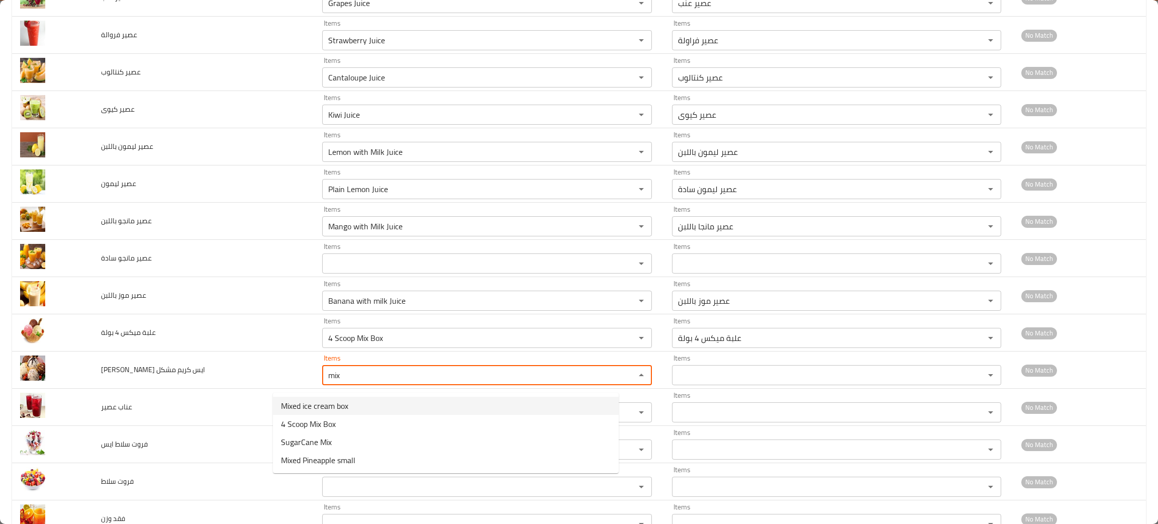
click at [307, 405] on span "Mixed ice cream box" at bounding box center [314, 406] width 67 height 12
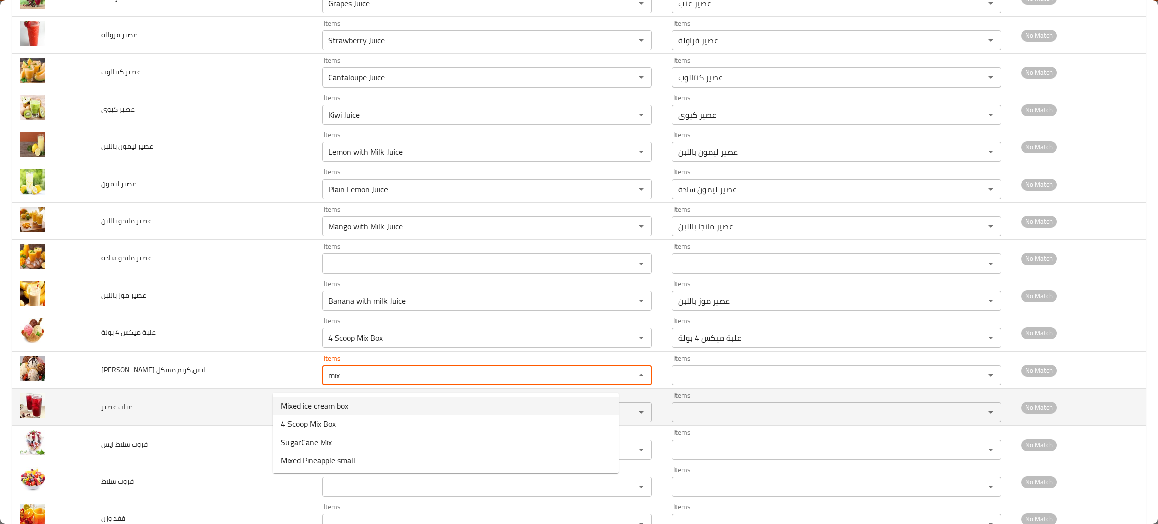
type مشكل "Mixed ice cream box"
type مشكل-ar "علبة ايس كريم مشكل"
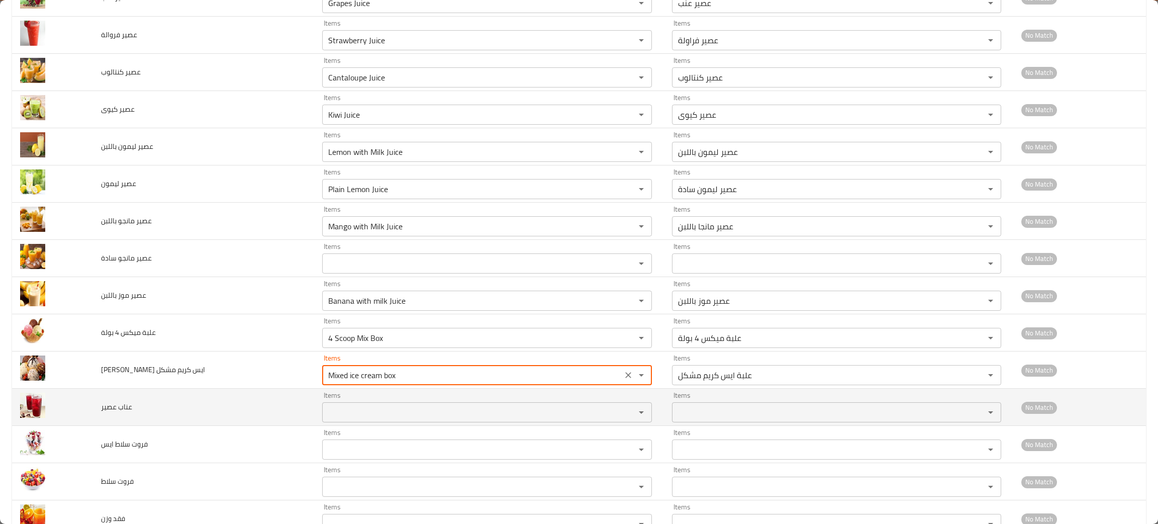
type مشكل "Mixed ice cream box"
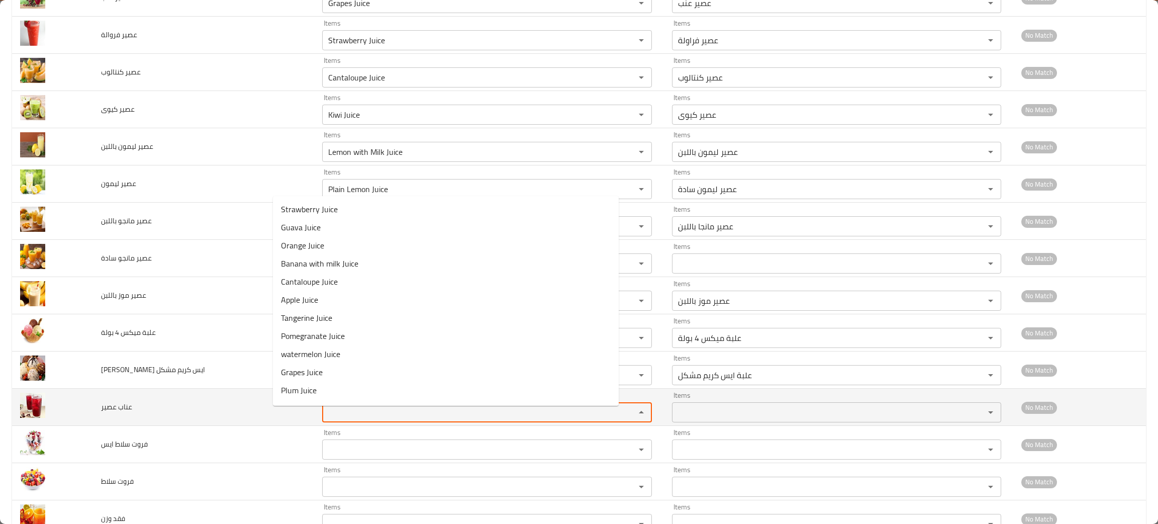
click at [325, 416] on عصير "Items" at bounding box center [472, 412] width 294 height 14
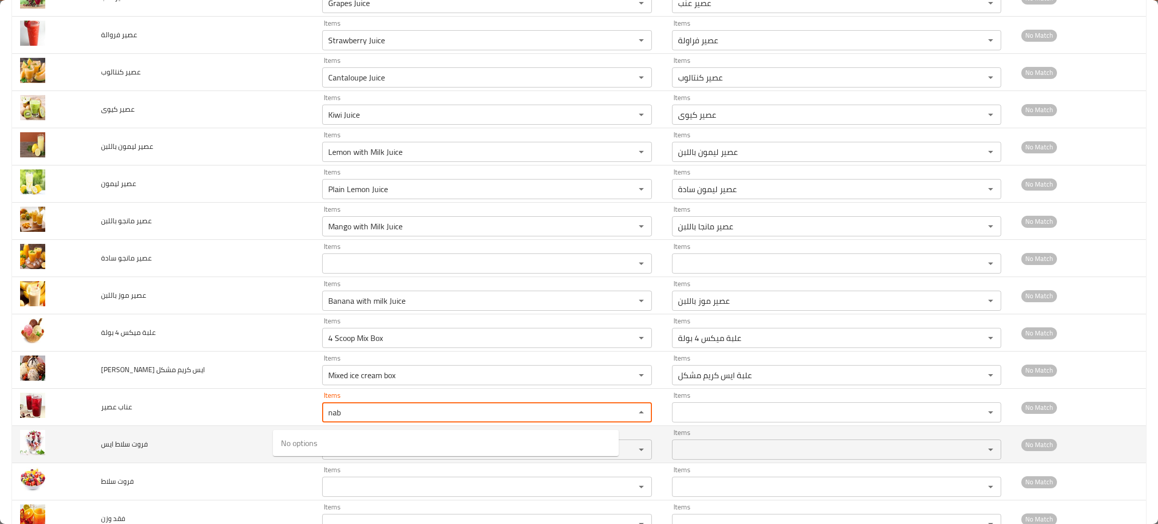
type عصير "nab"
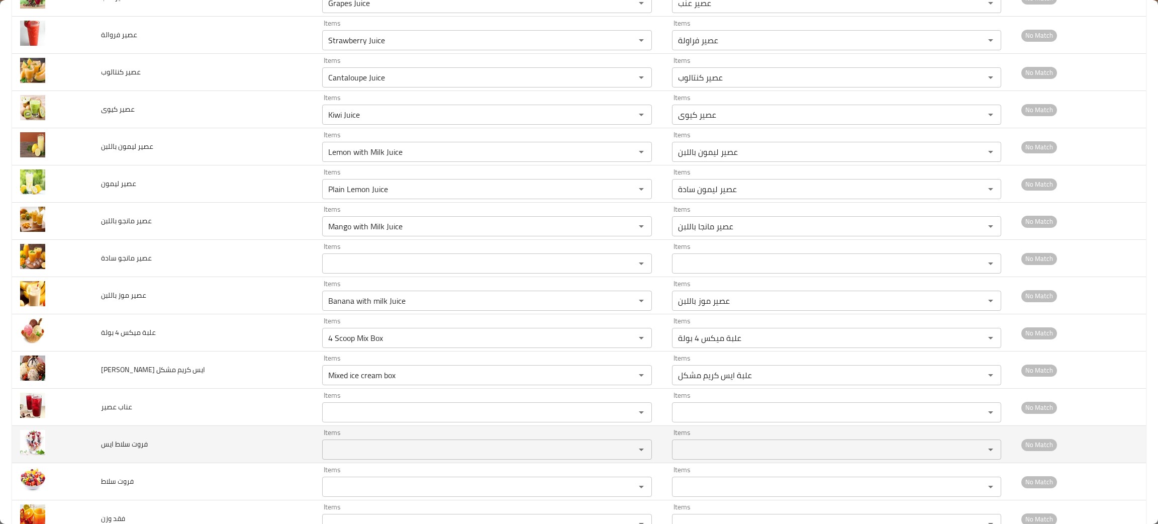
click at [219, 439] on td "فروت سلاط ايس" at bounding box center [203, 444] width 221 height 37
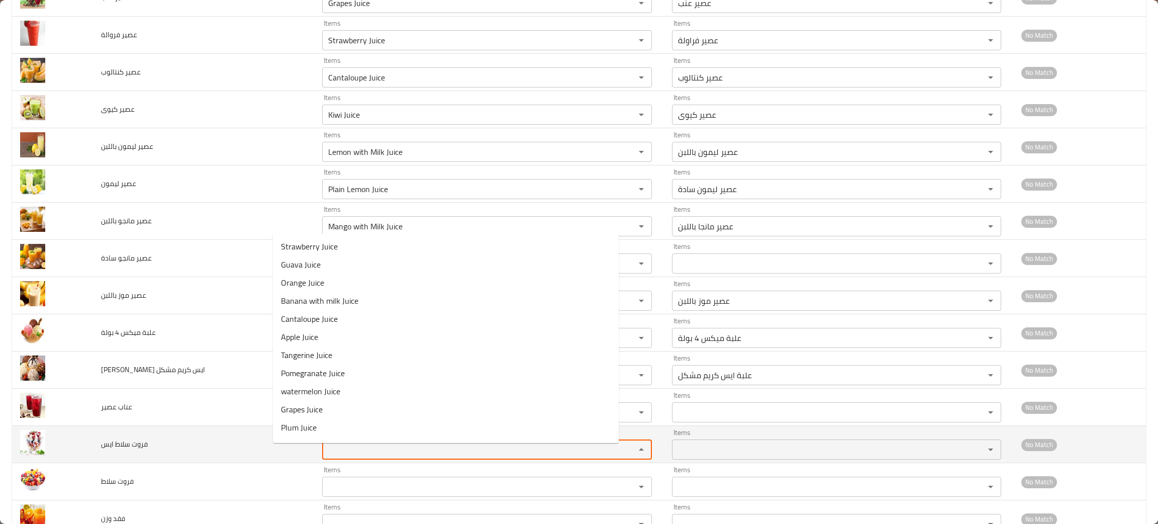
click at [325, 456] on ايس "Items" at bounding box center [472, 449] width 294 height 14
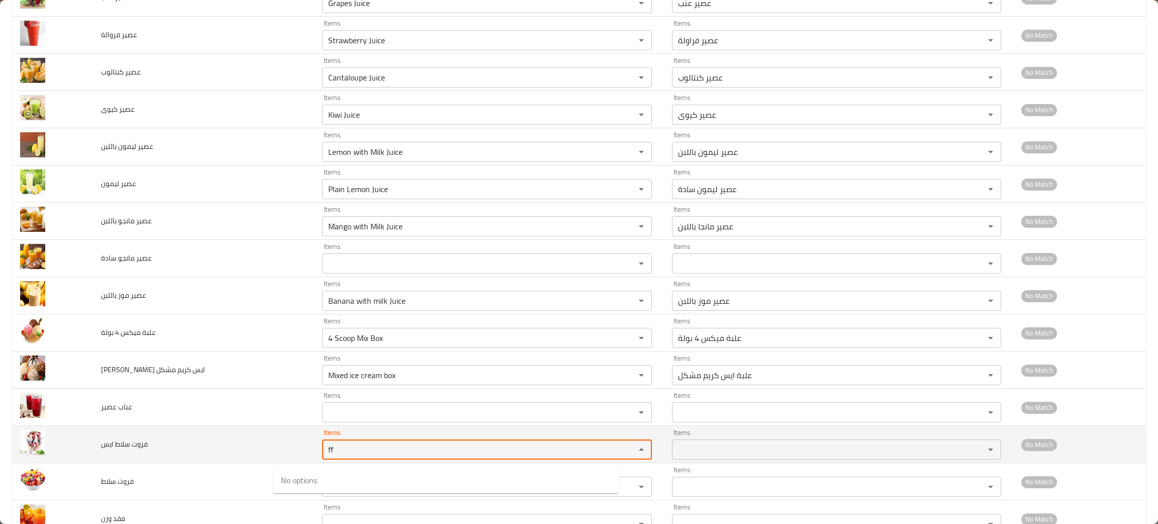
type ايس "f"
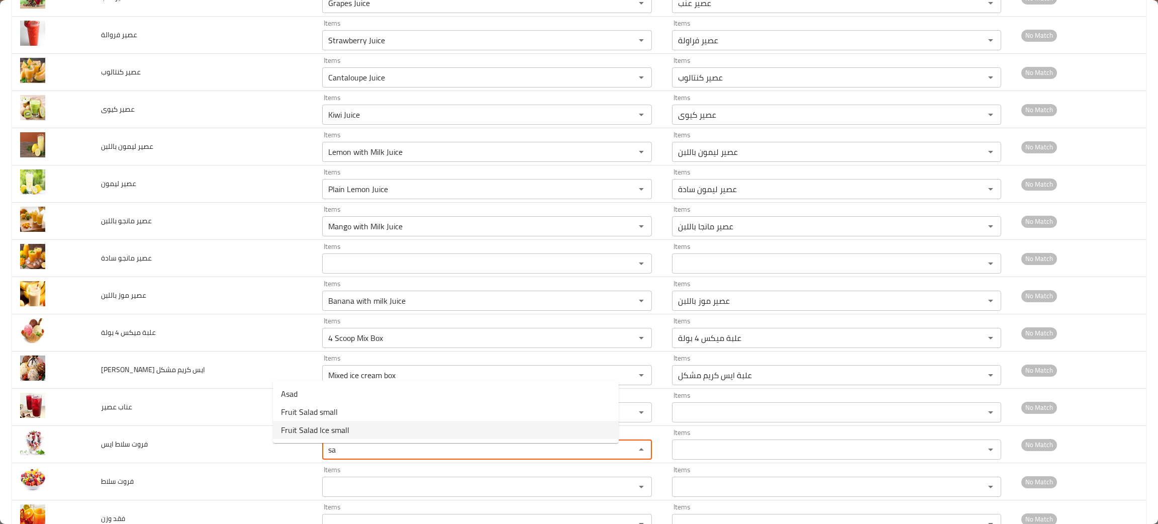
click at [295, 428] on span "Fruit Salad Ice small" at bounding box center [315, 430] width 68 height 12
type ايس "Fruit Salad Ice small"
type ايس-ar "فروت سلاط ايس صغير"
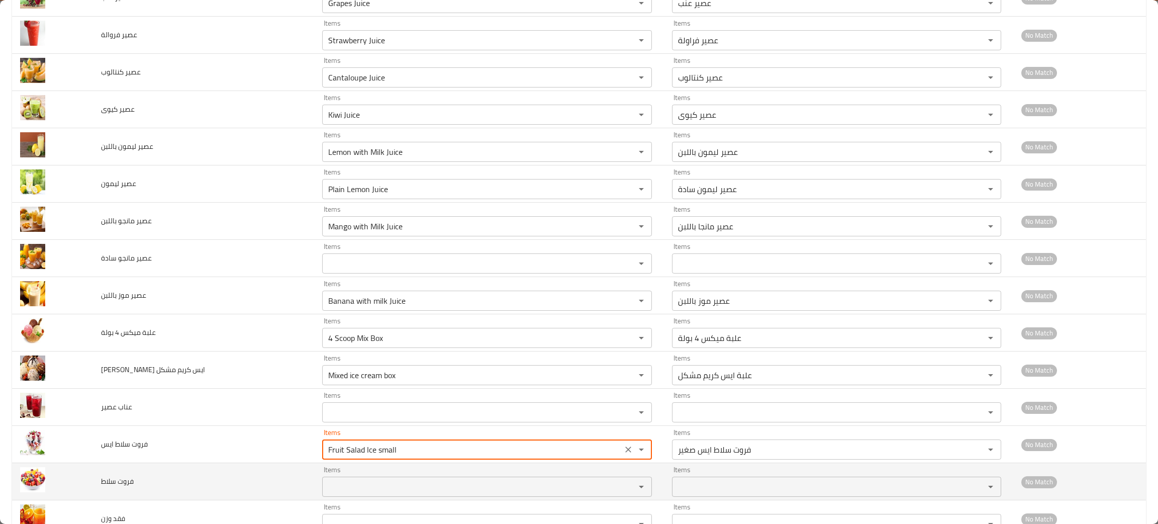
type ايس "Fruit Salad Ice small"
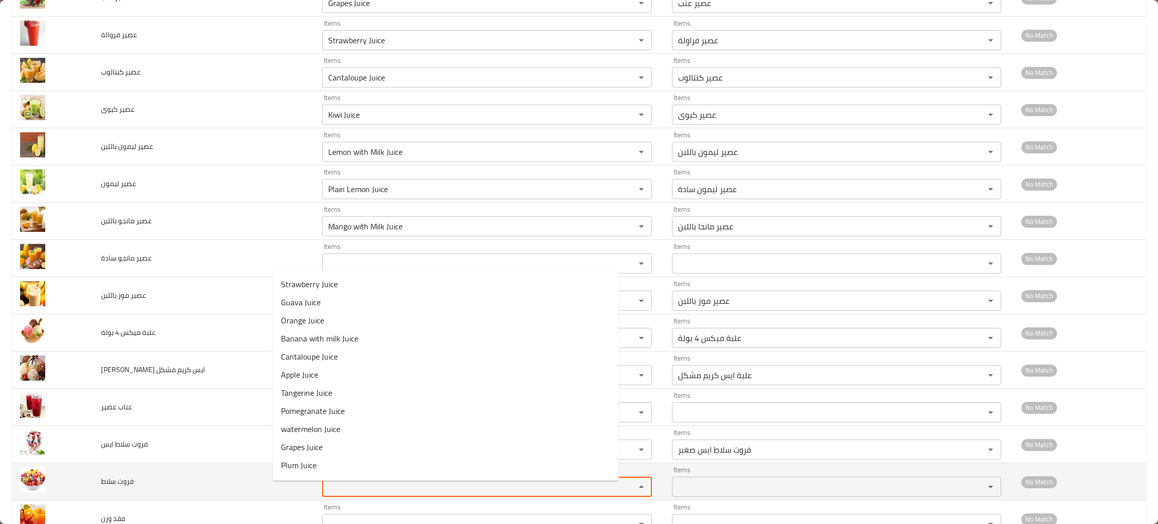
click at [325, 491] on سلاط "Items" at bounding box center [472, 487] width 294 height 14
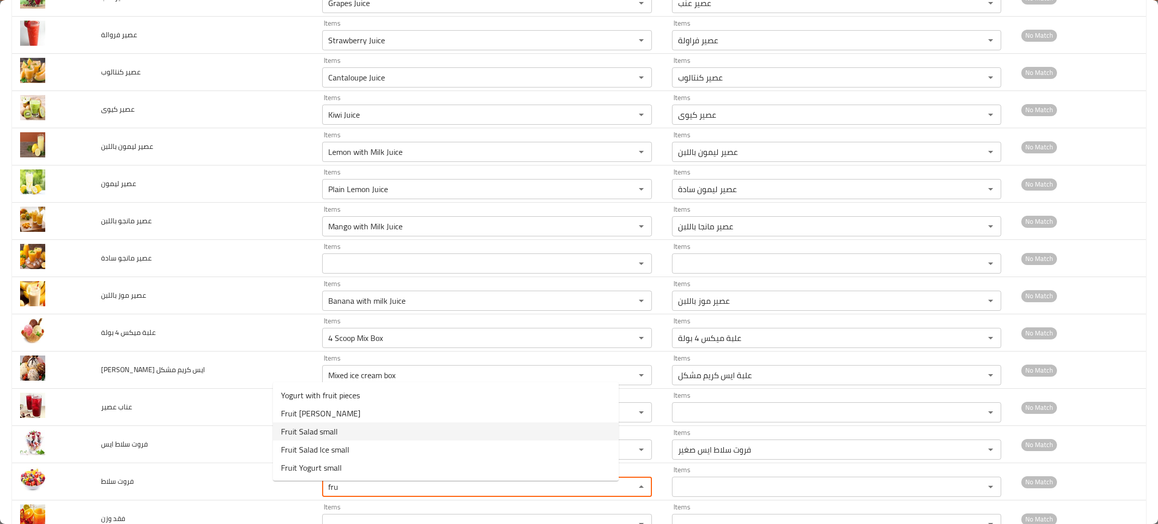
click at [305, 425] on span "Fruit Salad small" at bounding box center [309, 431] width 57 height 12
type سلاط "Fruit Salad small"
type سلاط-ar "فروت سلاط صغير"
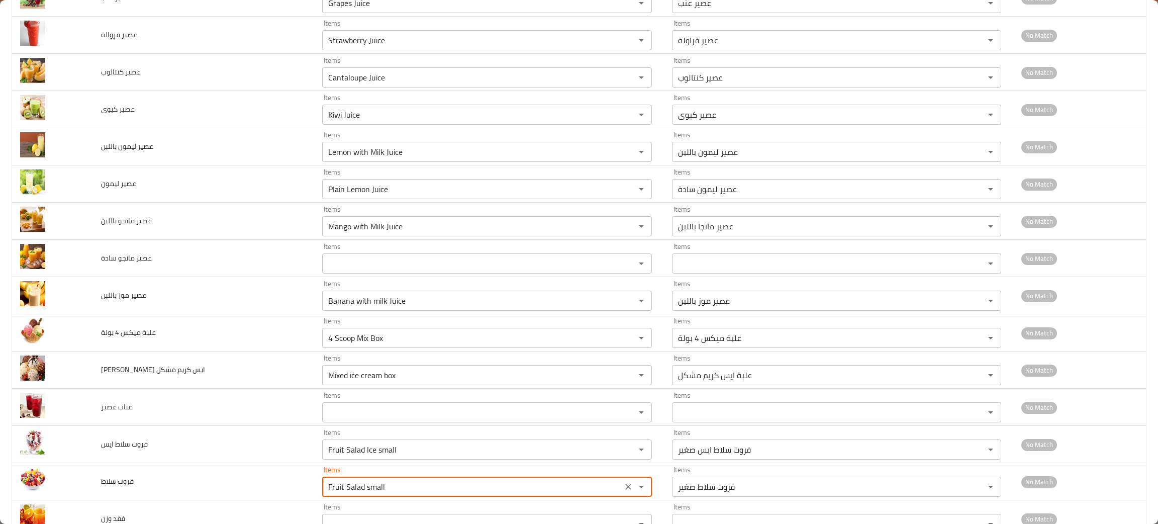
type سلاط "Fruit Salad small"
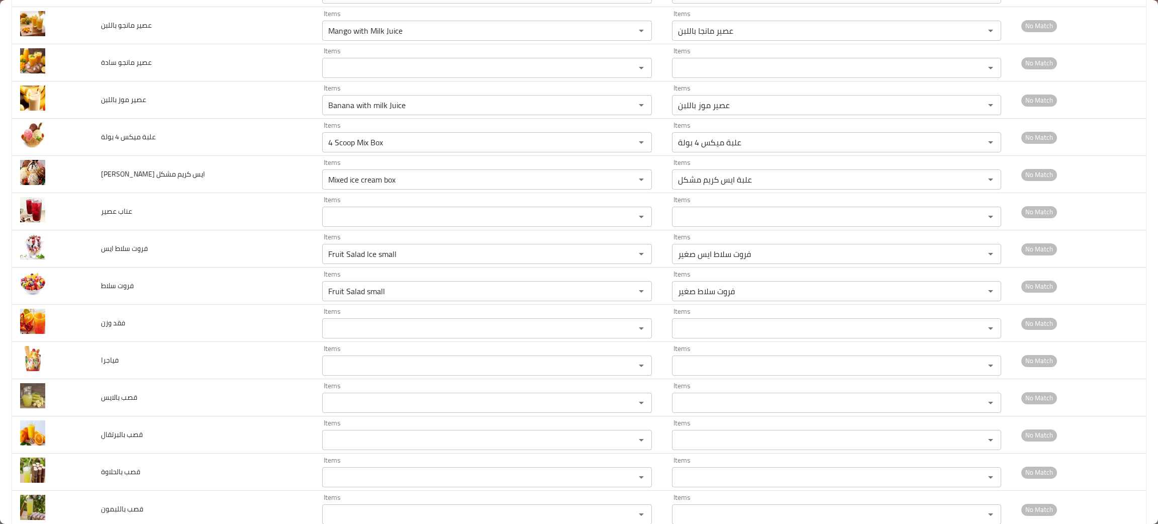
scroll to position [2160, 0]
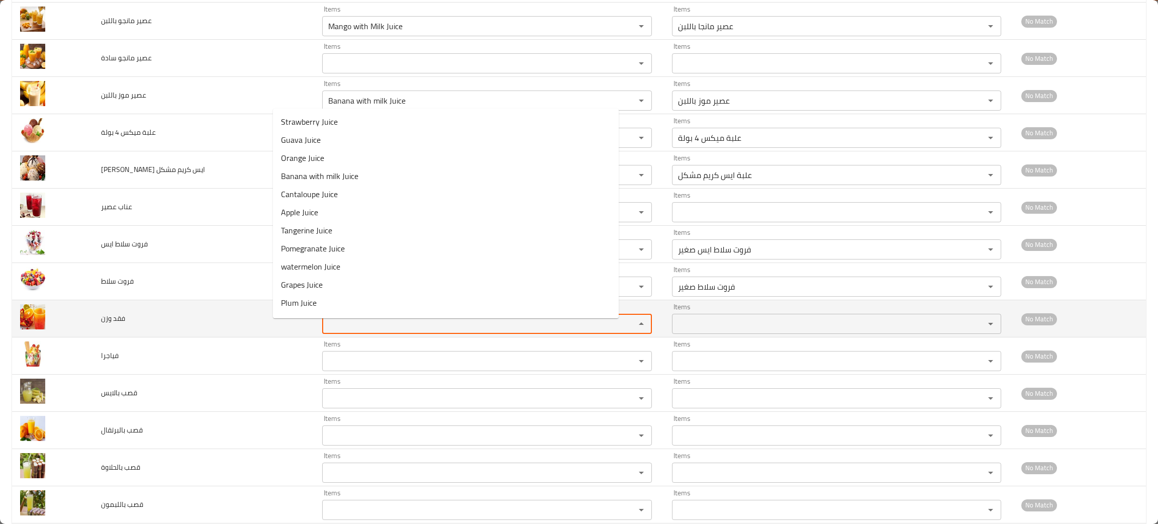
click at [420, 328] on وزن "Items" at bounding box center [472, 324] width 294 height 14
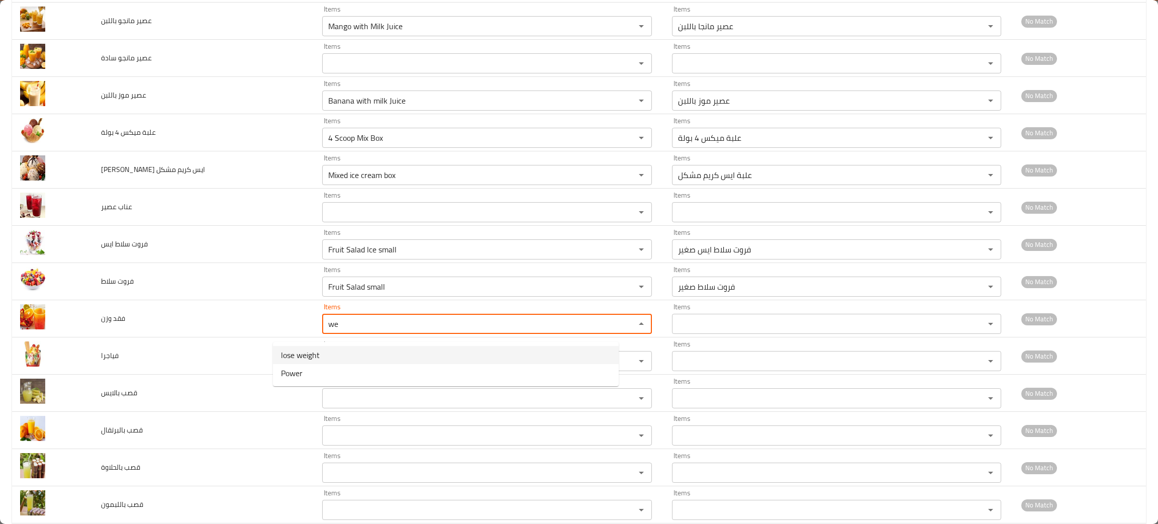
click at [321, 354] on وزن-option-0 "lose weight" at bounding box center [446, 355] width 346 height 18
type وزن "lose weight"
type وزن-ar "فقد وزن"
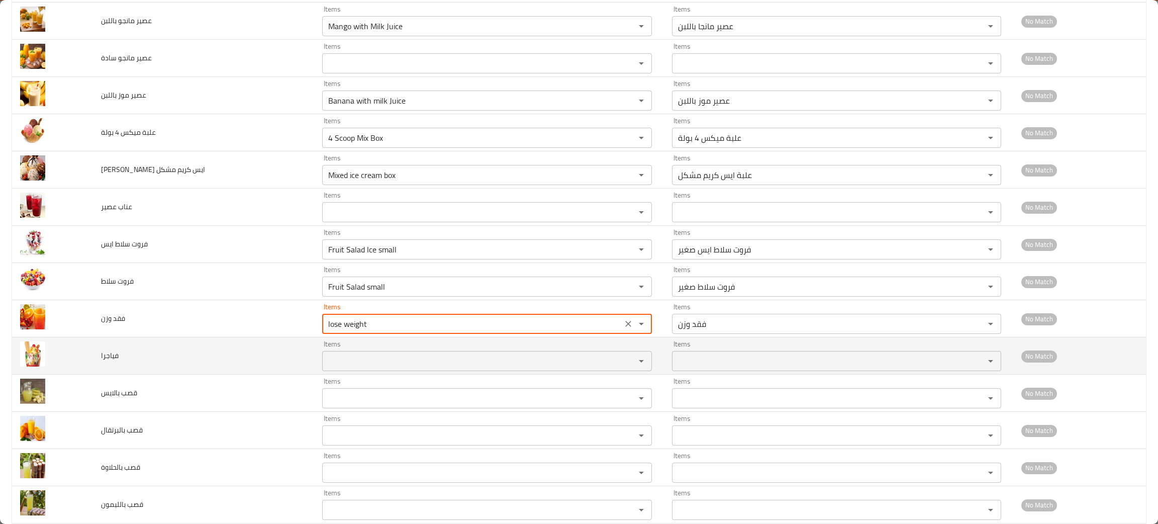
type وزن "lose weight"
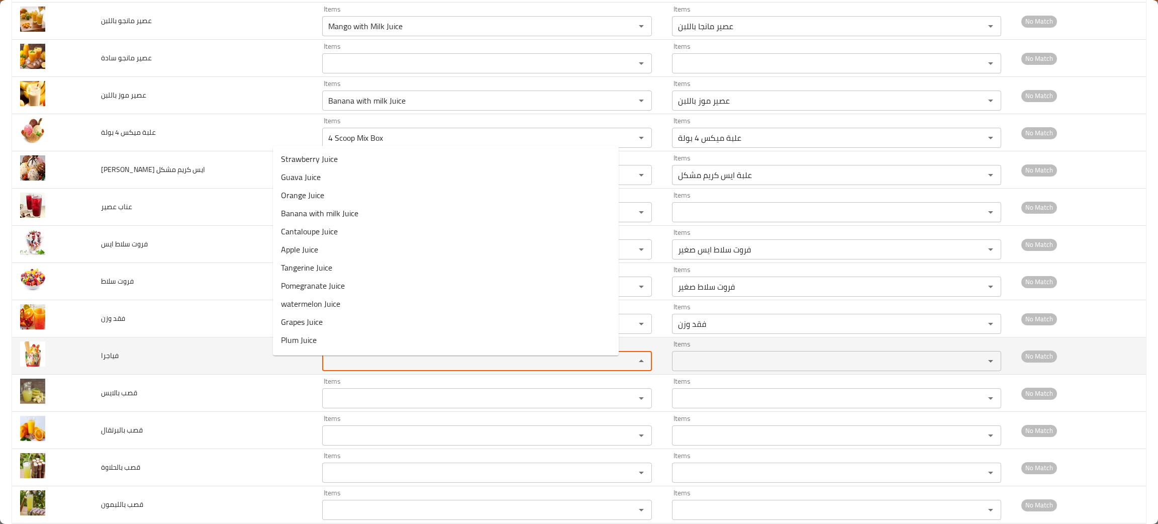
click at [325, 361] on input "Items" at bounding box center [472, 361] width 294 height 14
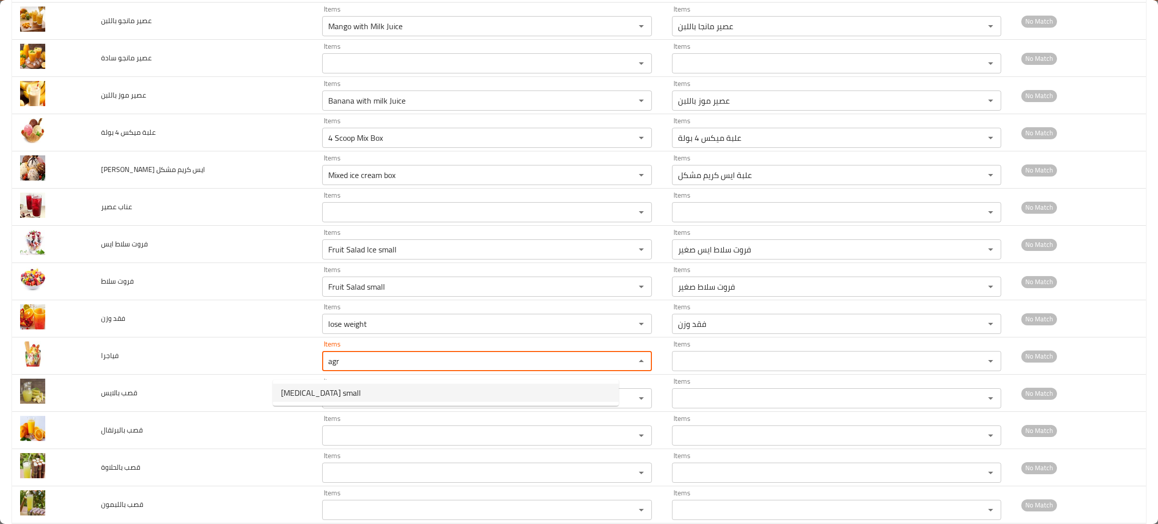
click at [313, 390] on span "Viagra small" at bounding box center [321, 393] width 80 height 12
type input "Viagra small"
type input "فياجرا صغير"
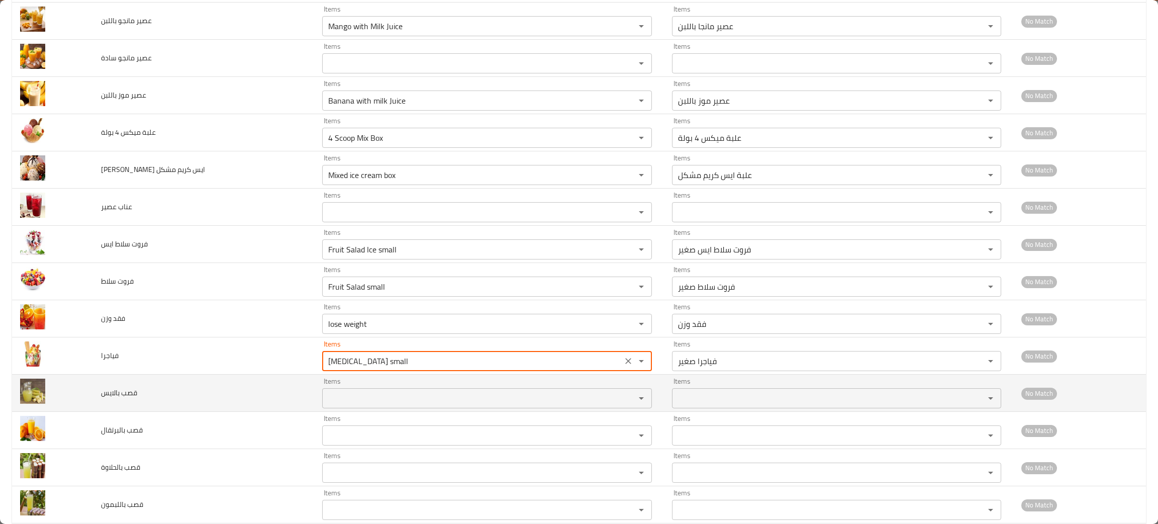
click at [322, 408] on div "Items" at bounding box center [487, 398] width 330 height 20
type input "Viagra small"
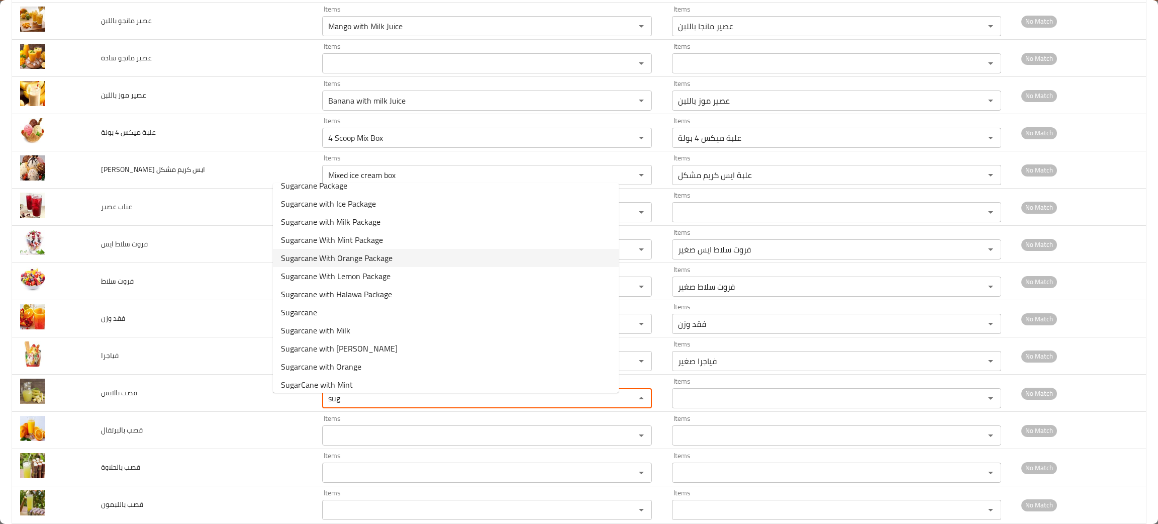
scroll to position [0, 0]
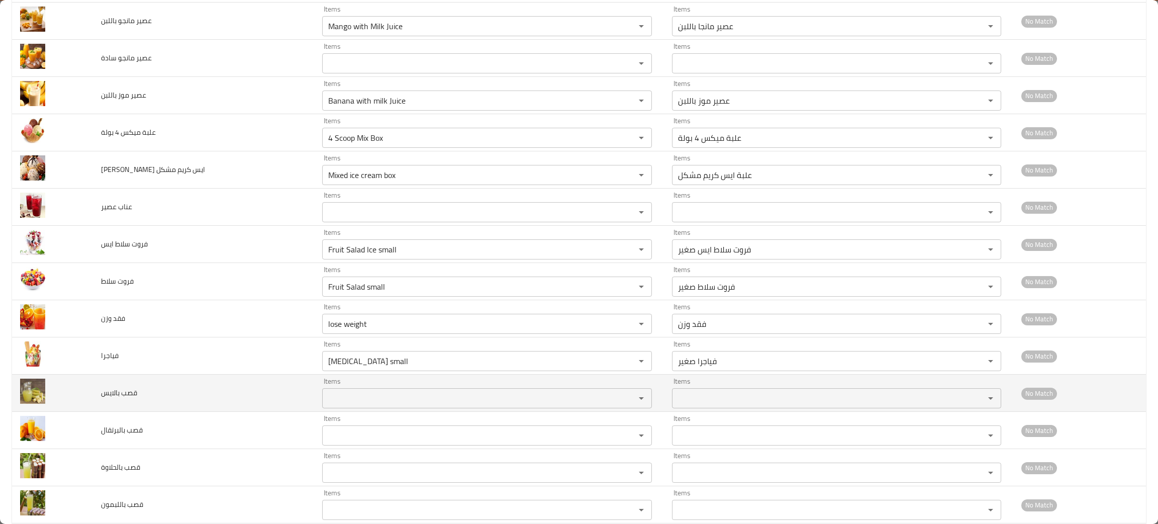
click at [242, 385] on td "قصب بالايس" at bounding box center [203, 393] width 221 height 37
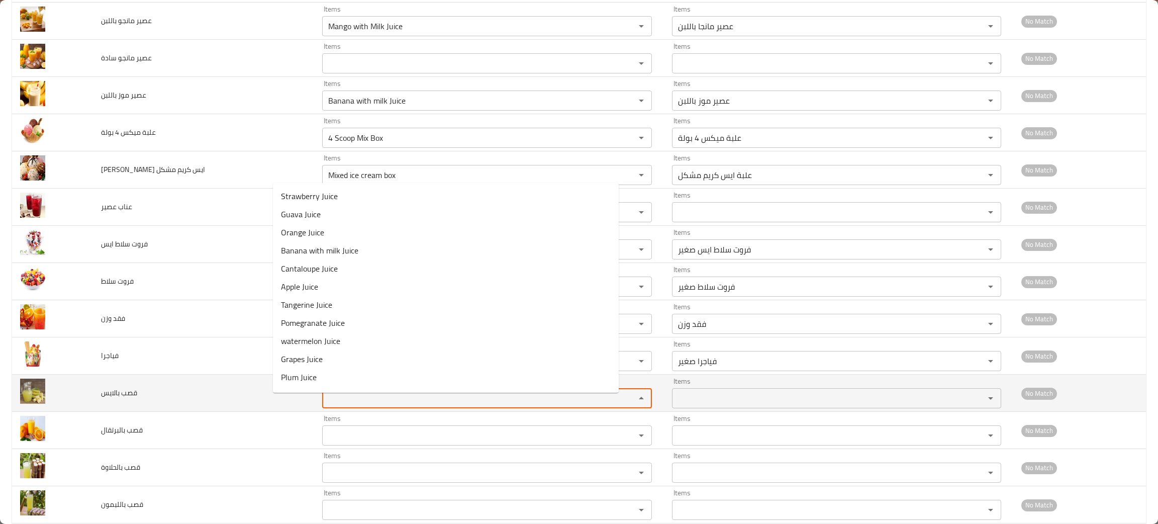
click at [325, 399] on بالايس "Items" at bounding box center [472, 398] width 294 height 14
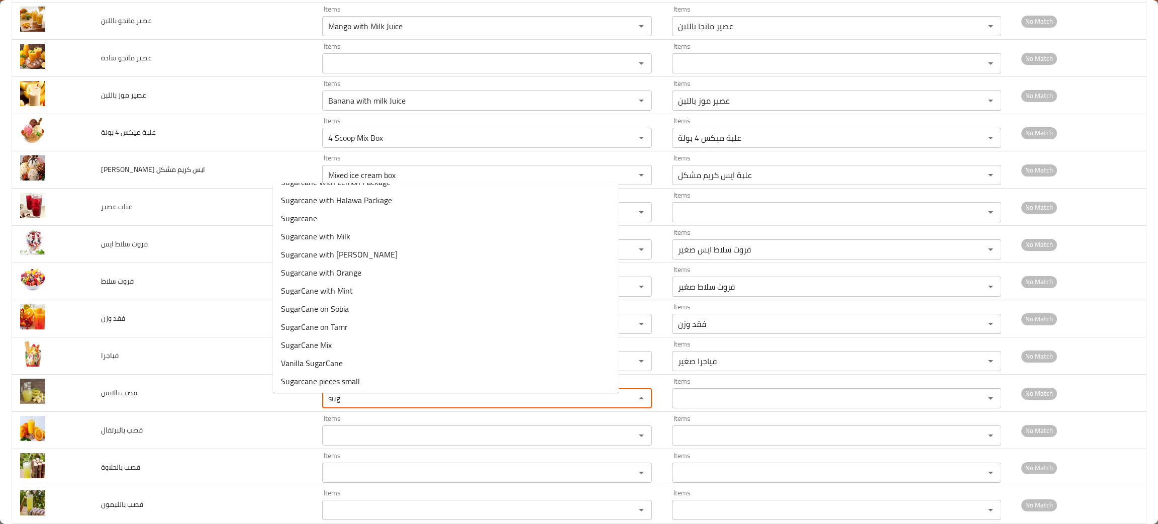
scroll to position [105, 0]
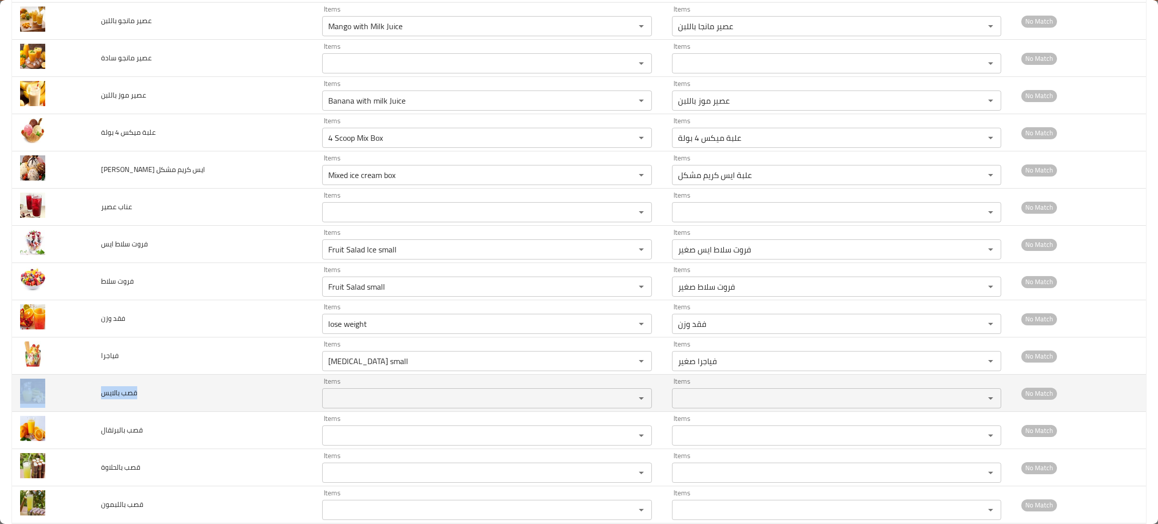
drag, startPoint x: 149, startPoint y: 397, endPoint x: 86, endPoint y: 406, distance: 63.6
click at [86, 406] on tr "قصب بالايس Items Items Items Items No Match" at bounding box center [579, 393] width 1134 height 37
copy tr "قصب بالايس"
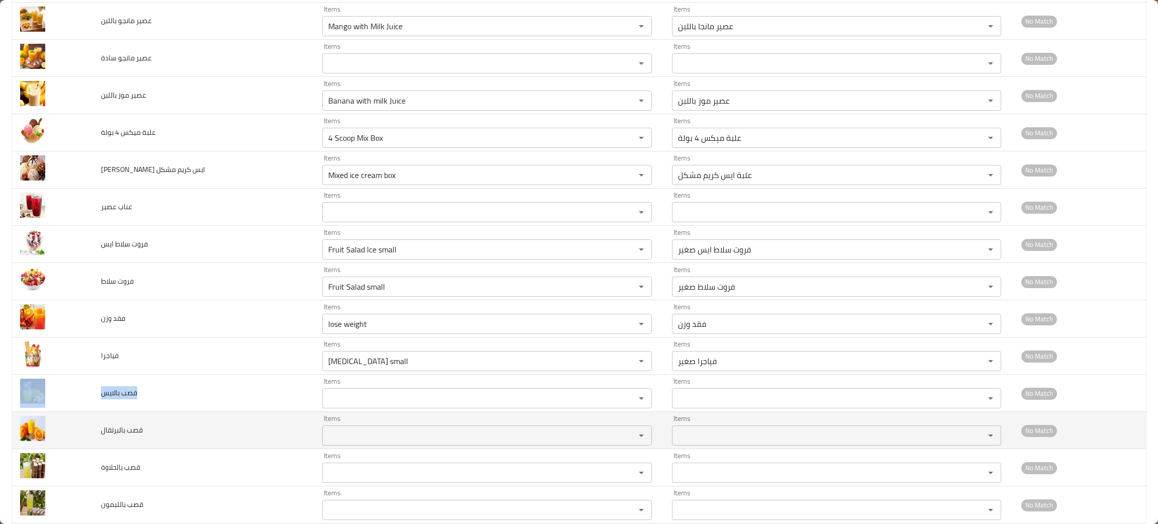
click at [322, 431] on div "Items" at bounding box center [487, 435] width 330 height 20
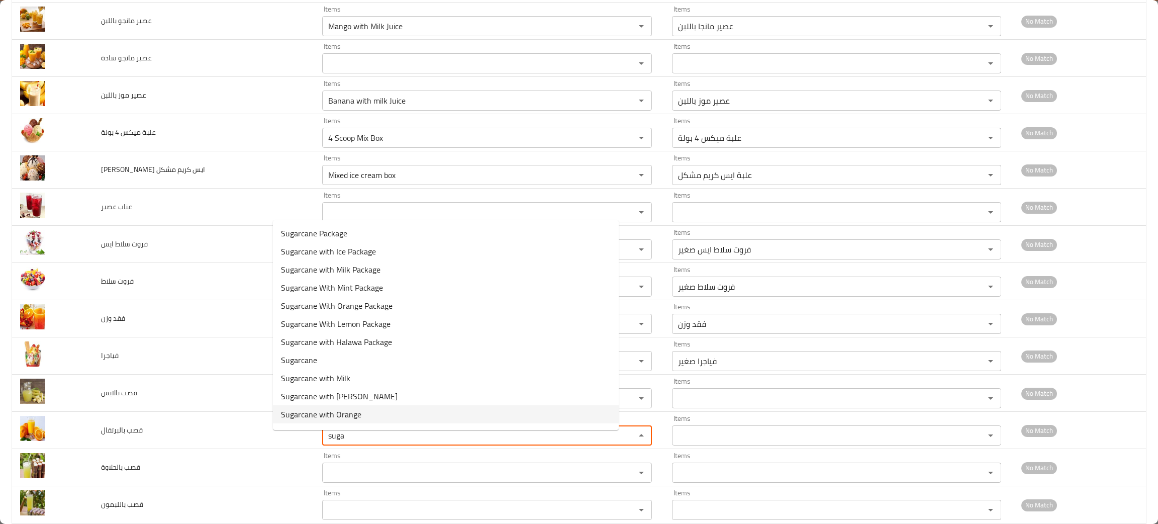
click at [319, 409] on span "Sugarcane with Orange" at bounding box center [321, 414] width 80 height 12
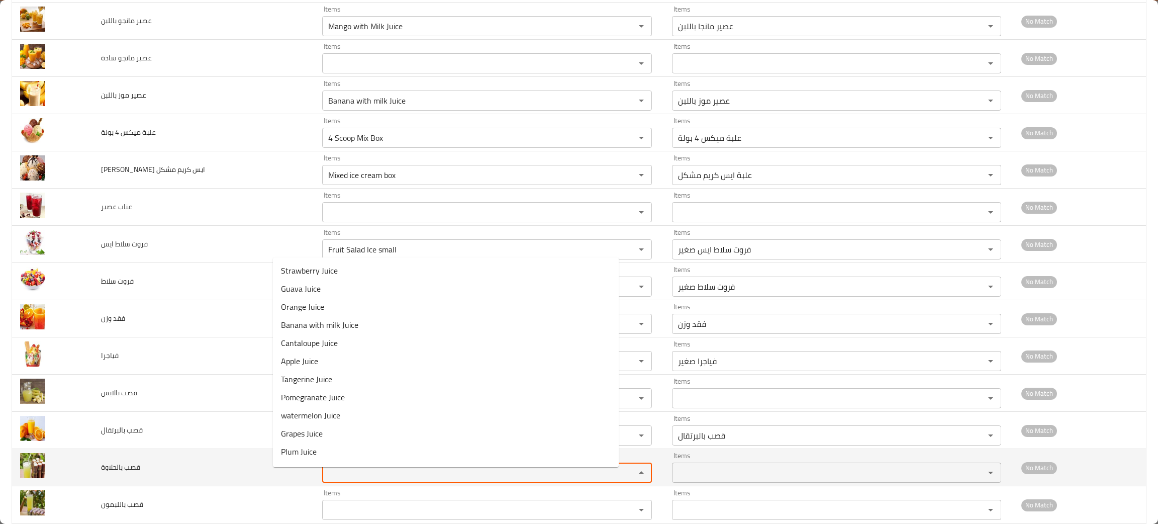
click at [329, 480] on بالحلاوة "Items" at bounding box center [472, 473] width 294 height 14
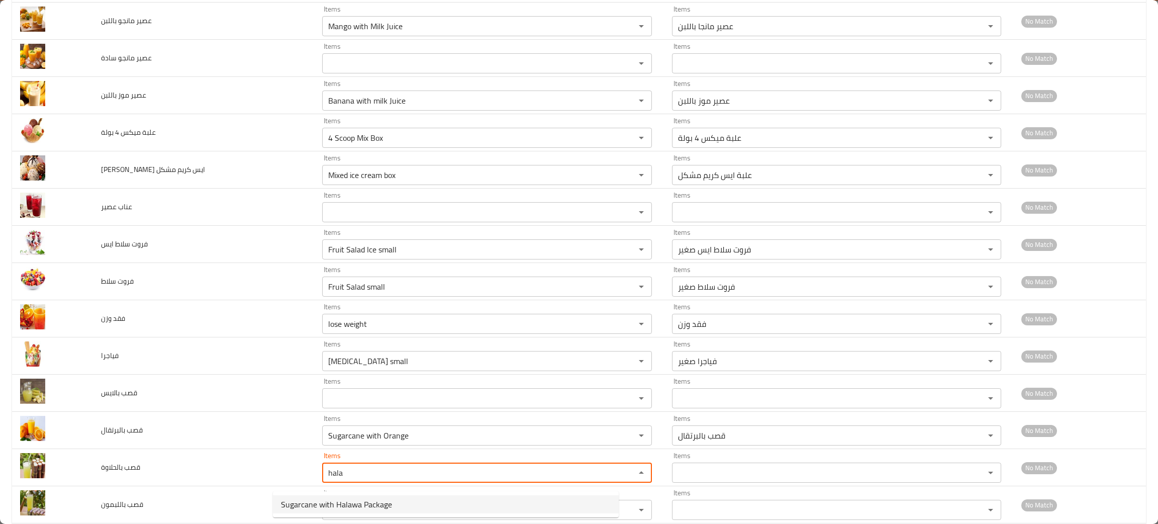
click at [332, 500] on span "Sugarcane with Halawa Package" at bounding box center [336, 504] width 111 height 12
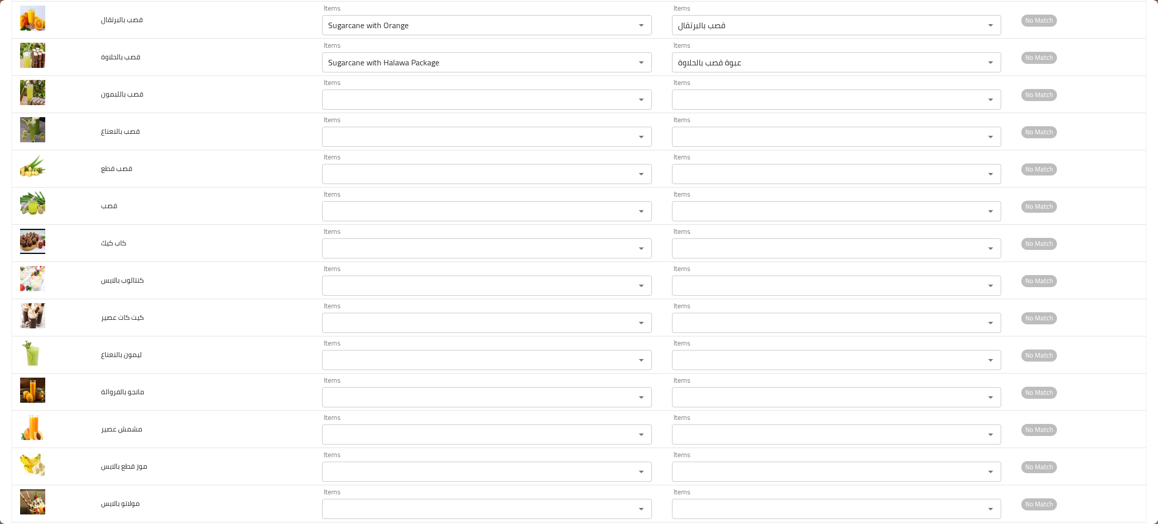
scroll to position [2558, 0]
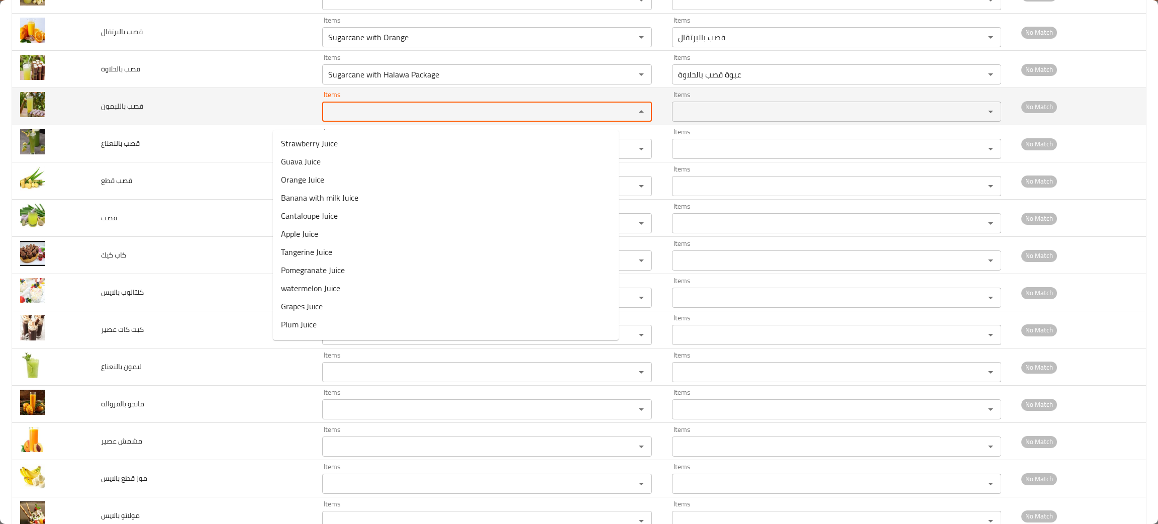
click at [325, 119] on باللبمون "Items" at bounding box center [472, 112] width 294 height 14
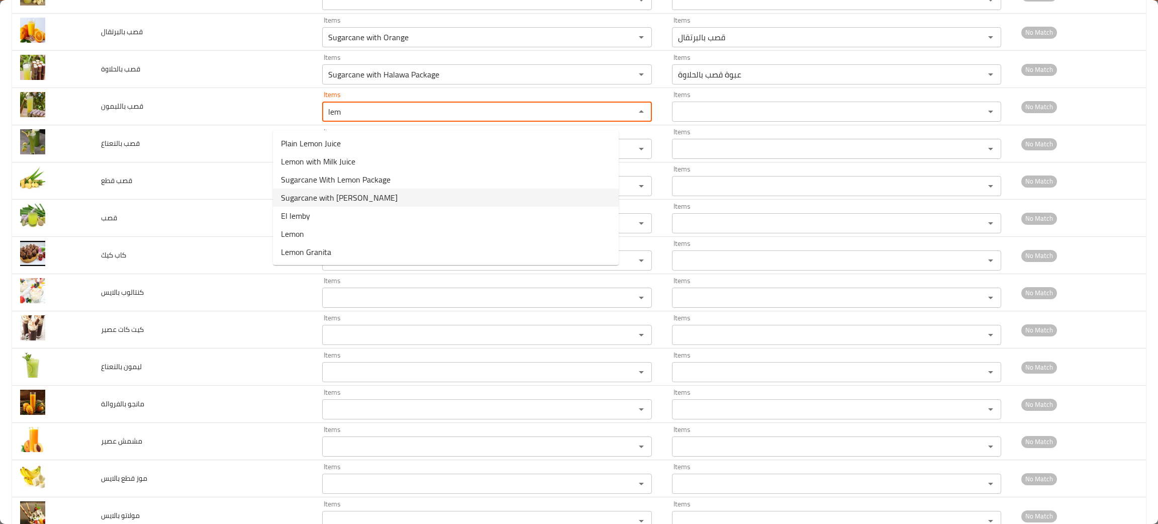
click at [317, 192] on span "Sugarcane with Lemon" at bounding box center [339, 198] width 117 height 12
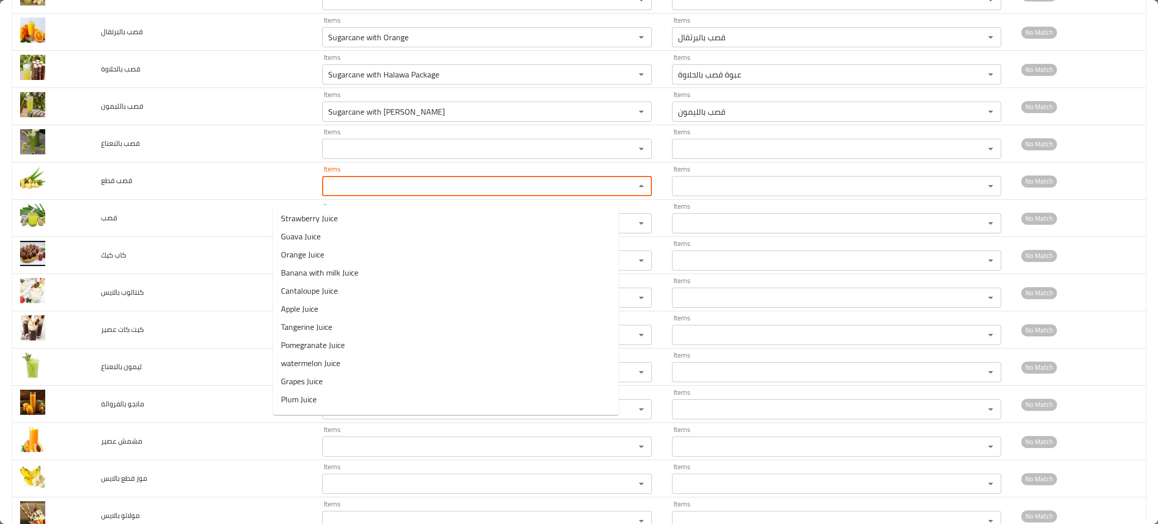
click at [325, 191] on قطع "Items" at bounding box center [472, 186] width 294 height 14
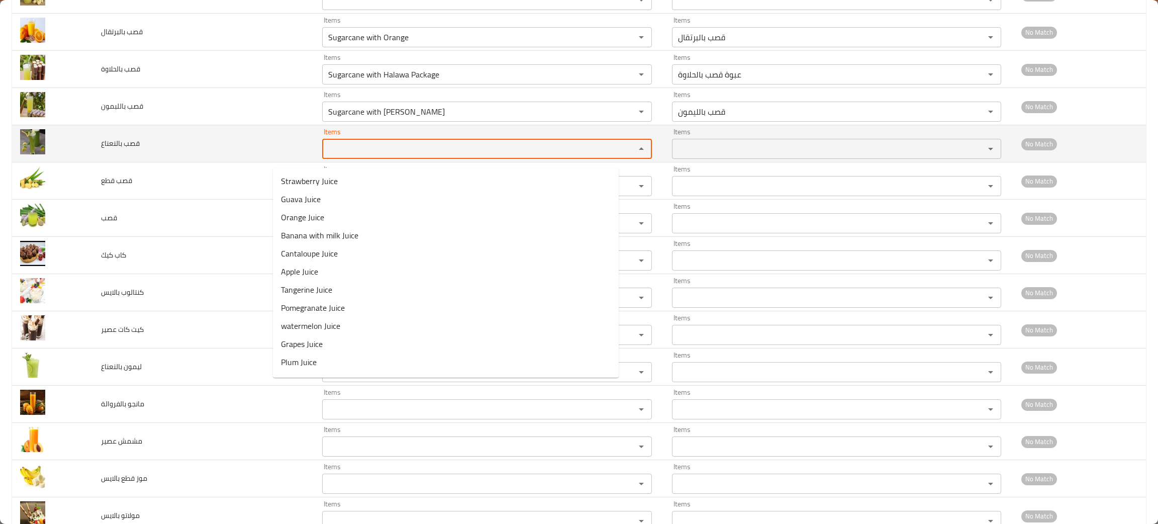
click at [325, 156] on بالنعناع "Items" at bounding box center [472, 149] width 294 height 14
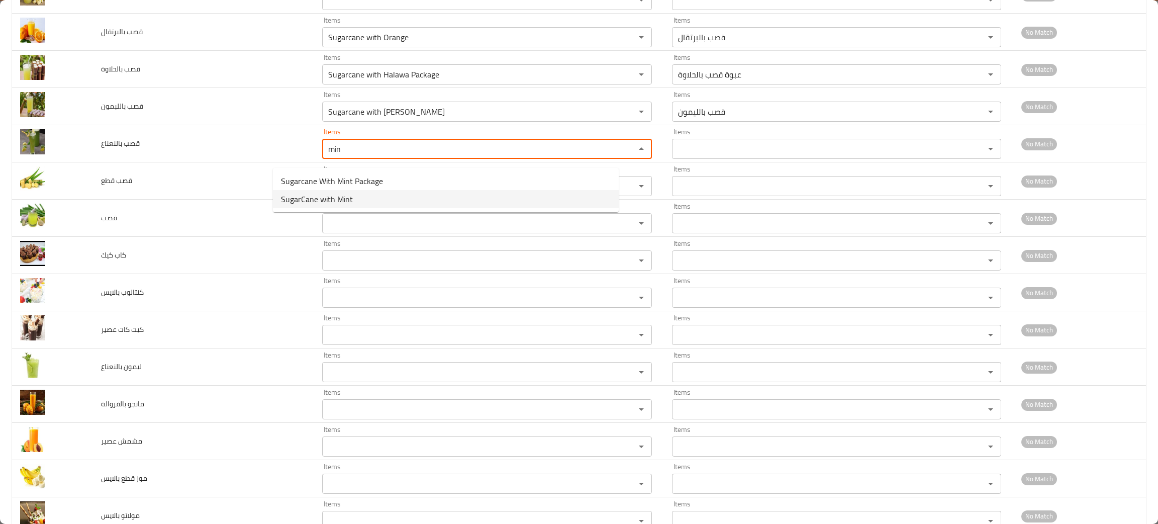
click at [313, 198] on span "SugarCane with Mint" at bounding box center [317, 199] width 72 height 12
click at [325, 193] on قطع "Items" at bounding box center [472, 186] width 294 height 14
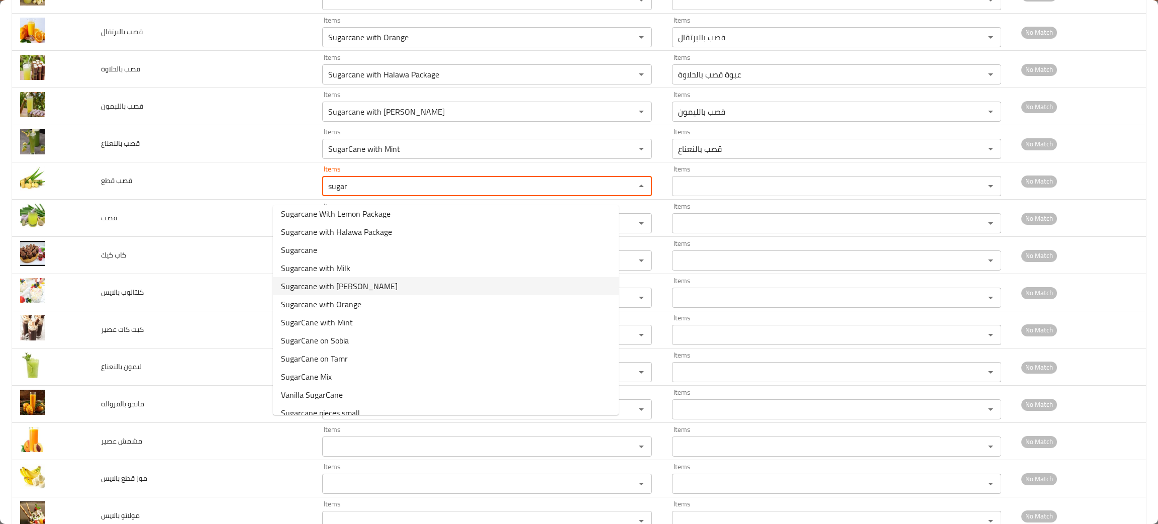
scroll to position [105, 0]
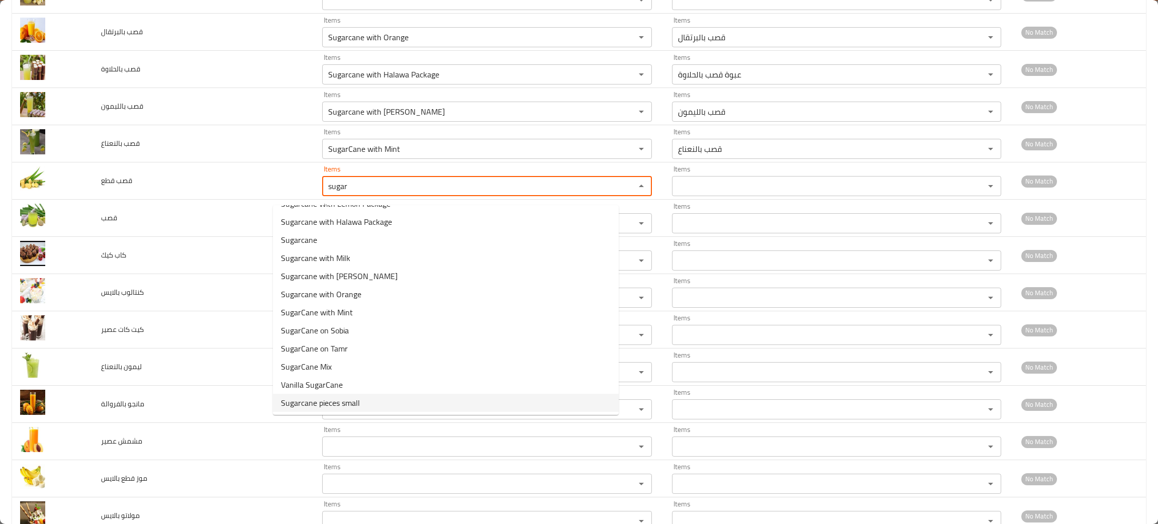
click at [341, 404] on span "Sugarcane pieces small" at bounding box center [320, 403] width 79 height 12
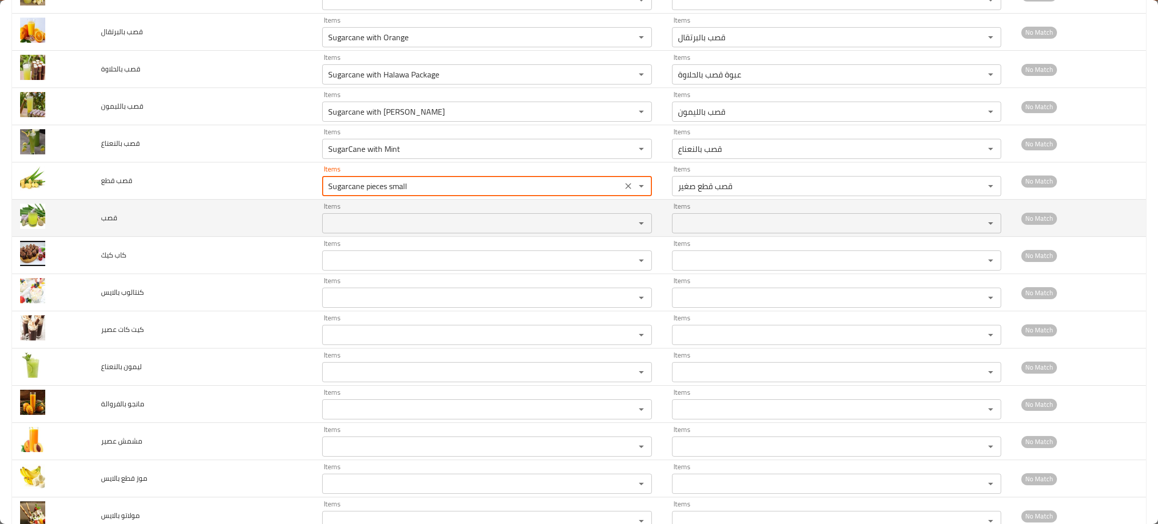
click at [322, 222] on div "Items" at bounding box center [487, 223] width 330 height 20
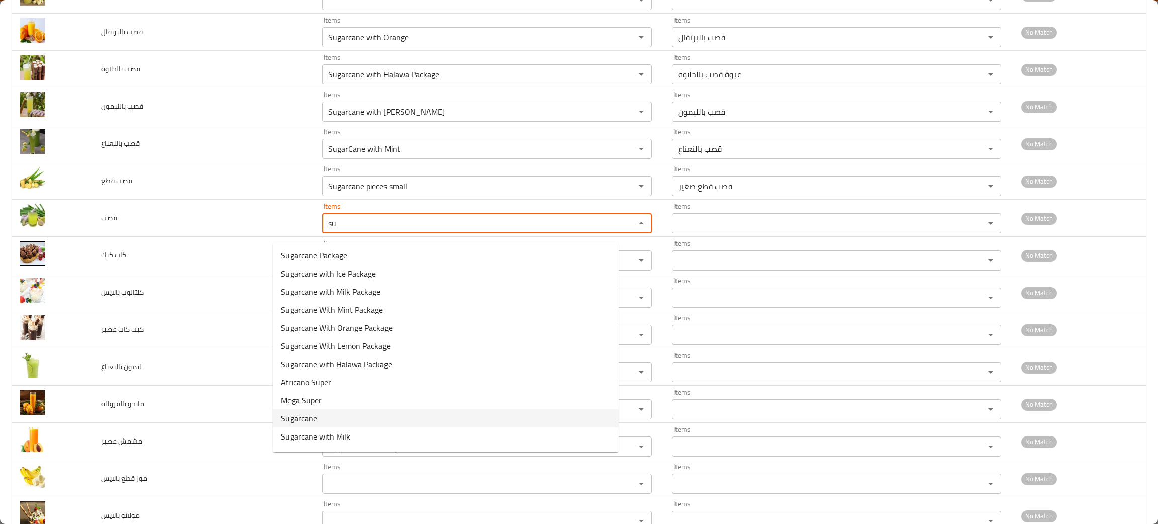
click at [293, 412] on span "Sugarcane" at bounding box center [299, 418] width 36 height 12
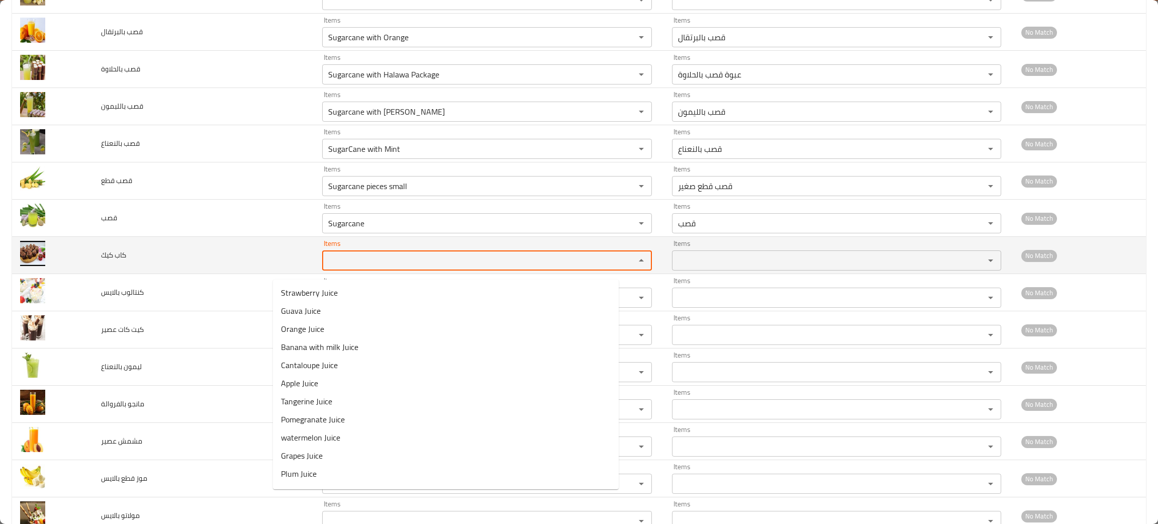
click at [325, 267] on كيك "Items" at bounding box center [472, 260] width 294 height 14
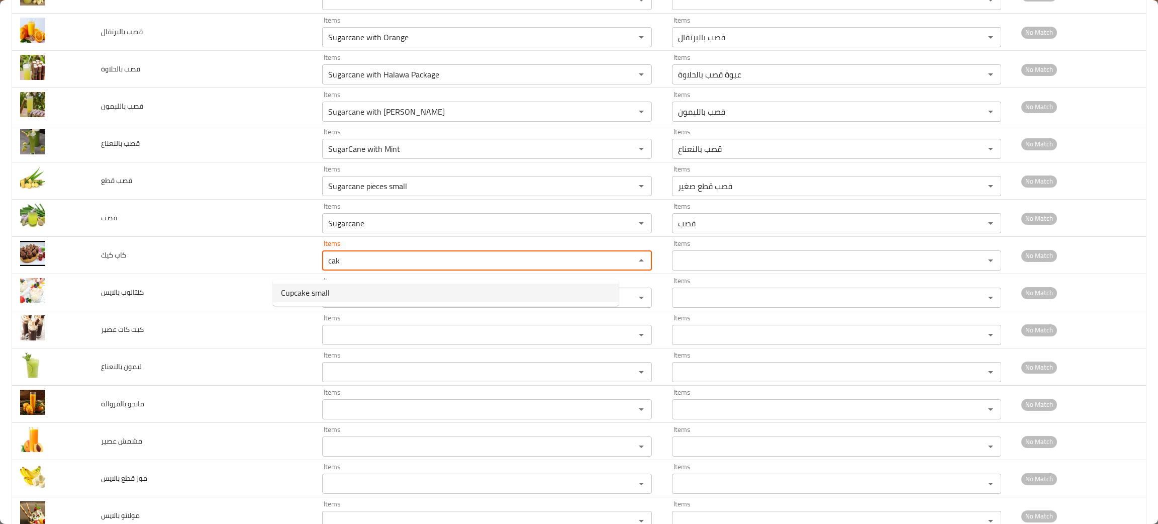
click at [318, 287] on span "Cupcake small" at bounding box center [305, 293] width 49 height 12
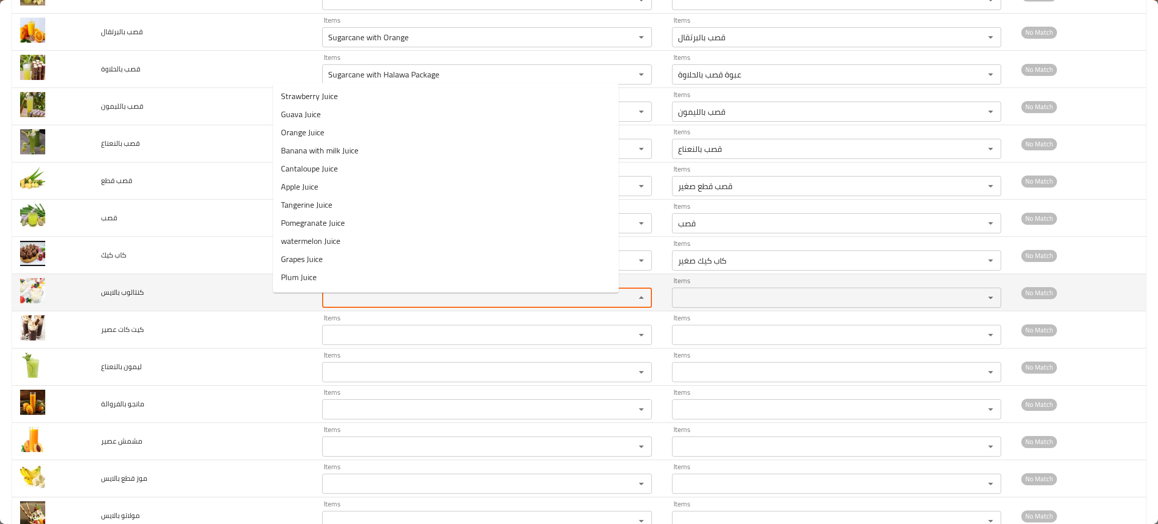
click at [325, 301] on بالايس "Items" at bounding box center [472, 298] width 294 height 14
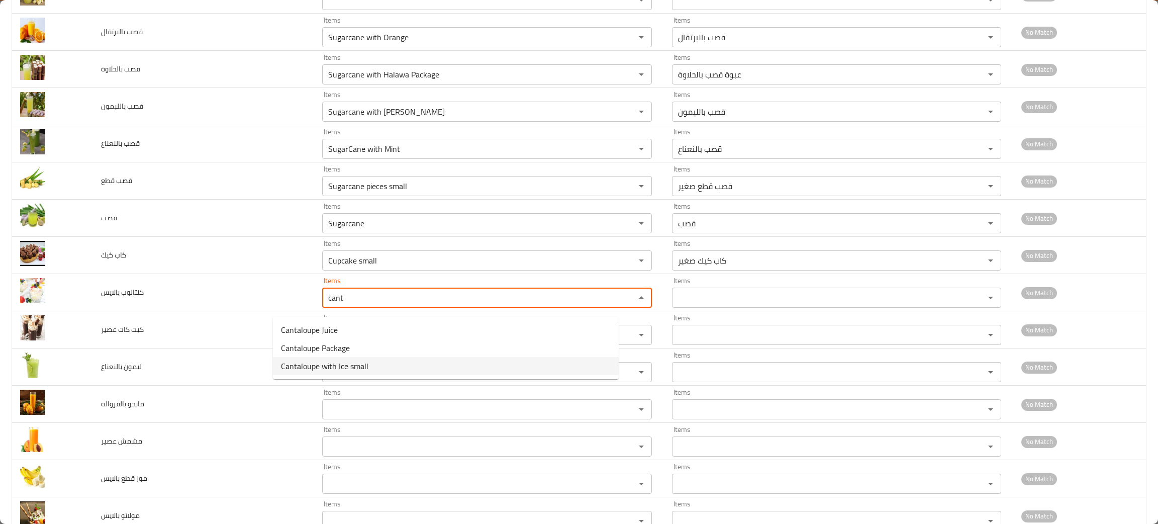
click at [323, 363] on span "Cantaloupe with Ice small" at bounding box center [324, 366] width 87 height 12
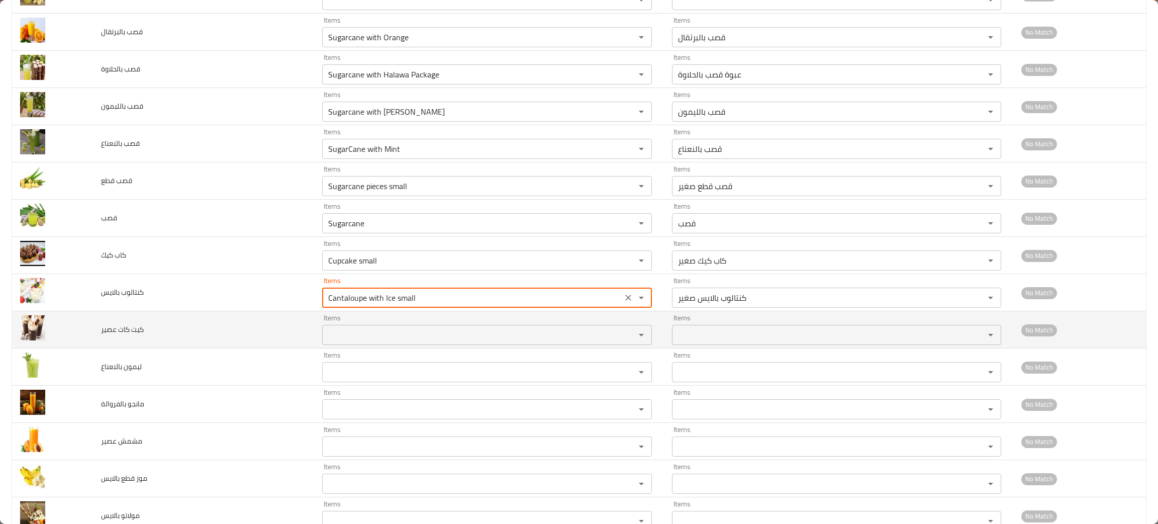
click at [325, 342] on عصير "Items" at bounding box center [472, 335] width 294 height 14
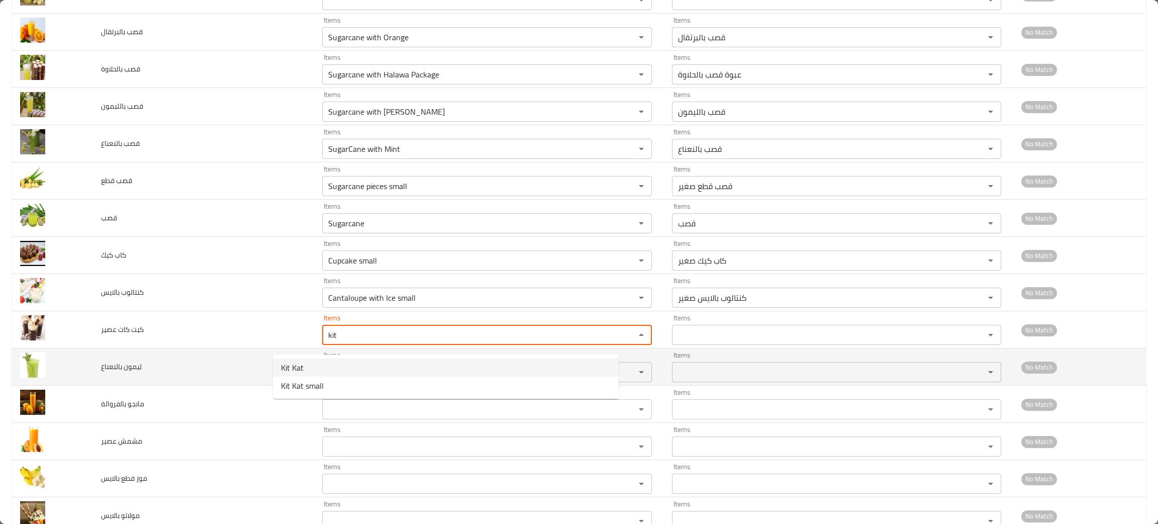
click at [318, 360] on عصير-option-0 "Kit Kat" at bounding box center [446, 367] width 346 height 18
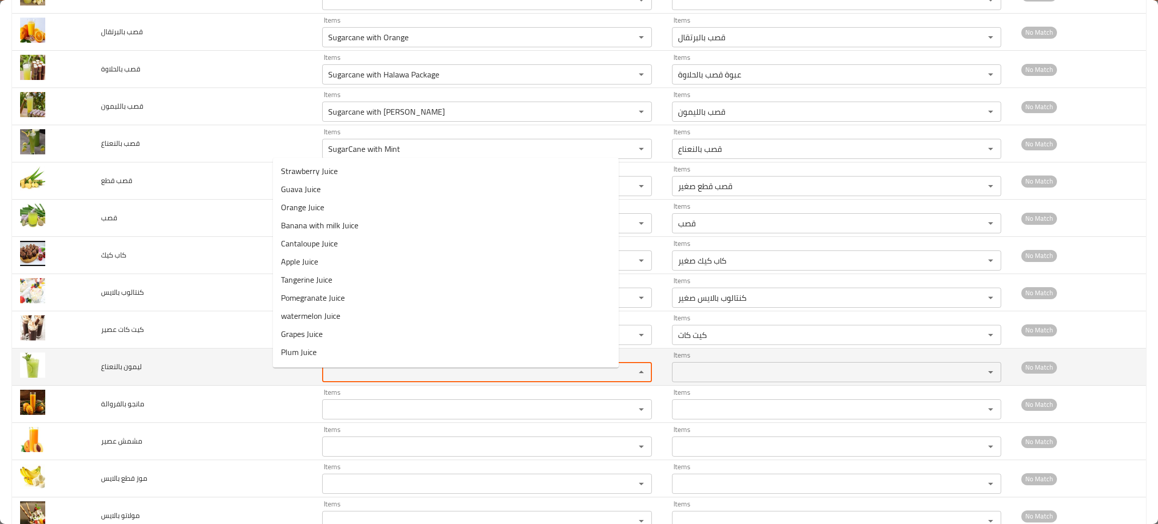
click at [325, 377] on بالنعناع "Items" at bounding box center [472, 372] width 294 height 14
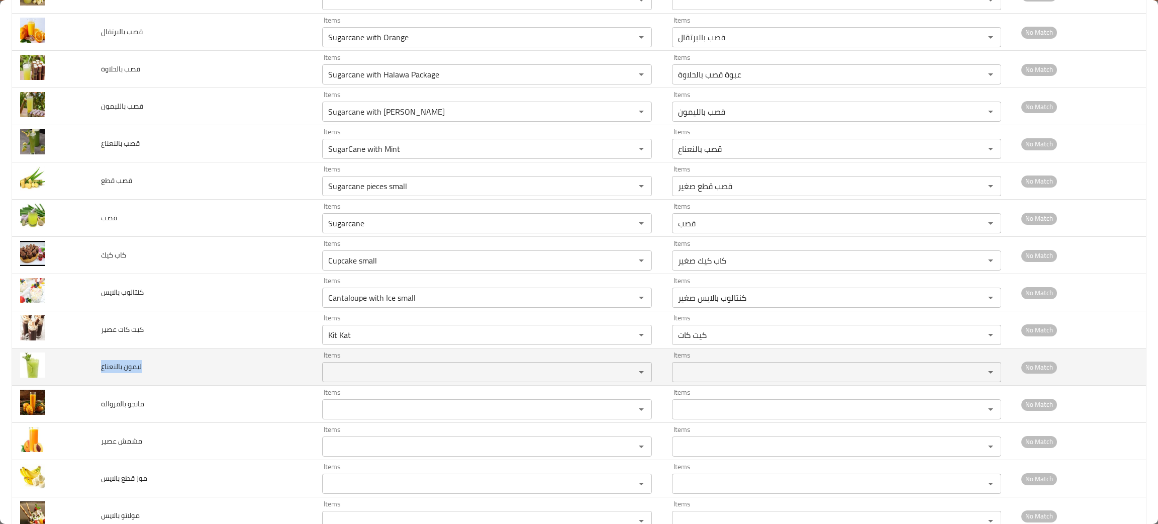
drag, startPoint x: 162, startPoint y: 374, endPoint x: 102, endPoint y: 380, distance: 60.6
click at [102, 380] on td "ليمون بالنعناع" at bounding box center [203, 366] width 221 height 37
copy span "ليمون بالنعناع"
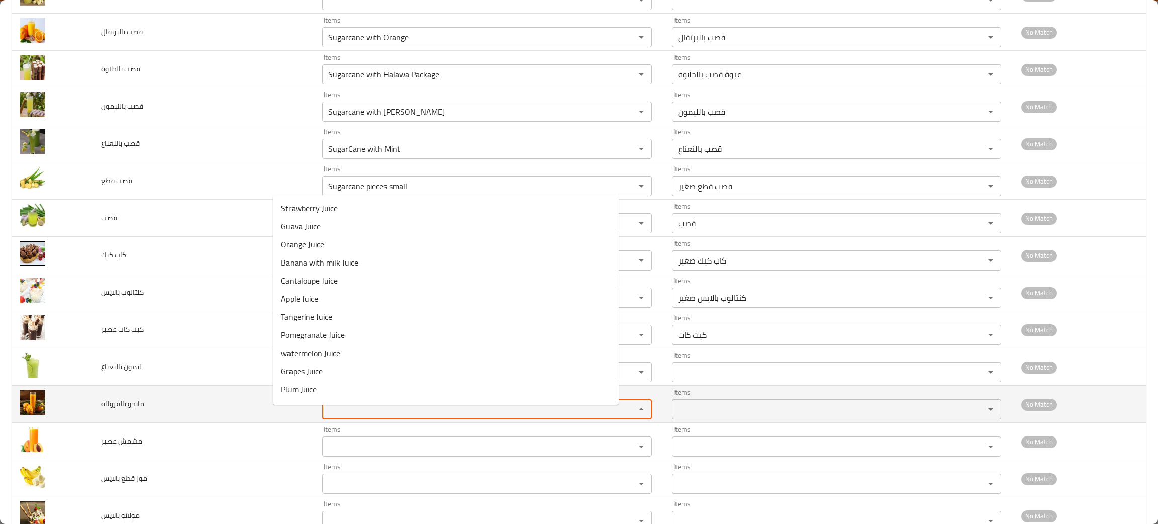
click at [325, 415] on بالفروالة "Items" at bounding box center [472, 409] width 294 height 14
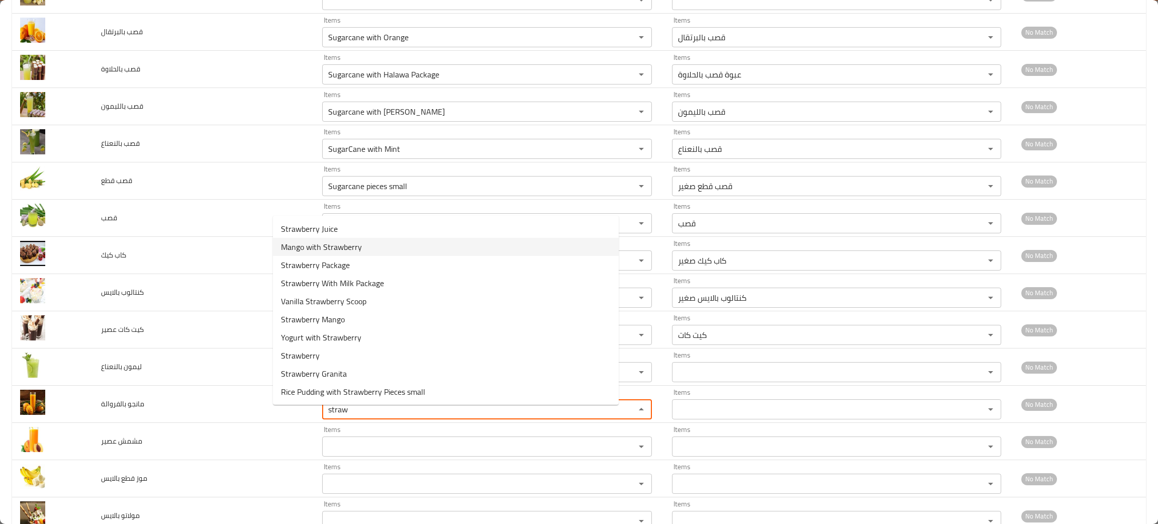
click at [325, 250] on span "Mango with Strawberry" at bounding box center [321, 247] width 81 height 12
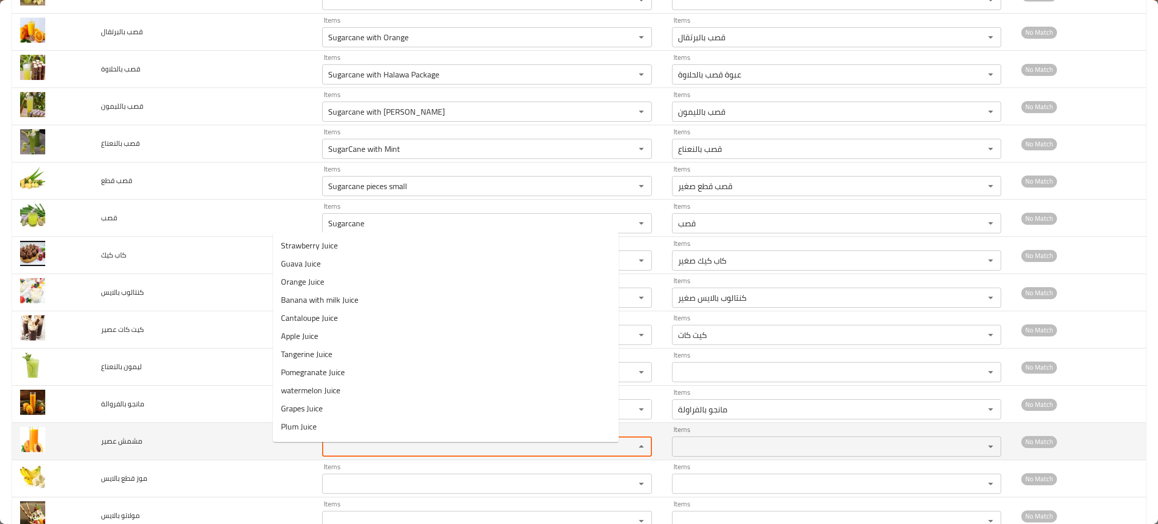
click at [325, 450] on عصير "Items" at bounding box center [472, 446] width 294 height 14
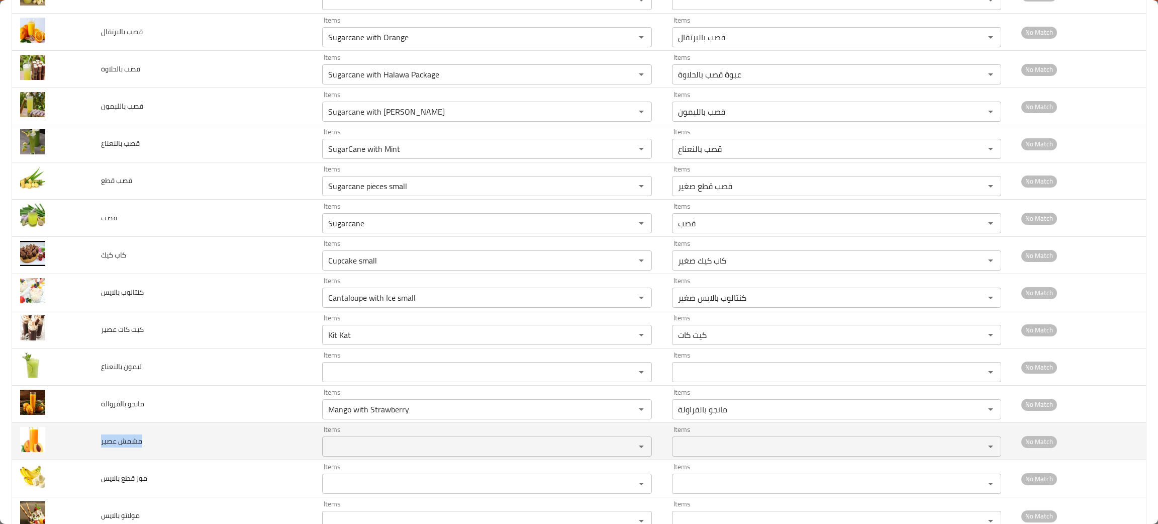
drag, startPoint x: 162, startPoint y: 447, endPoint x: 99, endPoint y: 454, distance: 64.2
click at [99, 454] on td "مشمش عصير" at bounding box center [203, 441] width 221 height 37
copy span "مشمش عصير"
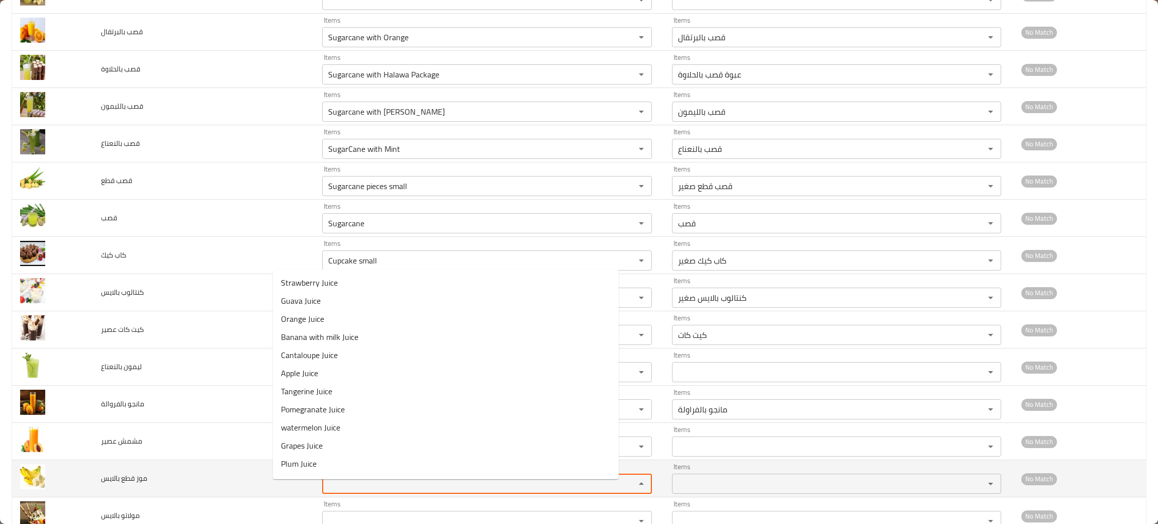
click at [337, 491] on بالايس "Items" at bounding box center [472, 484] width 294 height 14
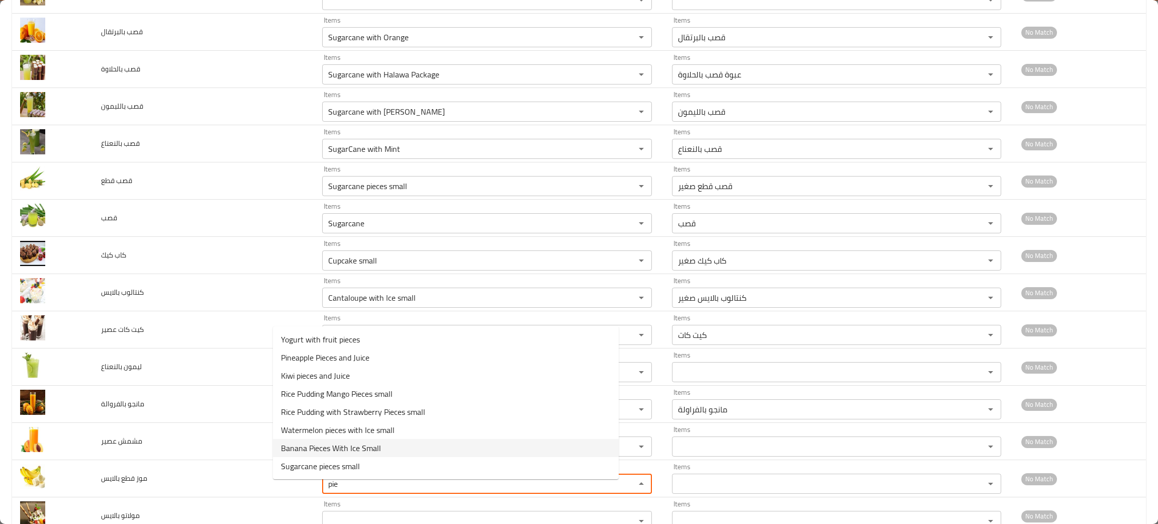
click at [348, 450] on span "Banana Pieces With Ice Small" at bounding box center [331, 448] width 100 height 12
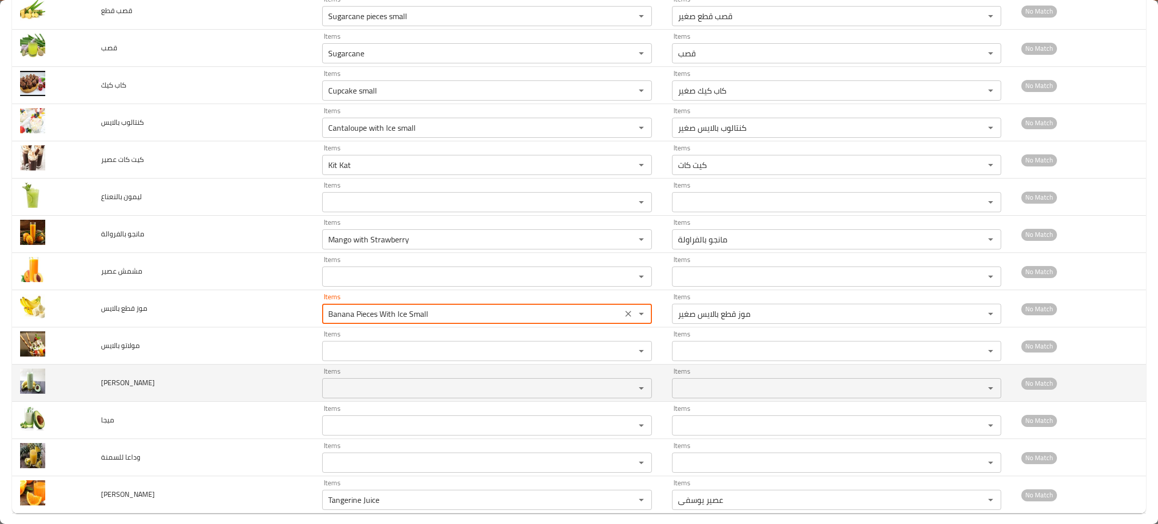
scroll to position [2746, 0]
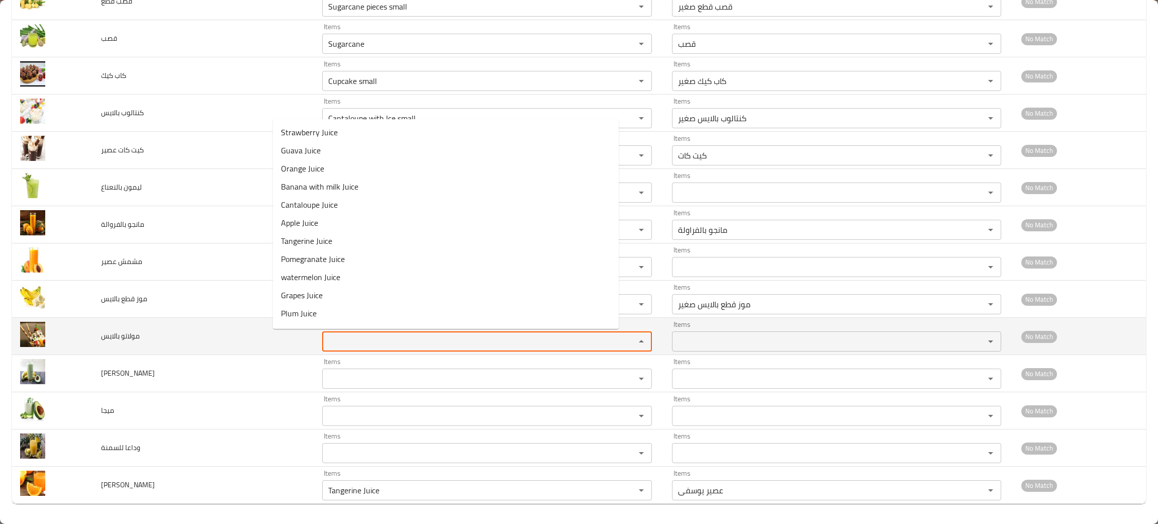
click at [325, 345] on بالايس "Items" at bounding box center [472, 341] width 294 height 14
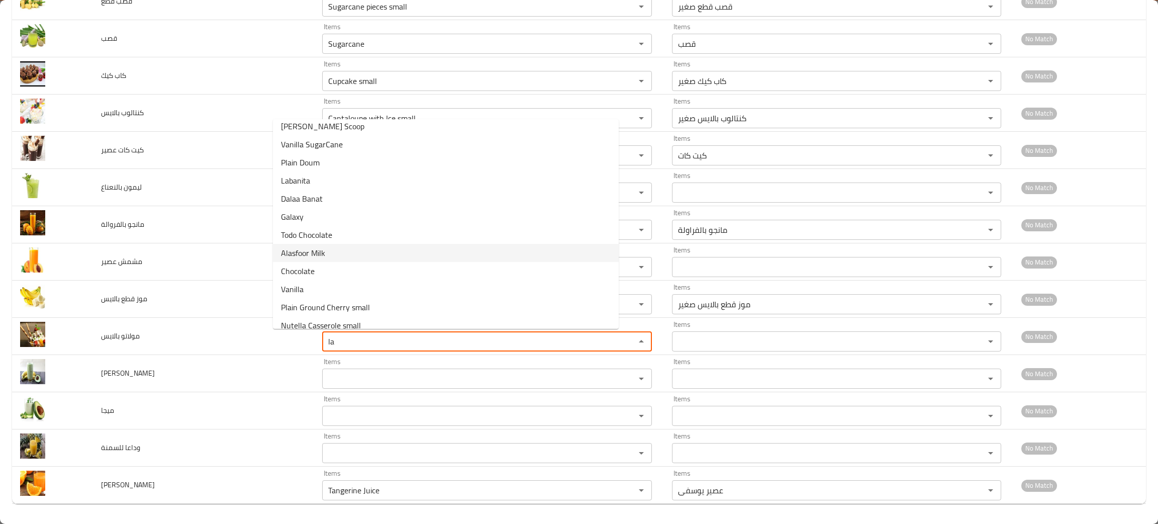
scroll to position [268, 0]
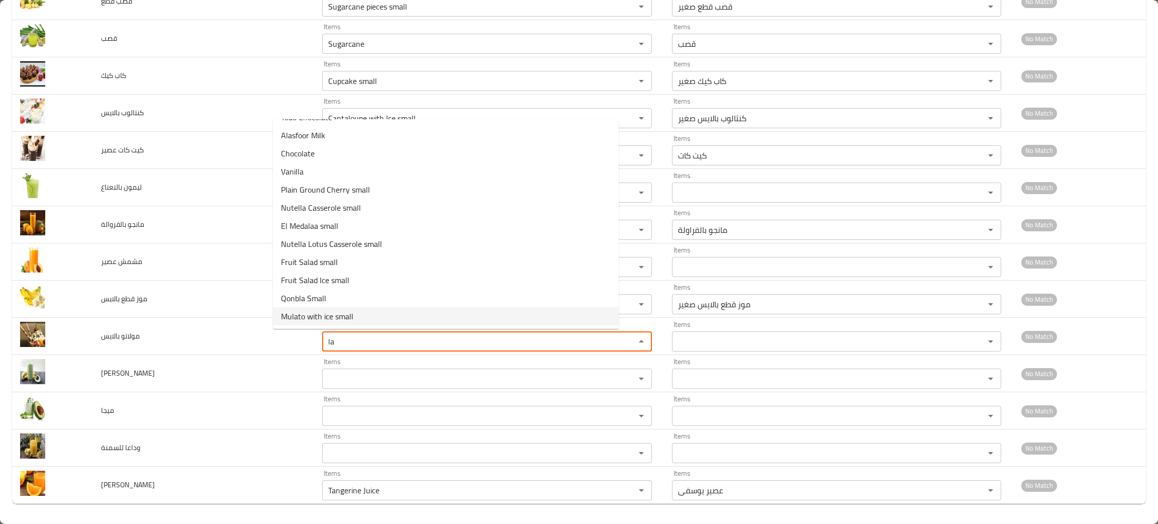
click at [330, 312] on span "Mulato with ice small" at bounding box center [317, 316] width 72 height 12
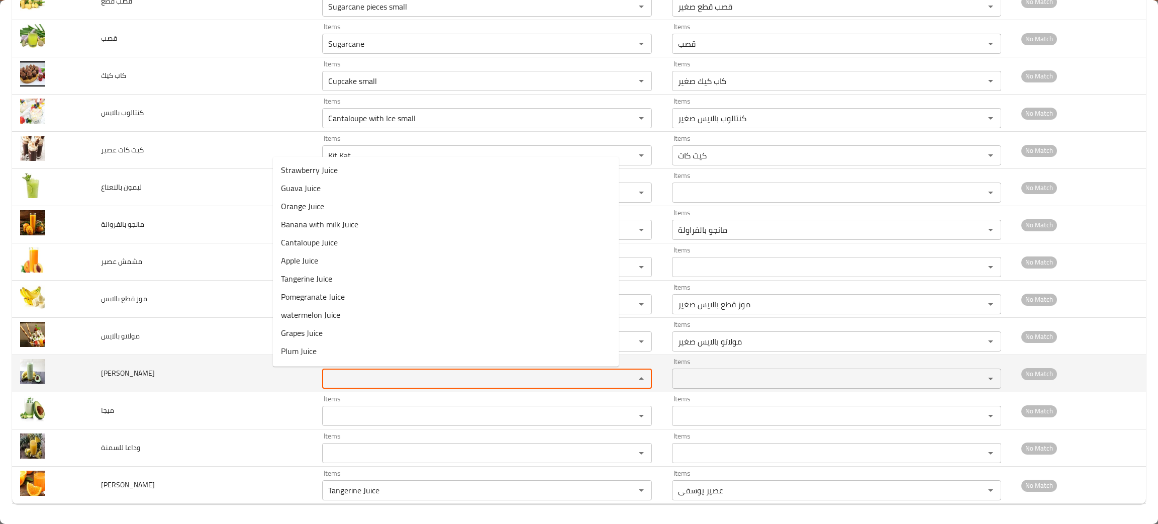
click at [332, 385] on سوبر "Items" at bounding box center [472, 379] width 294 height 14
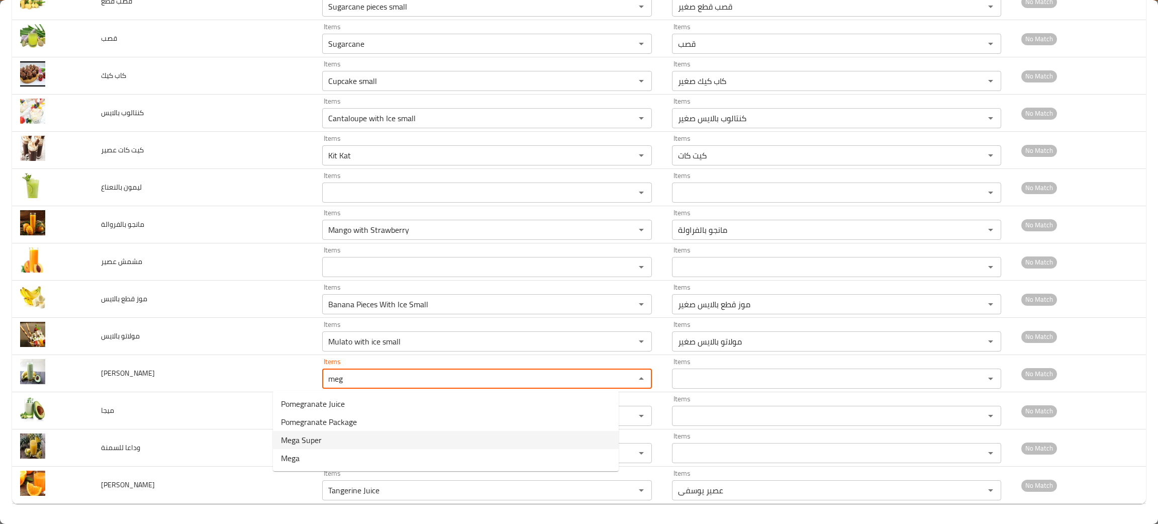
click at [309, 436] on span "Mega Super" at bounding box center [301, 440] width 41 height 12
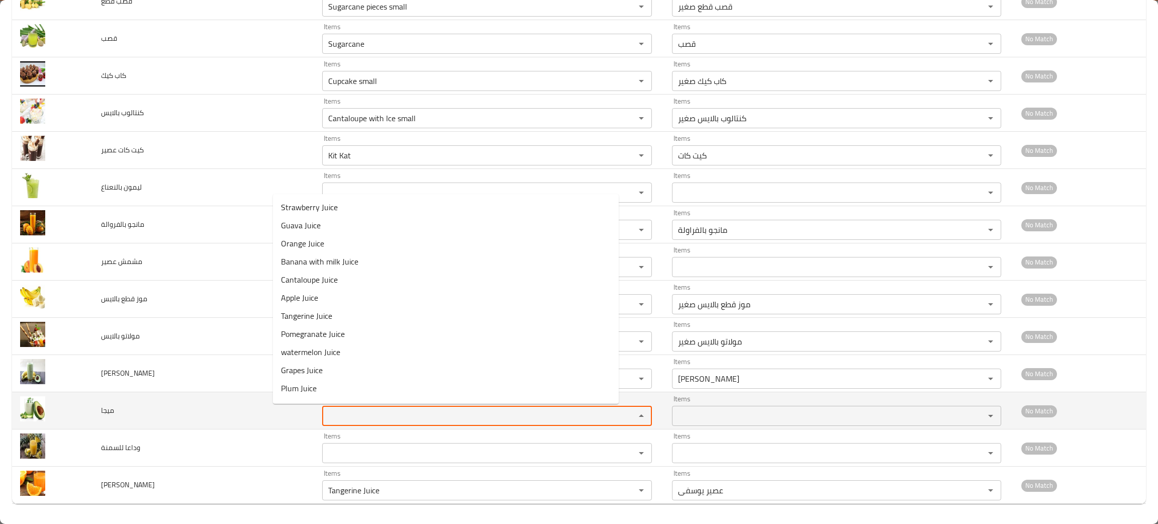
click at [325, 417] on input "Items" at bounding box center [472, 416] width 294 height 14
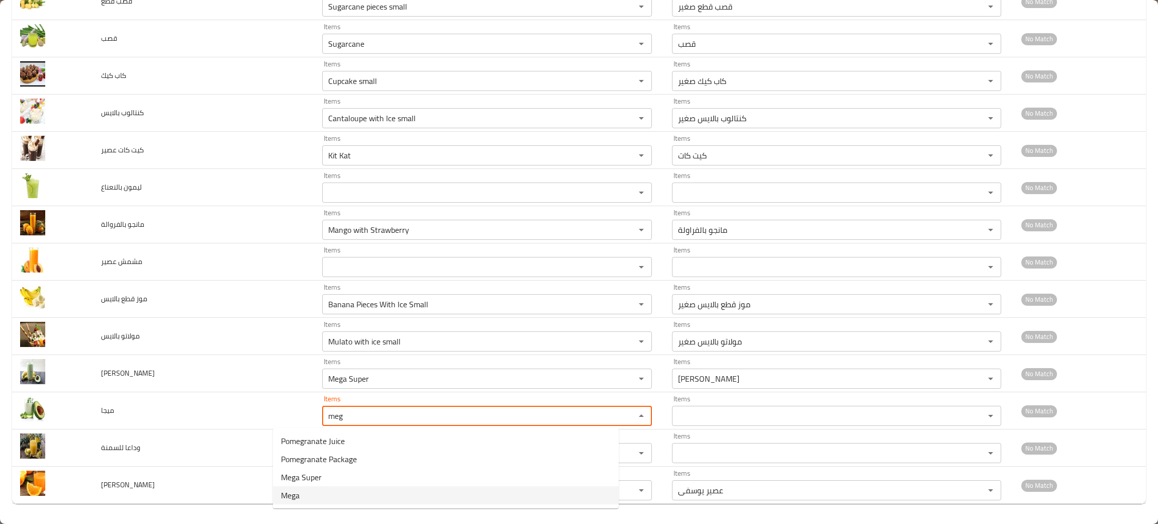
click at [291, 490] on span "Mega" at bounding box center [290, 495] width 19 height 12
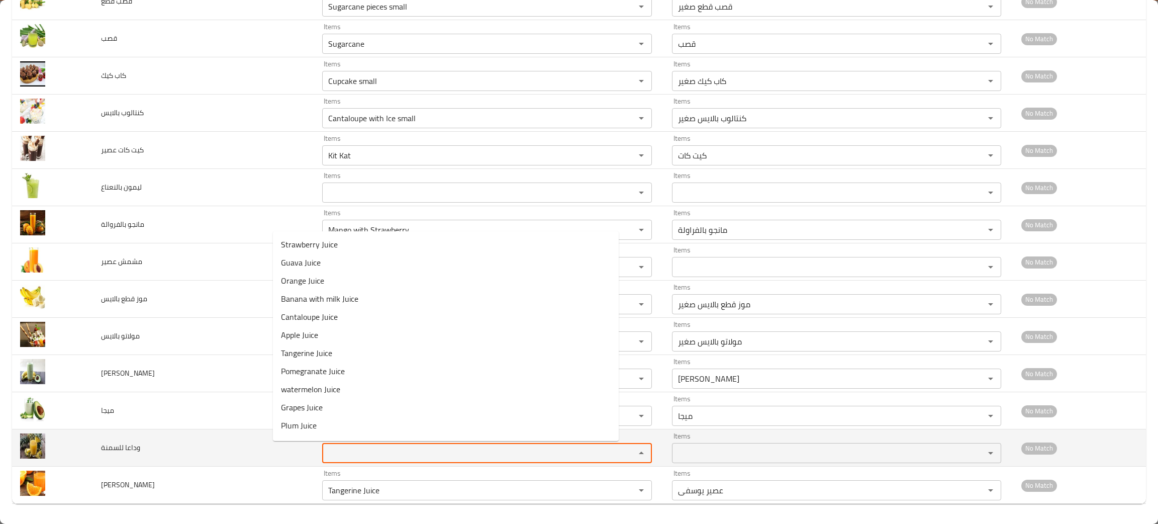
click at [325, 449] on للسمنة "Items" at bounding box center [472, 453] width 294 height 14
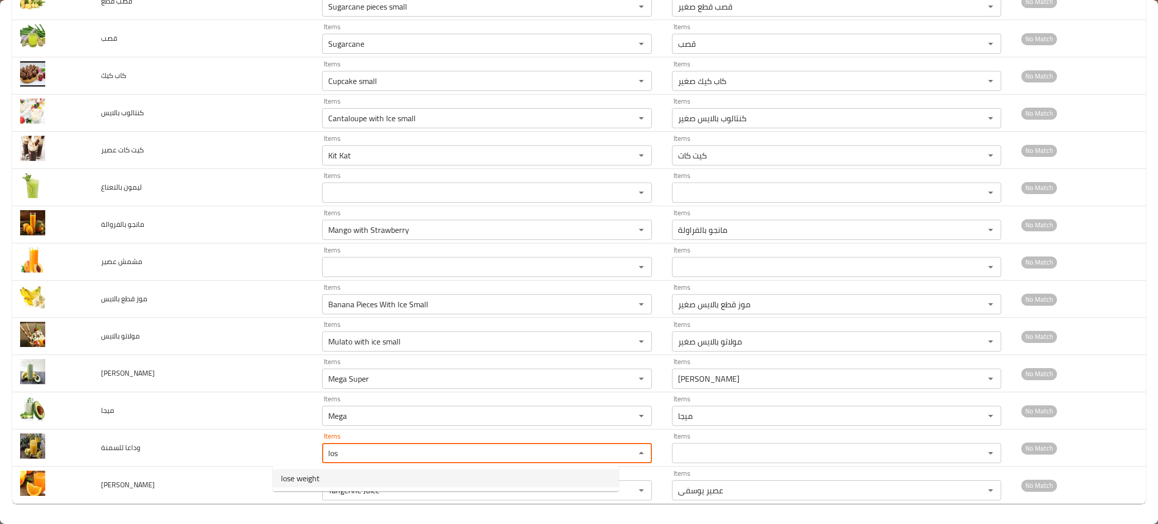
click at [305, 472] on span "lose weight" at bounding box center [300, 478] width 39 height 12
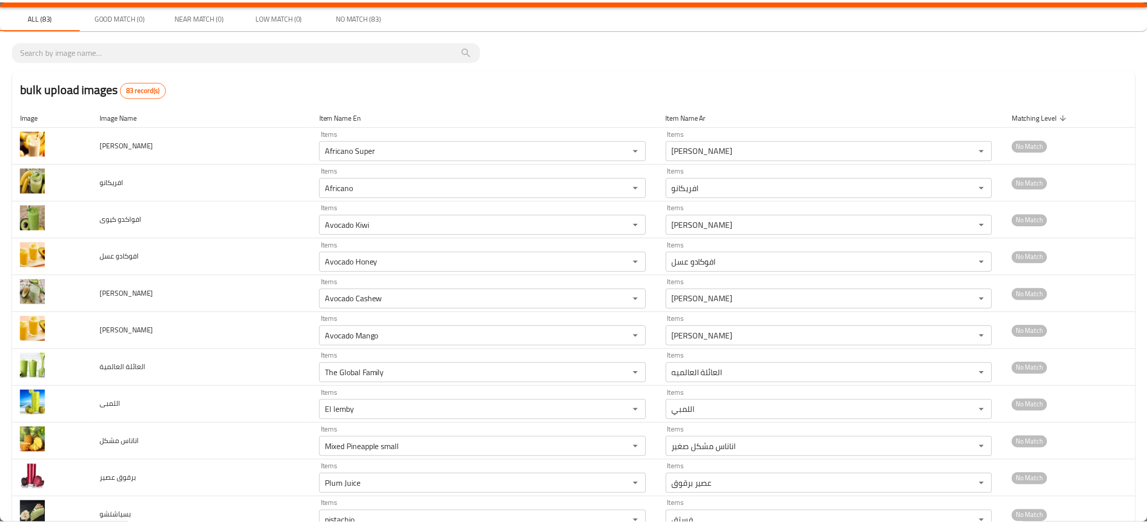
scroll to position [0, 0]
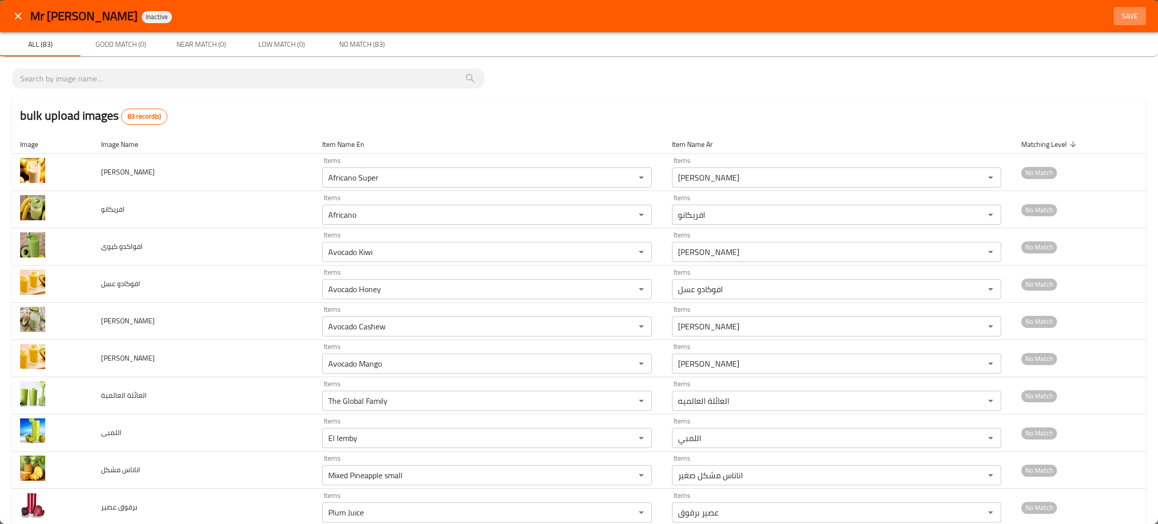
click at [1120, 14] on span "Save" at bounding box center [1130, 16] width 24 height 13
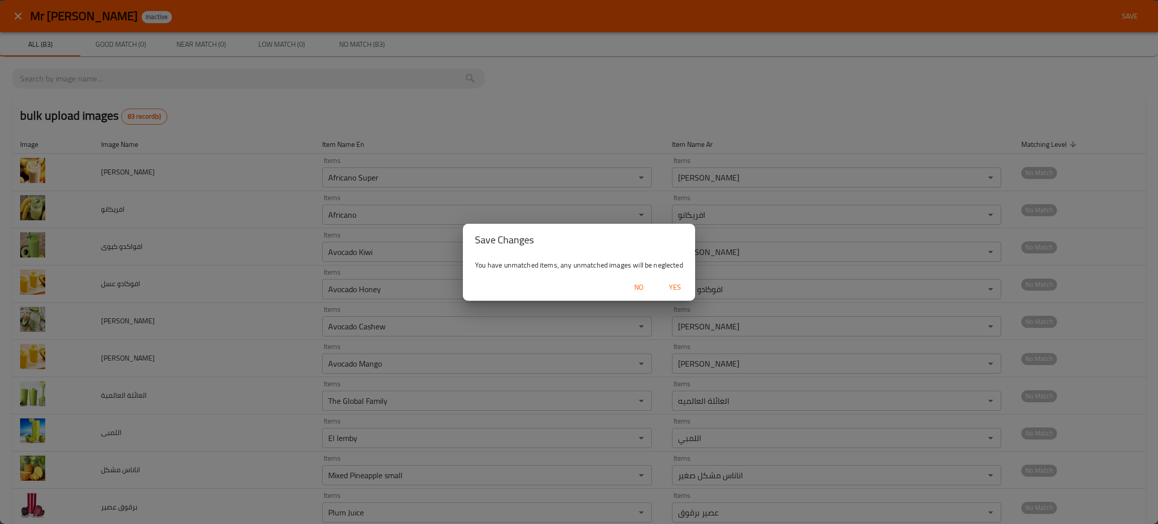
click at [671, 285] on span "Yes" at bounding box center [675, 287] width 24 height 13
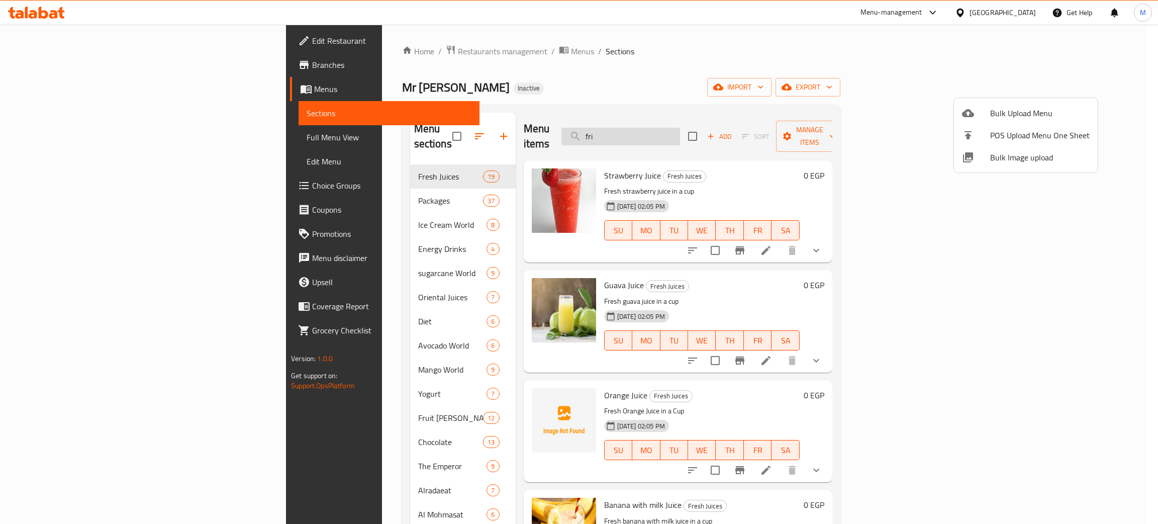
click at [708, 131] on div at bounding box center [579, 262] width 1158 height 524
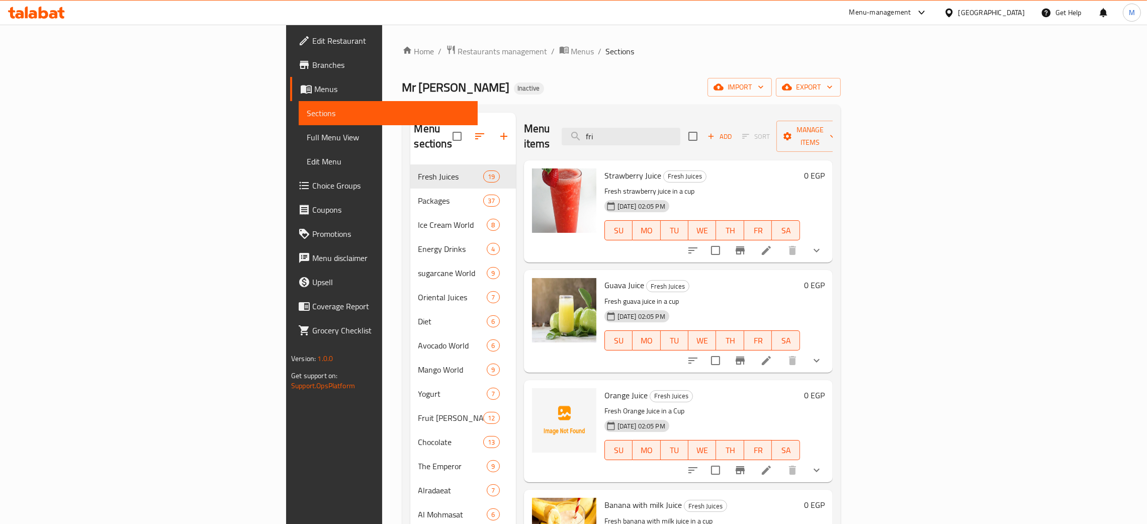
drag, startPoint x: 691, startPoint y: 129, endPoint x: 637, endPoint y: 128, distance: 53.8
click at [614, 132] on div "Menu items fri Add Sort Manage items" at bounding box center [678, 137] width 309 height 48
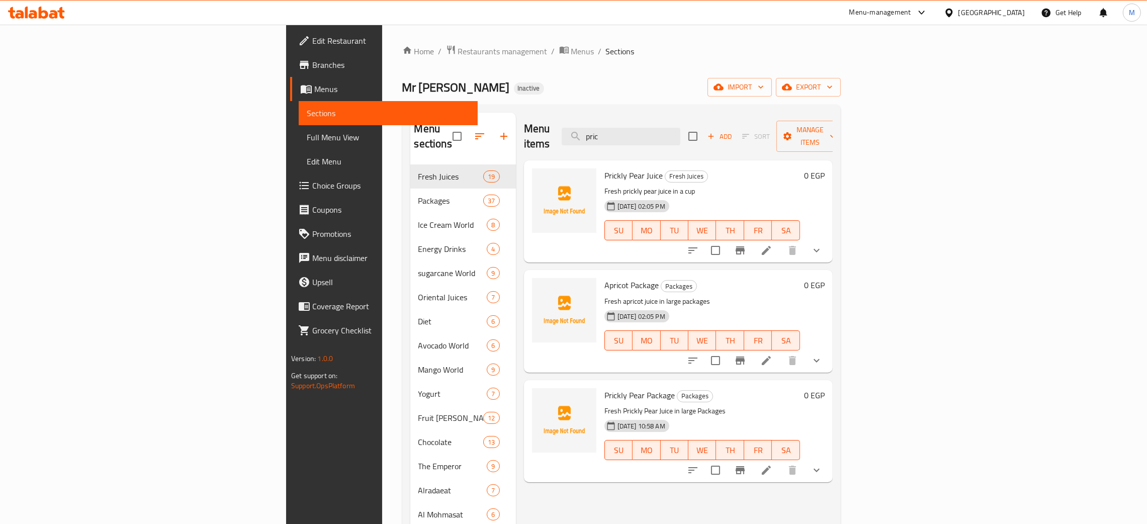
drag, startPoint x: 723, startPoint y: 133, endPoint x: 761, endPoint y: 62, distance: 80.1
click at [649, 111] on div "Menu sections Fresh Juices 19 Packages 37 Ice Cream World 8 Energy Drinks 4 sug…" at bounding box center [621, 375] width 438 height 540
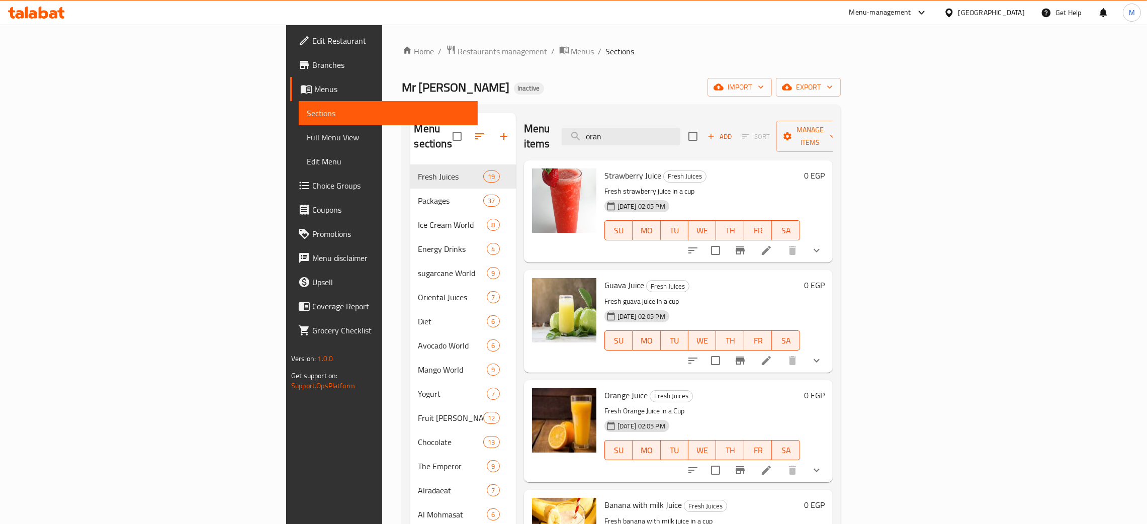
drag, startPoint x: 689, startPoint y: 128, endPoint x: 668, endPoint y: 116, distance: 23.9
click at [668, 116] on div "Menu items oran Add Sort Manage items" at bounding box center [678, 137] width 309 height 48
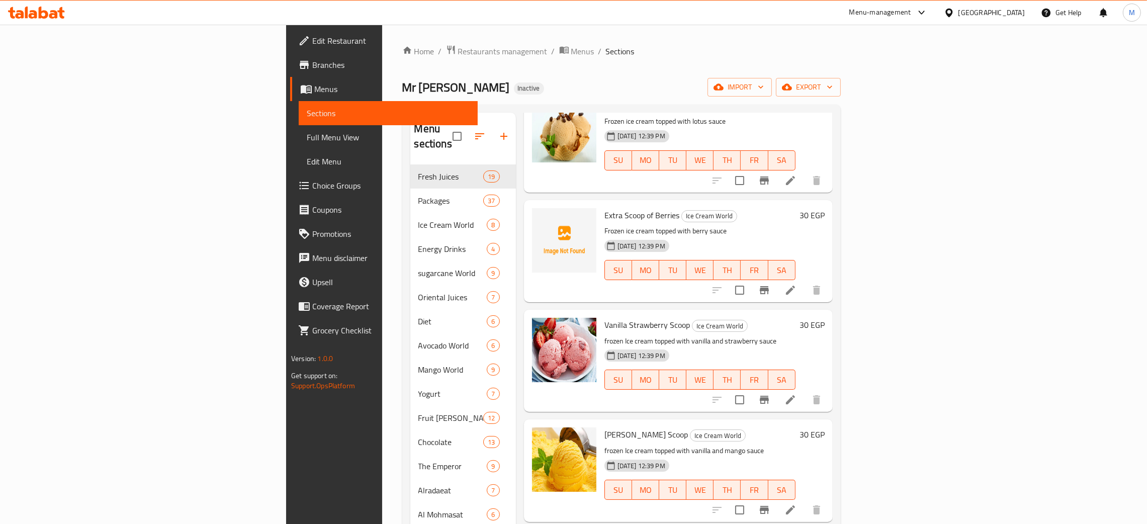
scroll to position [6409, 0]
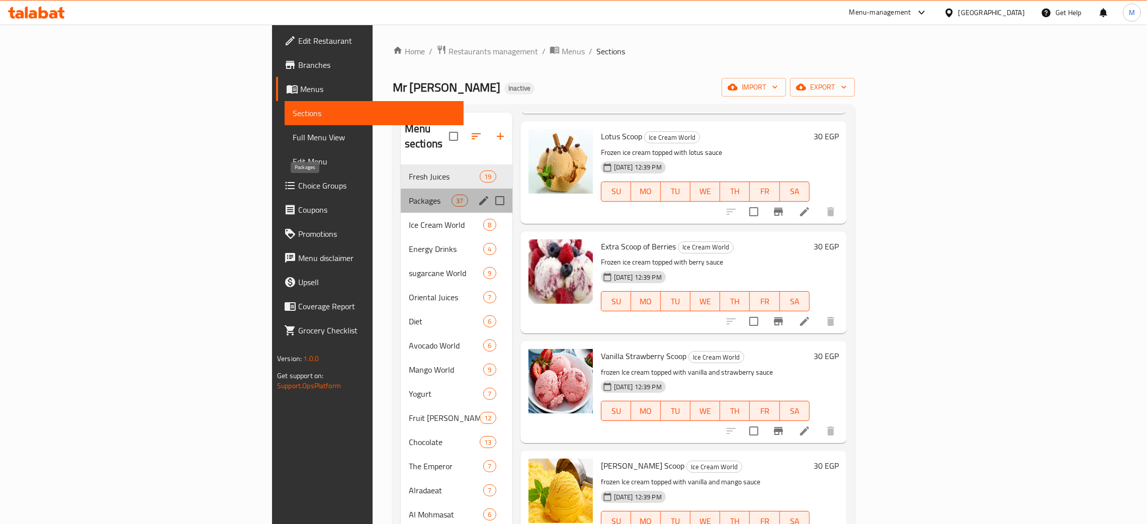
click at [409, 195] on span "Packages" at bounding box center [430, 201] width 43 height 12
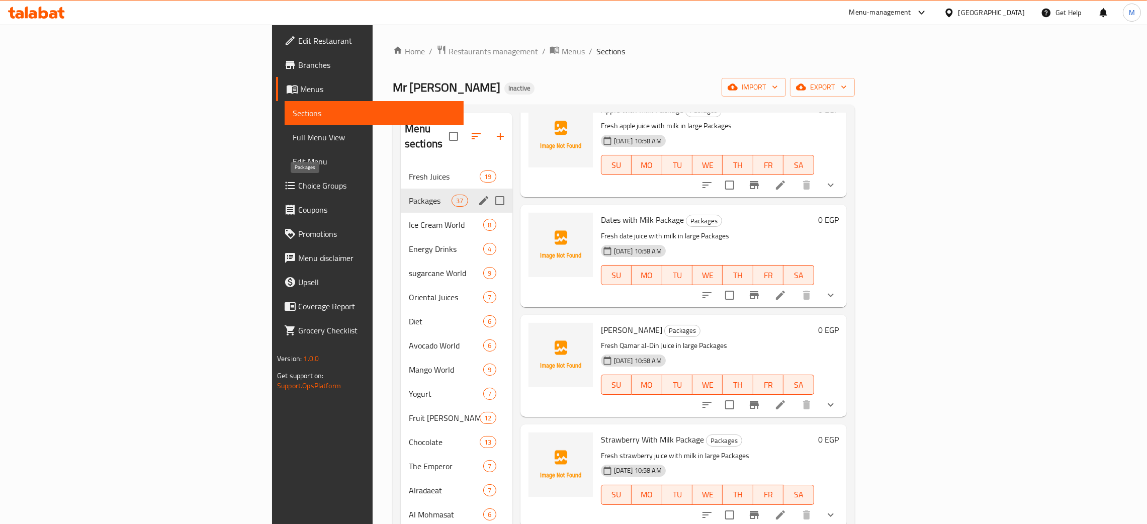
scroll to position [3563, 0]
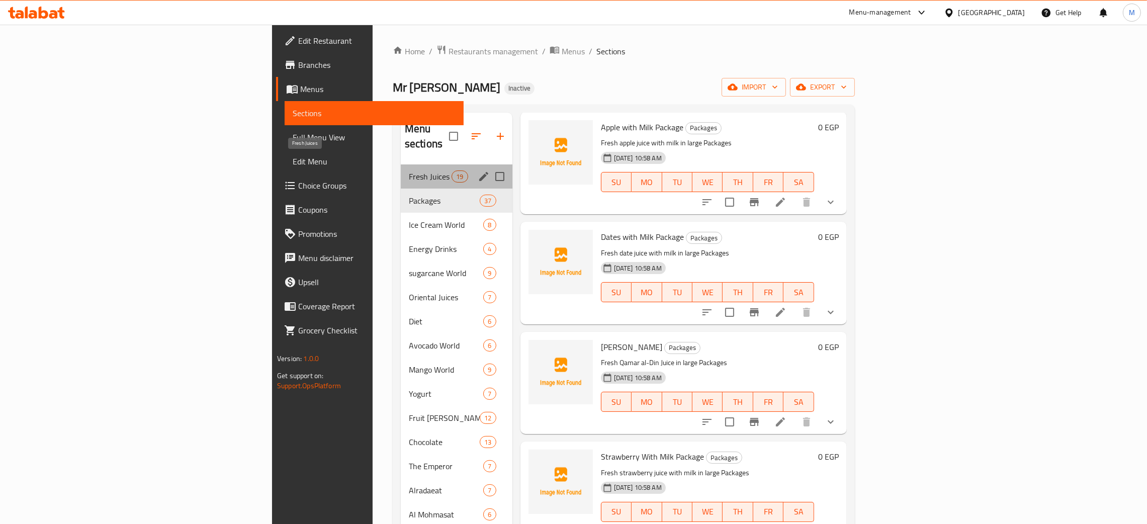
click at [409, 170] on span "Fresh Juices" at bounding box center [430, 176] width 43 height 12
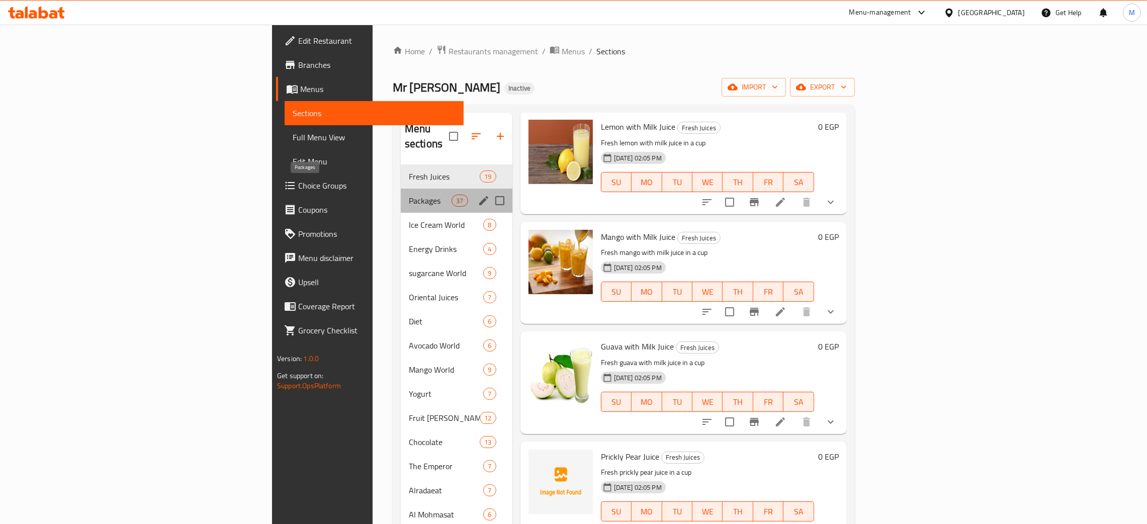
click at [409, 195] on span "Packages" at bounding box center [430, 201] width 43 height 12
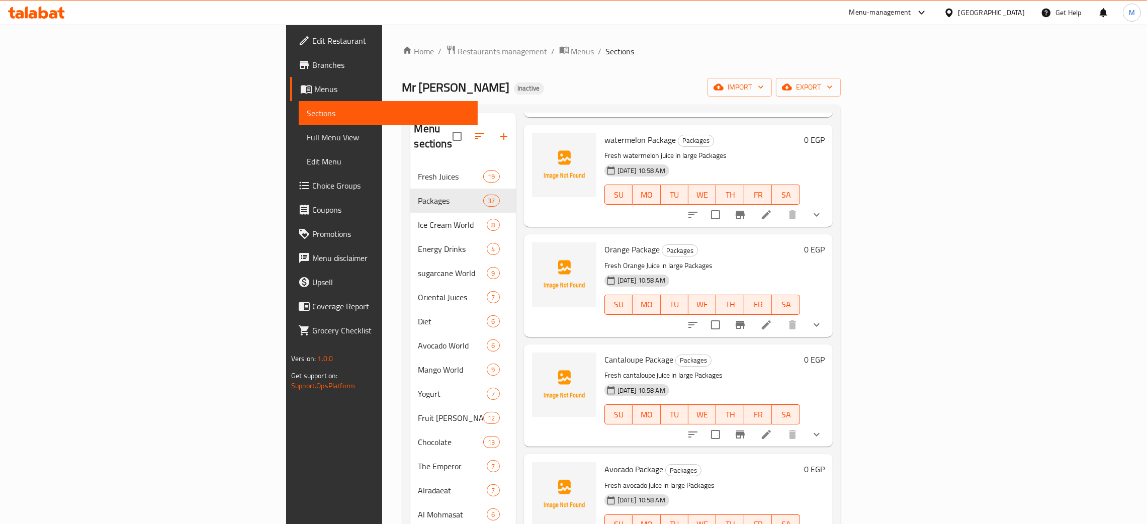
scroll to position [2567, 0]
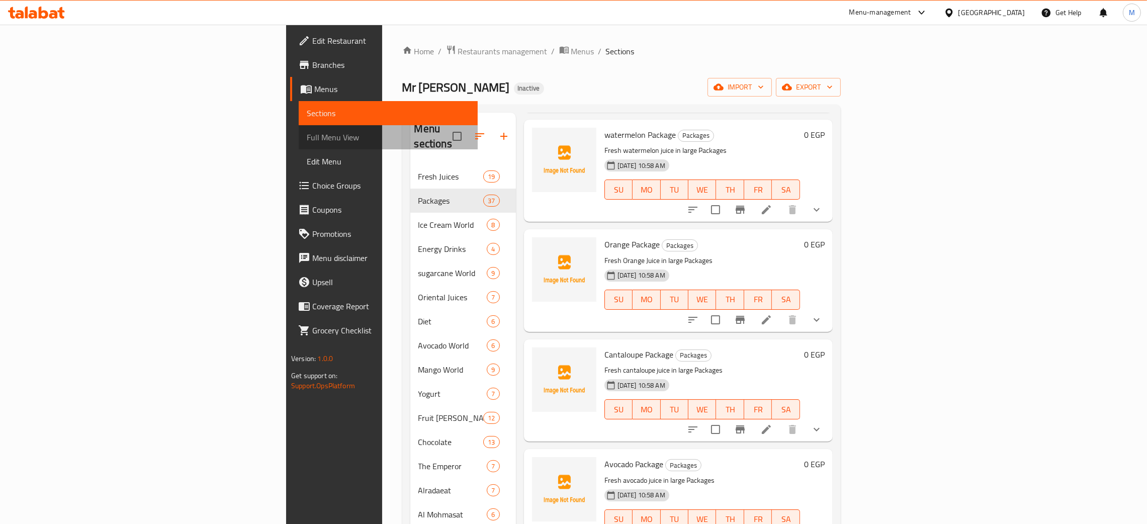
click at [307, 131] on span "Full Menu View" at bounding box center [388, 137] width 163 height 12
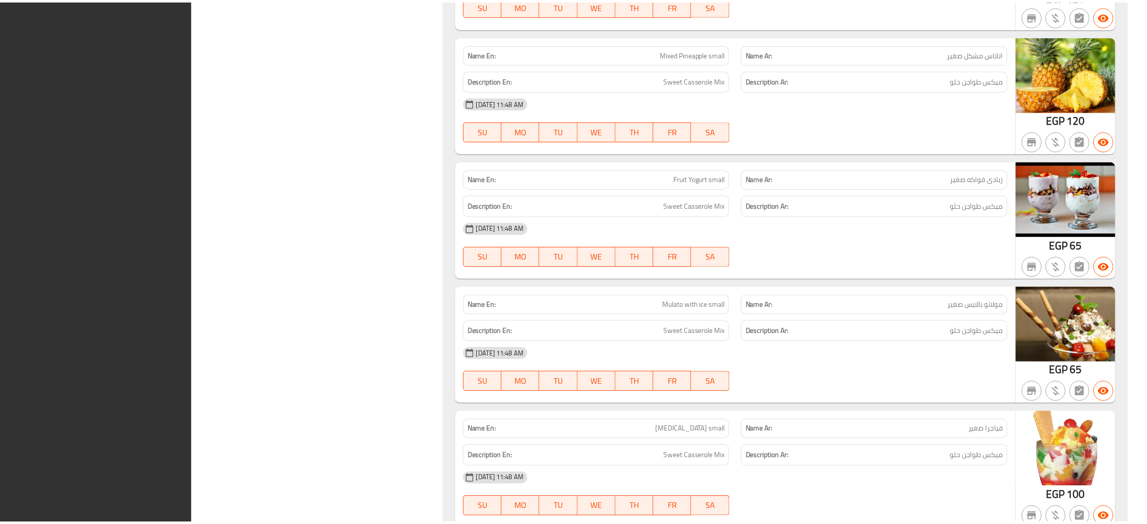
scroll to position [34388, 0]
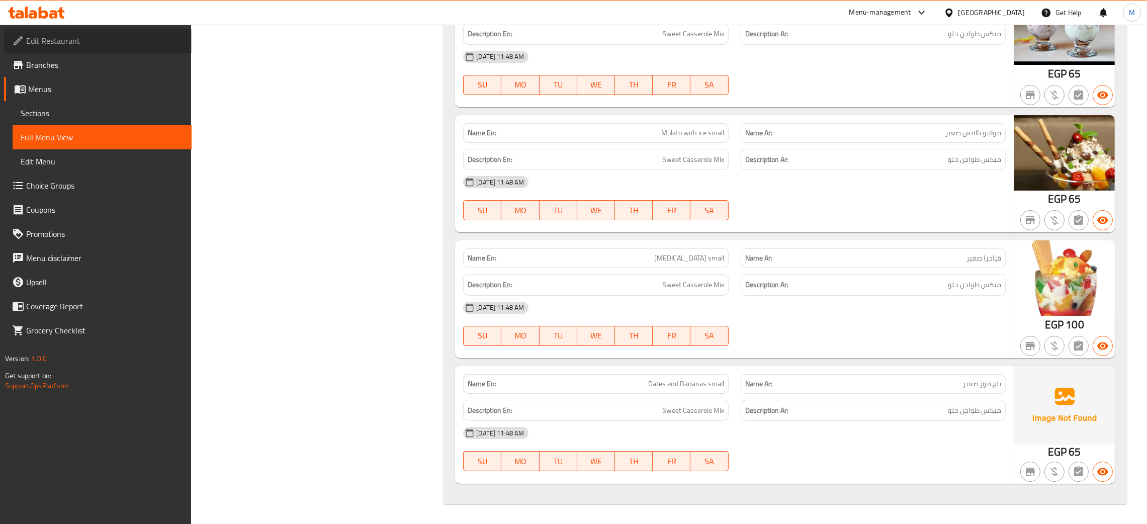
click at [53, 41] on span "Edit Restaurant" at bounding box center [104, 41] width 157 height 12
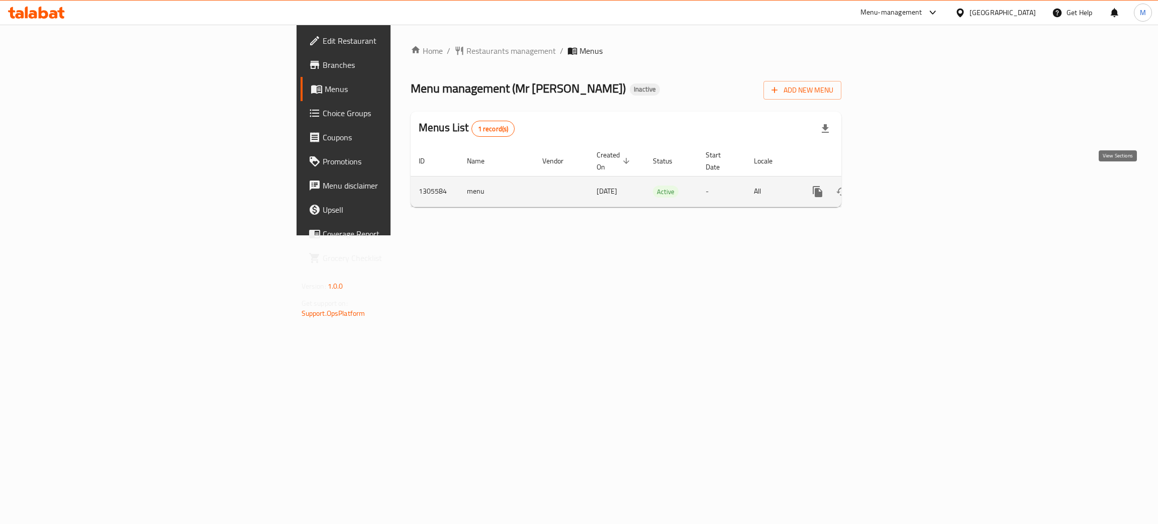
click at [902, 179] on link "enhanced table" at bounding box center [890, 191] width 24 height 24
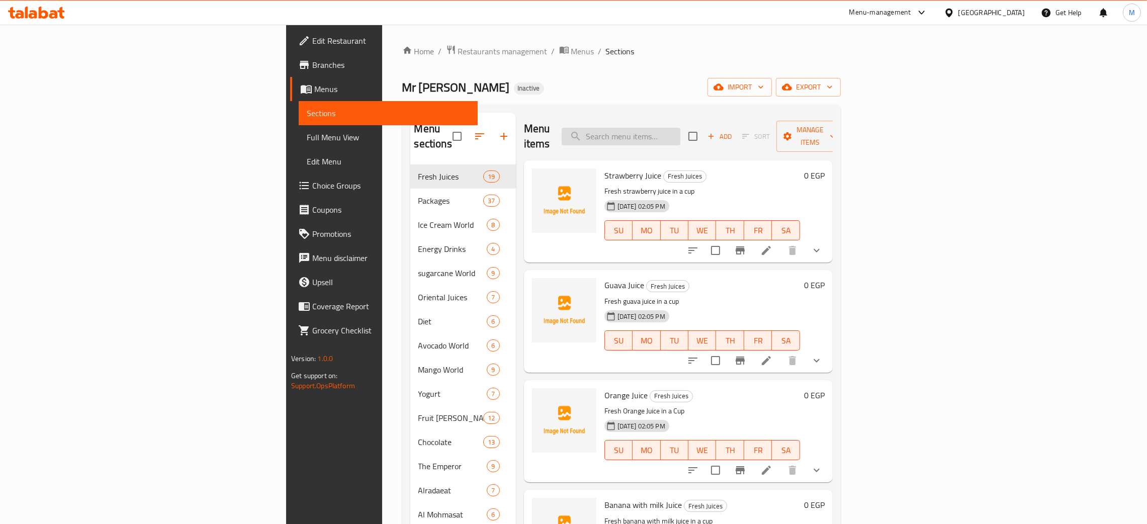
click at [680, 135] on input "search" at bounding box center [621, 137] width 119 height 18
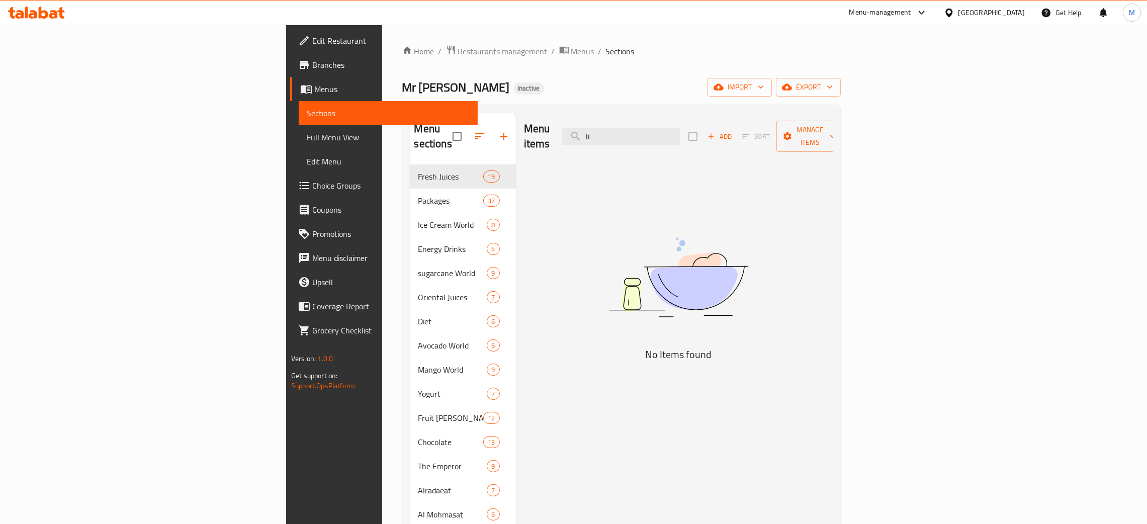
type input "l"
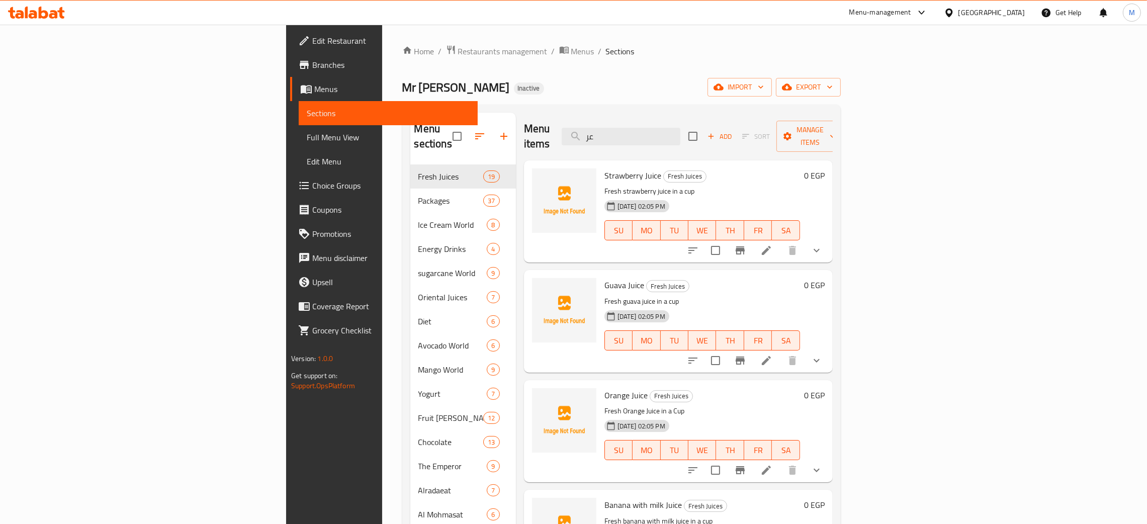
type input "عرق"
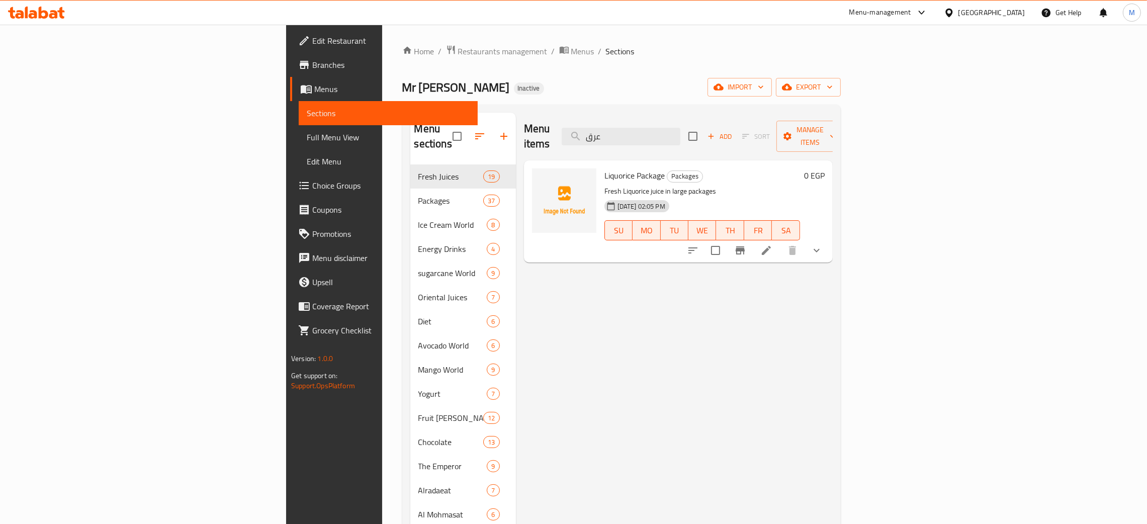
drag, startPoint x: 708, startPoint y: 125, endPoint x: 653, endPoint y: 127, distance: 55.3
click at [653, 128] on div "Menu items عرق Add Sort Manage items" at bounding box center [678, 137] width 309 height 48
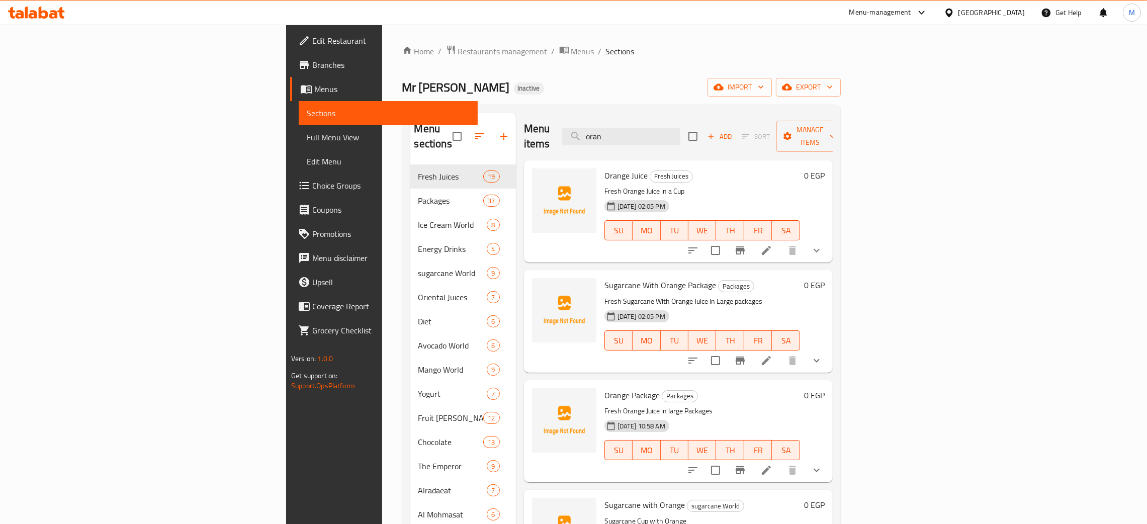
type input "oran"
drag, startPoint x: 715, startPoint y: 118, endPoint x: 686, endPoint y: 123, distance: 29.7
click at [664, 128] on div "Menu items oran Add Sort Manage items" at bounding box center [678, 137] width 309 height 48
drag, startPoint x: 710, startPoint y: 124, endPoint x: 702, endPoint y: 78, distance: 46.0
click at [660, 126] on div "Menu items oran Add Sort Manage items" at bounding box center [678, 137] width 309 height 48
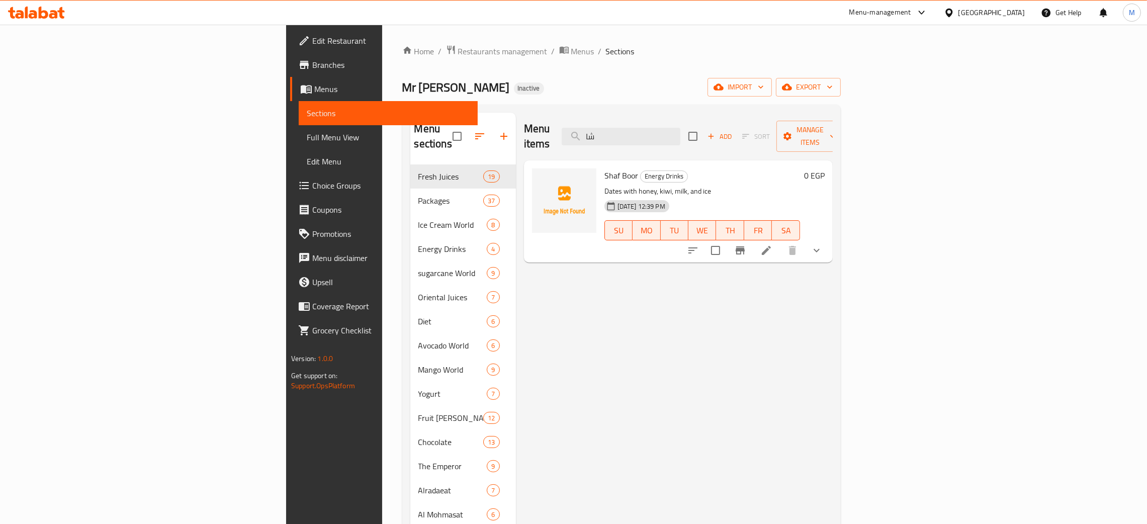
type input "شا"
drag, startPoint x: 714, startPoint y: 131, endPoint x: 660, endPoint y: 144, distance: 55.8
click at [658, 148] on div "Menu items شا Add Sort Manage items Shaf Boor Energy Drinks Dates with honey, k…" at bounding box center [674, 375] width 317 height 524
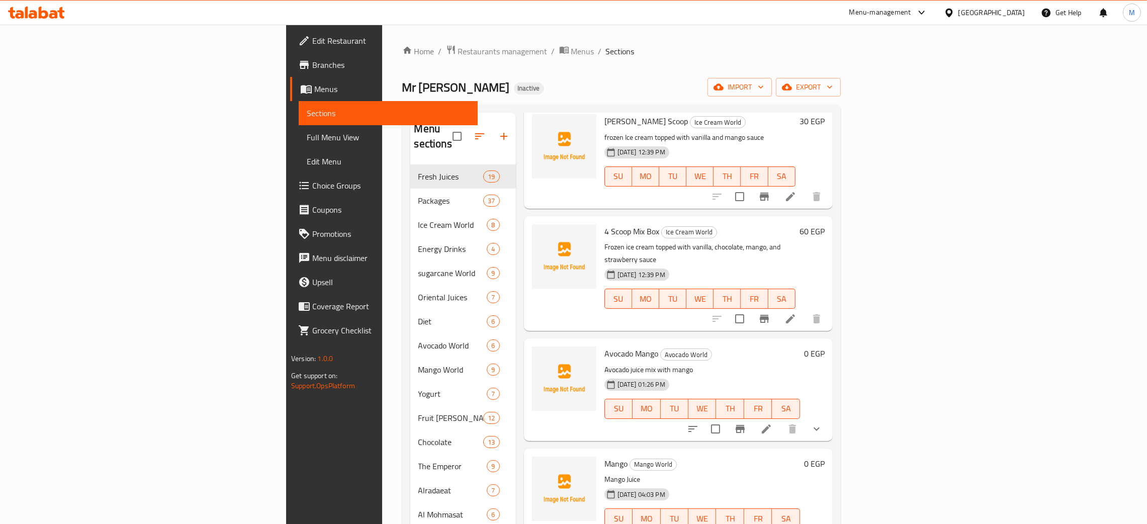
scroll to position [678, 0]
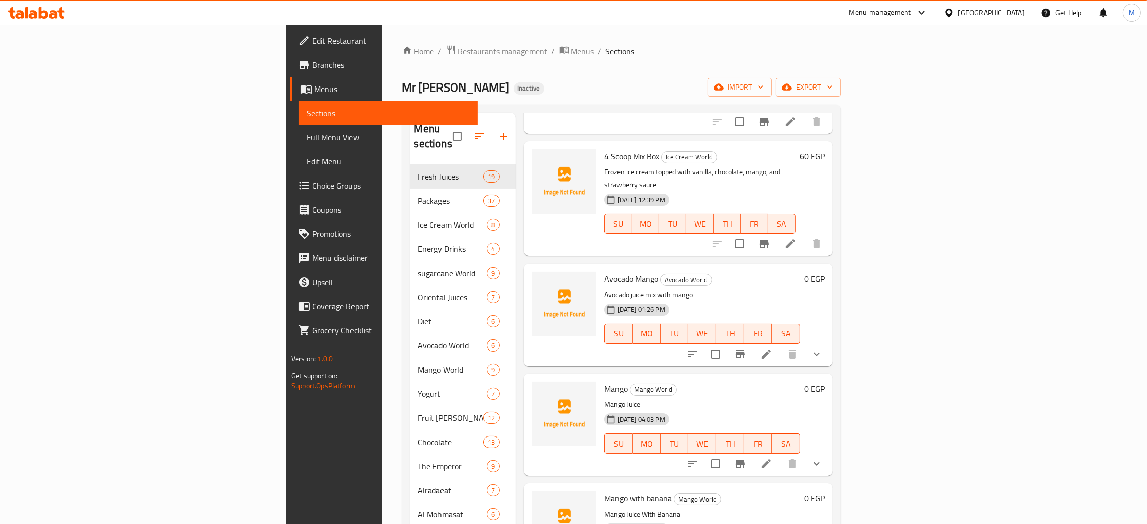
type input "mang"
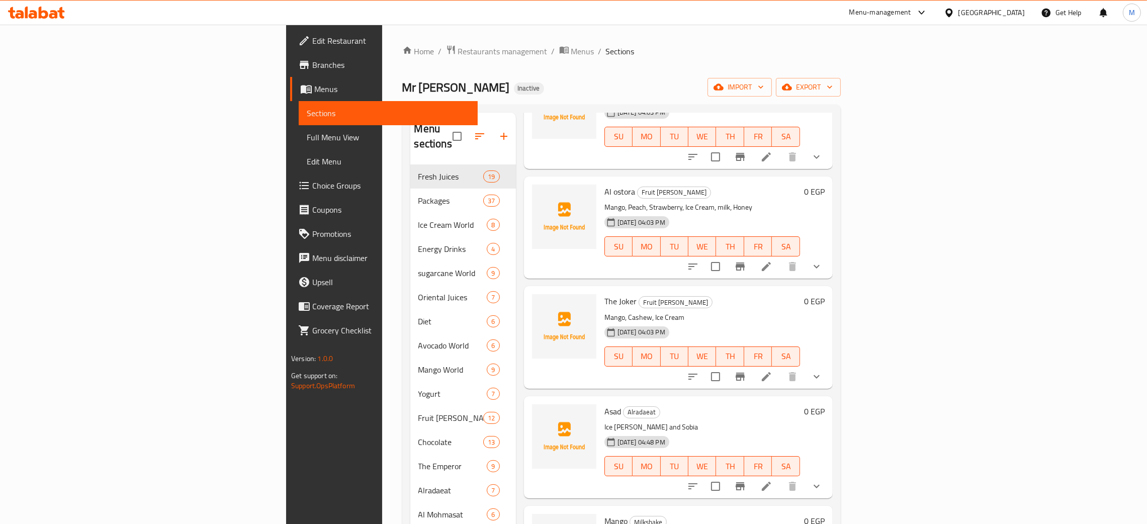
scroll to position [2239, 0]
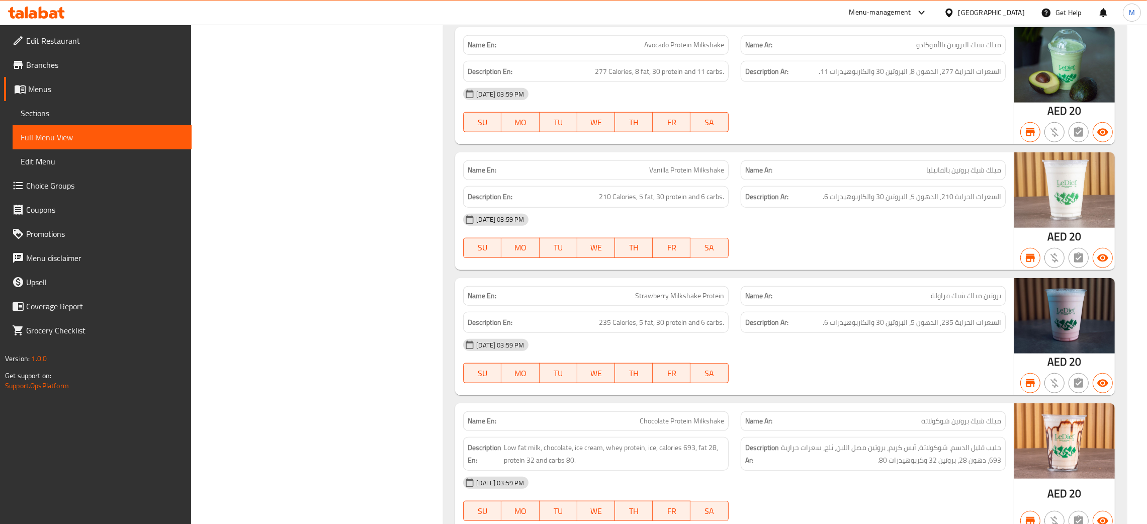
scroll to position [13015, 0]
click at [59, 36] on span "Edit Restaurant" at bounding box center [104, 41] width 157 height 12
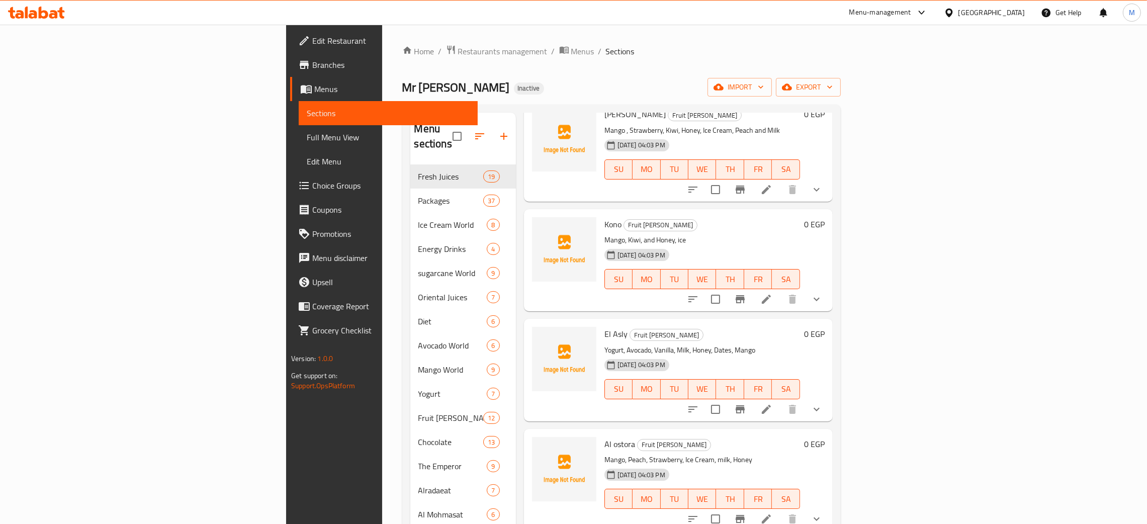
scroll to position [1937, 0]
